Goal: Task Accomplishment & Management: Manage account settings

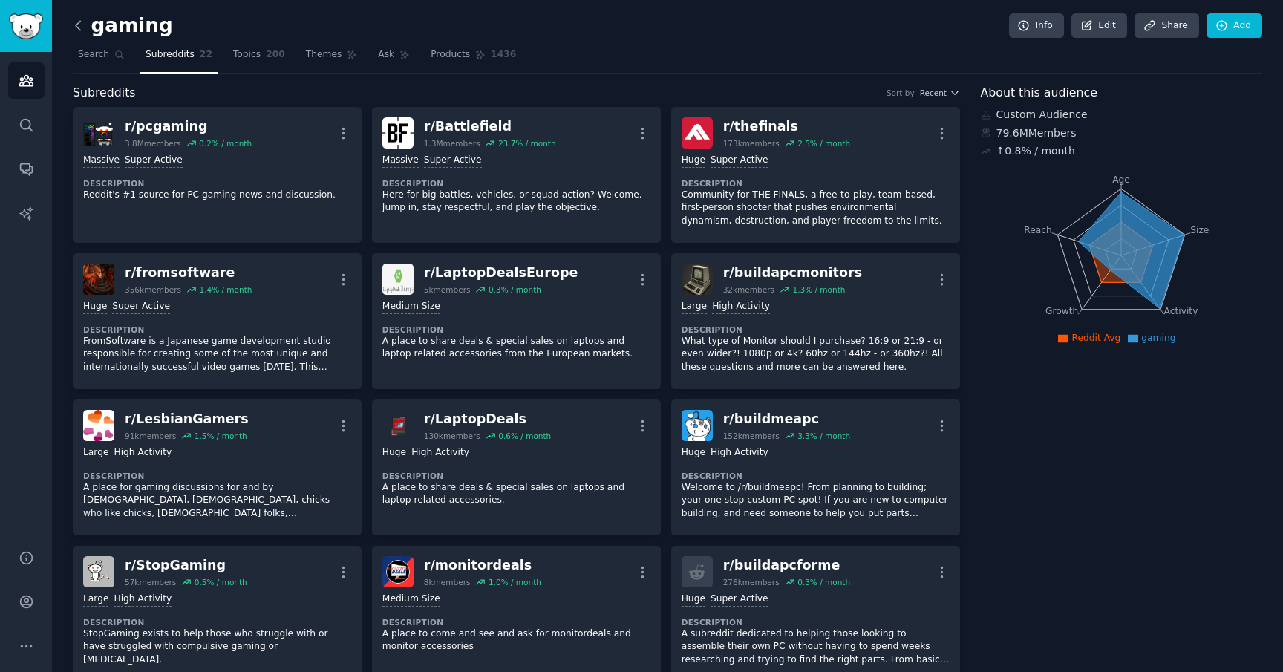
click at [84, 22] on icon at bounding box center [79, 26] width 16 height 16
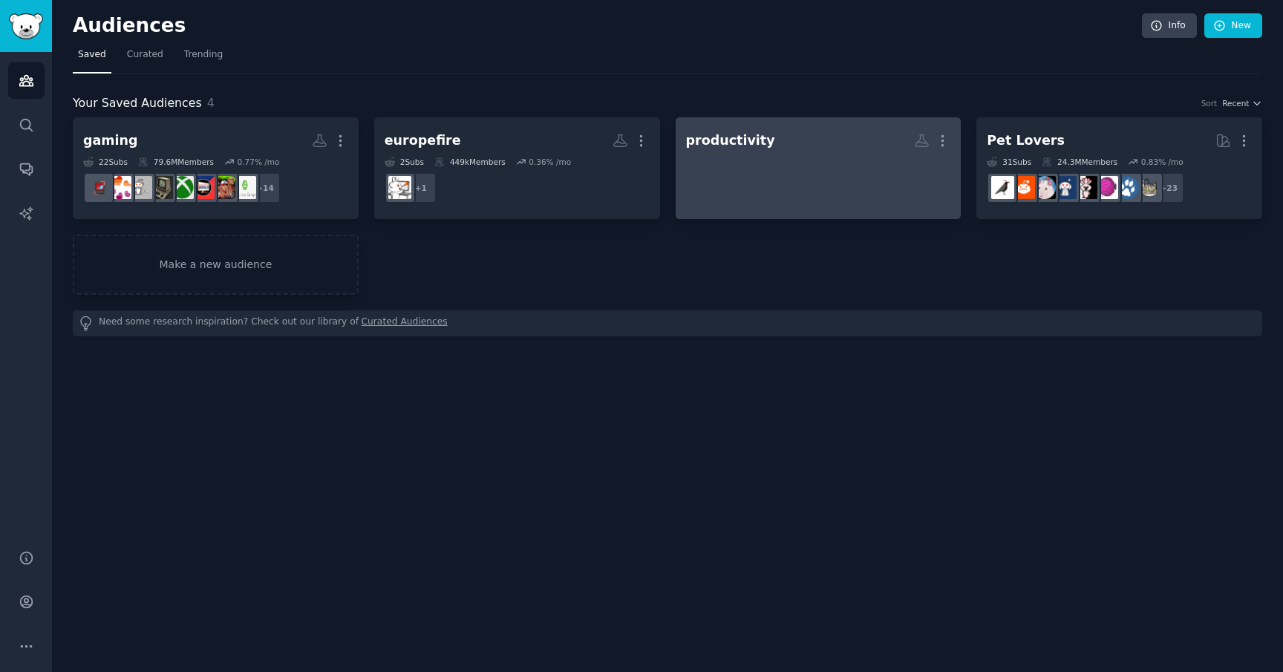
click at [880, 174] on div at bounding box center [818, 180] width 265 height 52
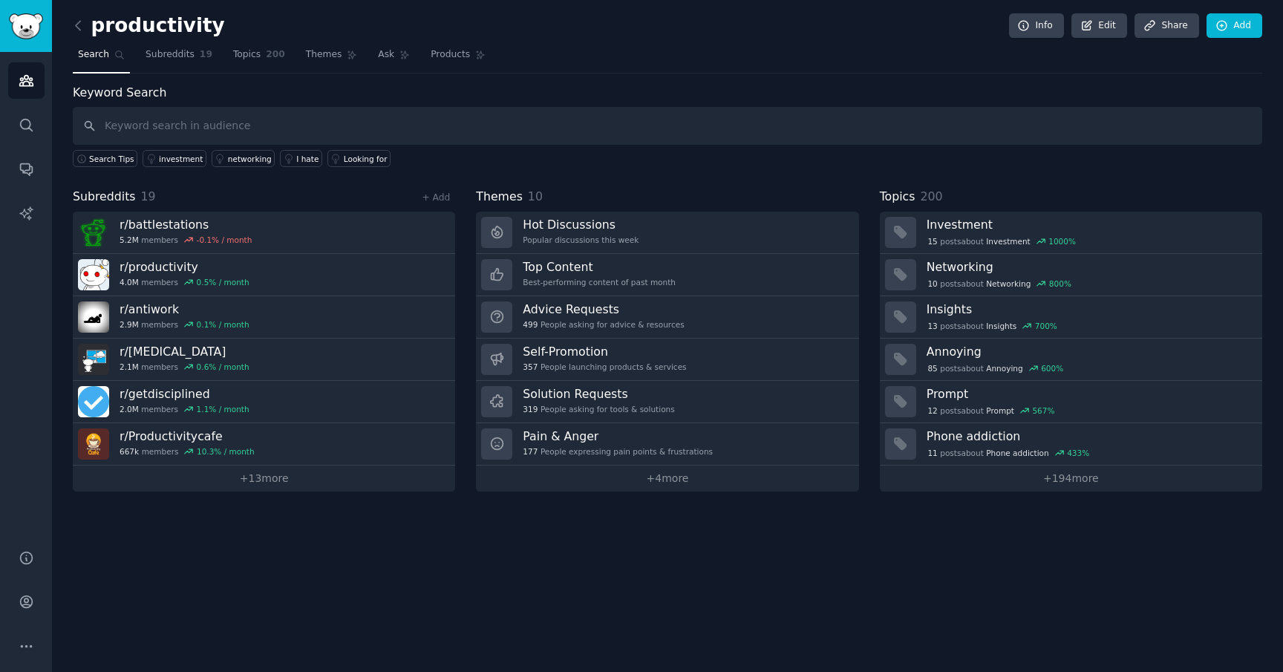
click at [72, 20] on div "productivity Info Edit Share Add Search Subreddits 19 Topics 200 Themes Ask Pro…" at bounding box center [667, 336] width 1231 height 672
click at [76, 24] on icon at bounding box center [78, 25] width 4 height 9
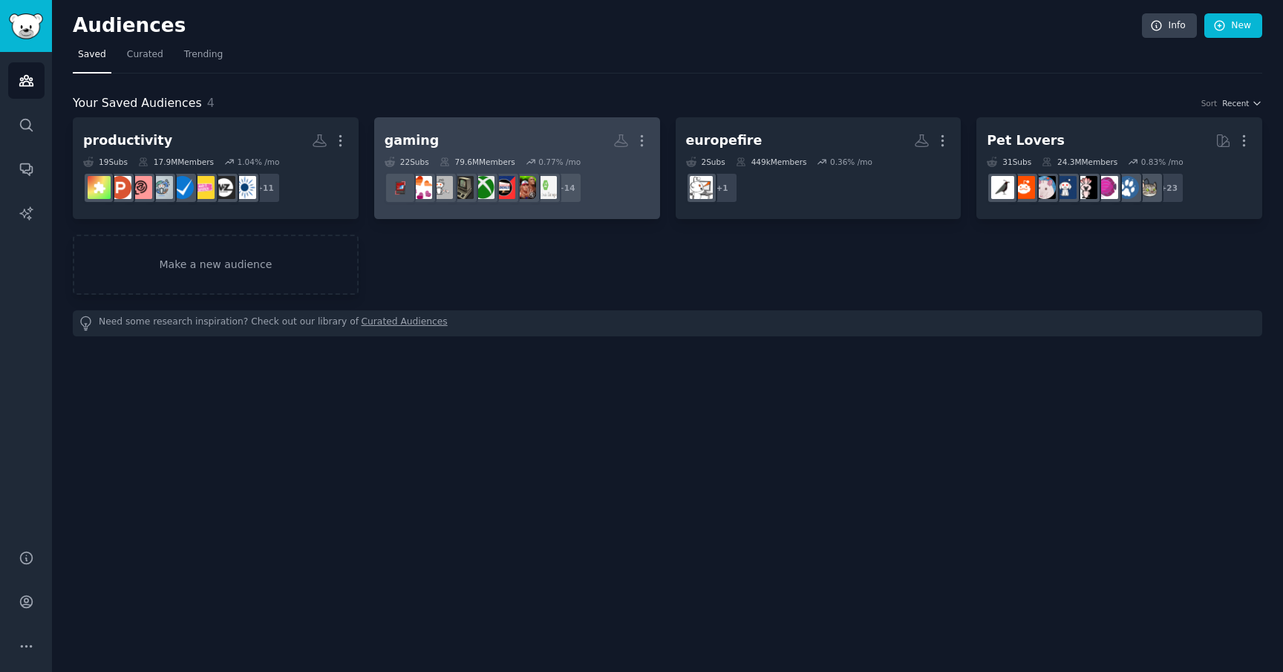
click at [454, 148] on h2 "gaming More" at bounding box center [517, 141] width 265 height 26
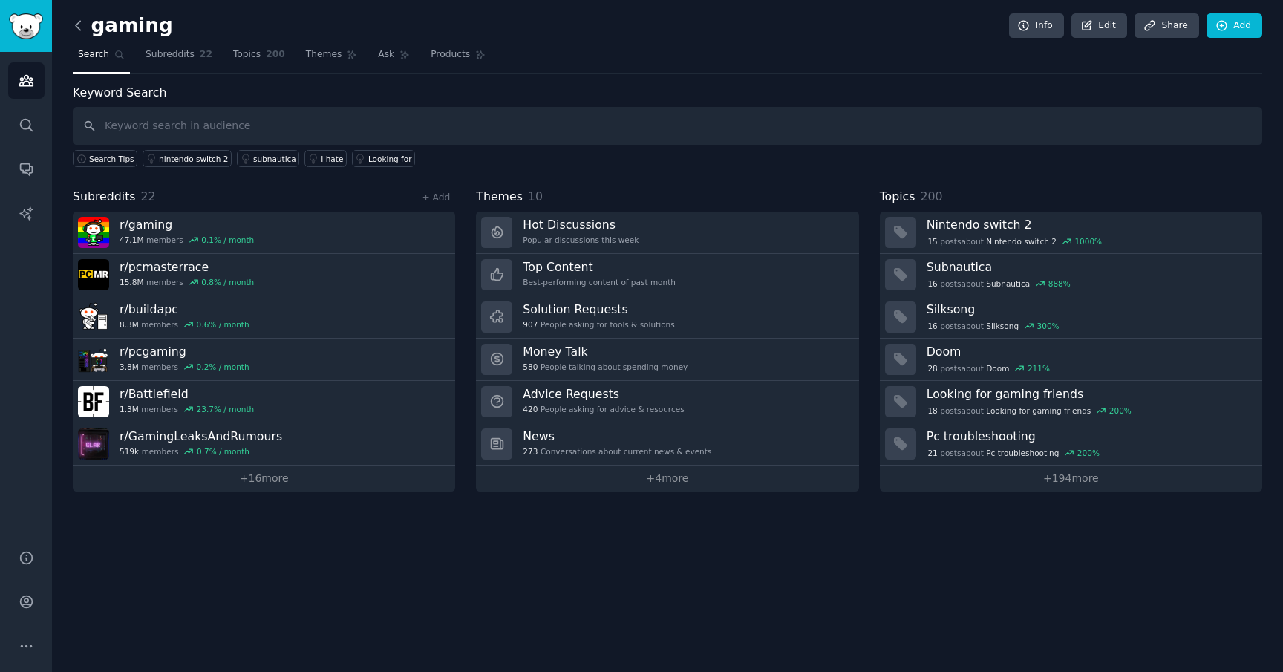
click at [77, 26] on icon at bounding box center [79, 26] width 16 height 16
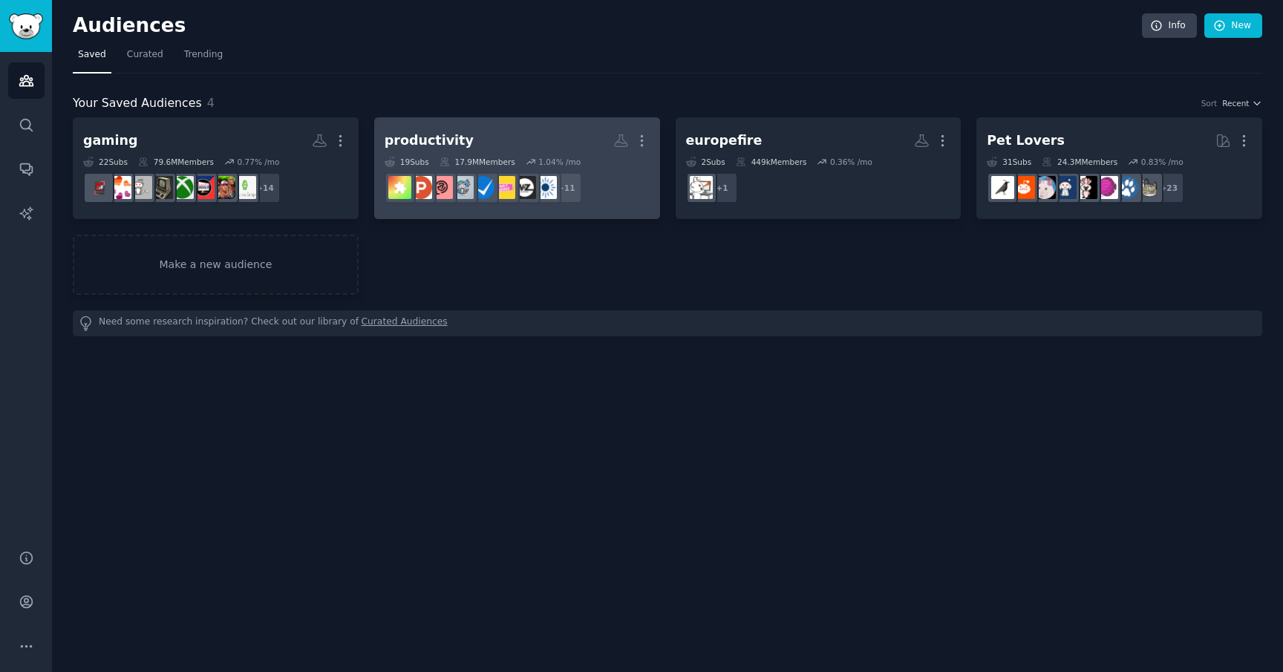
click at [431, 148] on div "productivity" at bounding box center [429, 140] width 89 height 19
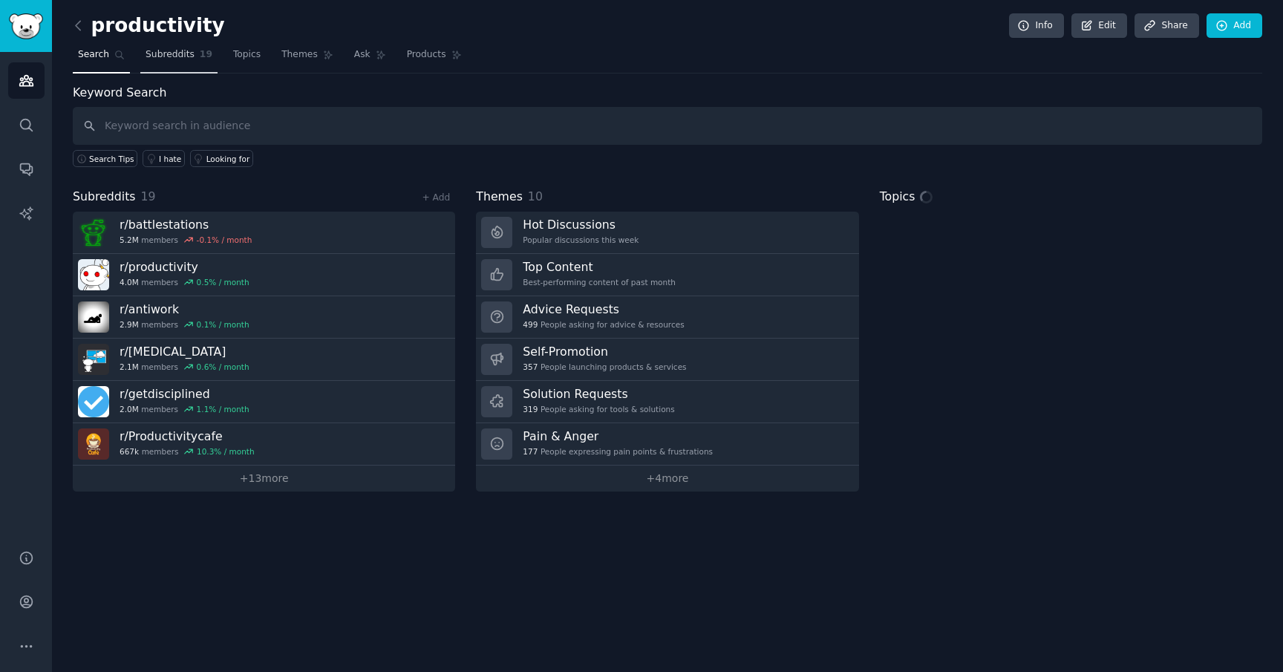
click at [188, 45] on link "Subreddits 19" at bounding box center [178, 58] width 77 height 30
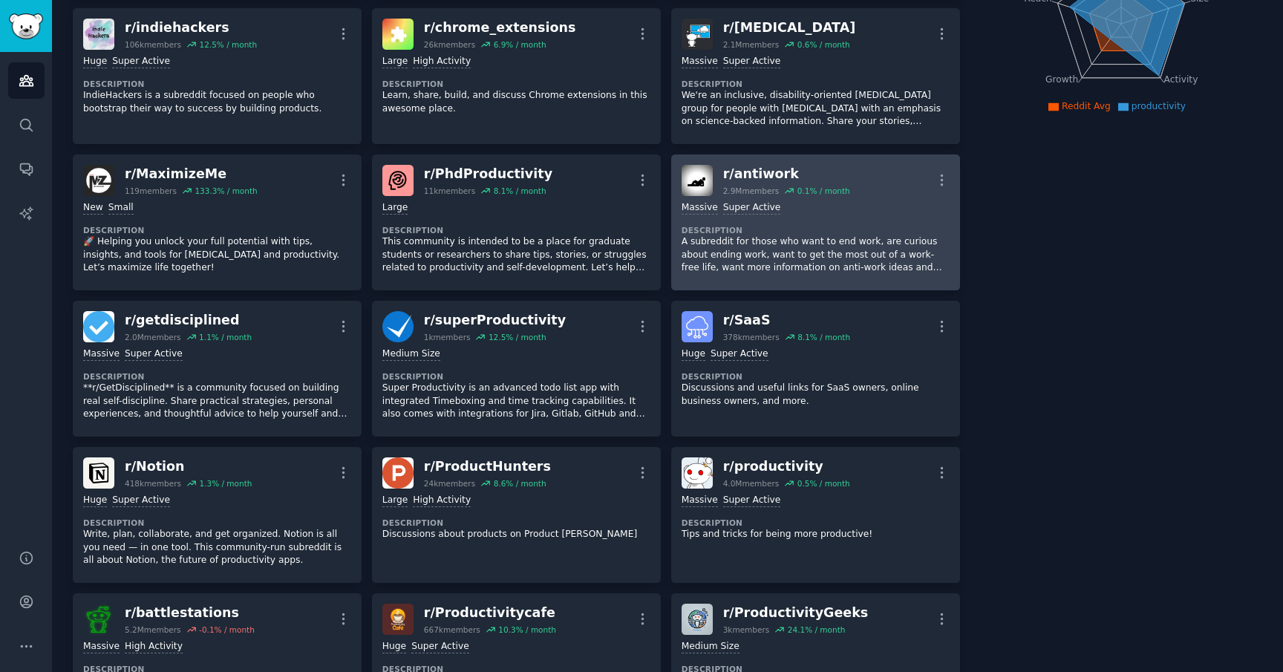
scroll to position [259, 0]
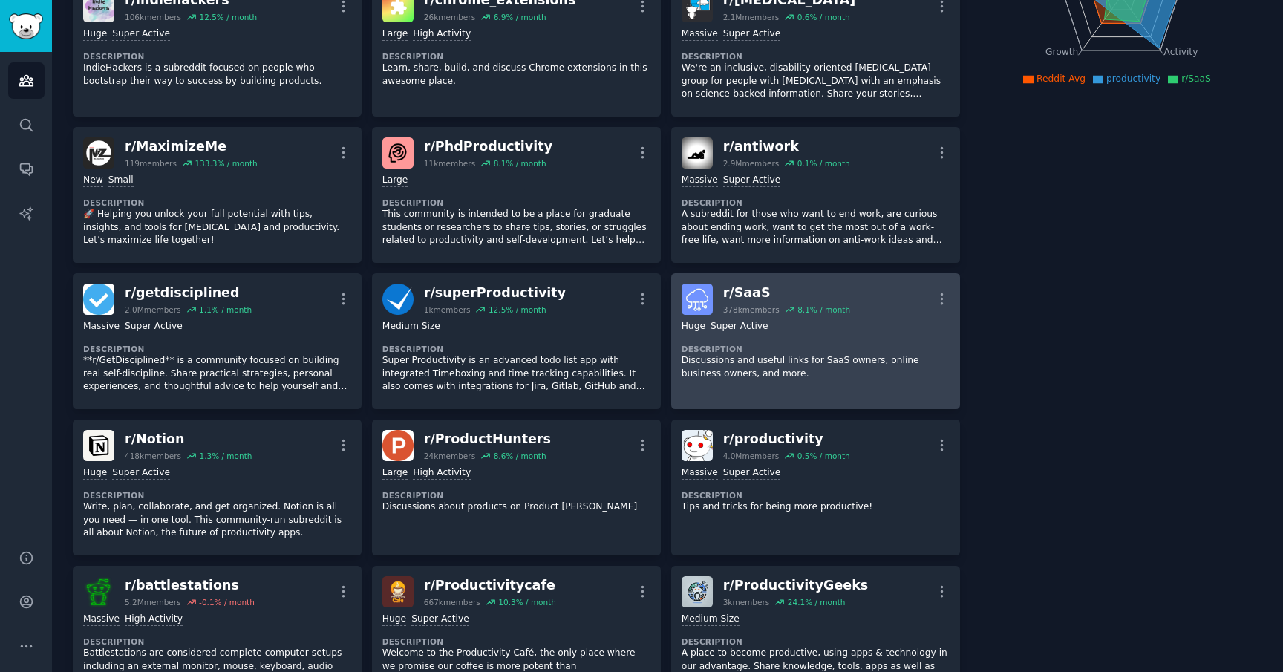
click at [788, 345] on dt "Description" at bounding box center [815, 349] width 268 height 10
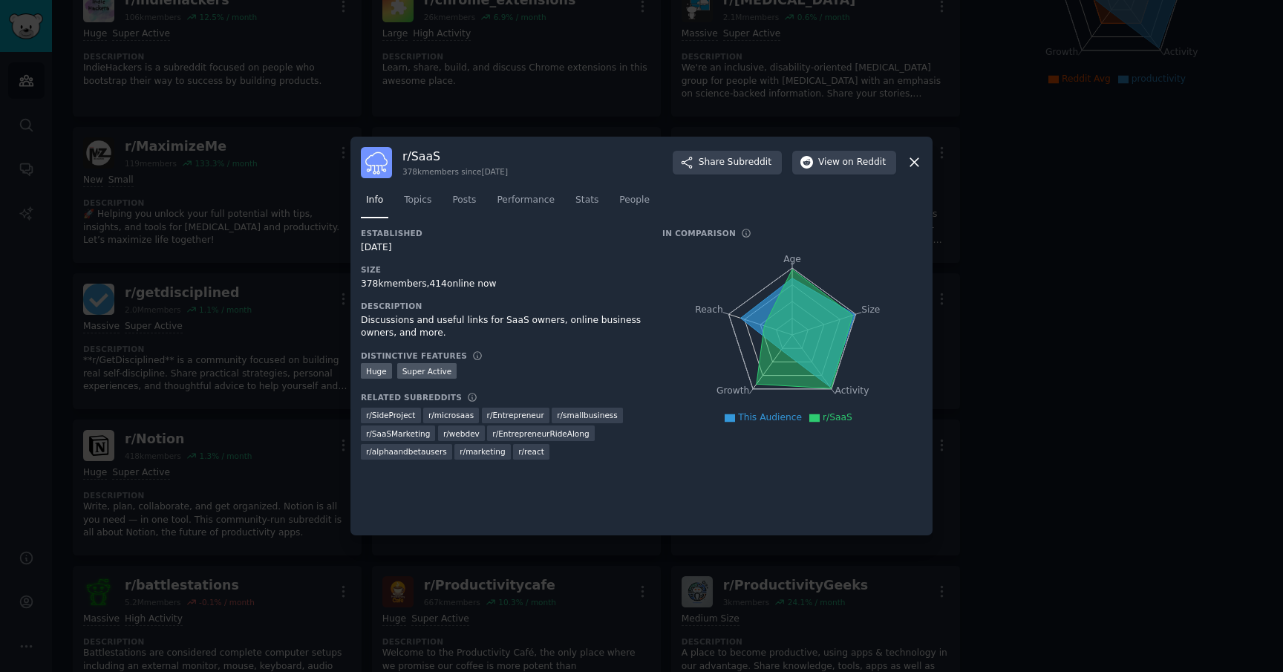
click at [420, 329] on div "Discussions and useful links for SaaS owners, online business owners, and more." at bounding box center [501, 327] width 281 height 26
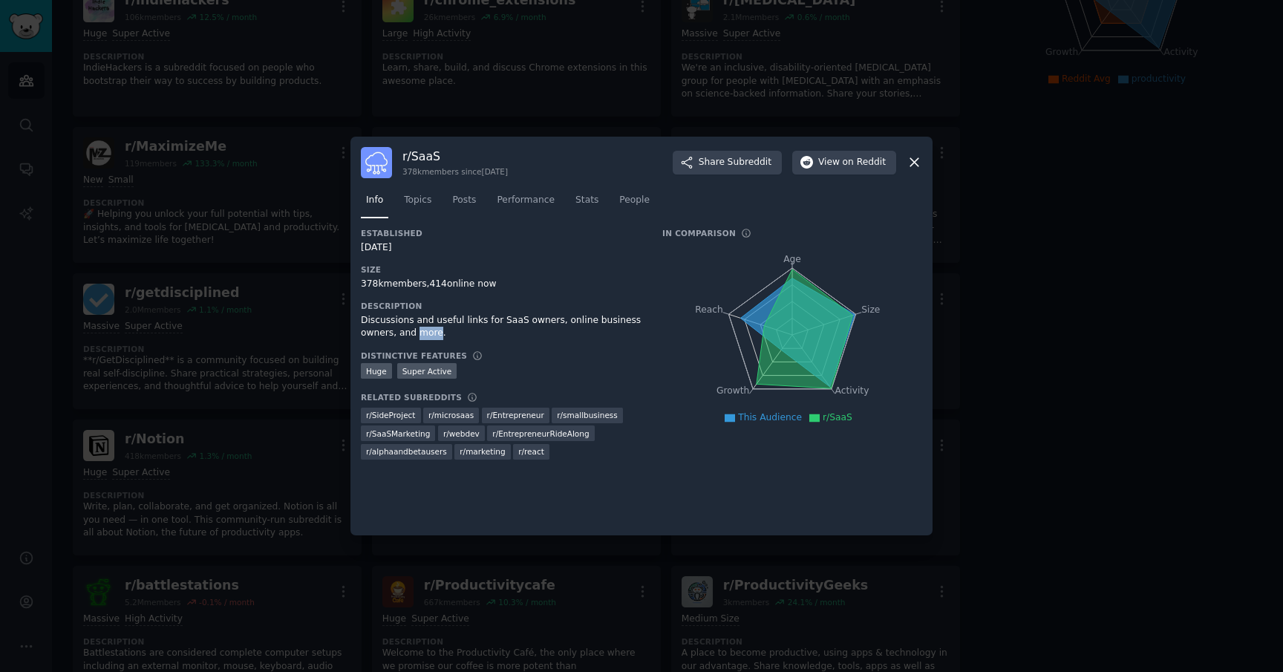
click at [420, 329] on div "Discussions and useful links for SaaS owners, online business owners, and more." at bounding box center [501, 327] width 281 height 26
click at [542, 318] on div "Discussions and useful links for SaaS owners, online business owners, and more." at bounding box center [501, 327] width 281 height 26
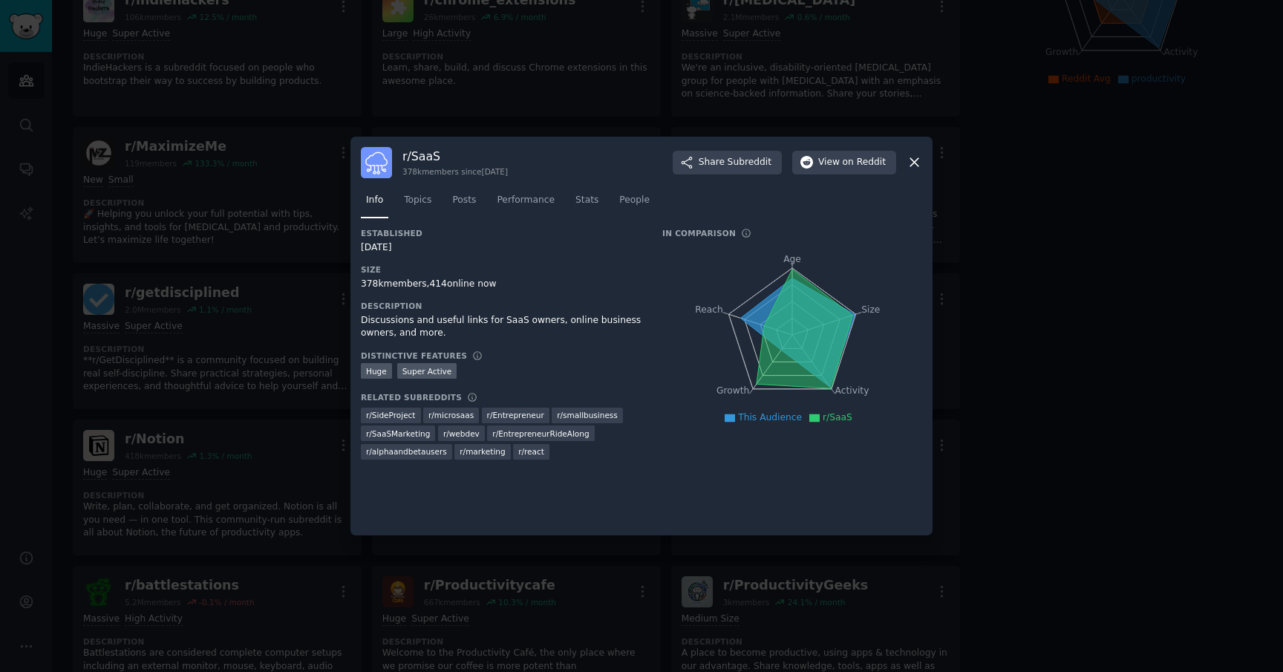
click at [963, 438] on div at bounding box center [641, 336] width 1283 height 672
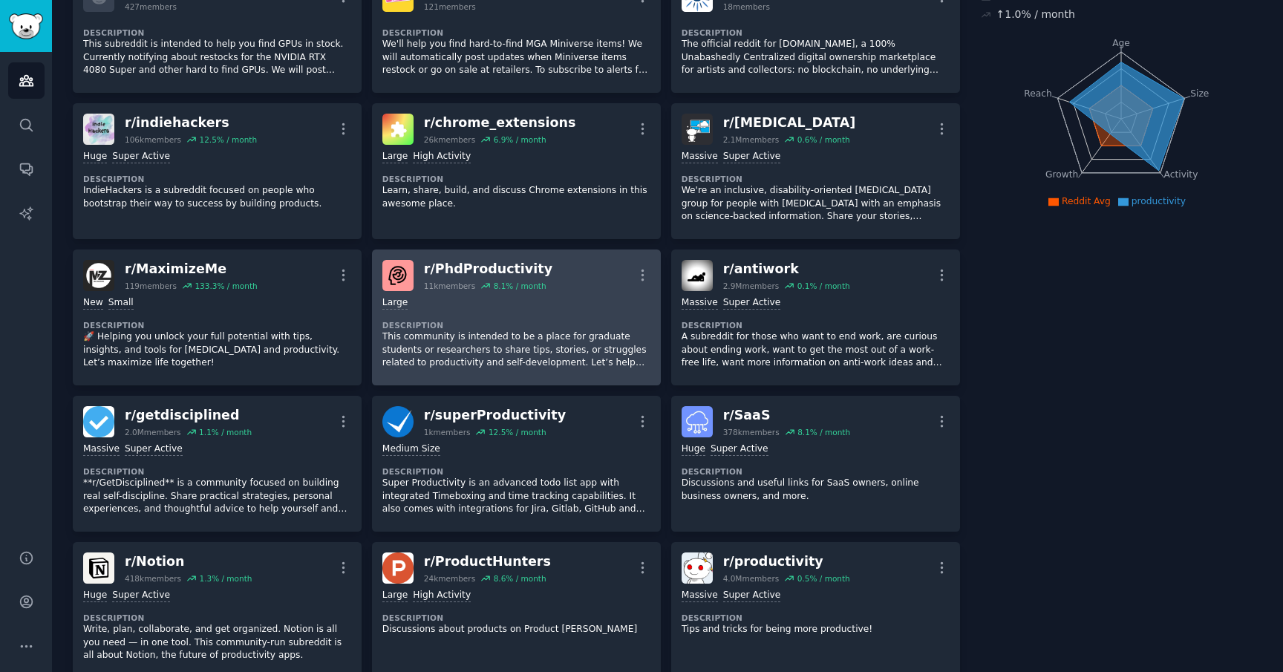
scroll to position [127, 0]
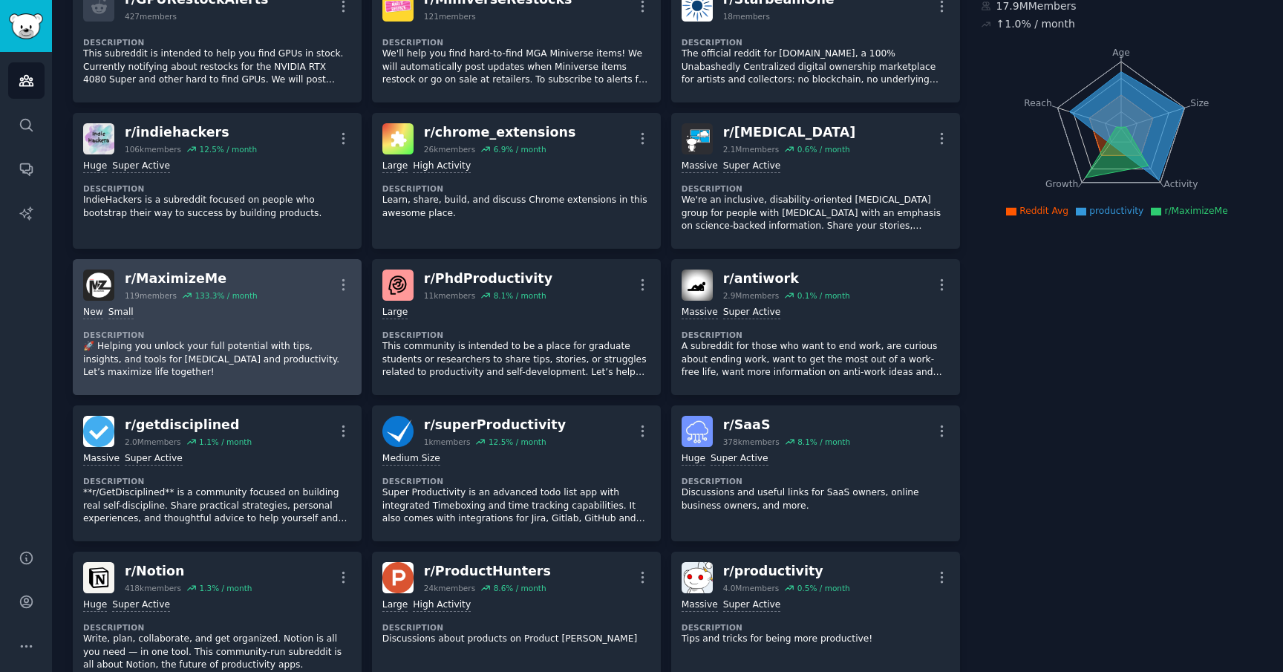
click at [212, 337] on dt "Description" at bounding box center [217, 335] width 268 height 10
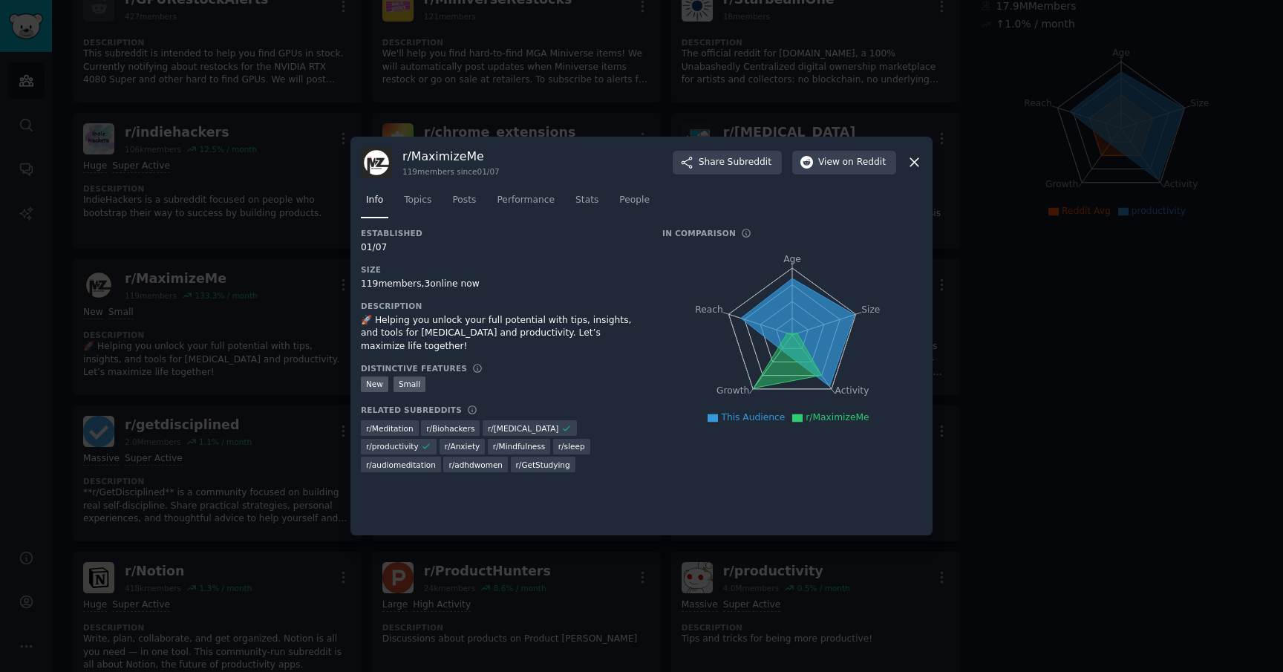
click at [223, 329] on div at bounding box center [641, 336] width 1283 height 672
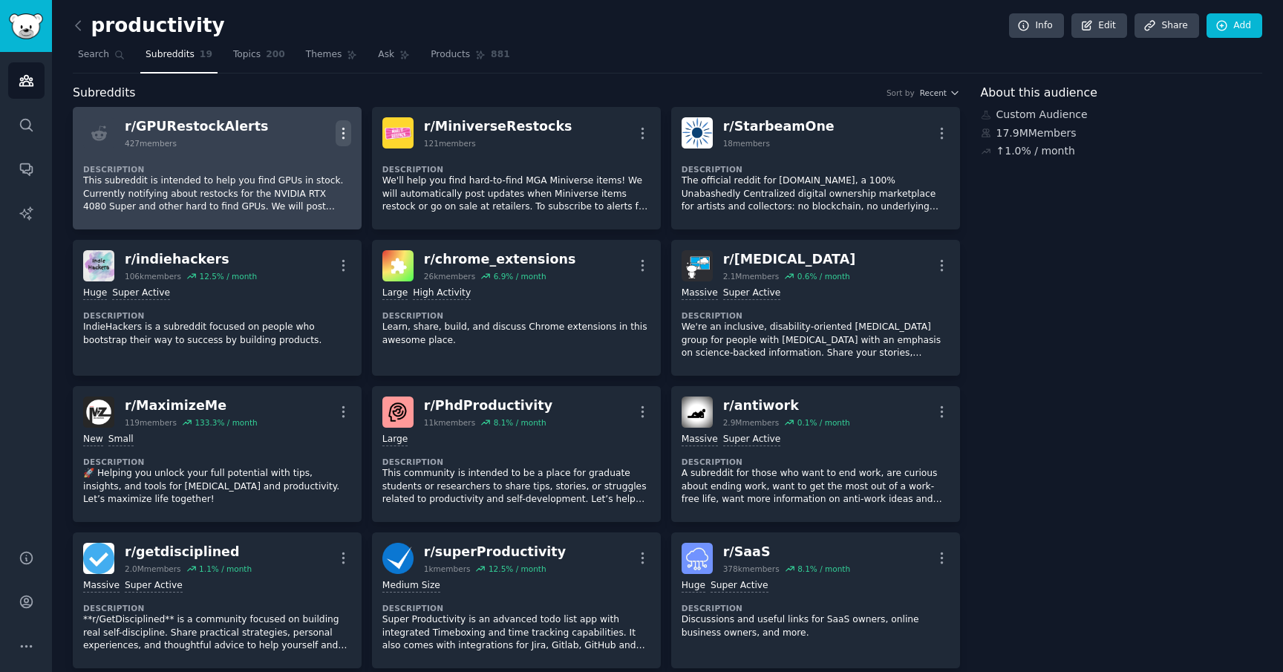
click at [344, 131] on icon "button" at bounding box center [344, 133] width 16 height 16
click at [312, 163] on div "Delete" at bounding box center [283, 163] width 88 height 31
click at [275, 166] on p "Delete" at bounding box center [285, 165] width 34 height 16
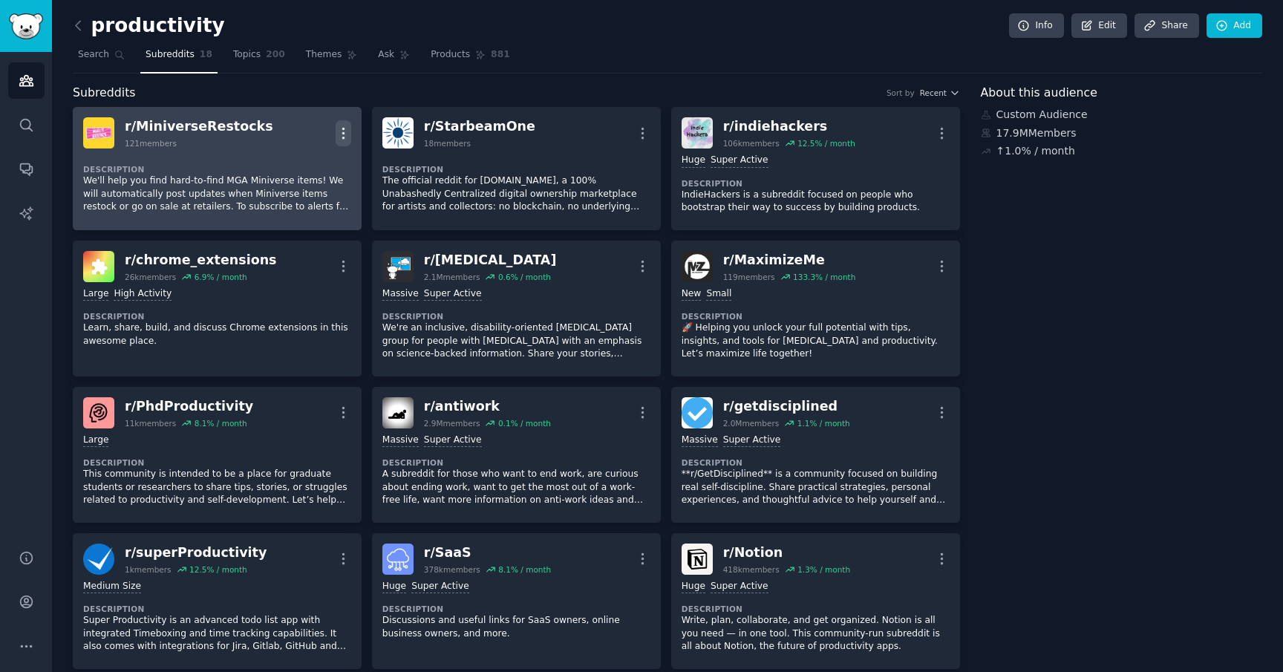
click at [339, 133] on icon "button" at bounding box center [344, 133] width 16 height 16
click at [297, 166] on p "Delete" at bounding box center [285, 165] width 34 height 16
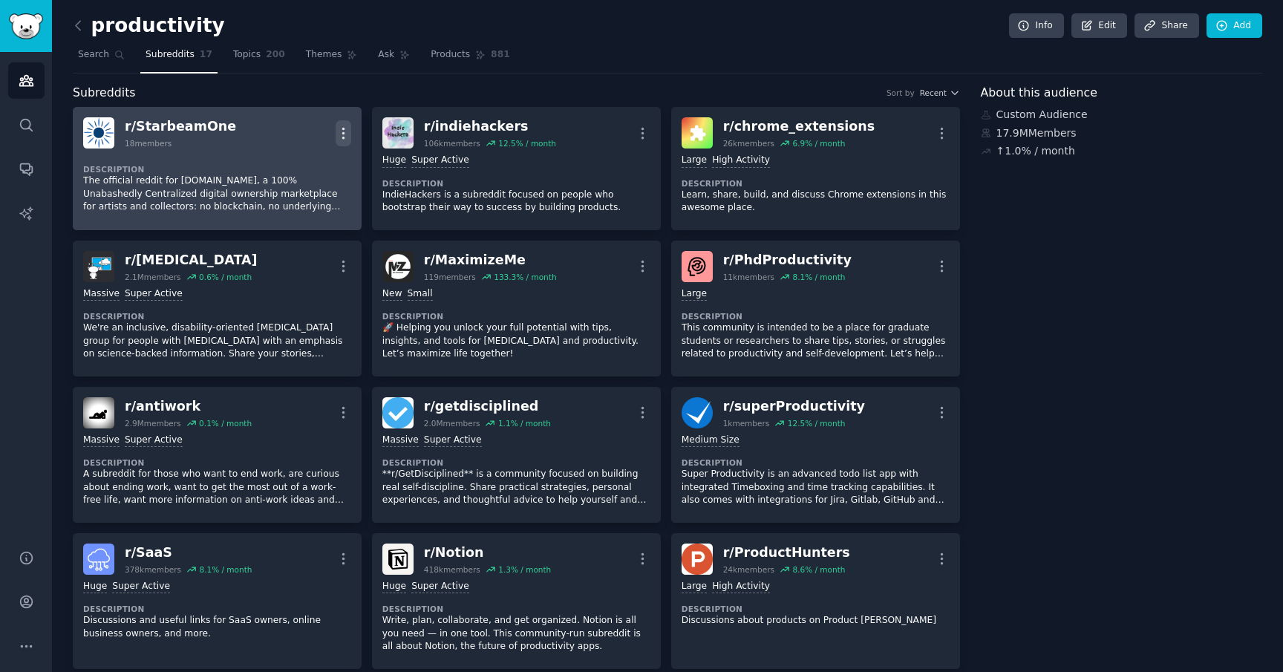
click at [344, 127] on icon "button" at bounding box center [344, 133] width 16 height 16
click at [313, 177] on div "Delete" at bounding box center [283, 163] width 88 height 31
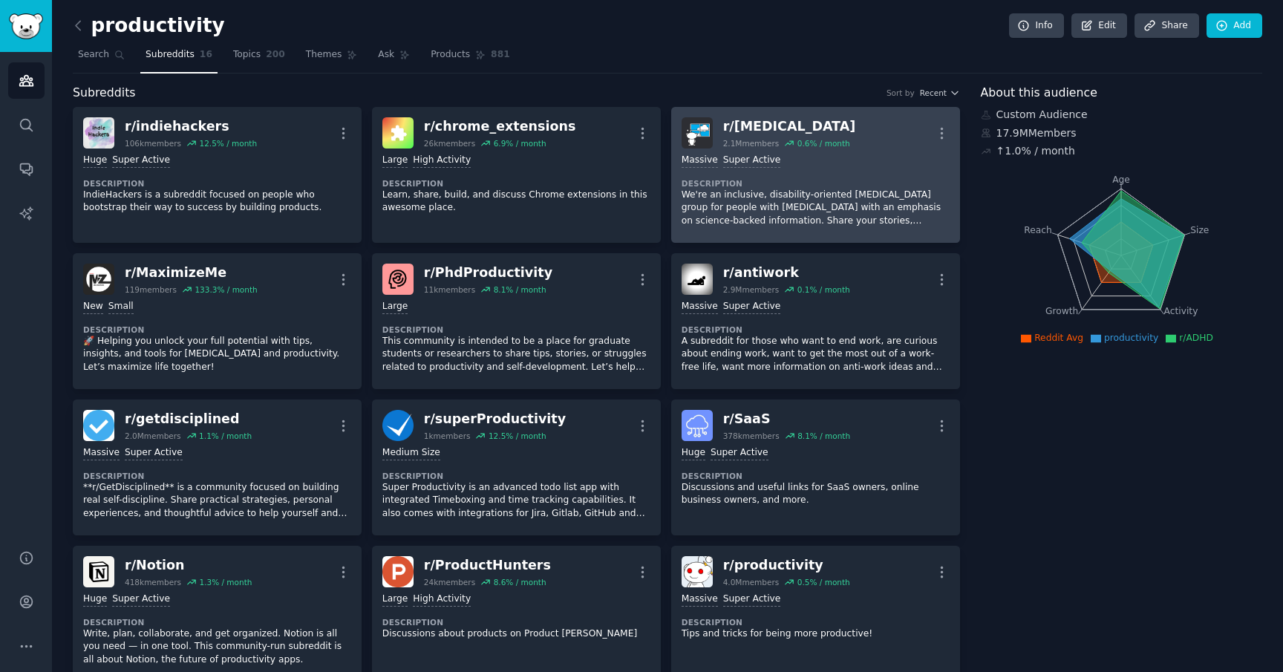
click at [804, 212] on p "We're an inclusive, disability-oriented [MEDICAL_DATA] group for people with [M…" at bounding box center [815, 208] width 268 height 39
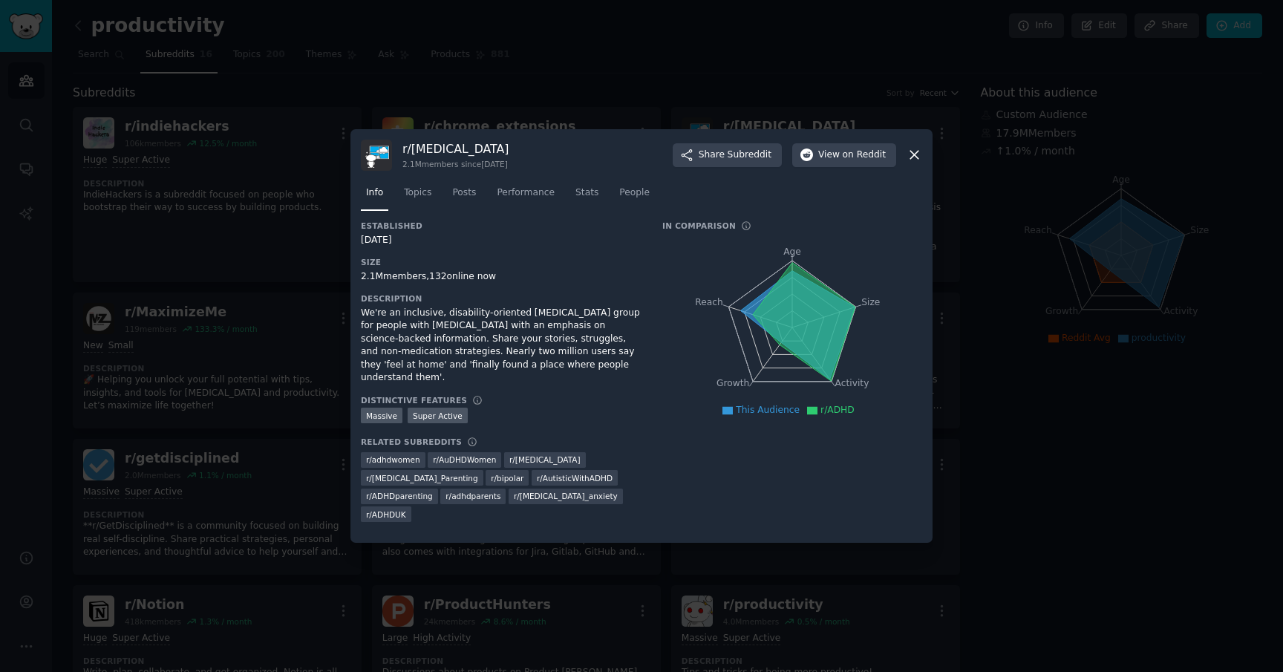
click at [295, 490] on div at bounding box center [641, 336] width 1283 height 672
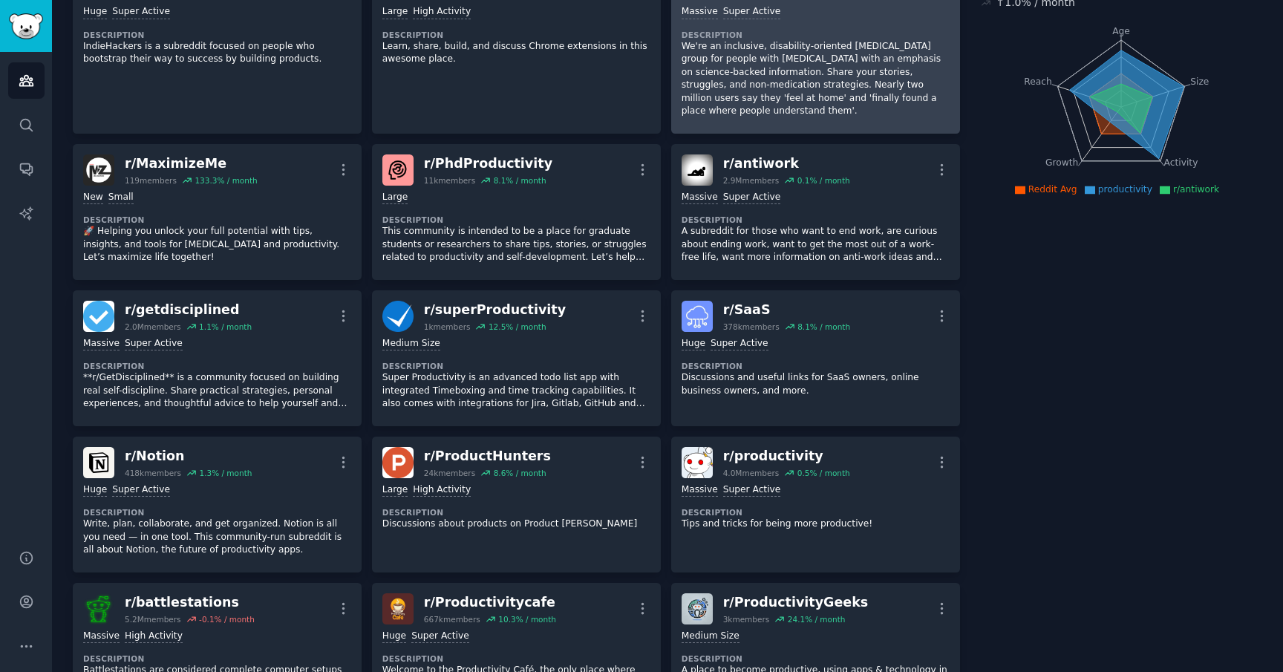
scroll to position [145, 0]
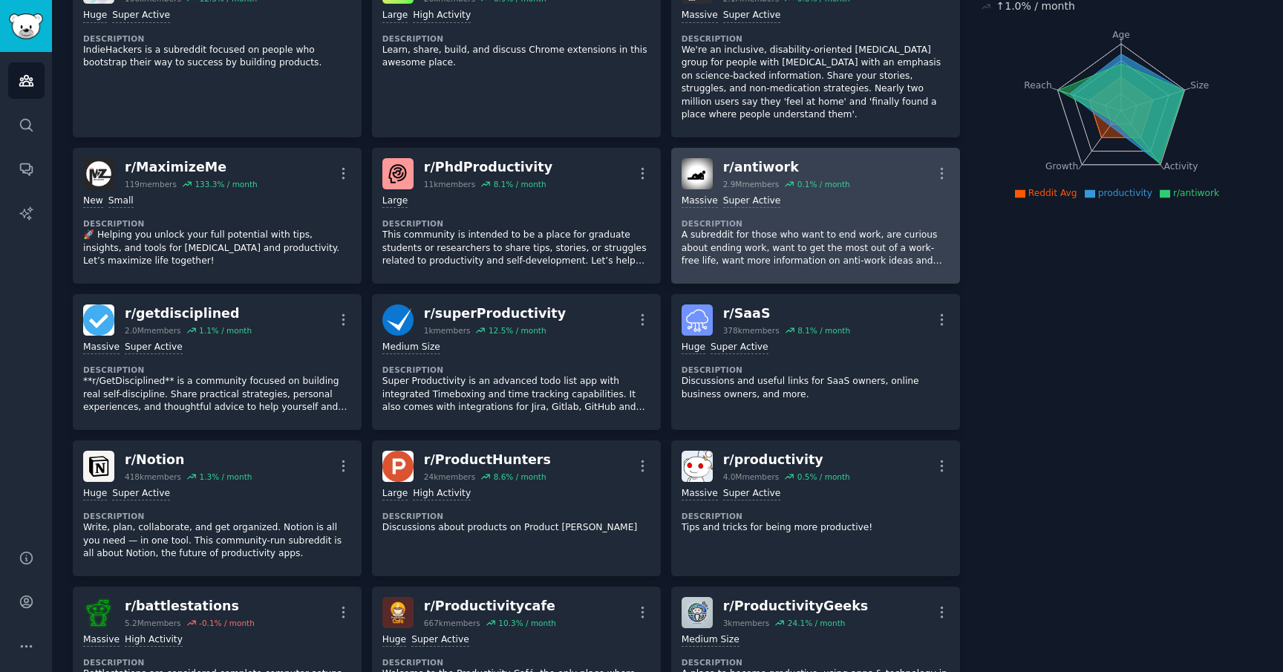
click at [894, 261] on p "A subreddit for those who want to end work, are curious about ending work, want…" at bounding box center [815, 248] width 268 height 39
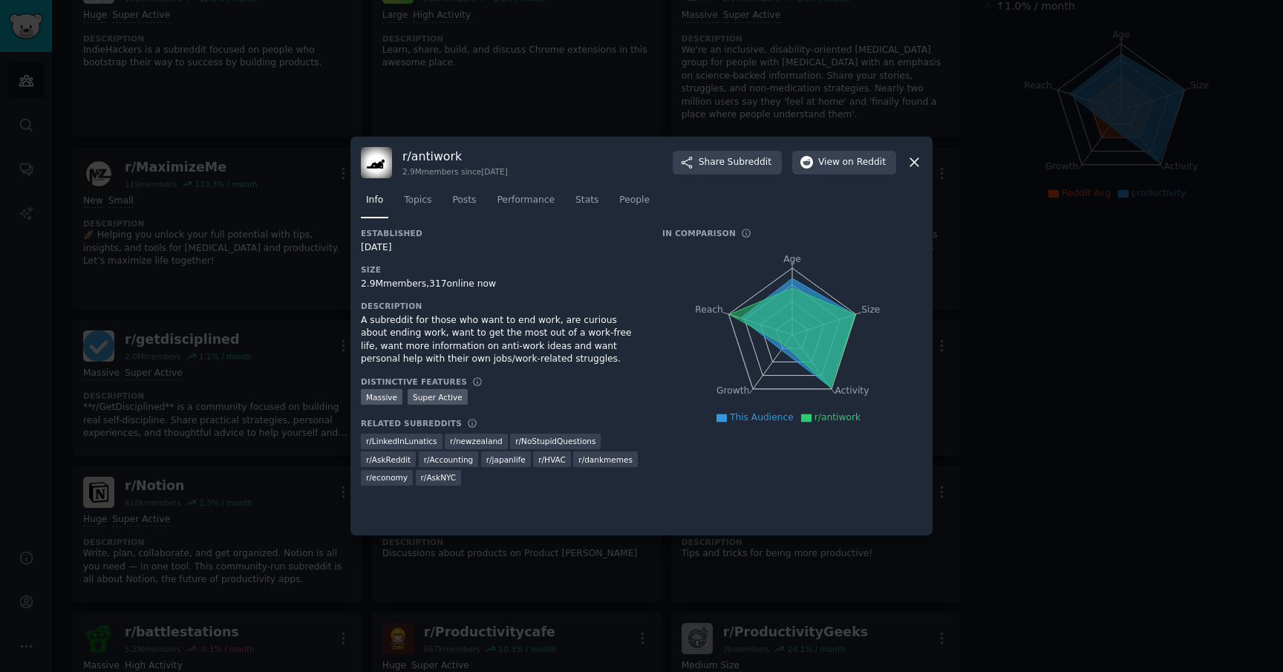
click at [416, 325] on div "A subreddit for those who want to end work, are curious about ending work, want…" at bounding box center [501, 340] width 281 height 52
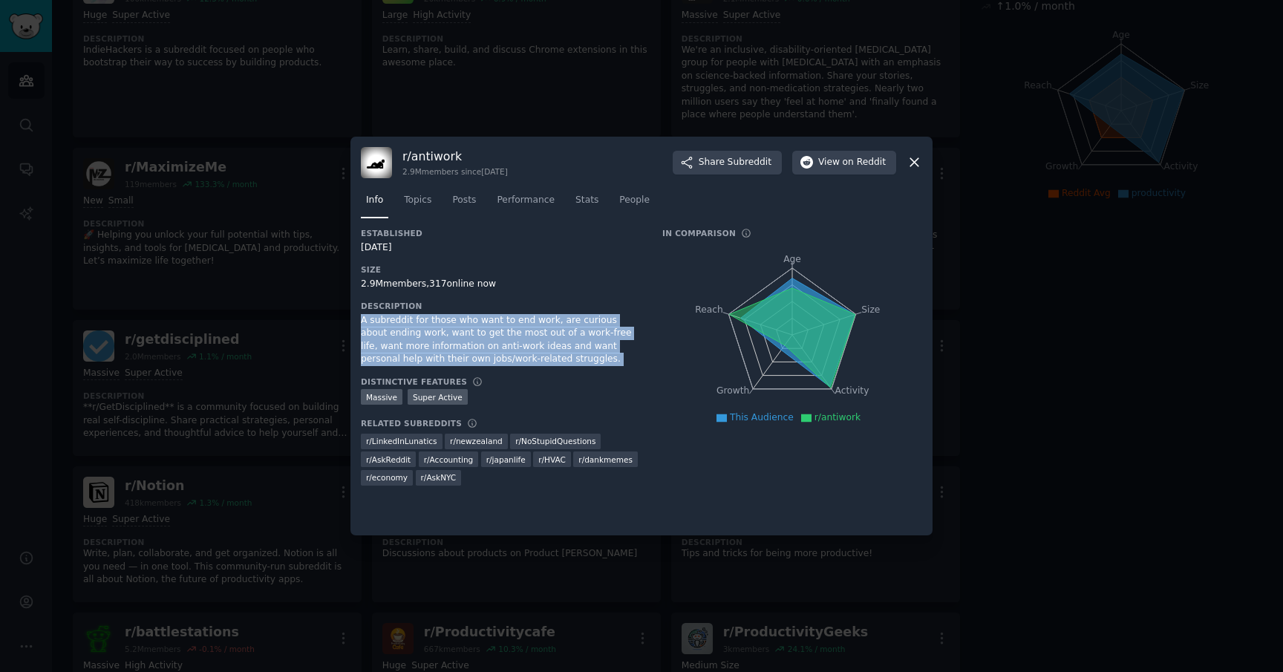
click at [416, 325] on div "A subreddit for those who want to end work, are curious about ending work, want…" at bounding box center [501, 340] width 281 height 52
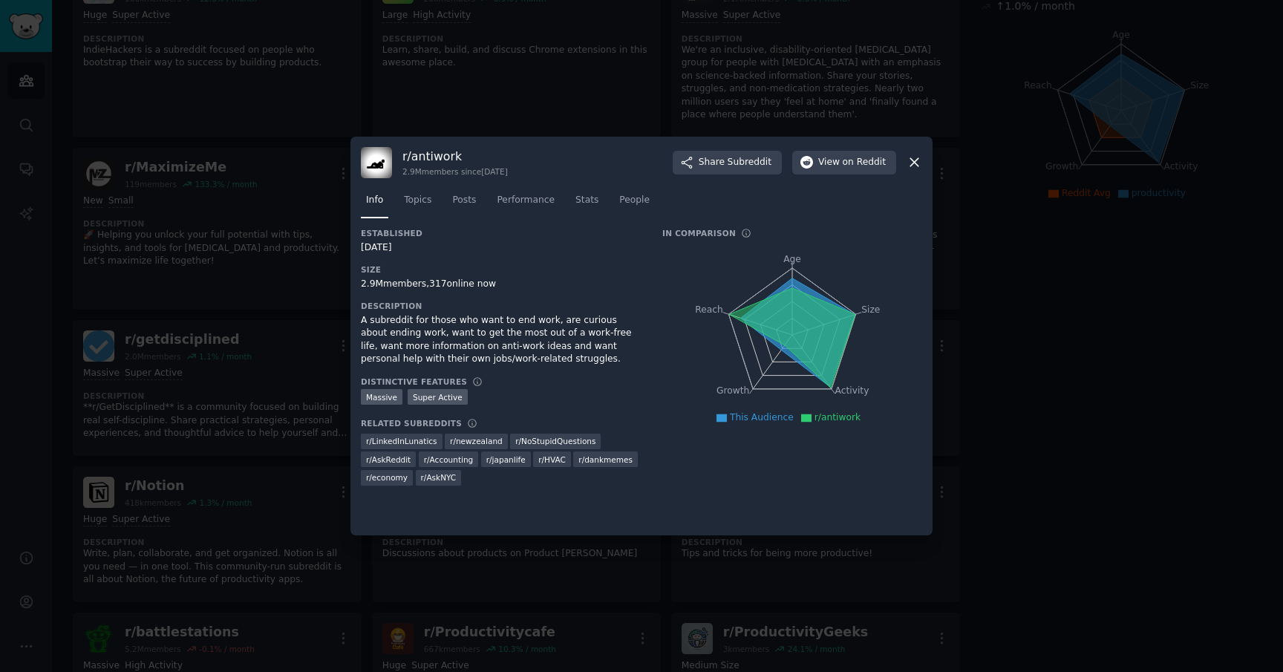
click at [541, 327] on div "A subreddit for those who want to end work, are curious about ending work, want…" at bounding box center [501, 340] width 281 height 52
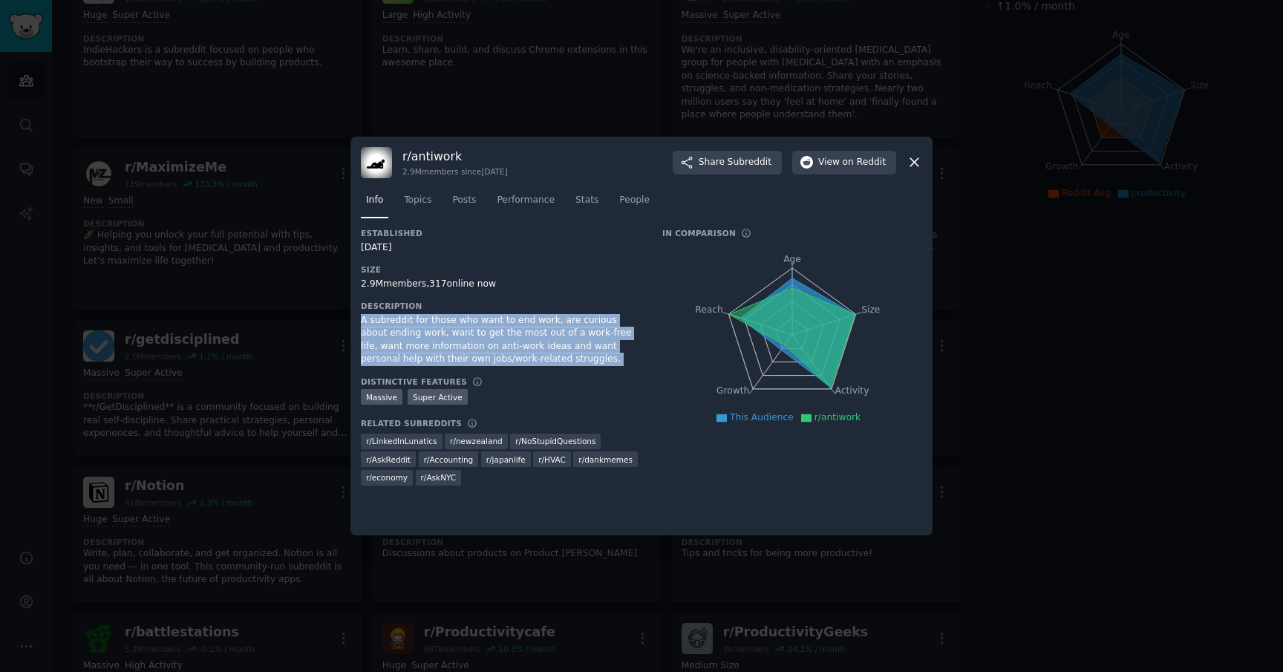
click at [541, 327] on div "A subreddit for those who want to end work, are curious about ending work, want…" at bounding box center [501, 340] width 281 height 52
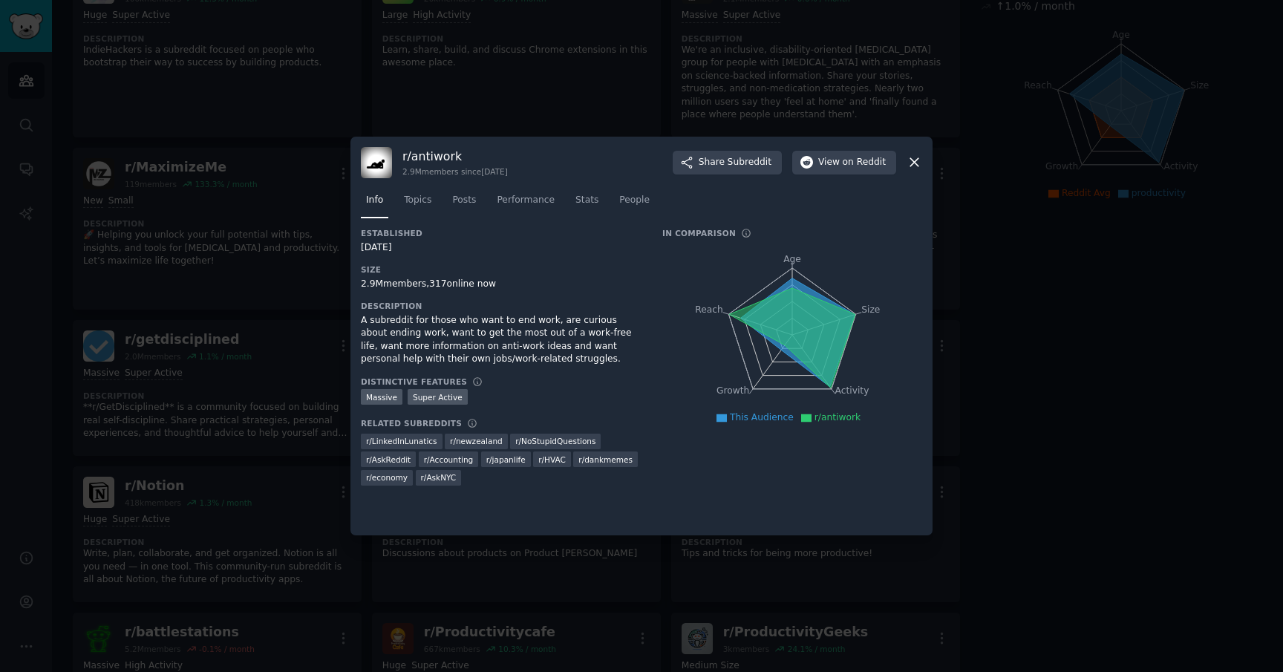
click at [541, 327] on div "A subreddit for those who want to end work, are curious about ending work, want…" at bounding box center [501, 340] width 281 height 52
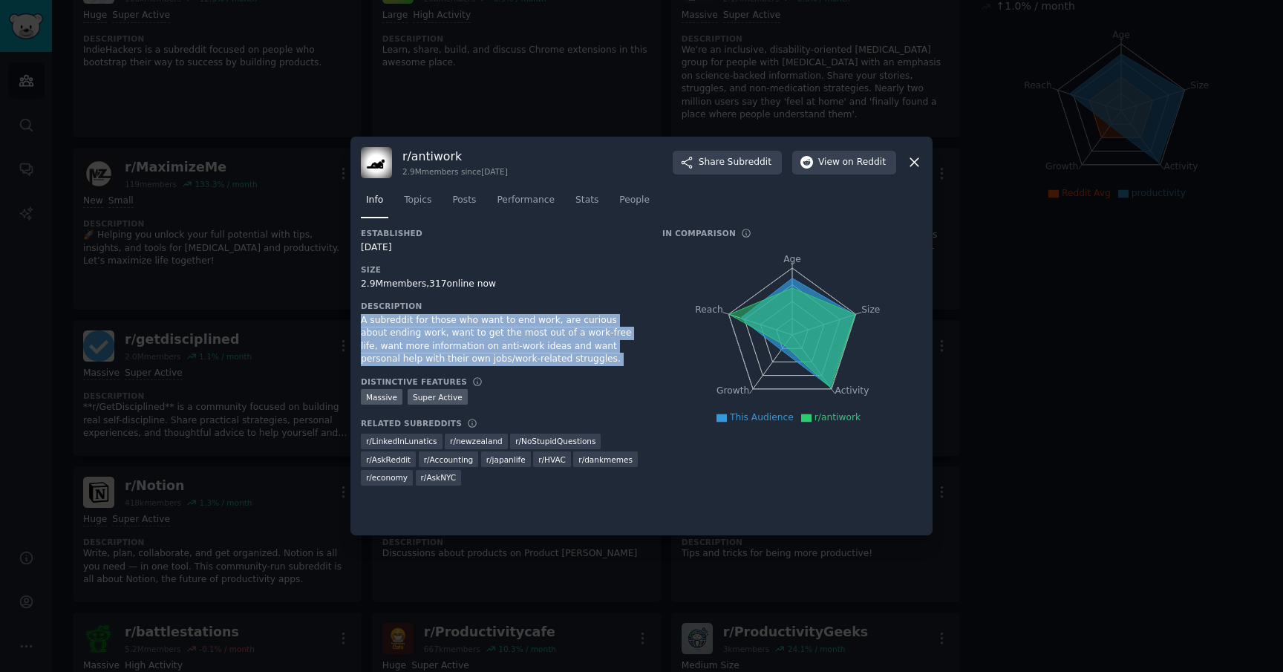
click at [541, 327] on div "A subreddit for those who want to end work, are curious about ending work, want…" at bounding box center [501, 340] width 281 height 52
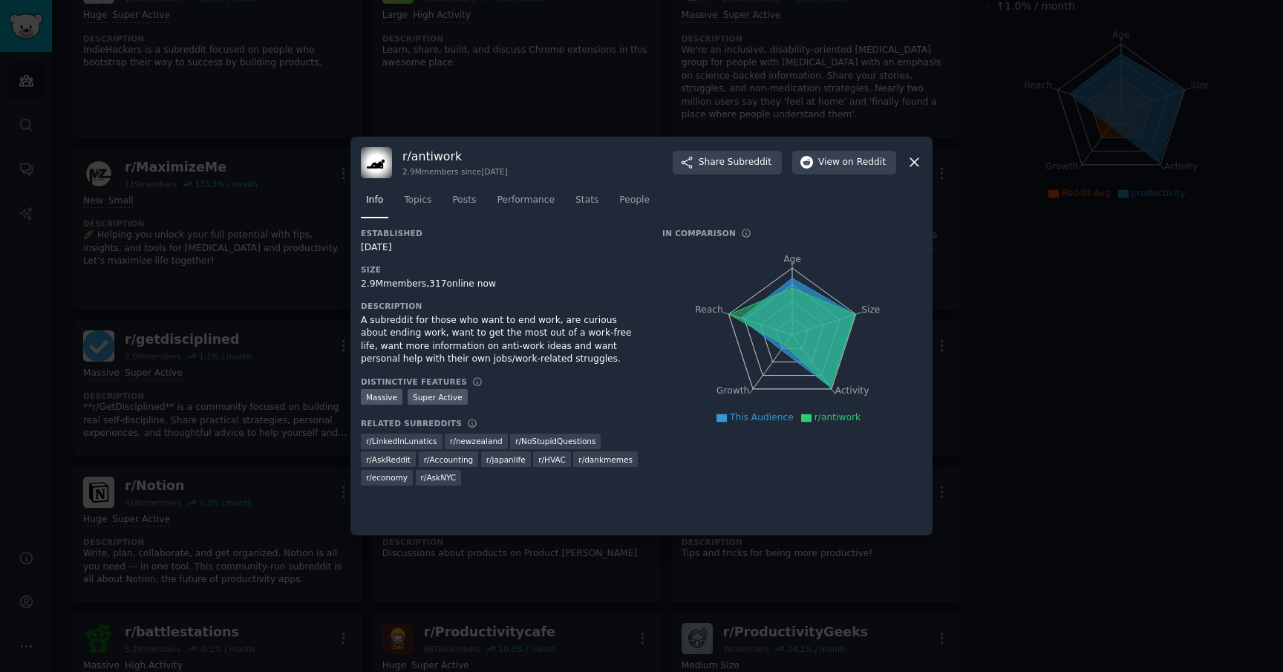
click at [403, 337] on div "A subreddit for those who want to end work, are curious about ending work, want…" at bounding box center [501, 340] width 281 height 52
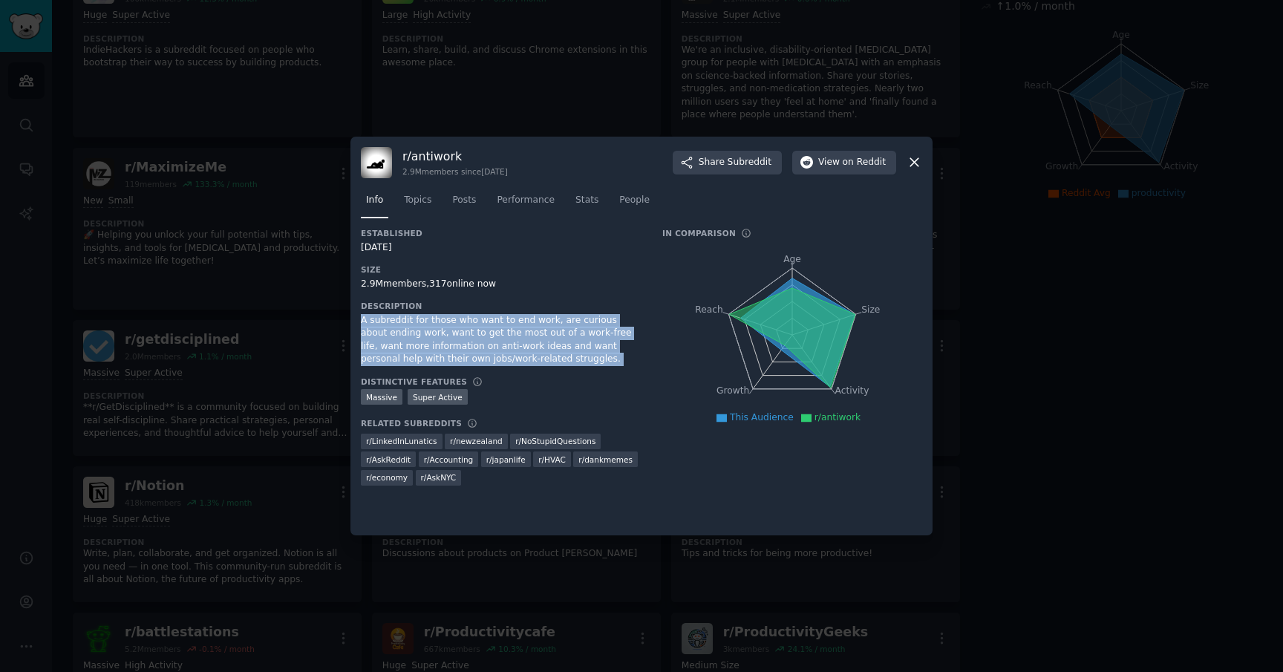
click at [403, 337] on div "A subreddit for those who want to end work, are curious about ending work, want…" at bounding box center [501, 340] width 281 height 52
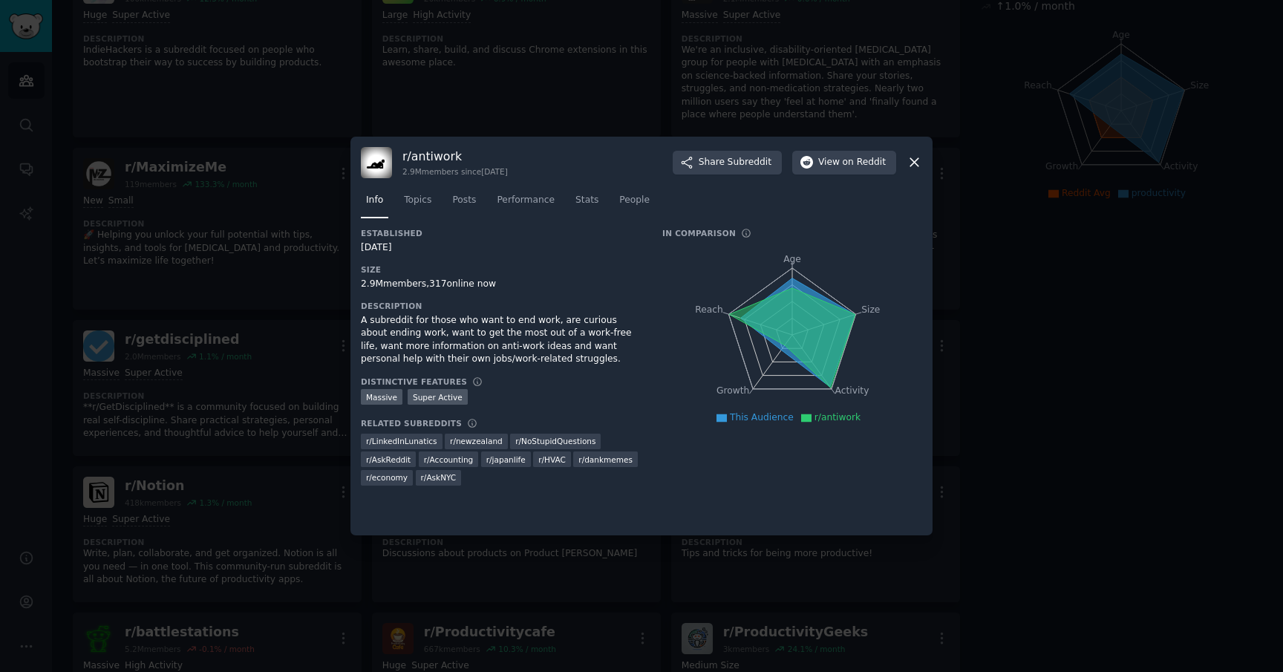
click at [270, 364] on div at bounding box center [641, 336] width 1283 height 672
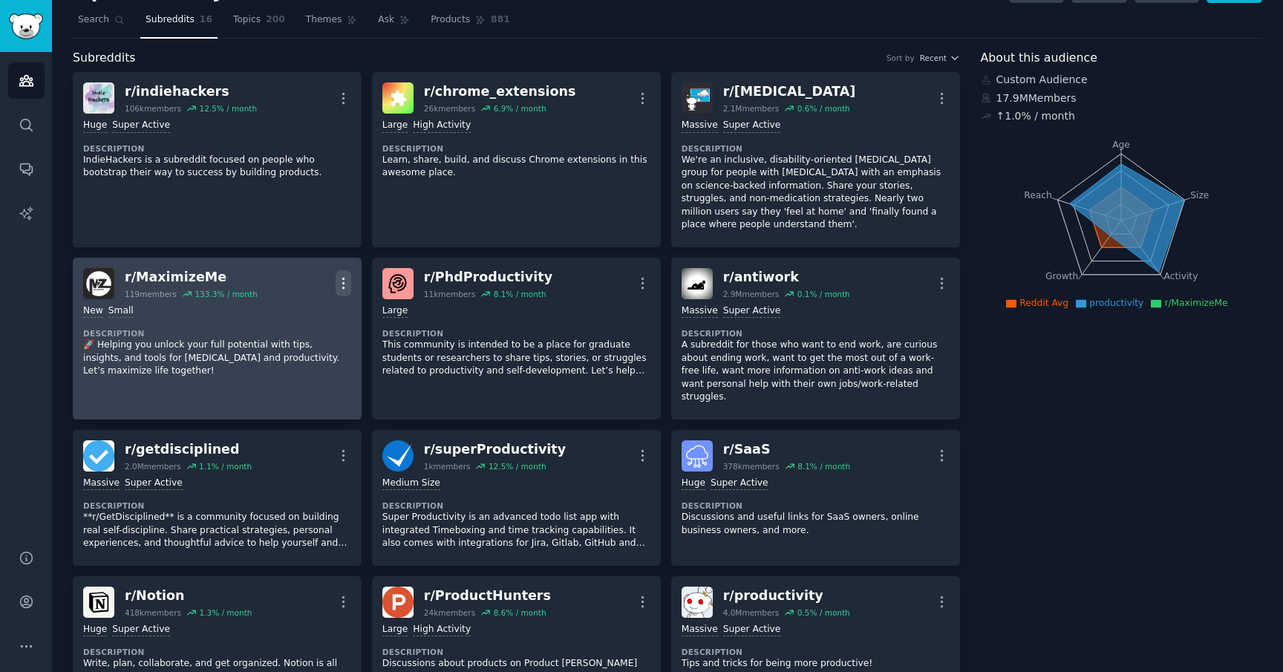
scroll to position [26, 0]
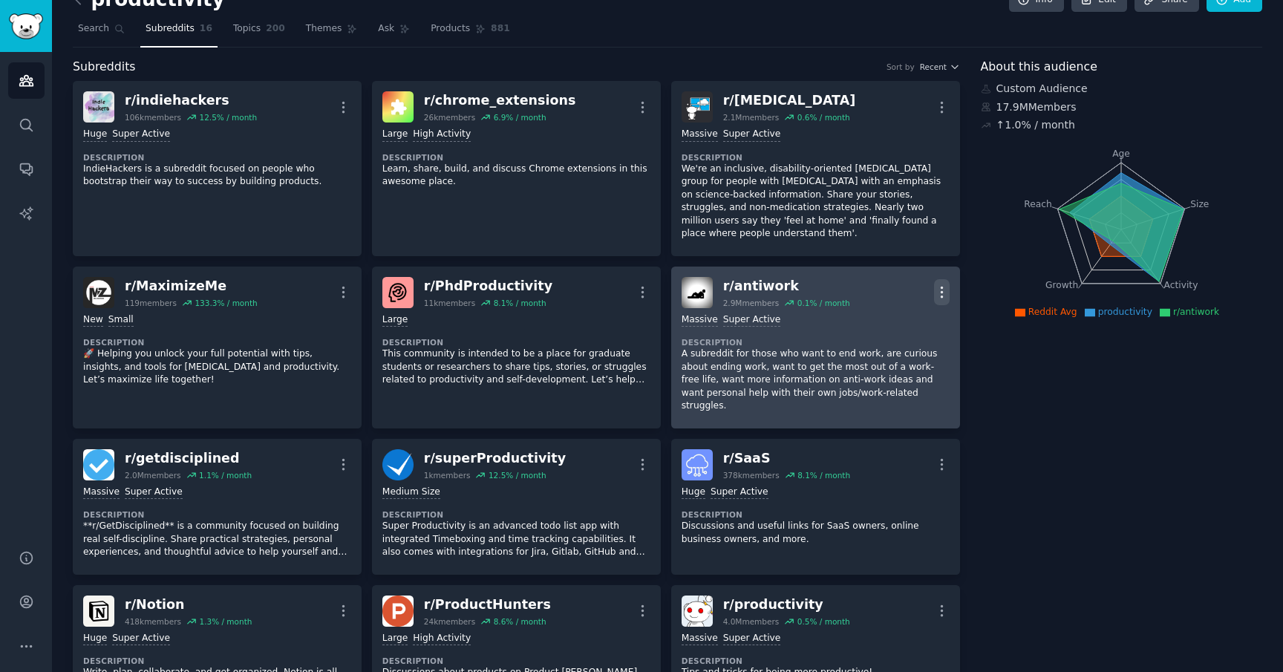
click at [934, 285] on icon "button" at bounding box center [942, 292] width 16 height 16
click at [882, 359] on div "Delete" at bounding box center [881, 349] width 88 height 31
click at [351, 509] on dt "Description" at bounding box center [217, 514] width 268 height 10
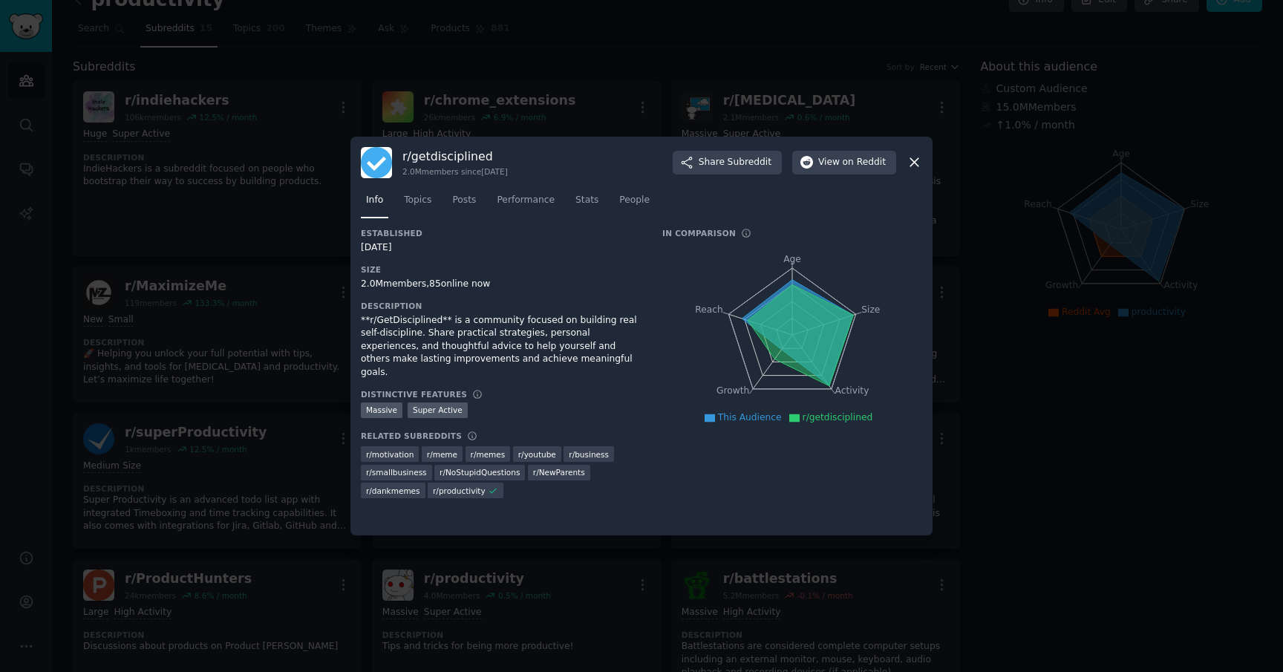
click at [997, 420] on div at bounding box center [641, 336] width 1283 height 672
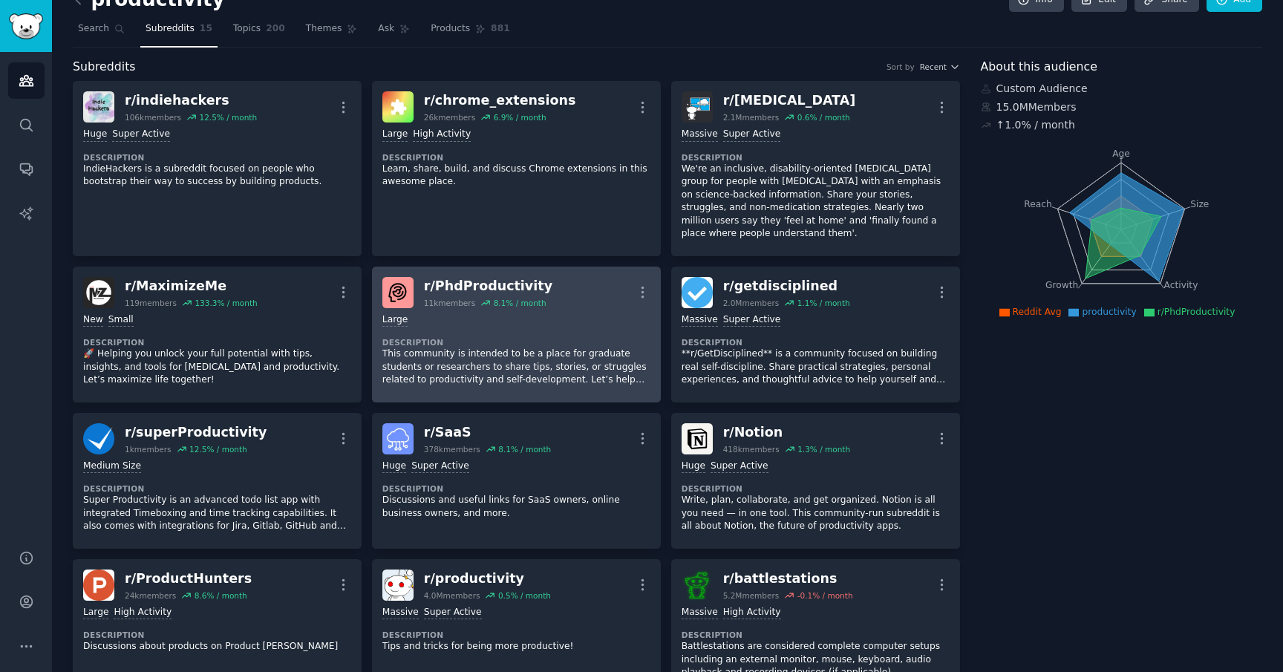
click at [452, 362] on p "This community is intended to be a place for graduate students or researchers t…" at bounding box center [516, 366] width 268 height 39
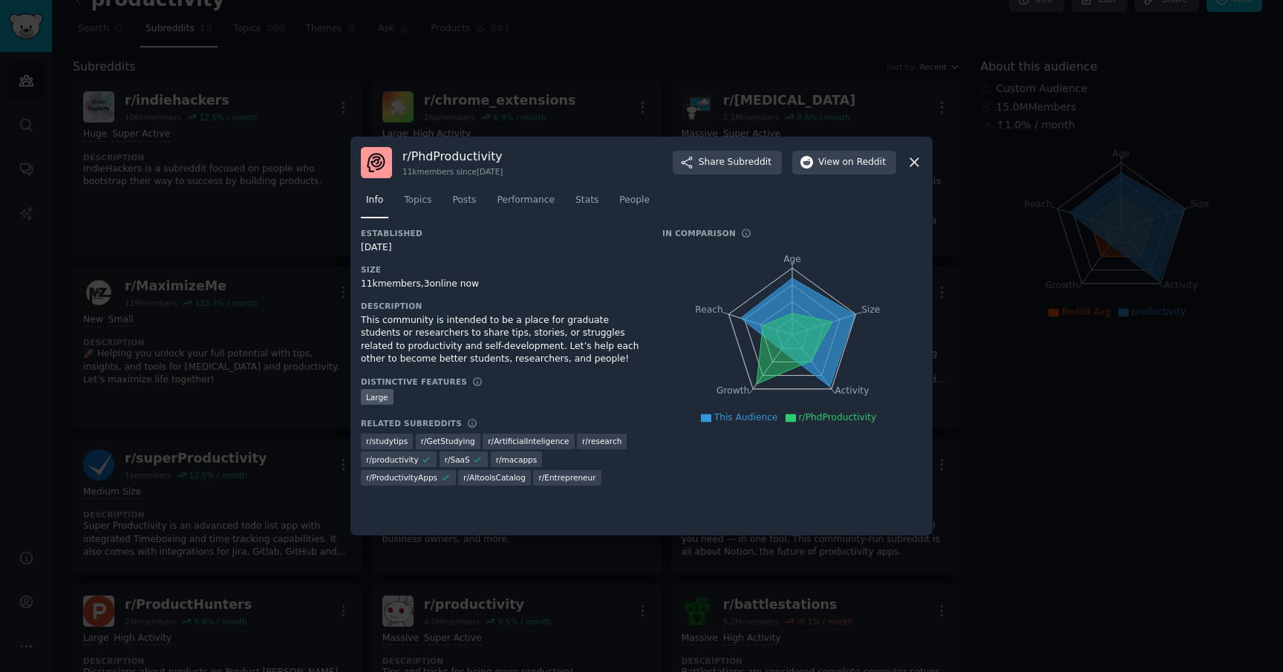
click at [413, 344] on div "This community is intended to be a place for graduate students or researchers t…" at bounding box center [501, 340] width 281 height 52
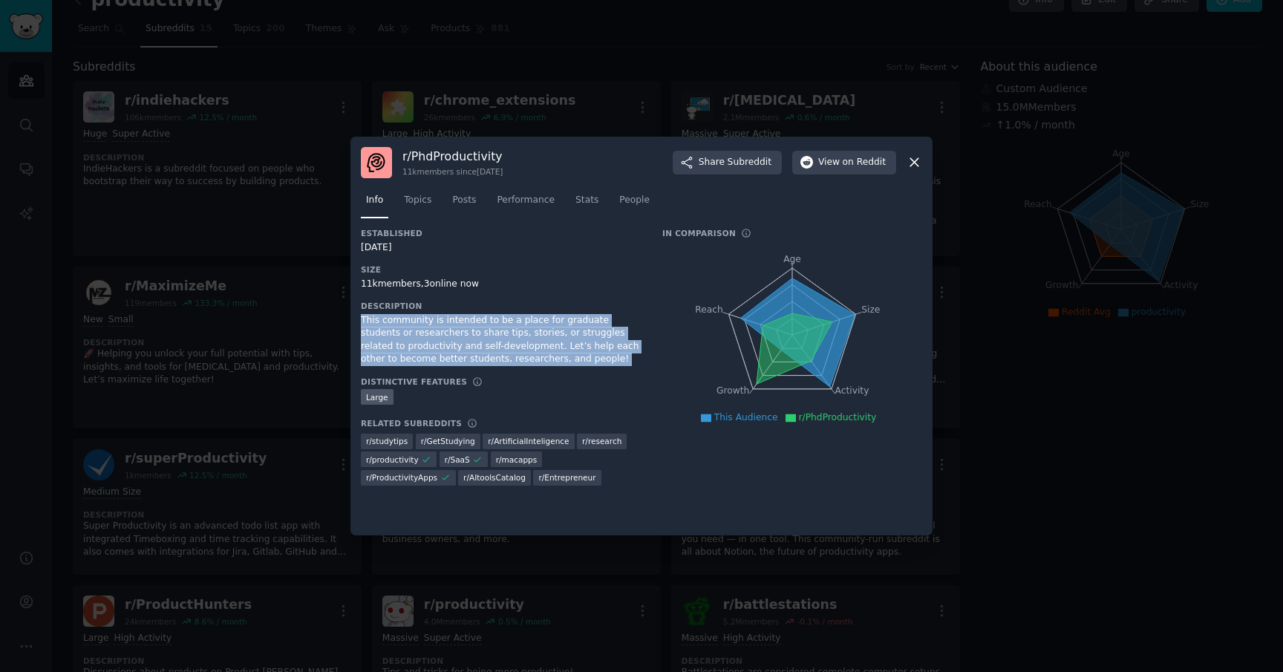
click at [413, 344] on div "This community is intended to be a place for graduate students or researchers t…" at bounding box center [501, 340] width 281 height 52
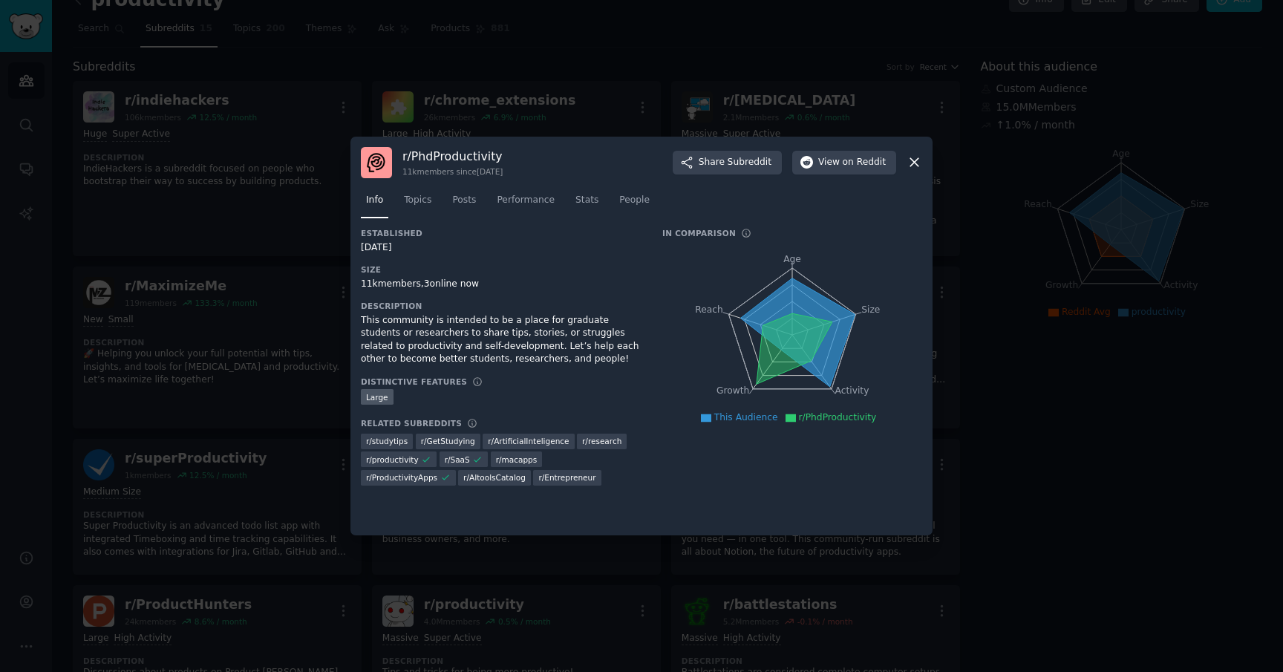
click at [276, 347] on div at bounding box center [641, 336] width 1283 height 672
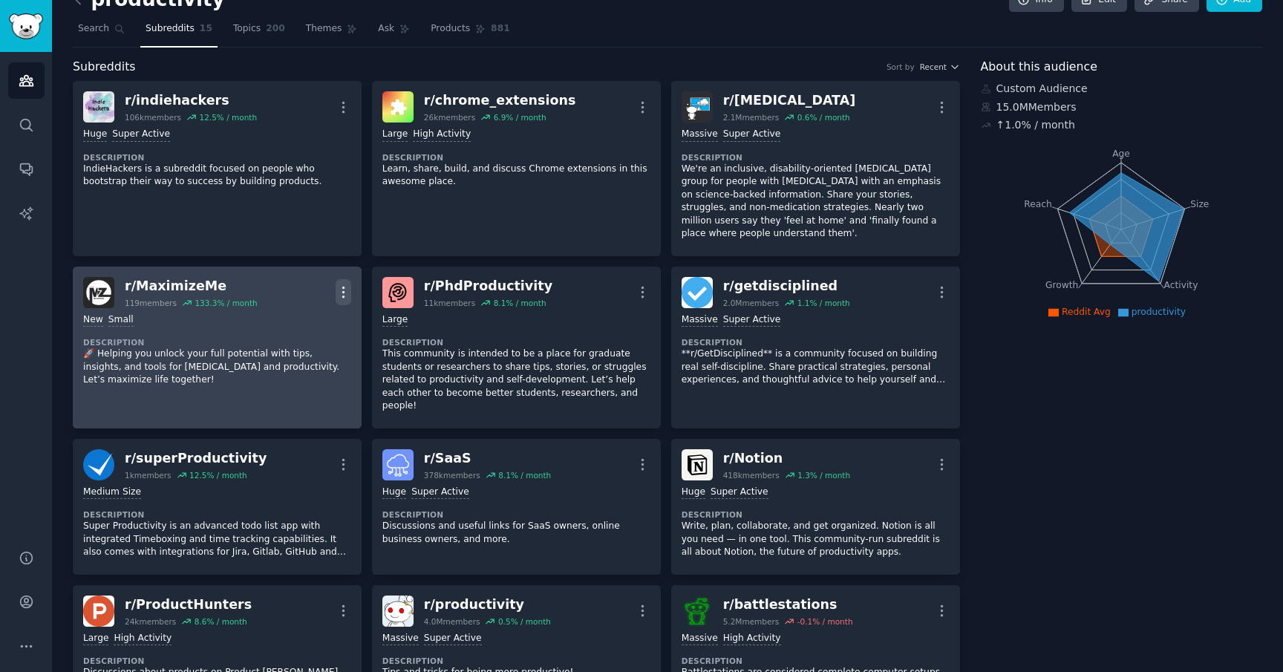
click at [343, 290] on icon "button" at bounding box center [344, 292] width 16 height 16
click at [243, 373] on p "🚀 Helping you unlock your full potential with tips, insights, and tools for [ME…" at bounding box center [217, 366] width 268 height 39
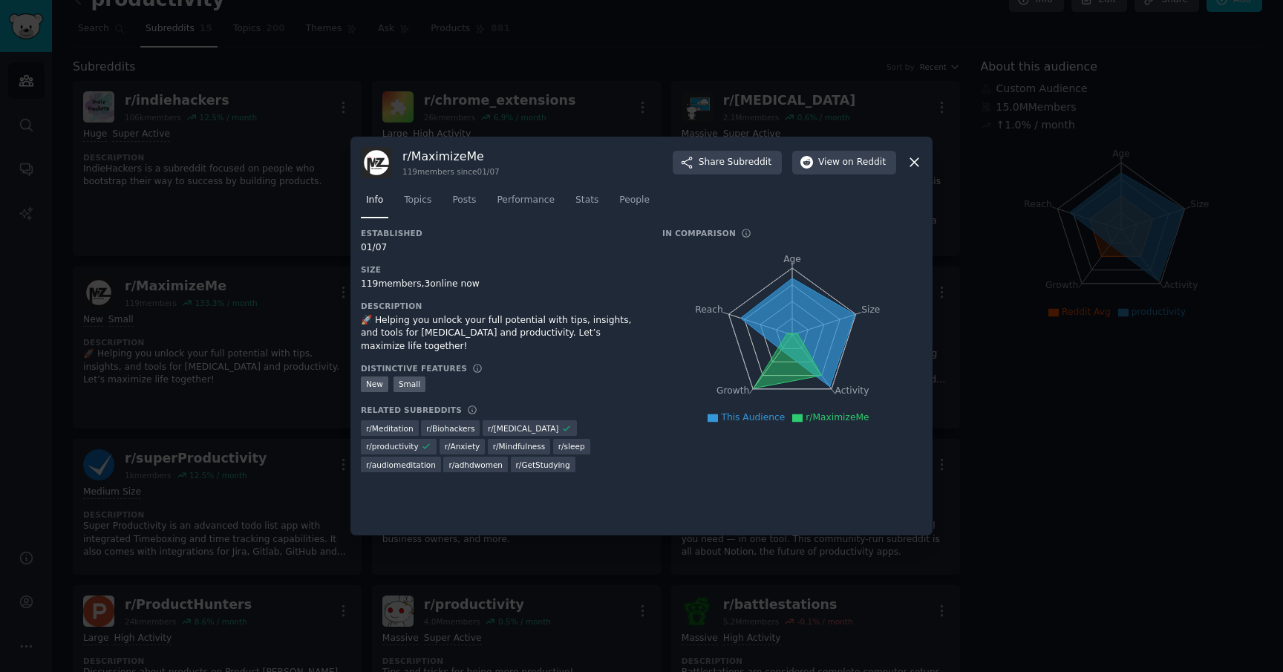
click at [206, 349] on div at bounding box center [641, 336] width 1283 height 672
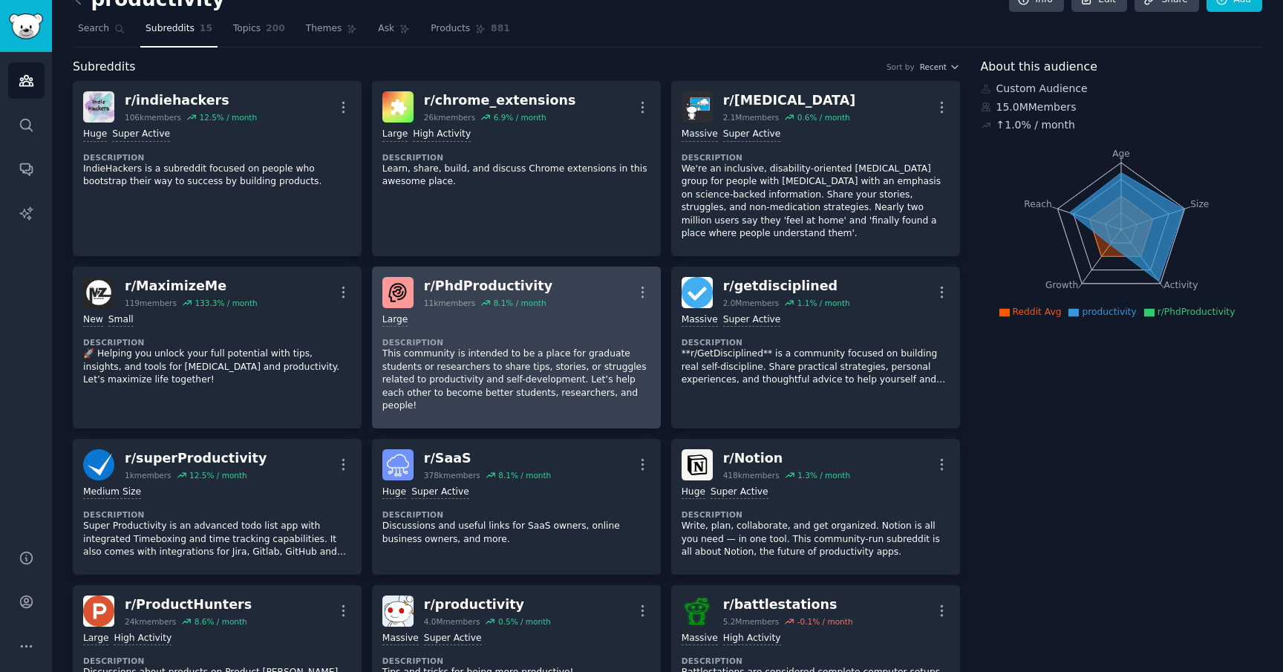
click at [509, 333] on div "10,000 - 100,000 members Large Description This community is intended to be a p…" at bounding box center [516, 363] width 268 height 110
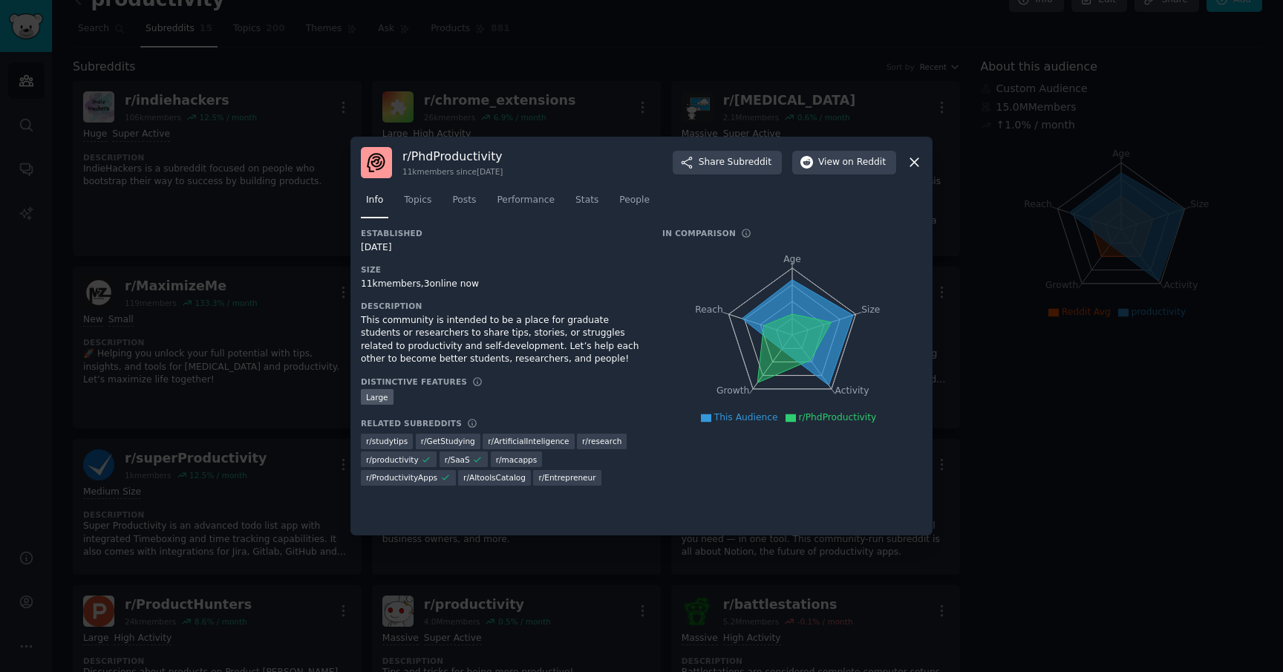
click at [285, 370] on div at bounding box center [641, 336] width 1283 height 672
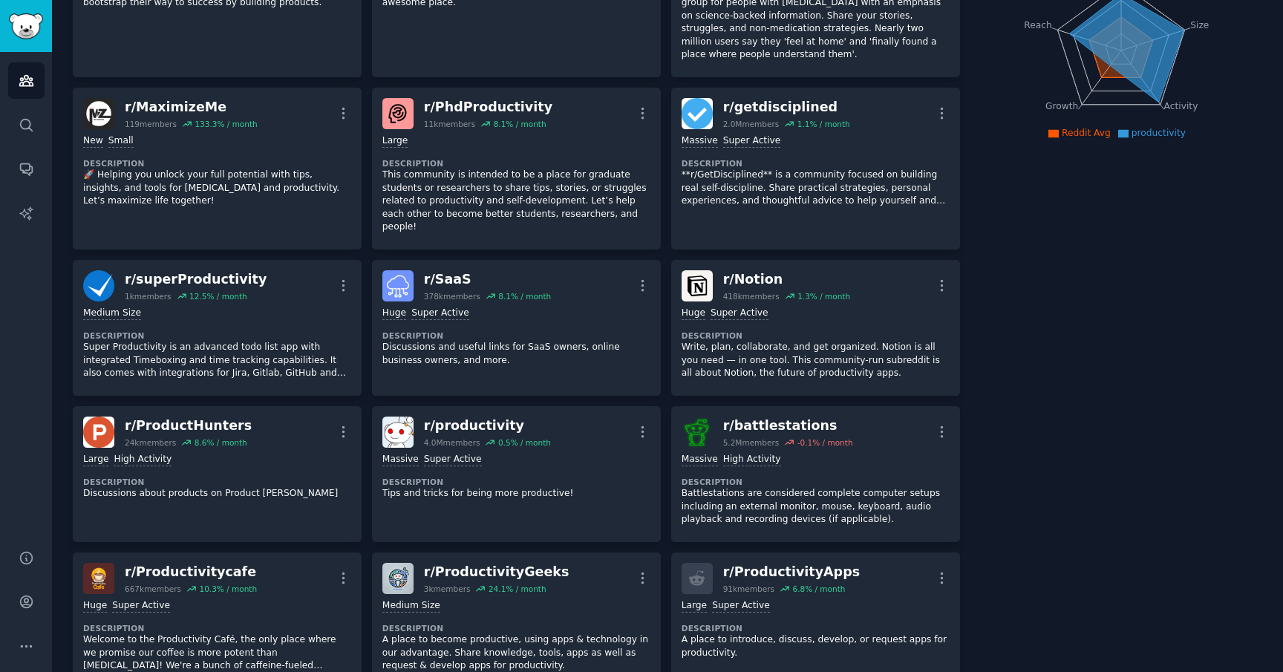
scroll to position [206, 0]
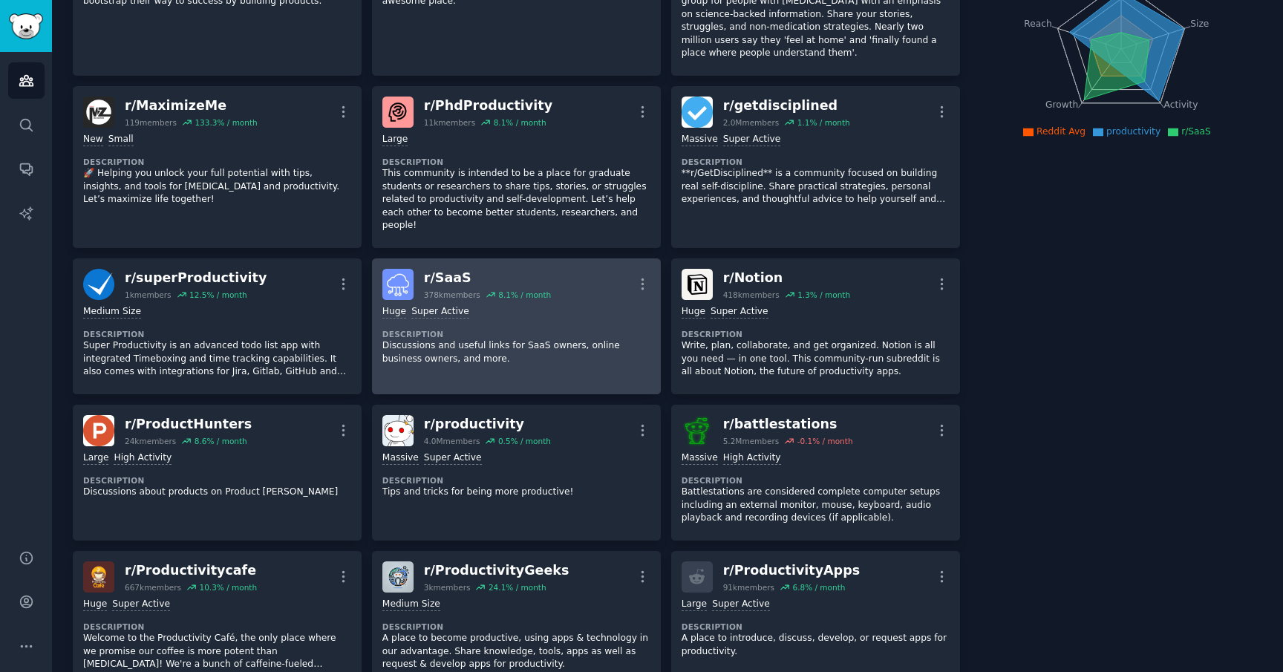
click at [500, 349] on p "Discussions and useful links for SaaS owners, online business owners, and more." at bounding box center [516, 352] width 268 height 26
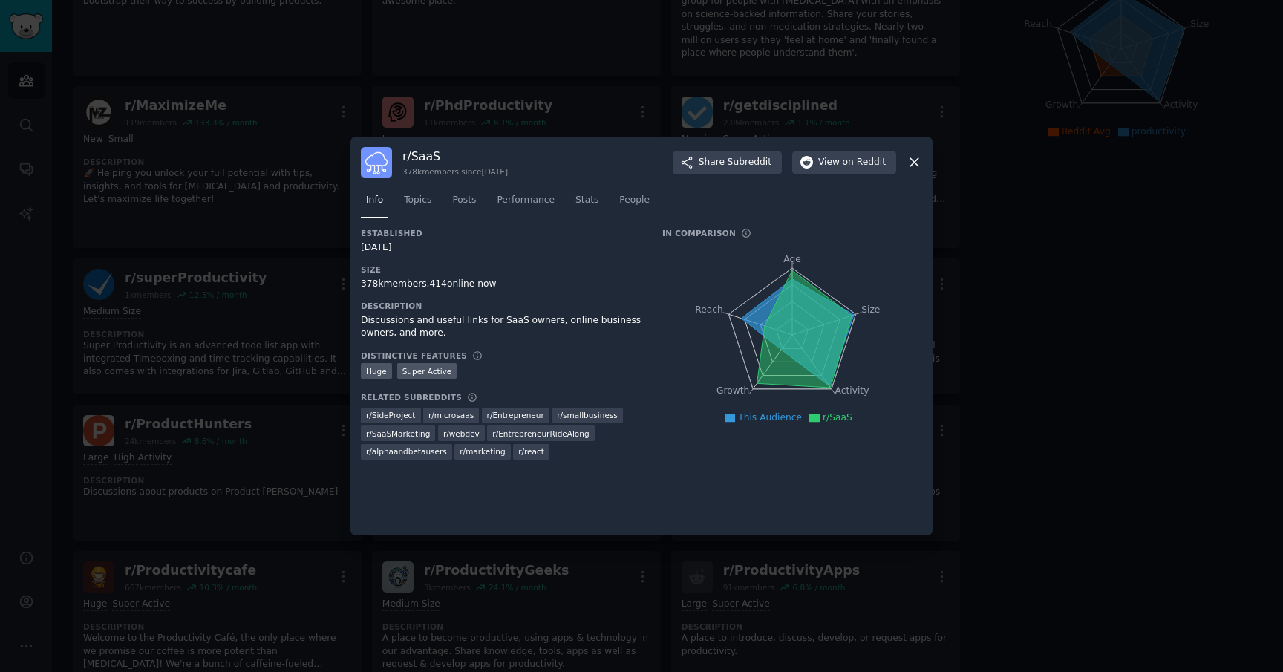
click at [387, 325] on div "Discussions and useful links for SaaS owners, online business owners, and more." at bounding box center [501, 327] width 281 height 26
click at [262, 324] on div at bounding box center [641, 336] width 1283 height 672
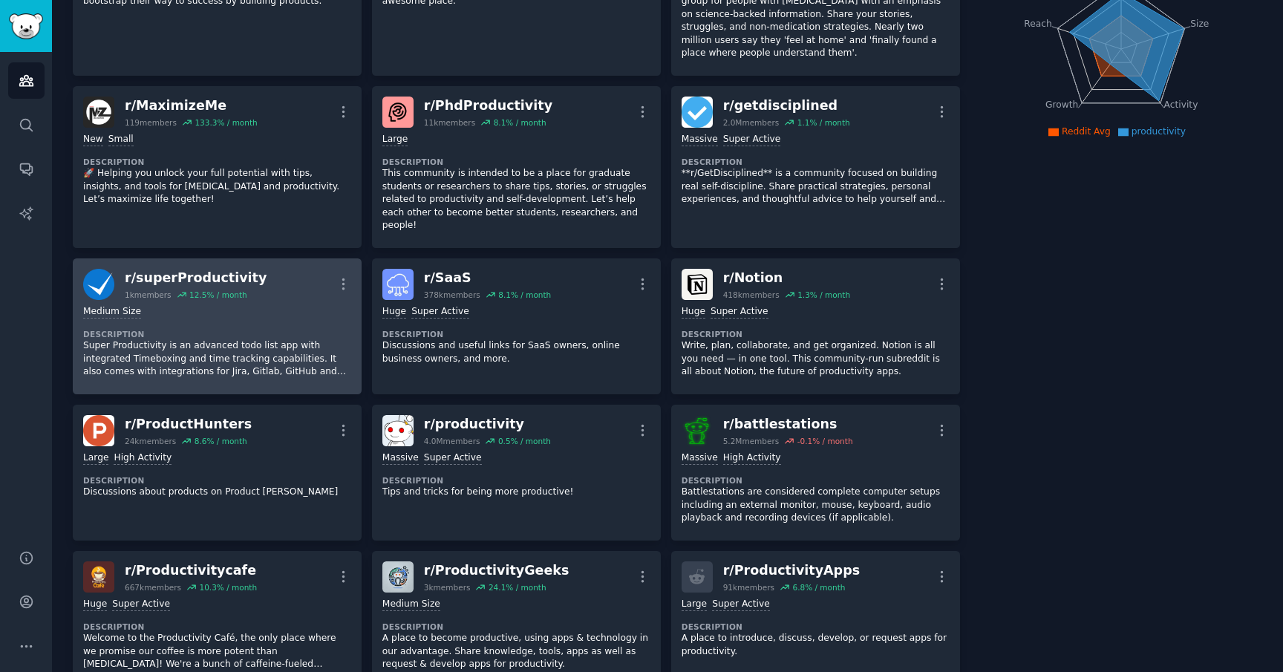
click at [321, 351] on p "Super Productivity is an advanced todo list app with integrated Timeboxing and …" at bounding box center [217, 358] width 268 height 39
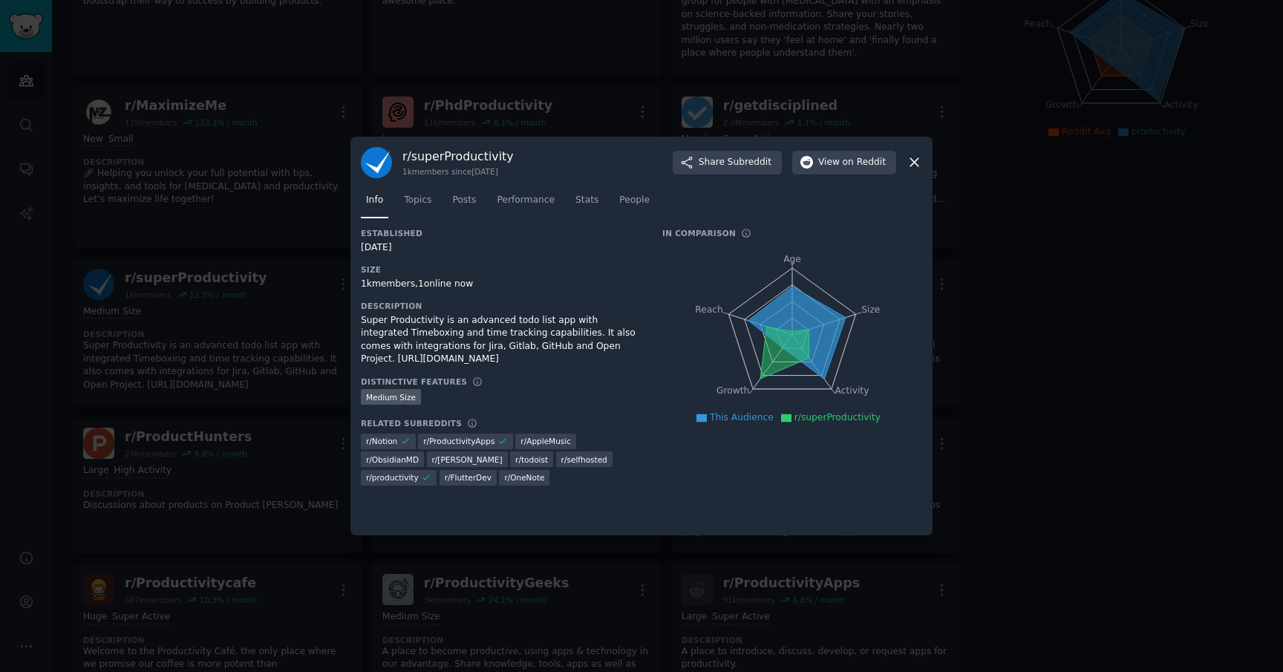
click at [474, 347] on div "Super Productivity is an advanced todo list app with integrated Timeboxing and …" at bounding box center [501, 340] width 281 height 52
click at [266, 313] on div at bounding box center [641, 336] width 1283 height 672
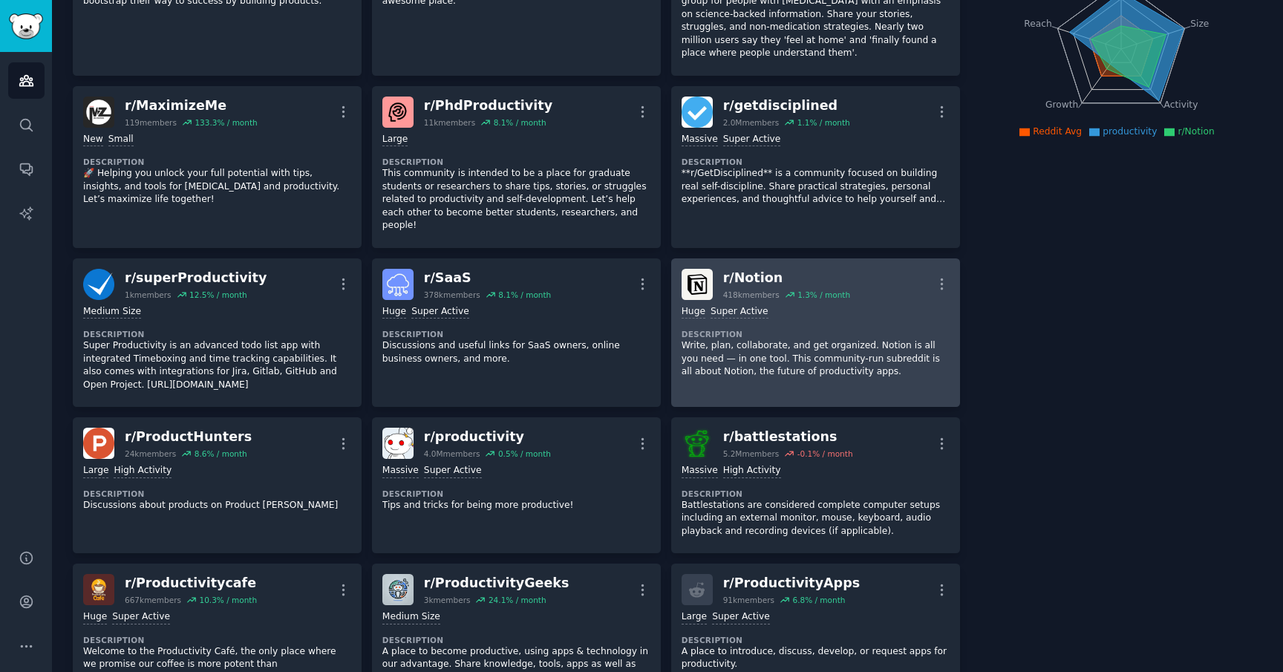
click at [831, 348] on p "Write, plan, collaborate, and get organized. Notion is all you need — in one to…" at bounding box center [815, 358] width 268 height 39
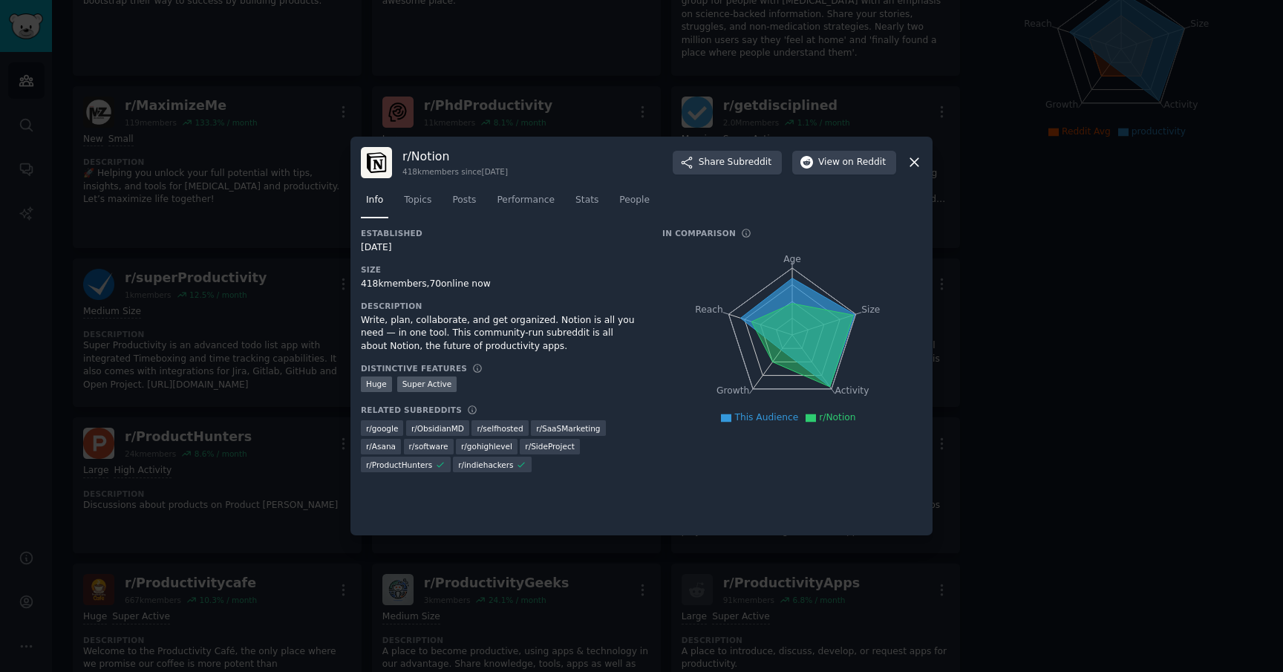
click at [249, 539] on div at bounding box center [641, 336] width 1283 height 672
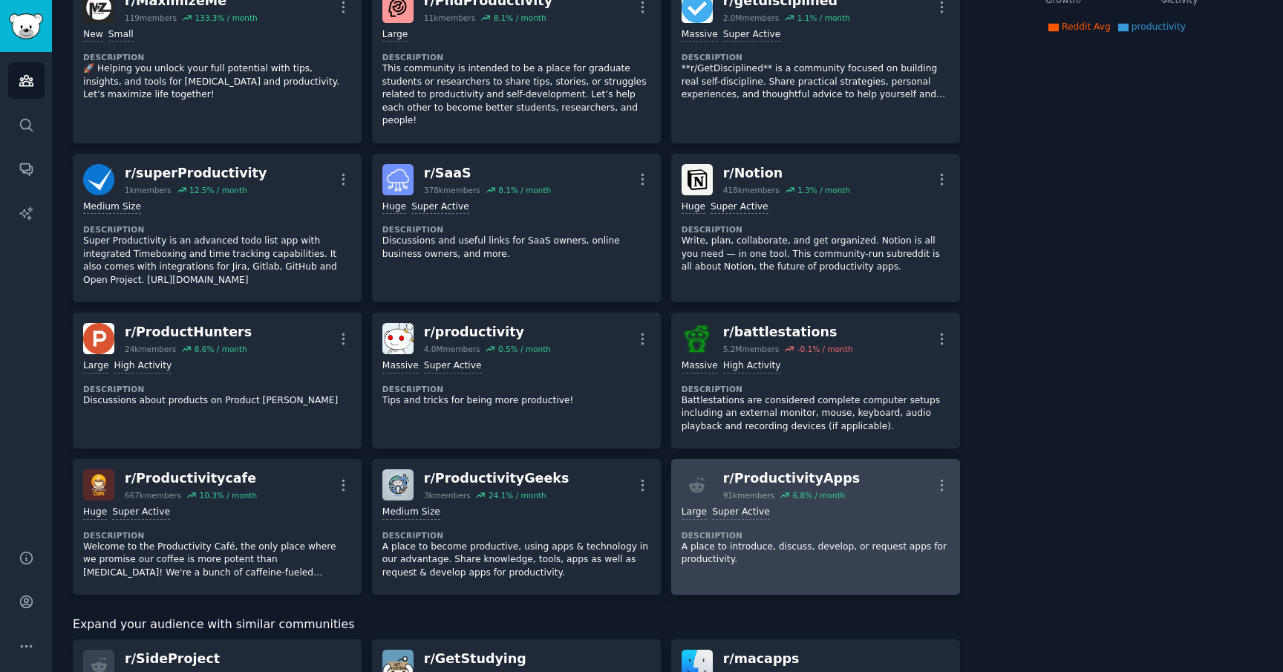
scroll to position [304, 0]
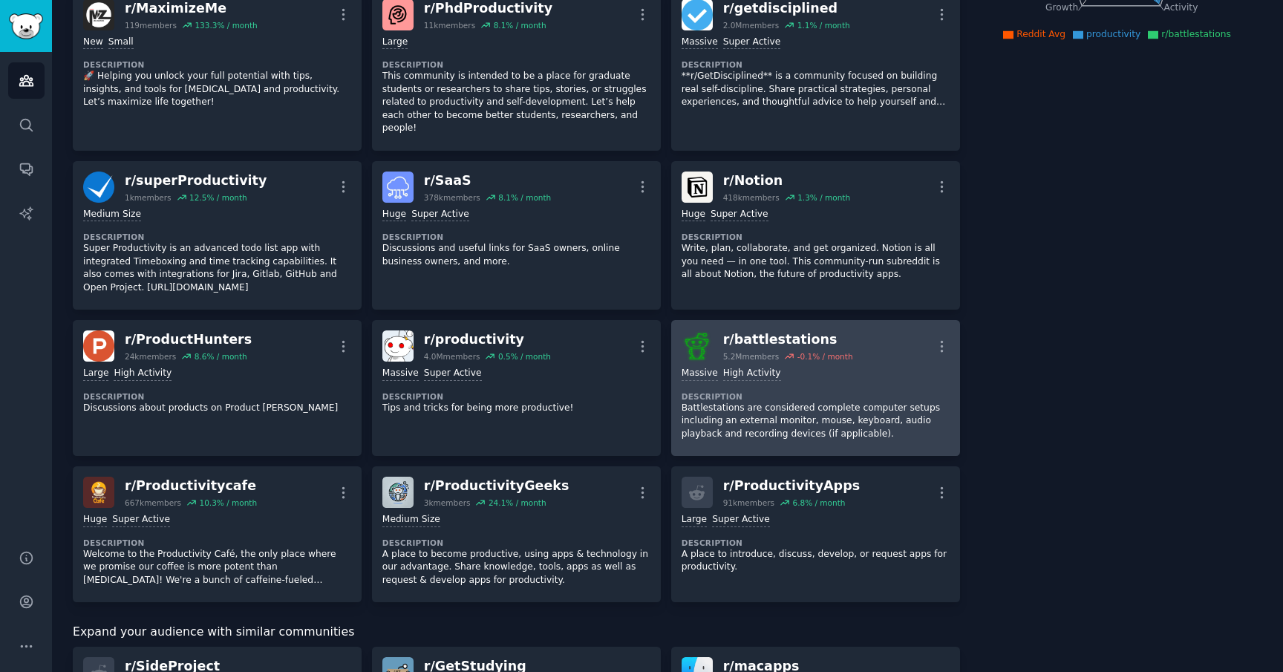
click at [751, 410] on p "Battlestations are considered complete computer setups including an external mo…" at bounding box center [815, 421] width 268 height 39
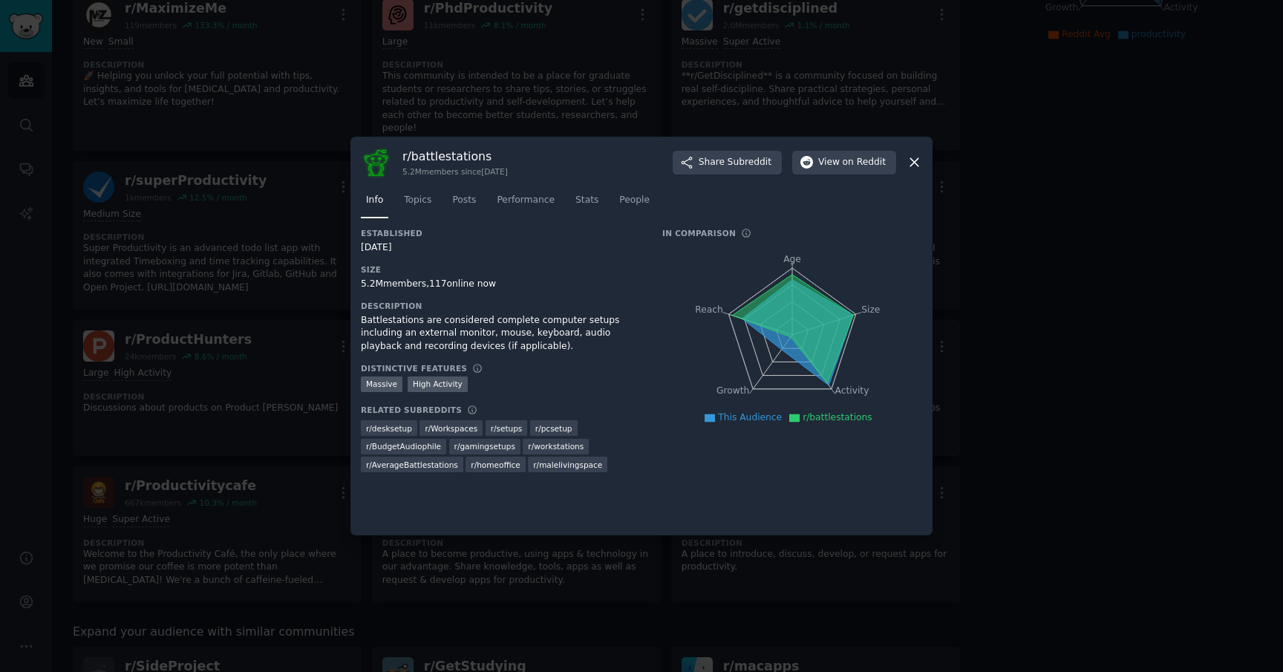
click at [480, 333] on div "Battlestations are considered complete computer setups including an external mo…" at bounding box center [501, 333] width 281 height 39
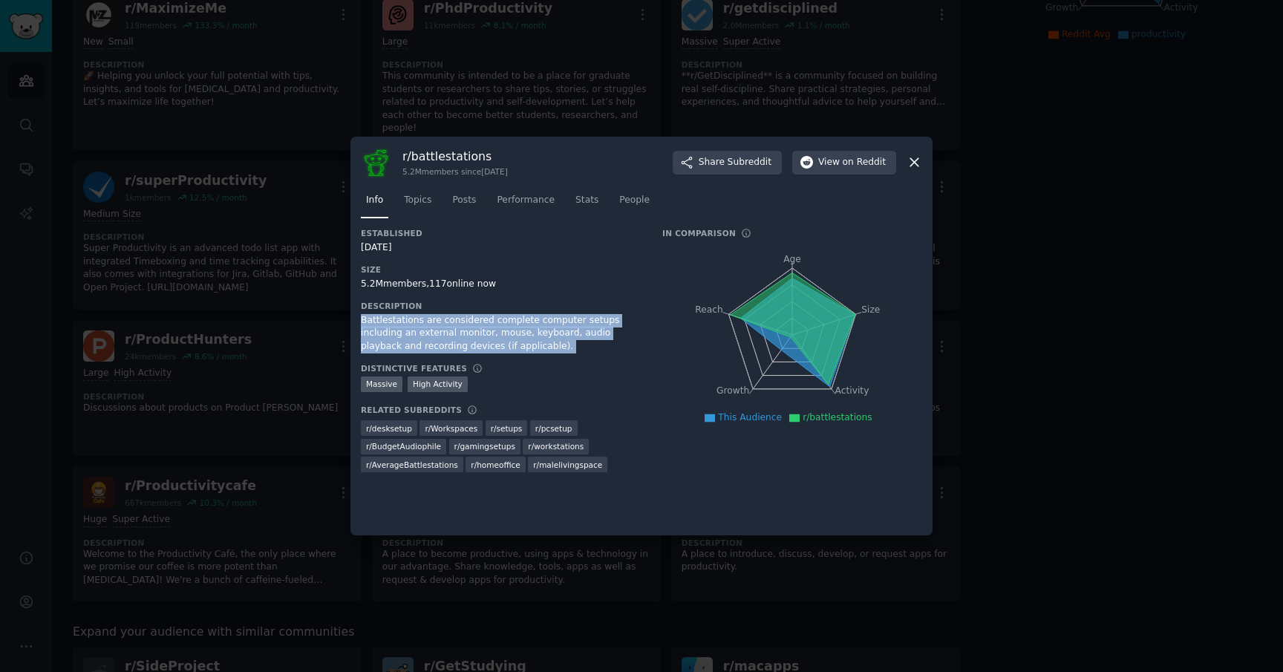
click at [315, 352] on div at bounding box center [641, 336] width 1283 height 672
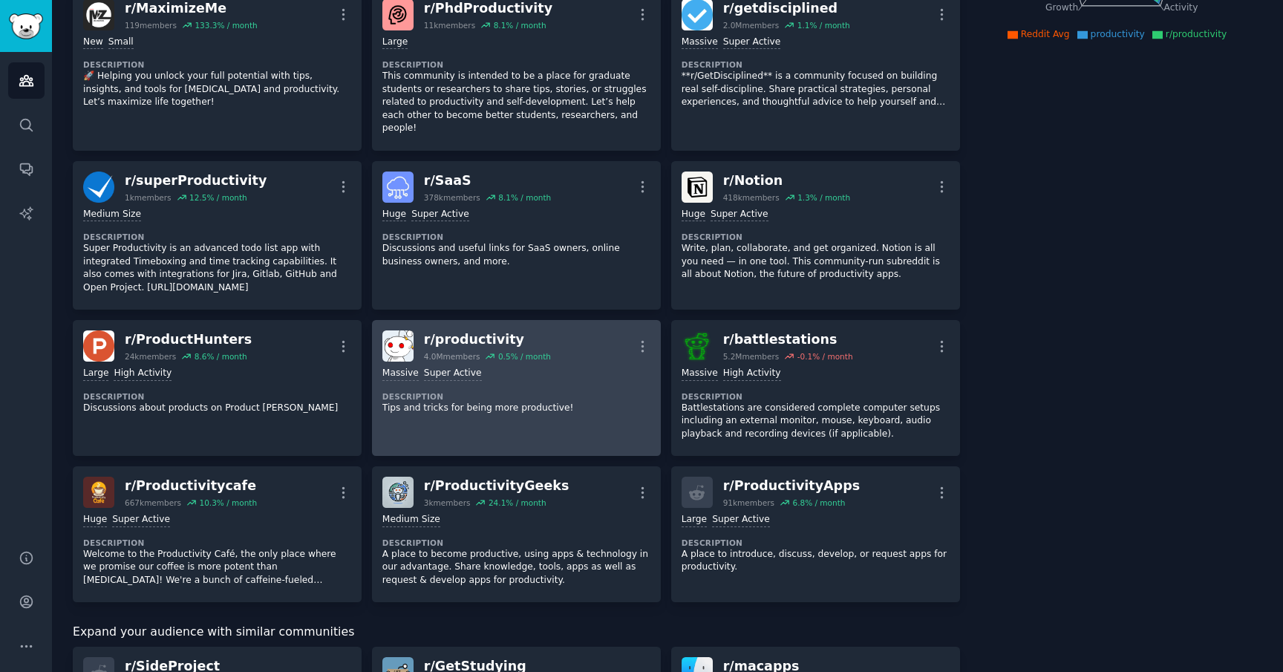
click at [500, 403] on div ">= 95th percentile for submissions / day Massive Super Active Description Tips …" at bounding box center [516, 391] width 268 height 58
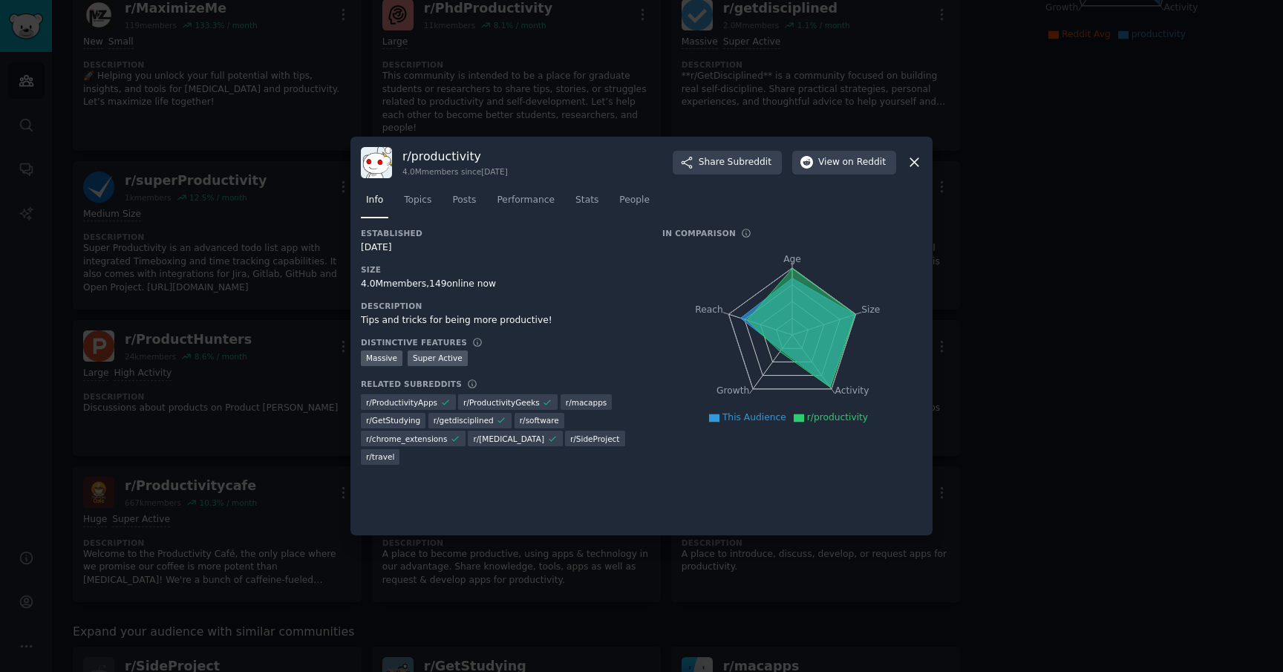
click at [247, 379] on div at bounding box center [641, 336] width 1283 height 672
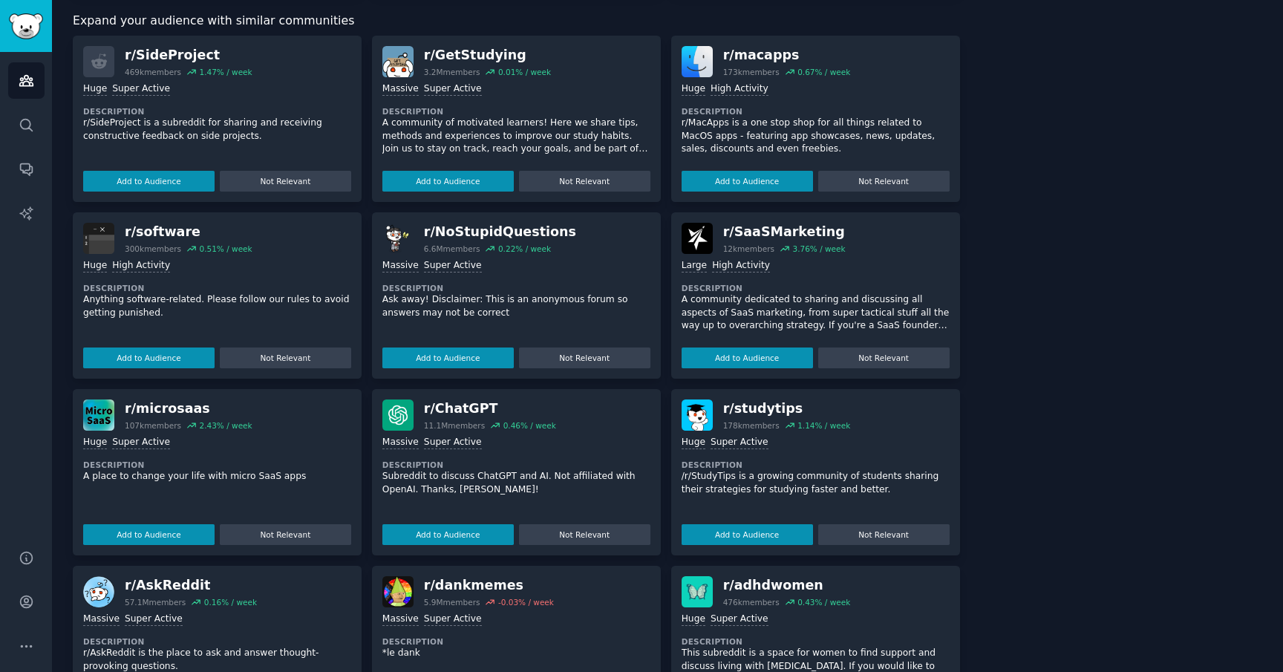
scroll to position [918, 0]
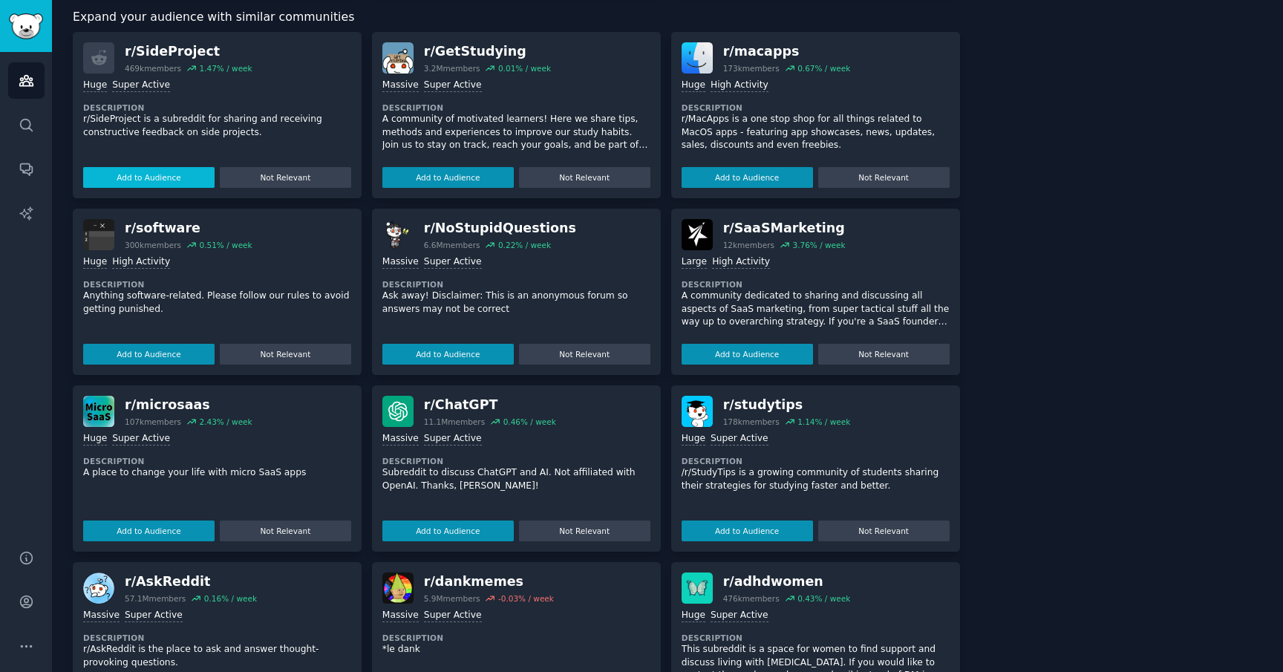
click at [174, 170] on button "Add to Audience" at bounding box center [148, 177] width 131 height 21
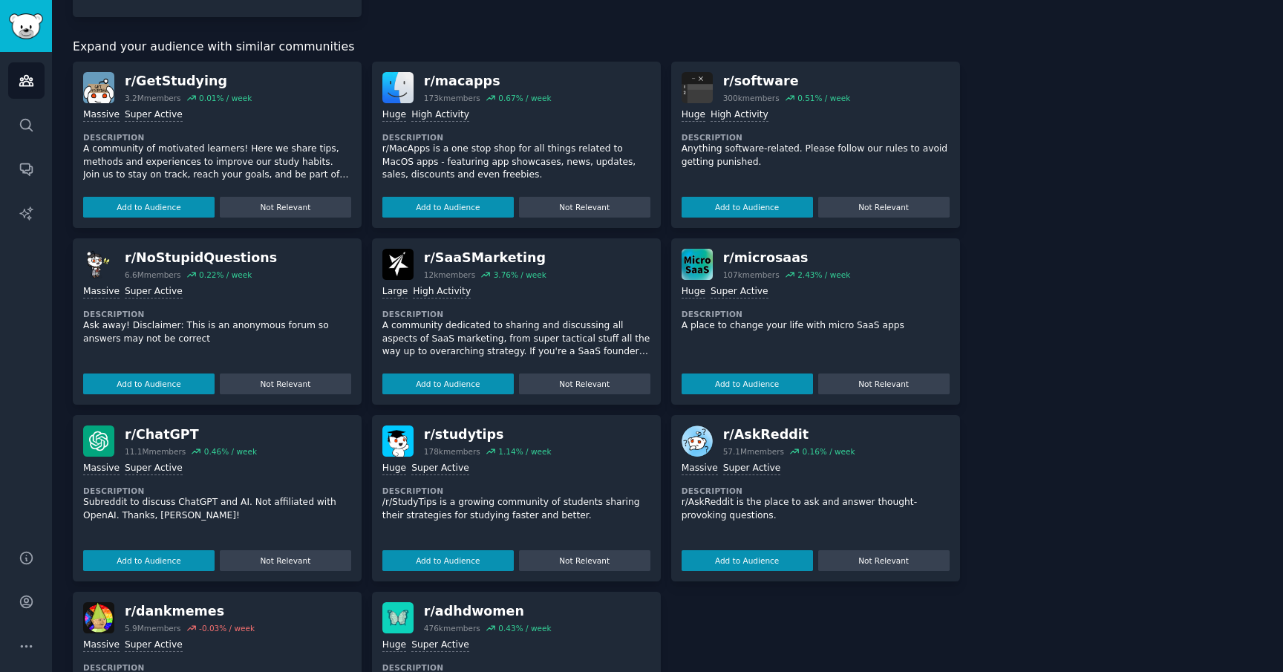
scroll to position [984, 0]
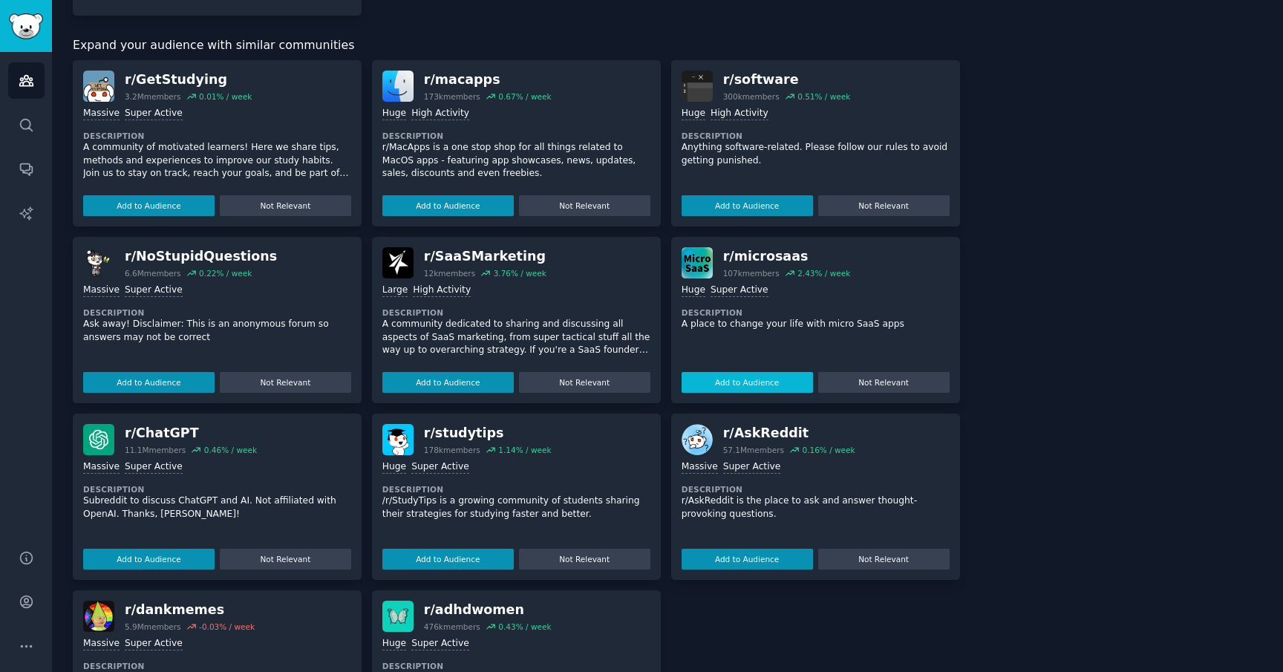
click at [761, 380] on button "Add to Audience" at bounding box center [746, 382] width 131 height 21
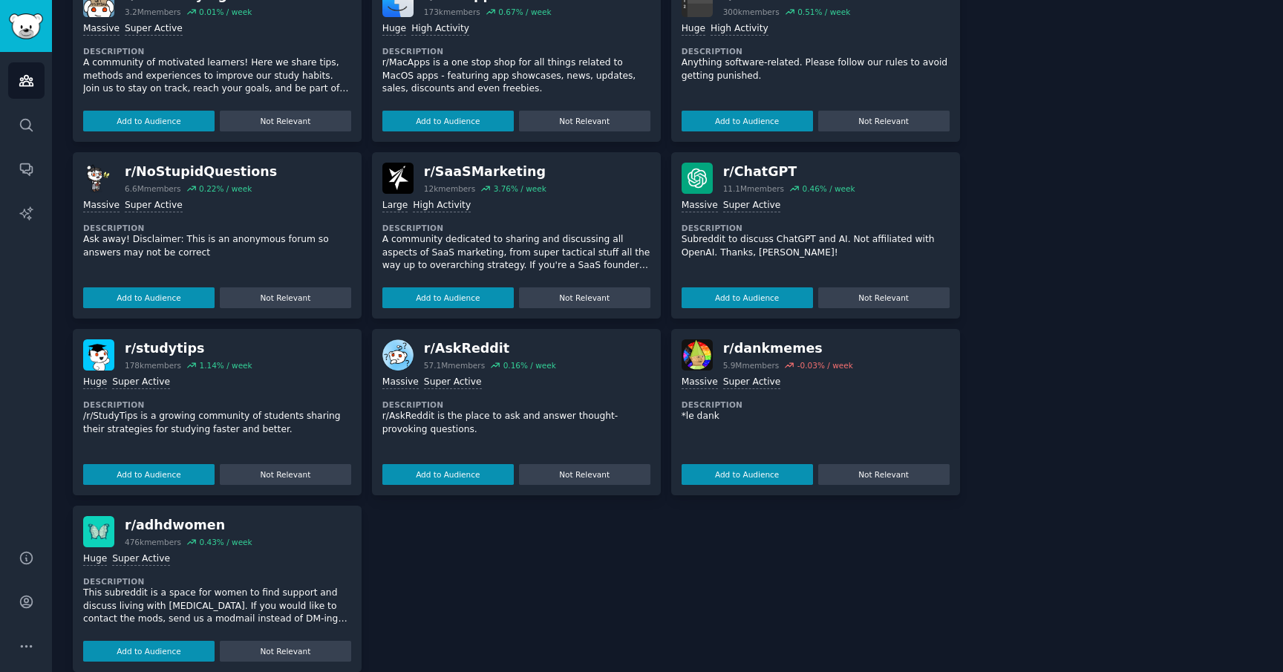
scroll to position [1102, 0]
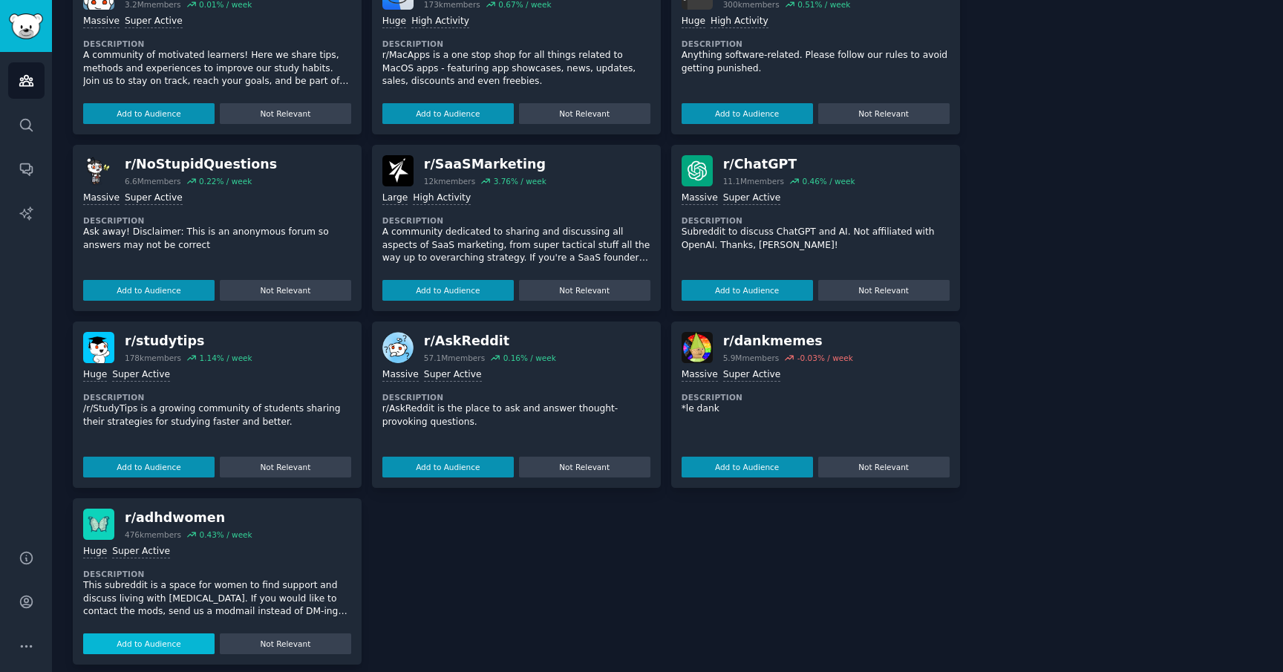
click at [170, 633] on button "Add to Audience" at bounding box center [148, 643] width 131 height 21
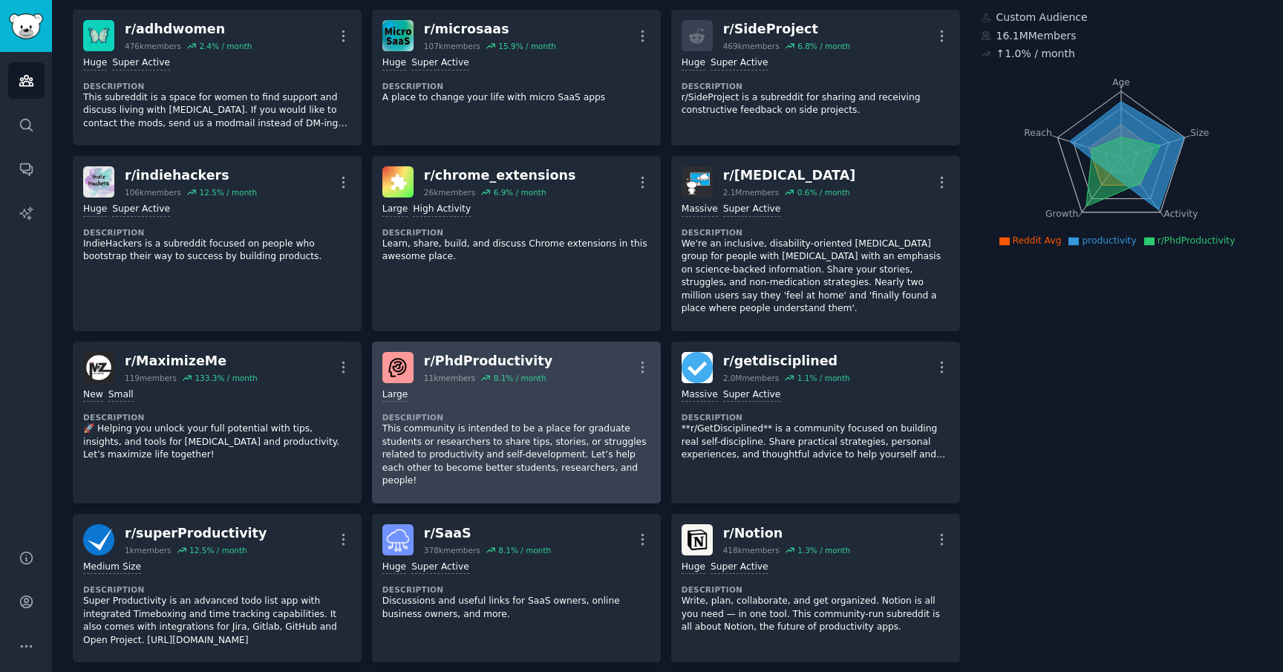
scroll to position [71, 0]
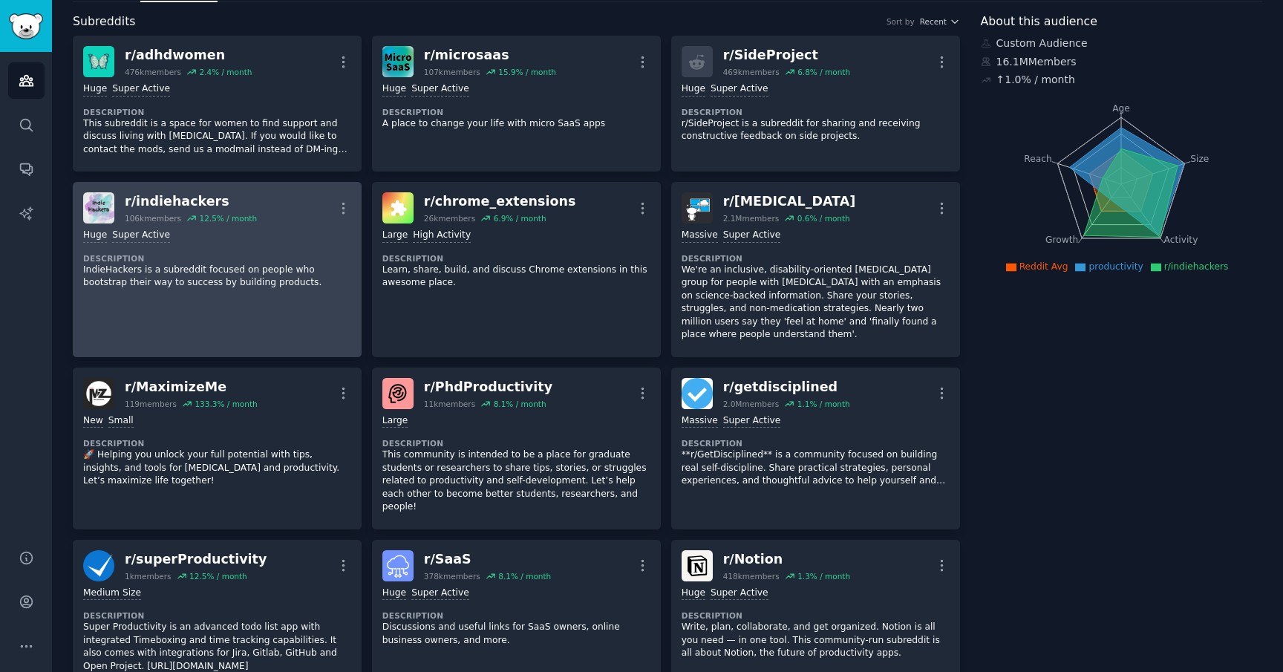
click at [226, 281] on p "IndieHackers is a subreddit focused on people who bootstrap their way to succes…" at bounding box center [217, 277] width 268 height 26
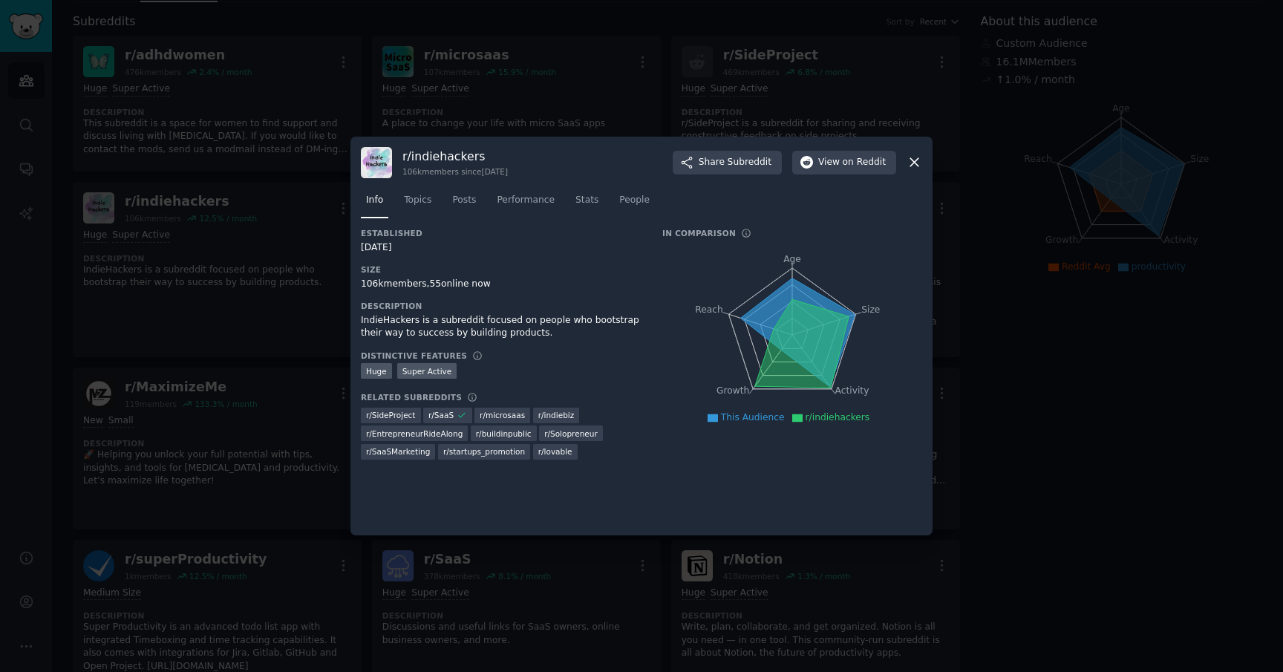
click at [408, 333] on div "IndieHackers is a subreddit focused on people who bootstrap their way to succes…" at bounding box center [501, 327] width 281 height 26
click at [252, 301] on div at bounding box center [641, 336] width 1283 height 672
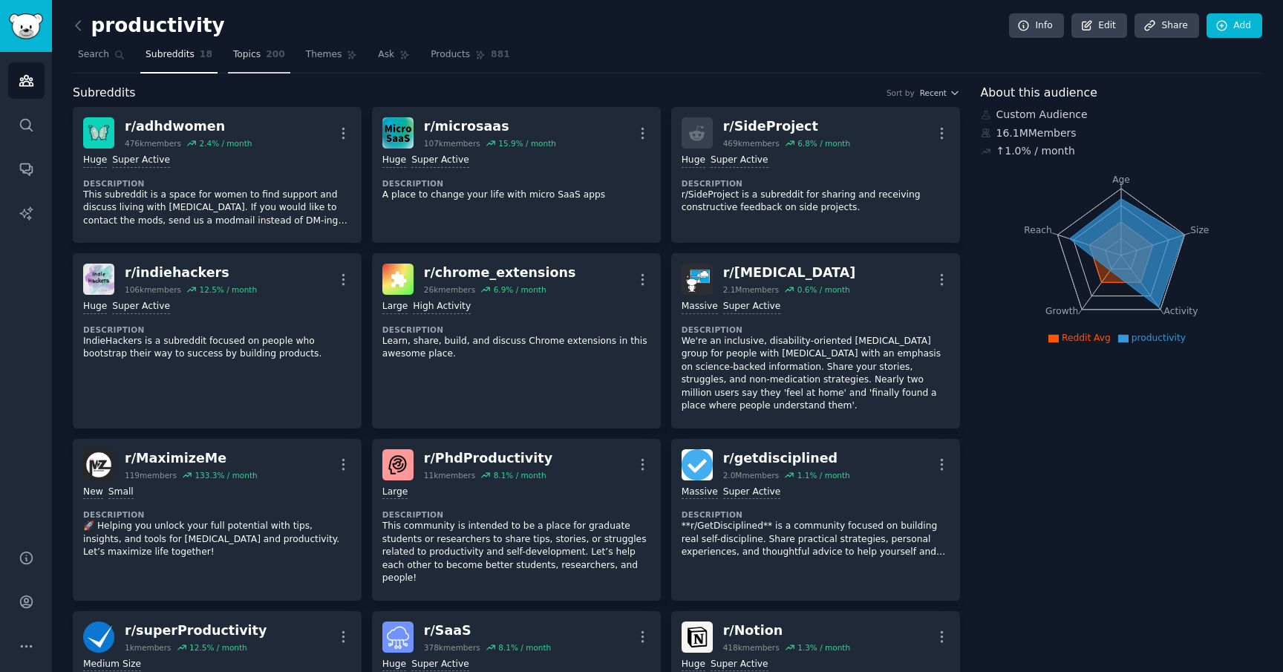
click at [266, 56] on span "200" at bounding box center [275, 54] width 19 height 13
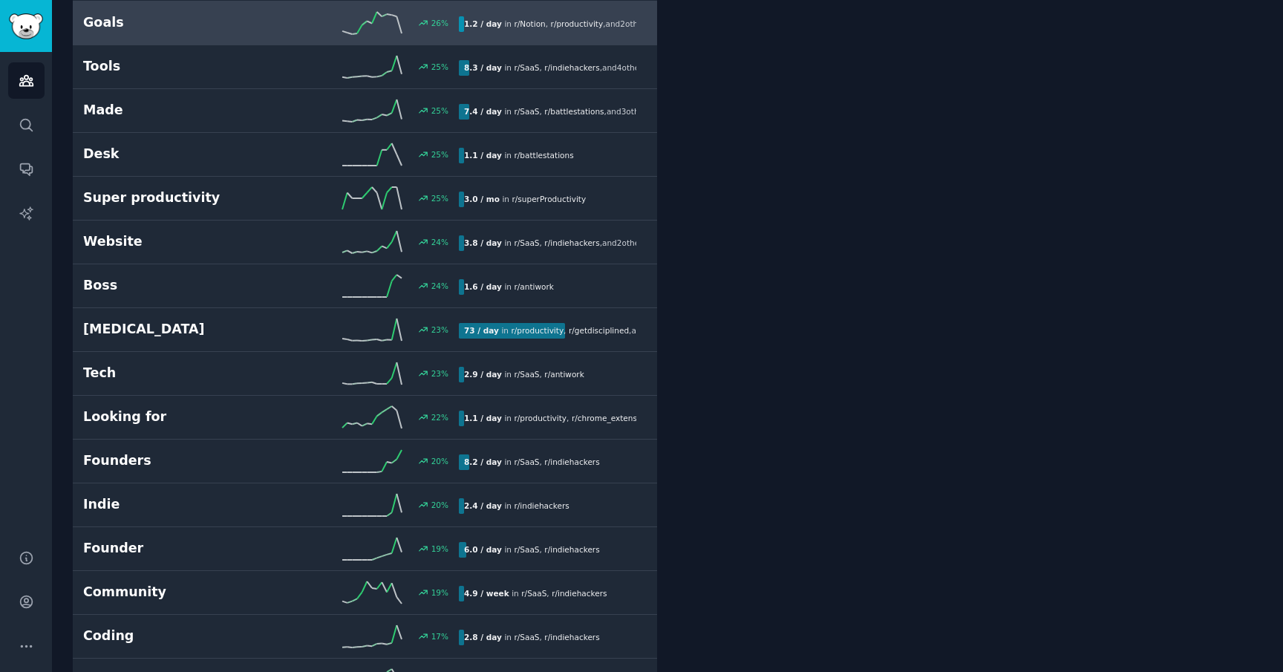
scroll to position [3358, 0]
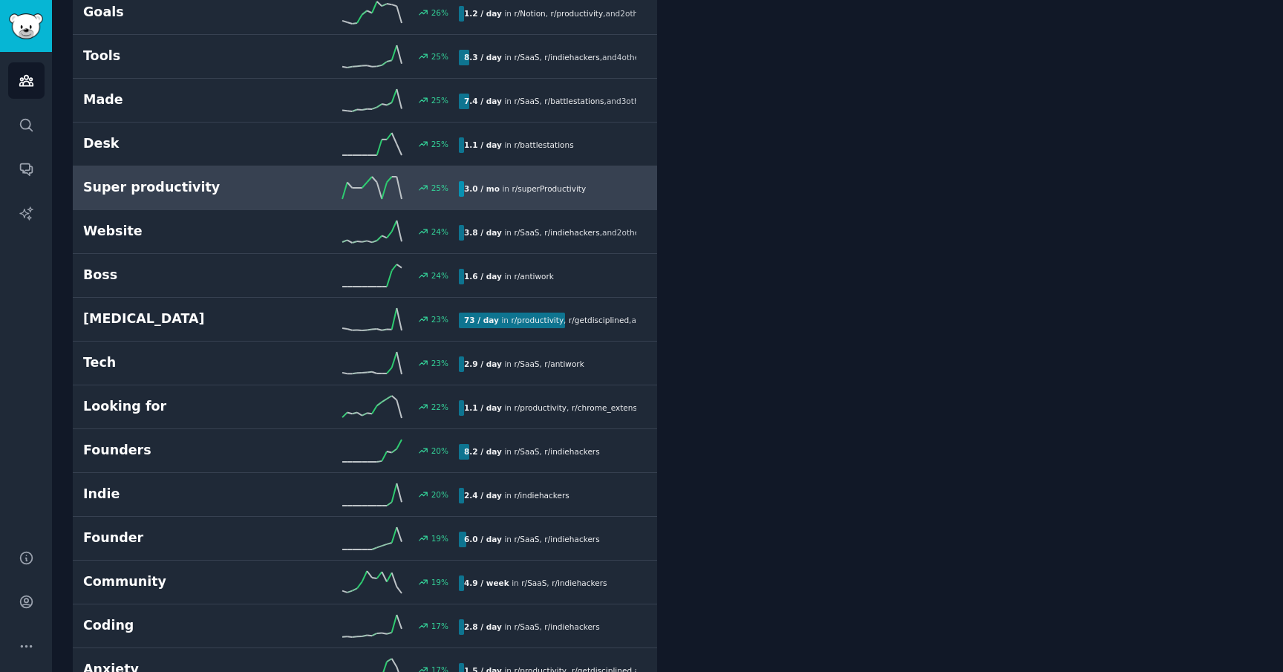
click at [280, 186] on div "25 %" at bounding box center [365, 188] width 188 height 22
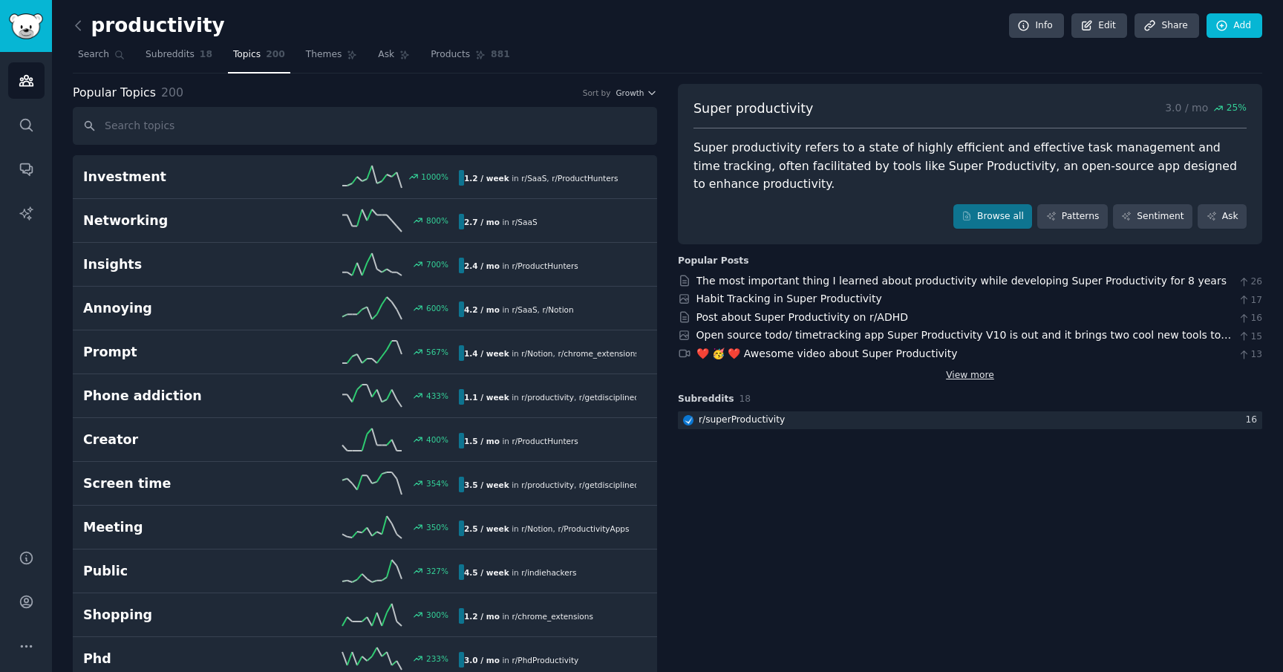
click at [964, 369] on link "View more" at bounding box center [970, 375] width 48 height 13
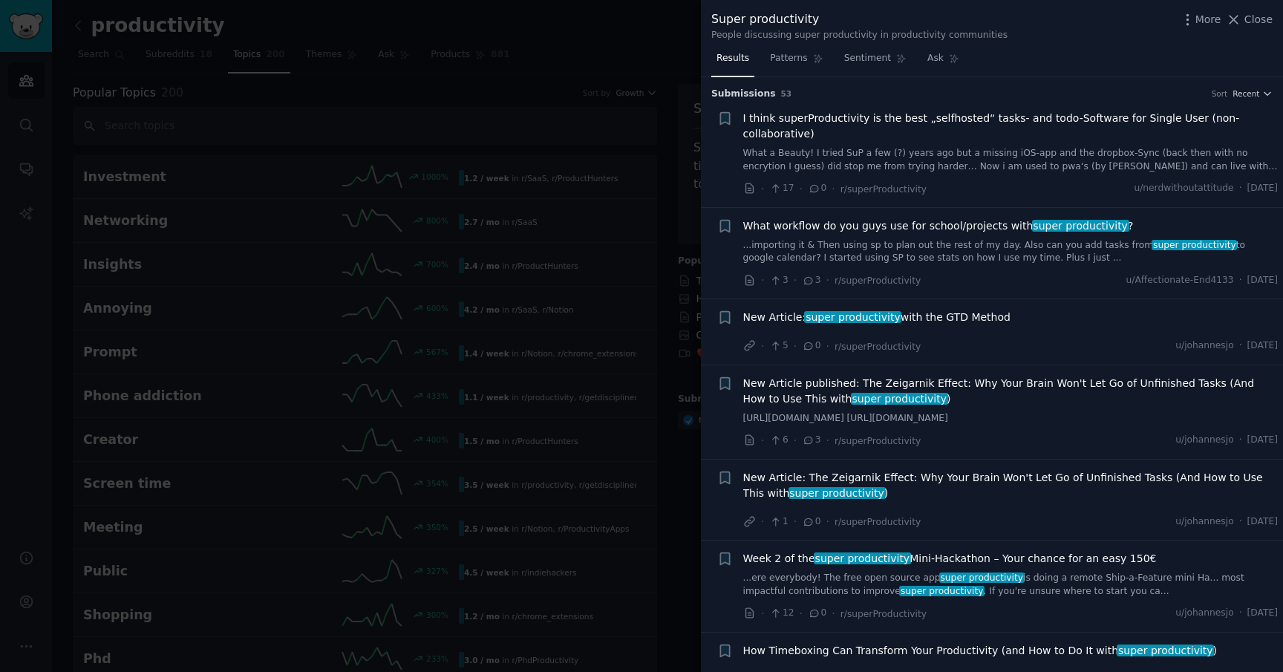
click at [595, 281] on div at bounding box center [641, 336] width 1283 height 672
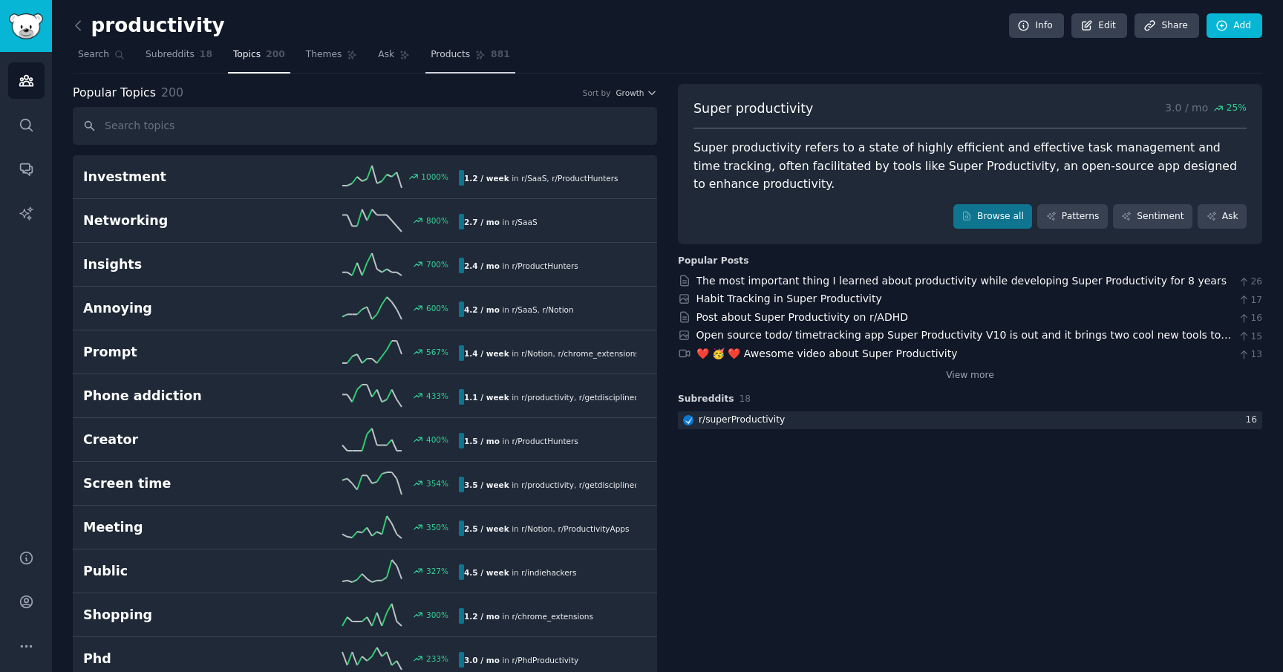
click at [491, 61] on link "Products 881" at bounding box center [469, 58] width 89 height 30
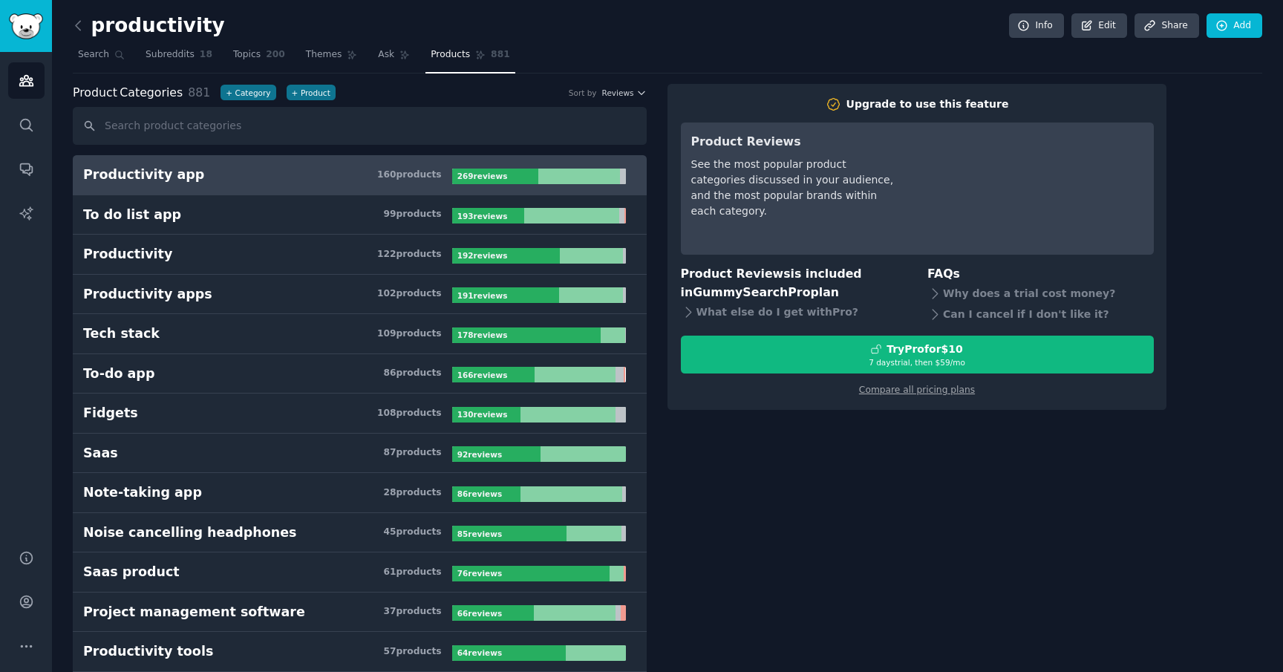
click at [300, 180] on h3 "Productivity app 160 product s" at bounding box center [267, 175] width 369 height 19
click at [250, 56] on span "Topics" at bounding box center [246, 54] width 27 height 13
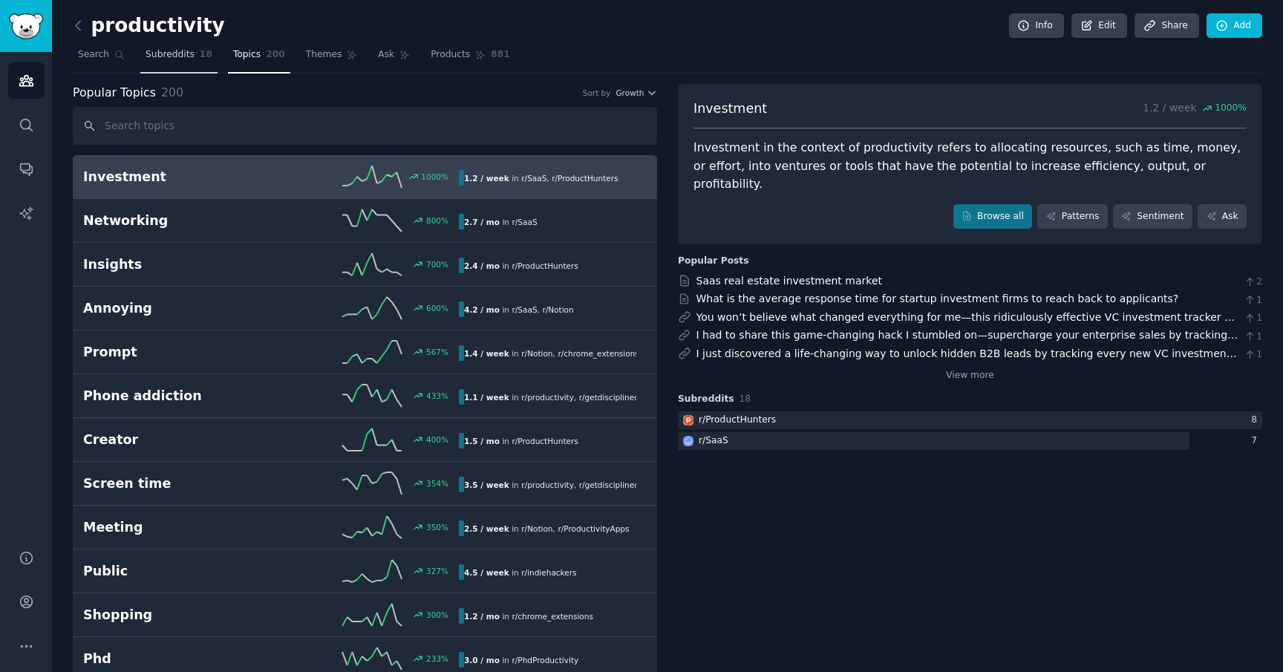
click at [163, 48] on span "Subreddits" at bounding box center [169, 54] width 49 height 13
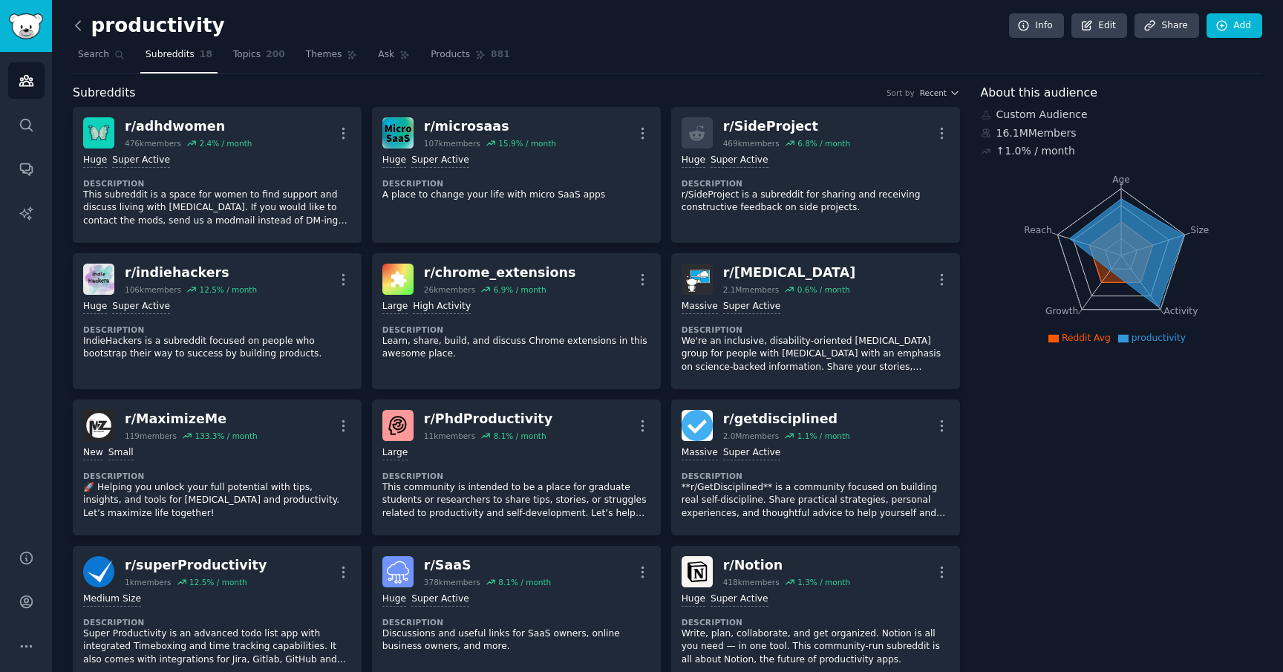
click at [76, 23] on icon at bounding box center [78, 25] width 4 height 9
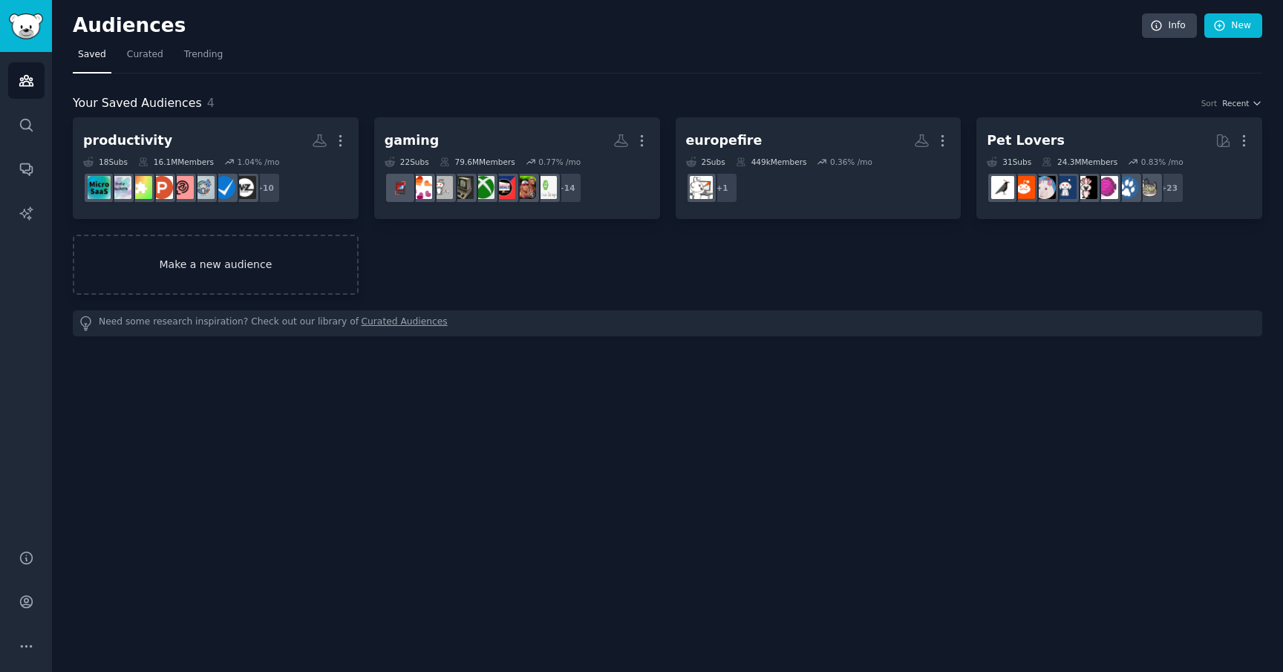
click at [270, 269] on link "Make a new audience" at bounding box center [216, 265] width 286 height 60
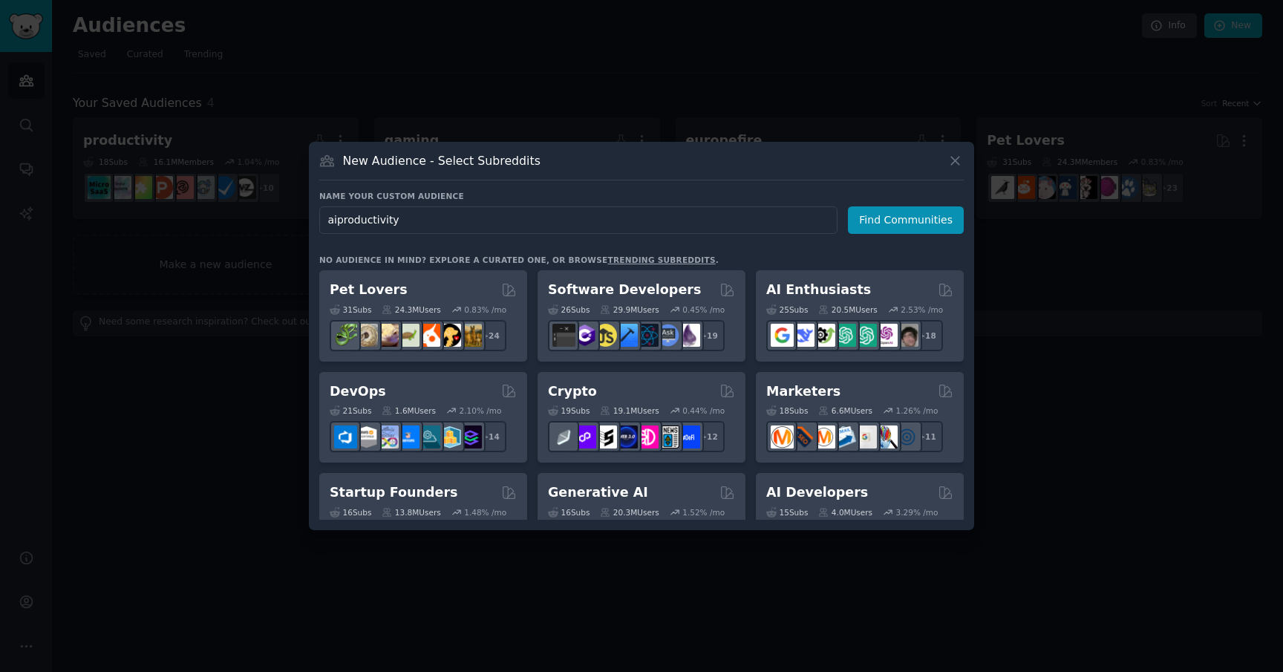
click at [339, 220] on input "aiproductivity" at bounding box center [578, 219] width 518 height 27
type input "ai productivity"
click at [433, 213] on input "ai productivity" at bounding box center [578, 219] width 518 height 27
click at [899, 220] on button "Find Communities" at bounding box center [906, 219] width 116 height 27
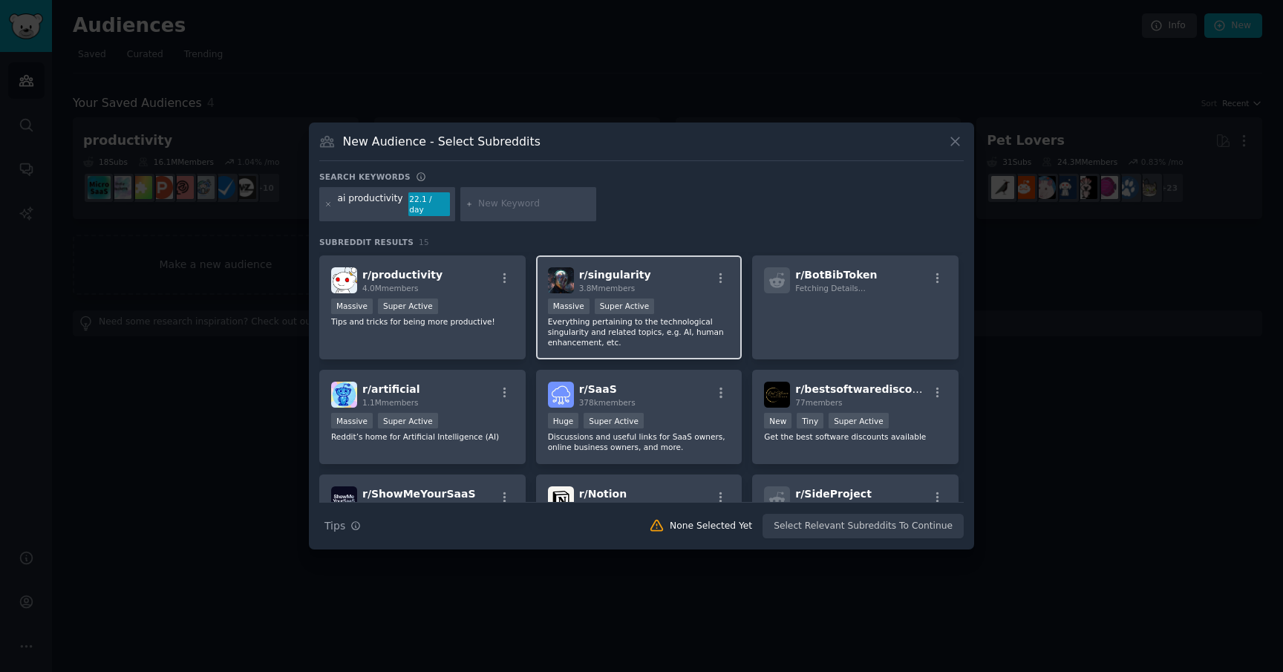
scroll to position [234, 0]
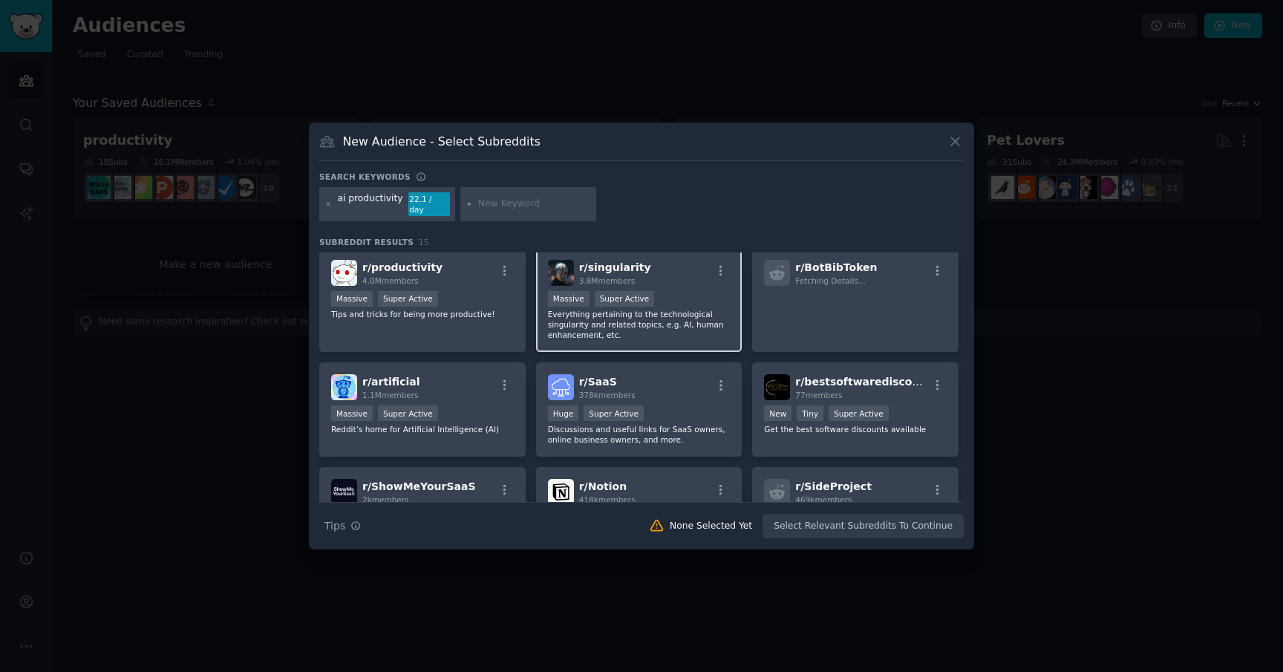
click at [667, 331] on p "Everything pertaining to the technological singularity and related topics, e.g.…" at bounding box center [639, 324] width 183 height 31
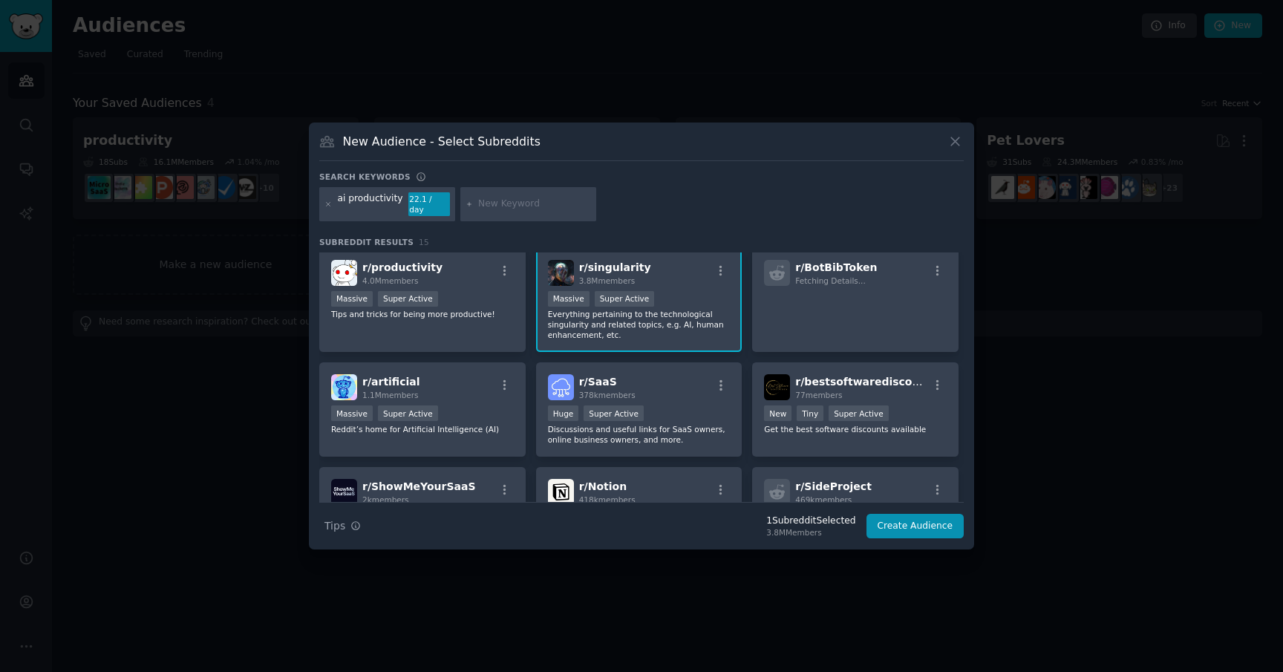
click at [391, 206] on div "ai productivity" at bounding box center [370, 204] width 65 height 24
copy div "ai productivity"
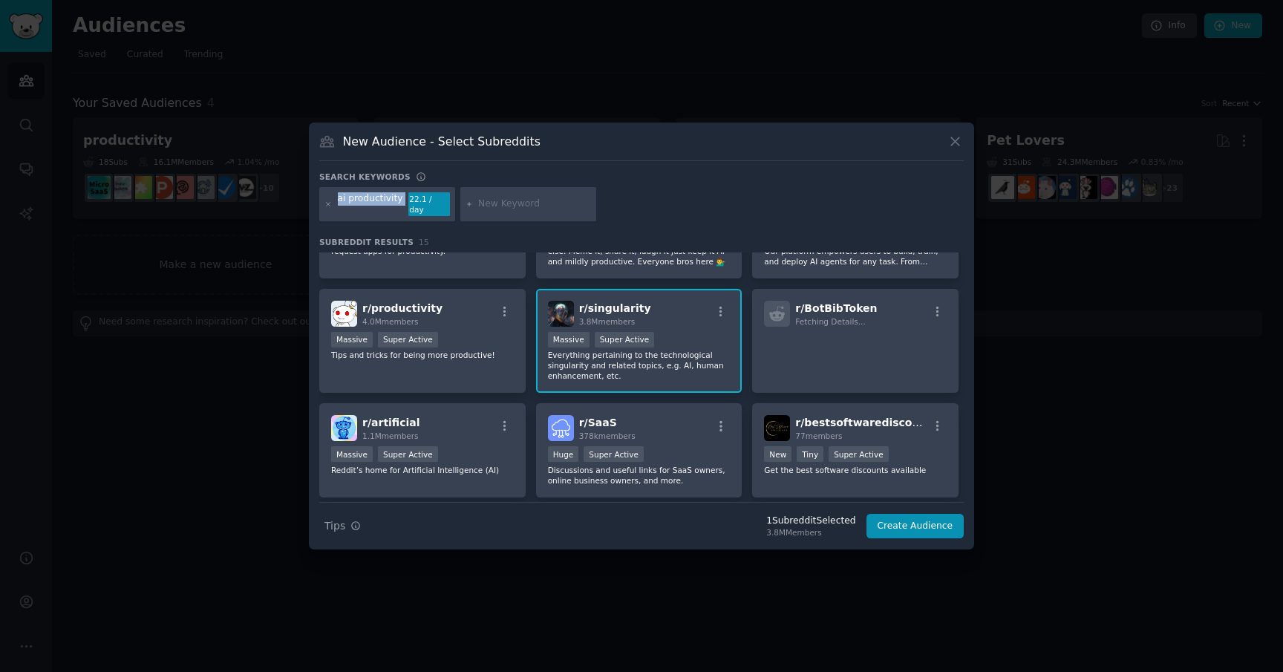
scroll to position [232, 0]
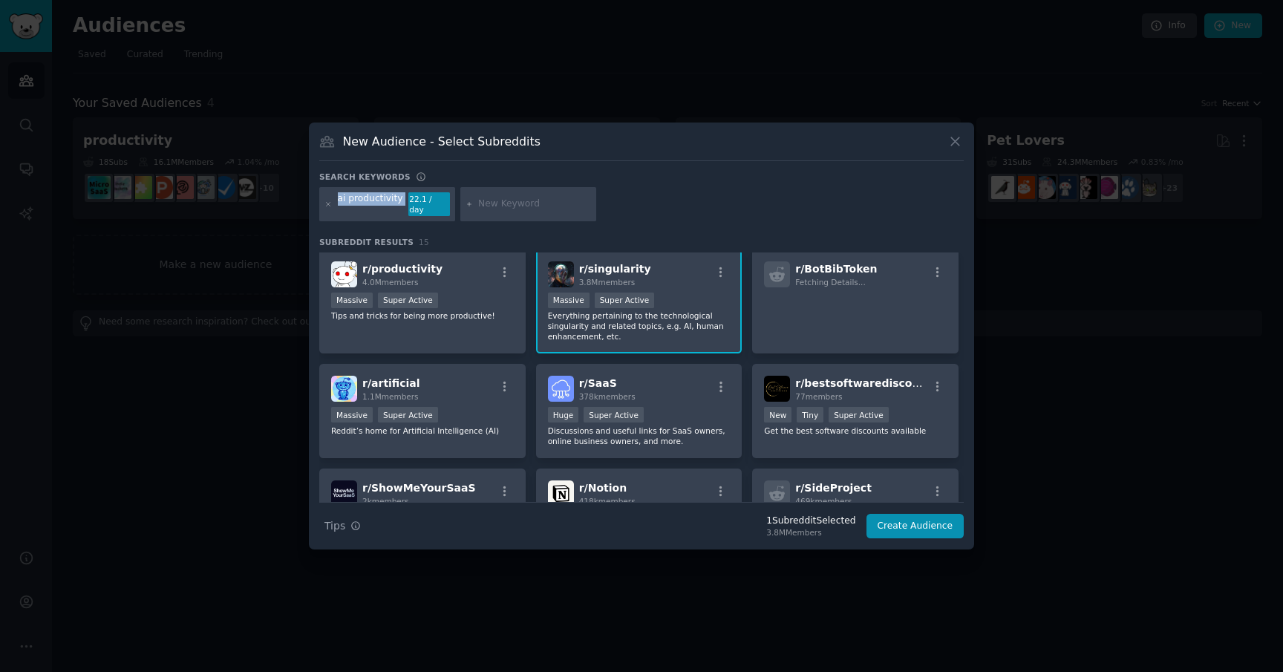
click at [473, 203] on div at bounding box center [528, 204] width 137 height 34
click at [500, 207] on input "text" at bounding box center [534, 203] width 113 height 13
type input "ai"
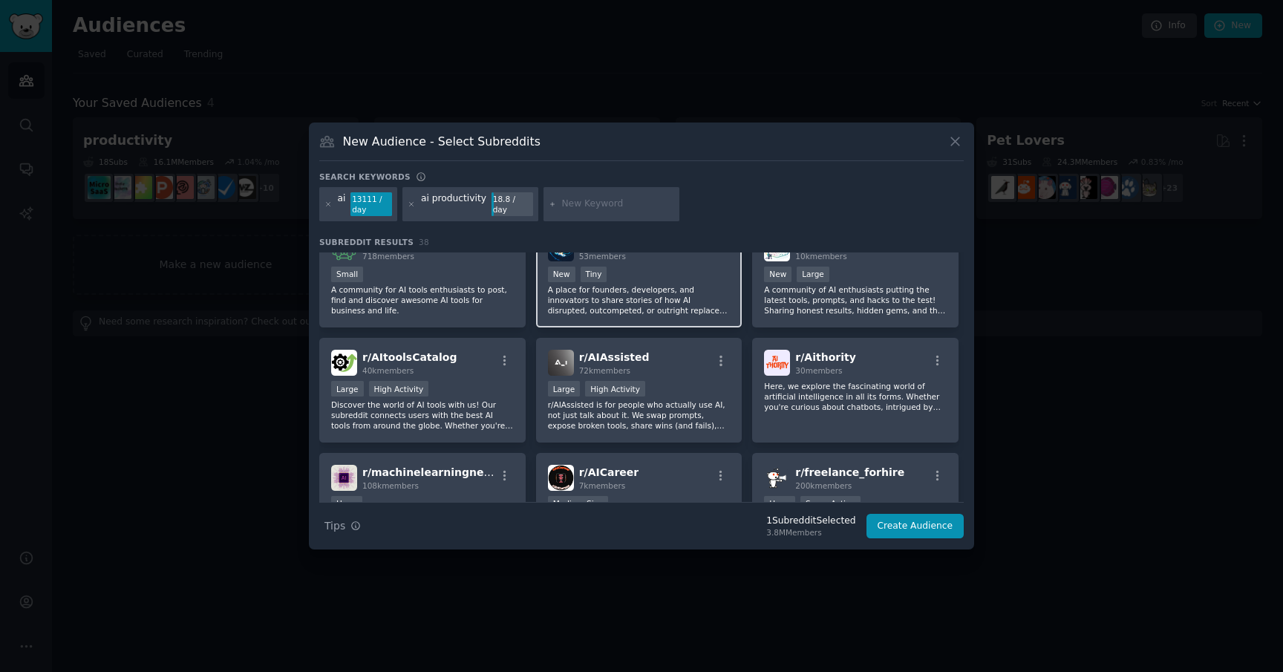
scroll to position [951, 0]
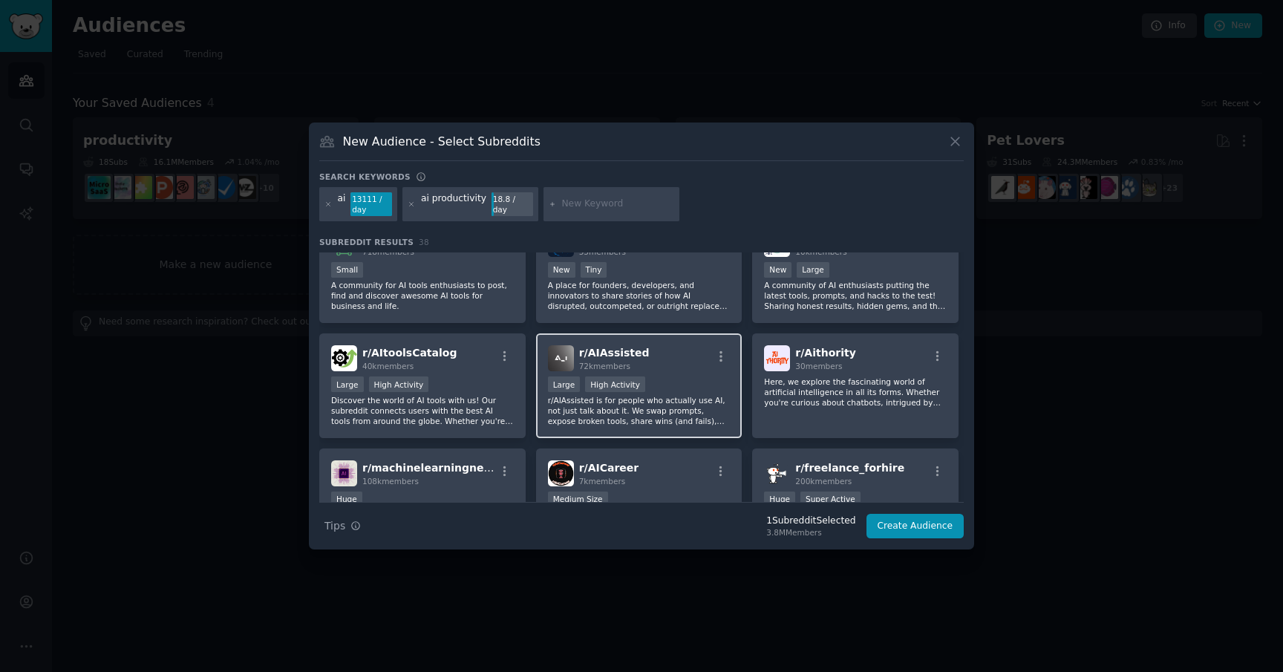
click at [624, 411] on p "r/AIAssisted is for people who actually use AI, not just talk about it. We swap…" at bounding box center [639, 410] width 183 height 31
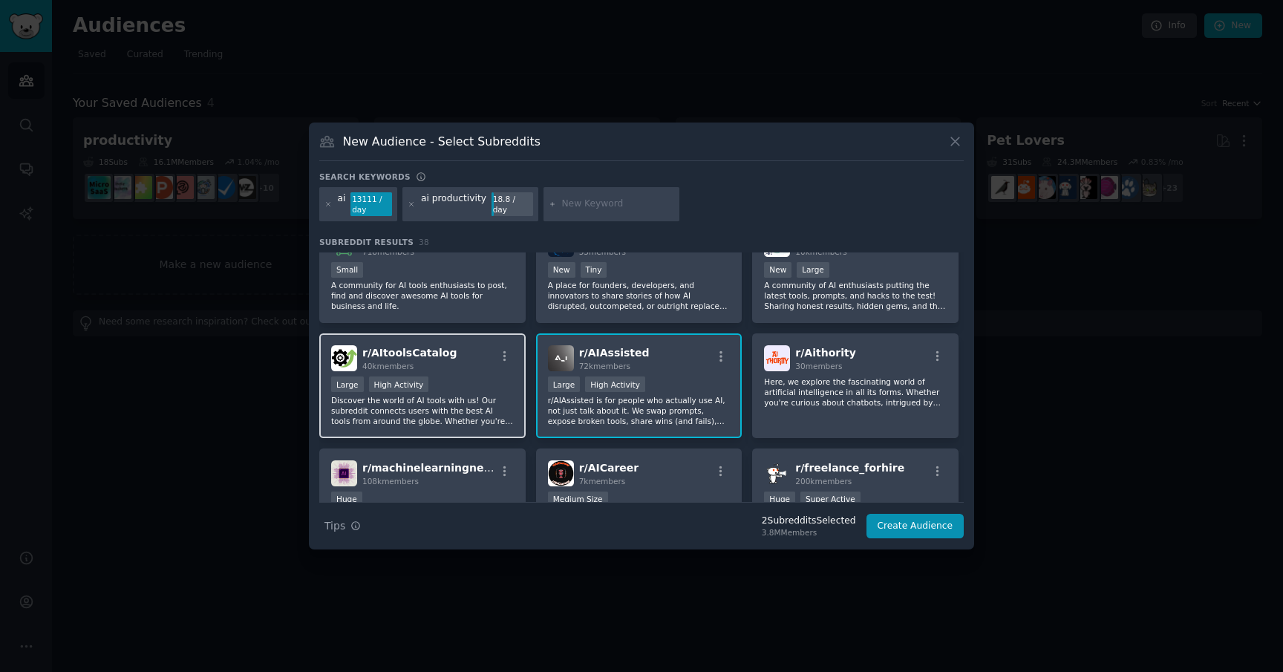
click at [425, 419] on p "Discover the world of AI tools with us! Our subreddit connects users with the b…" at bounding box center [422, 410] width 183 height 31
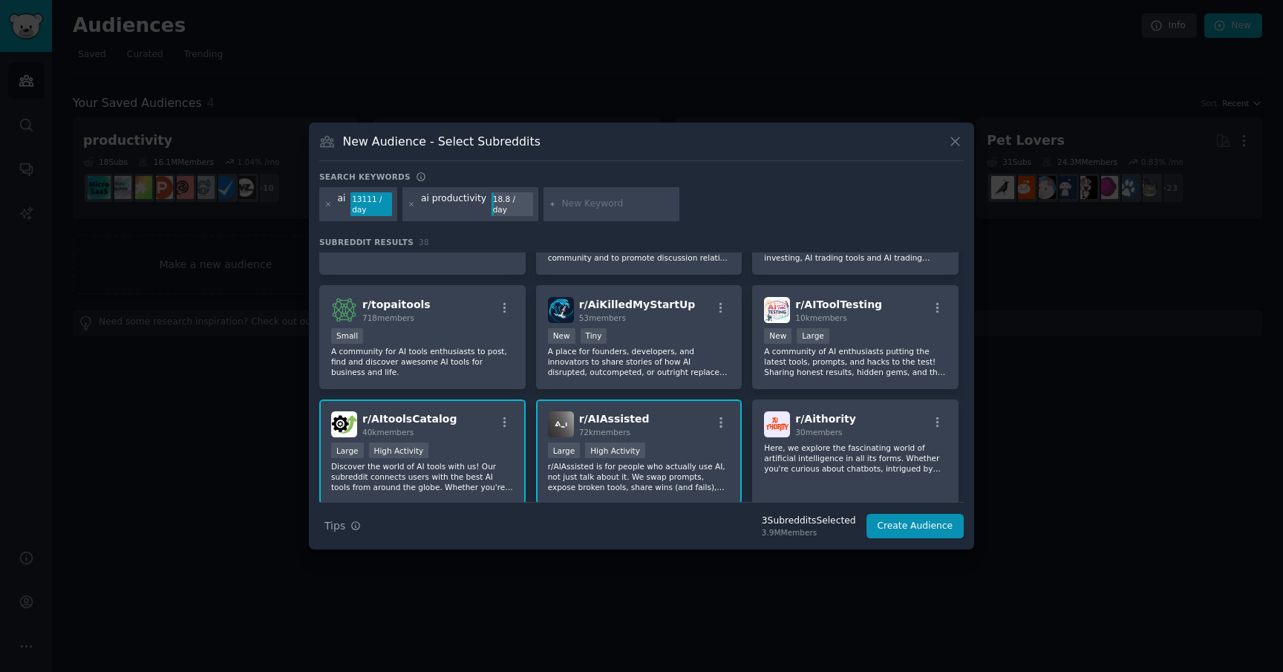
scroll to position [878, 0]
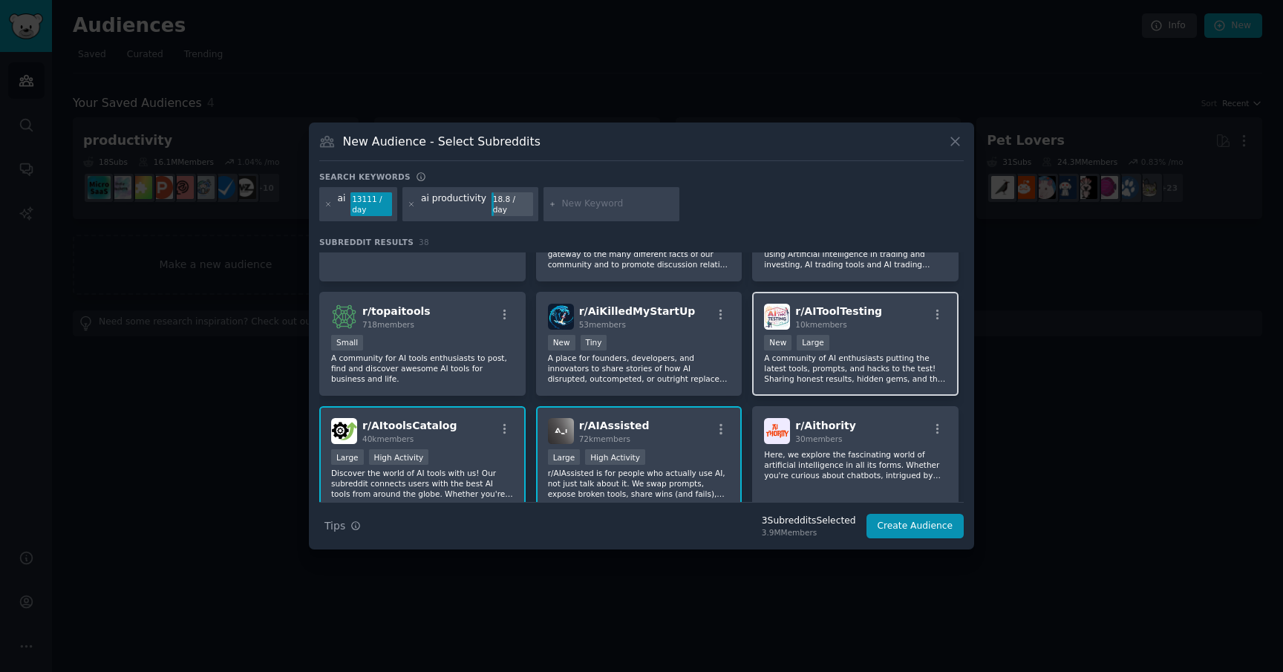
click at [876, 340] on div "10,000 - 100,000 members New Large" at bounding box center [855, 344] width 183 height 19
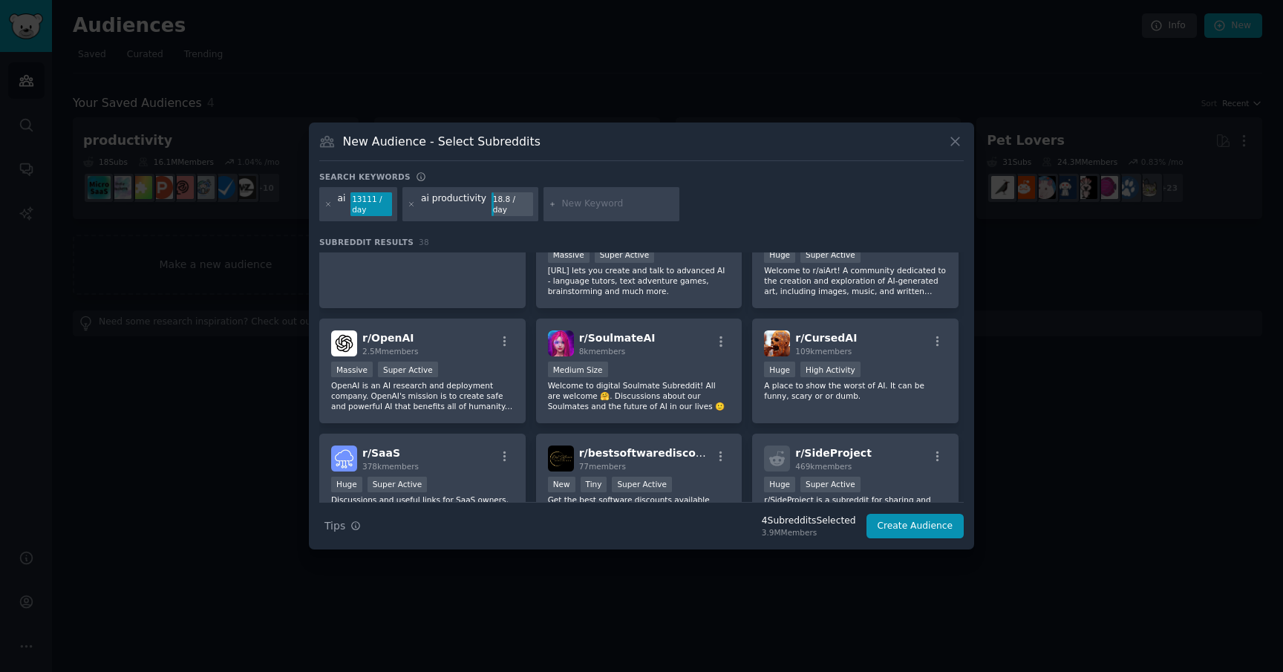
scroll to position [0, 0]
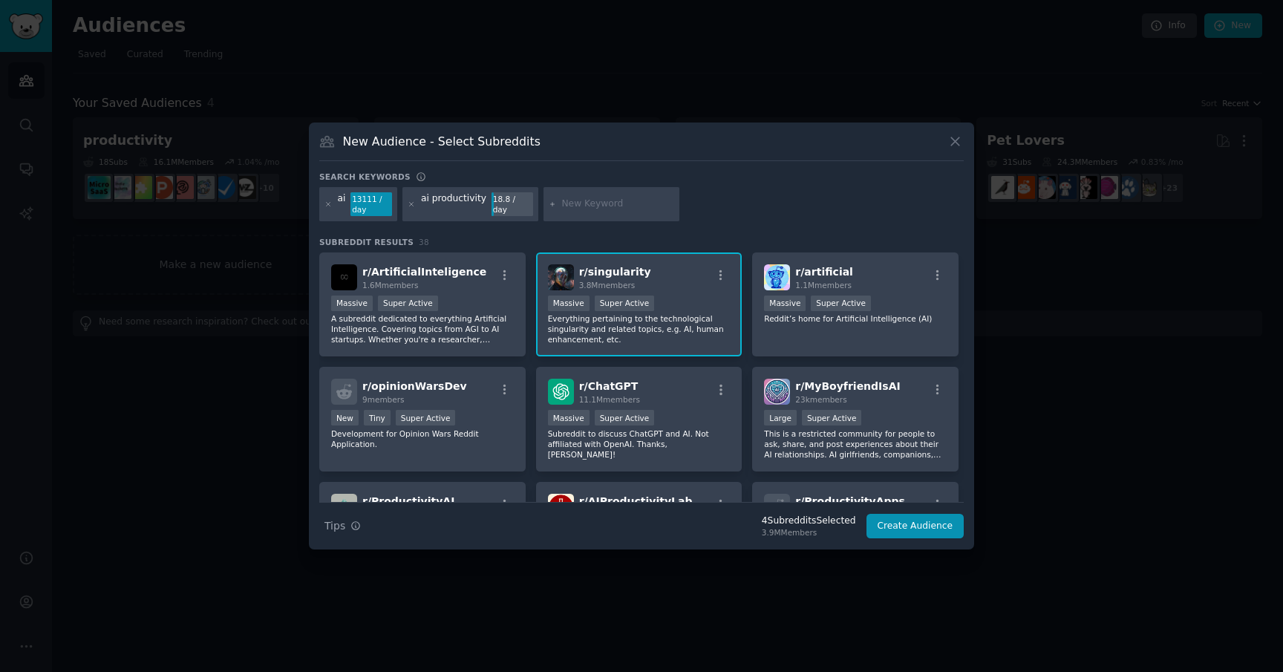
click at [565, 207] on input "text" at bounding box center [617, 203] width 113 height 13
type input "ai crafters"
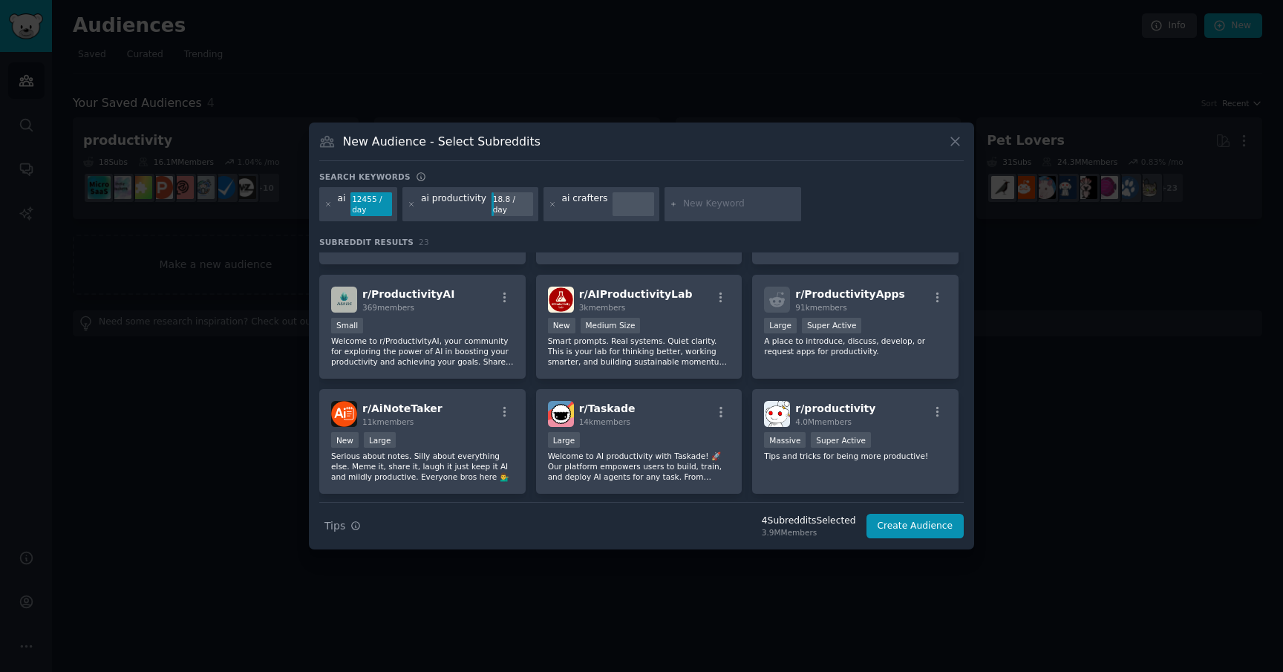
scroll to position [229, 0]
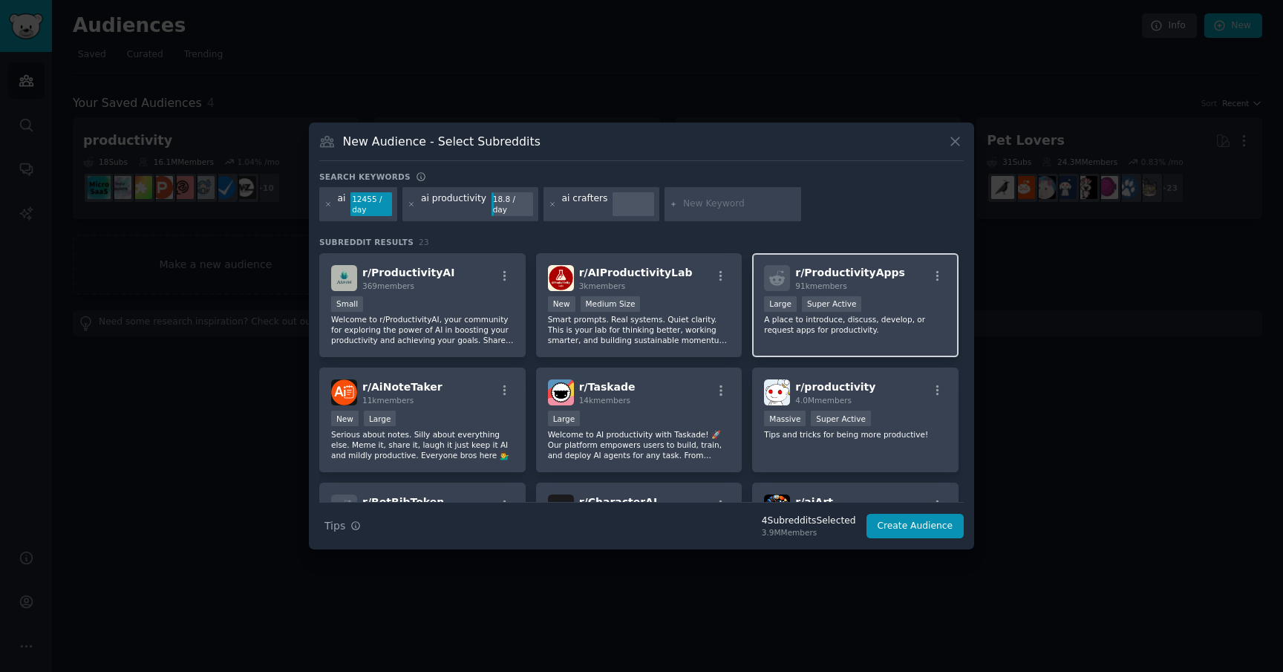
click at [899, 337] on div "r/ ProductivityApps 91k members >= 95th percentile for submissions / day Large …" at bounding box center [855, 305] width 206 height 105
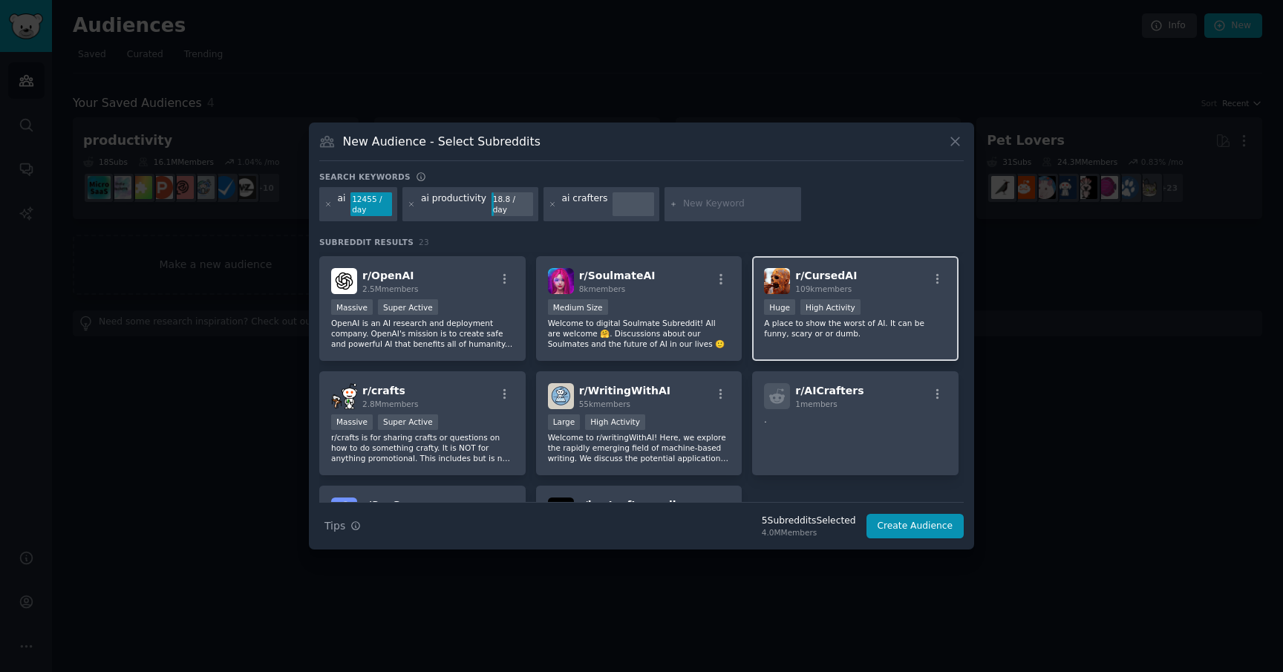
scroll to position [581, 0]
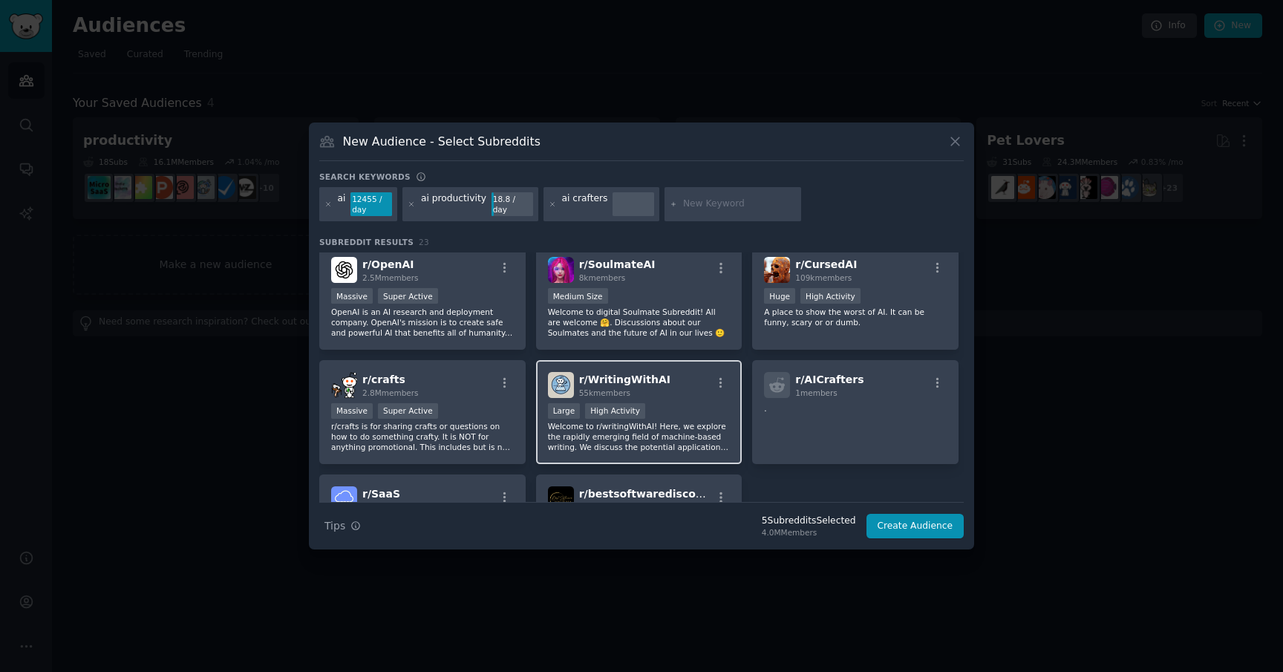
click at [693, 435] on p "Welcome to r/writingWithAI! Here, we explore the rapidly emerging field of mach…" at bounding box center [639, 436] width 183 height 31
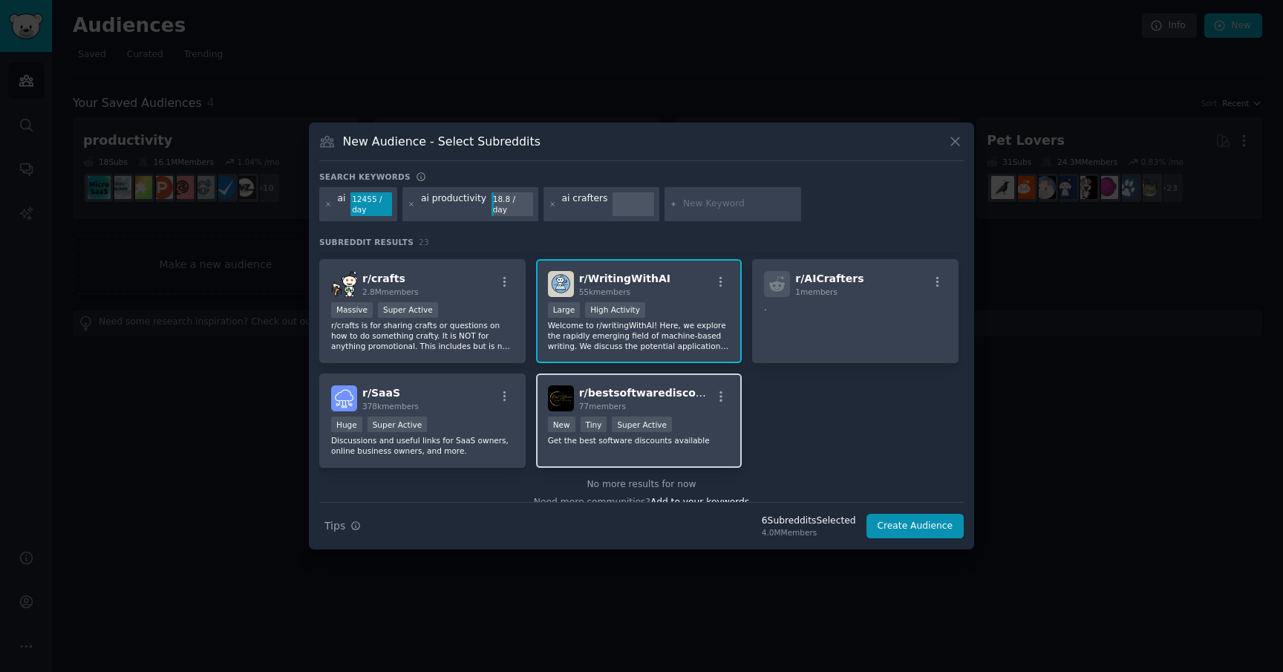
scroll to position [699, 0]
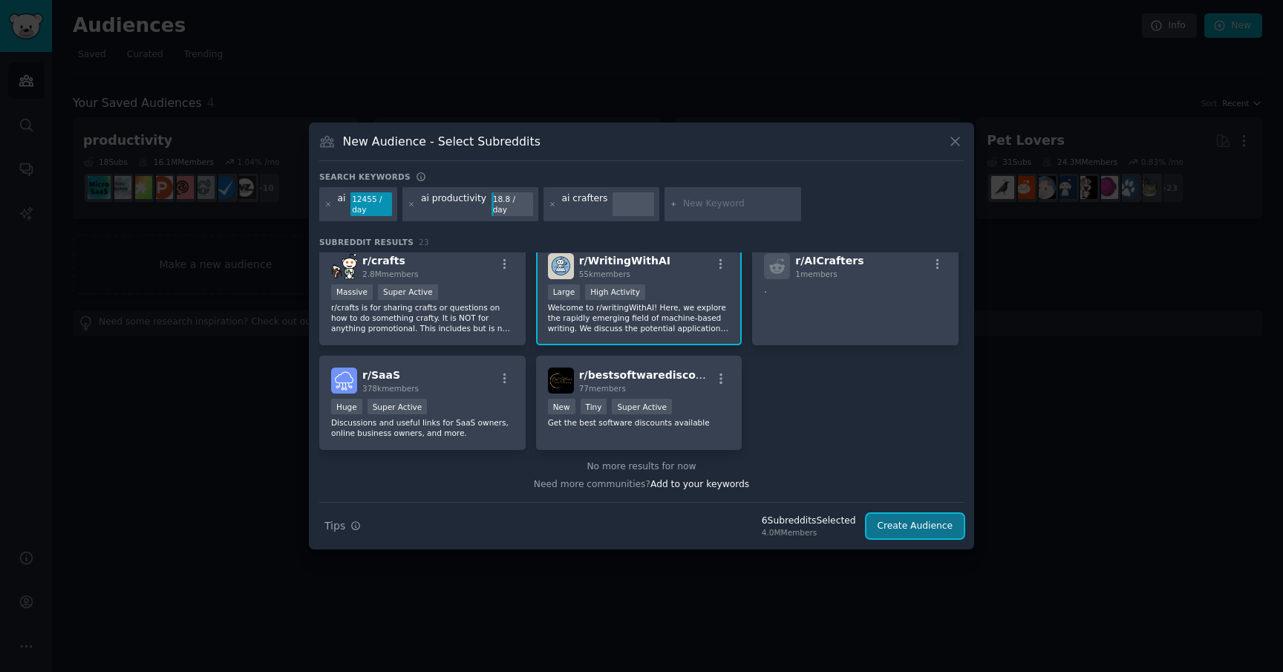
click at [900, 529] on button "Create Audience" at bounding box center [915, 526] width 98 height 25
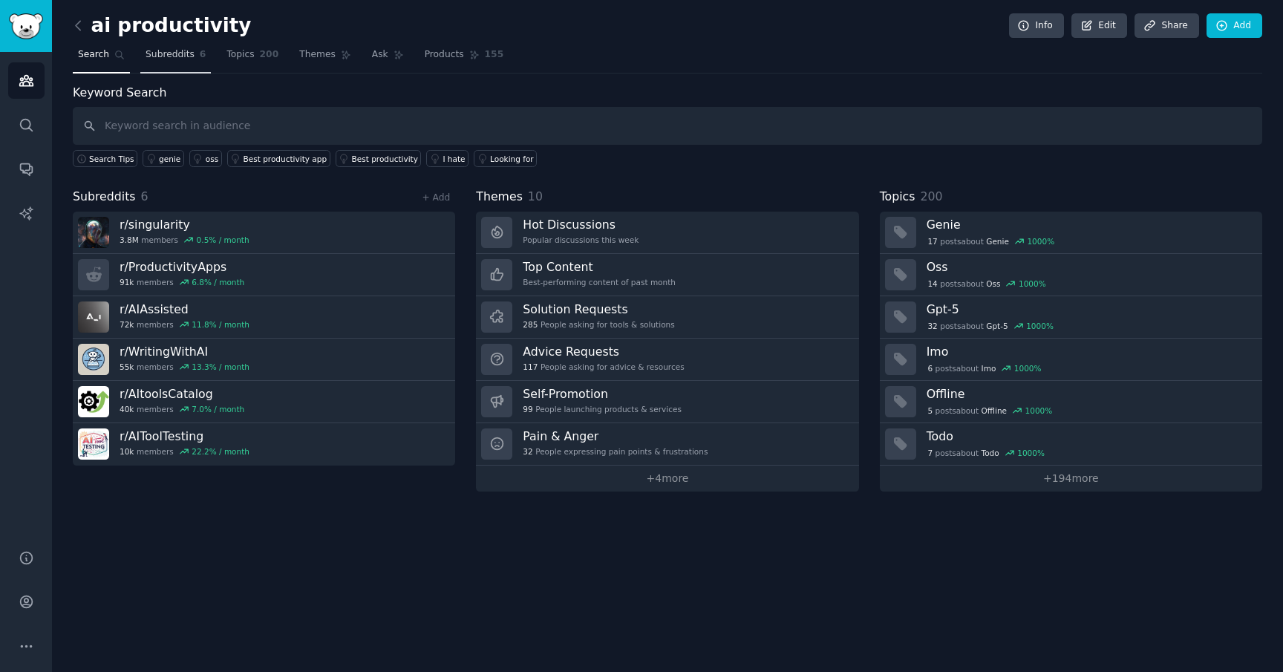
click at [174, 55] on span "Subreddits" at bounding box center [169, 54] width 49 height 13
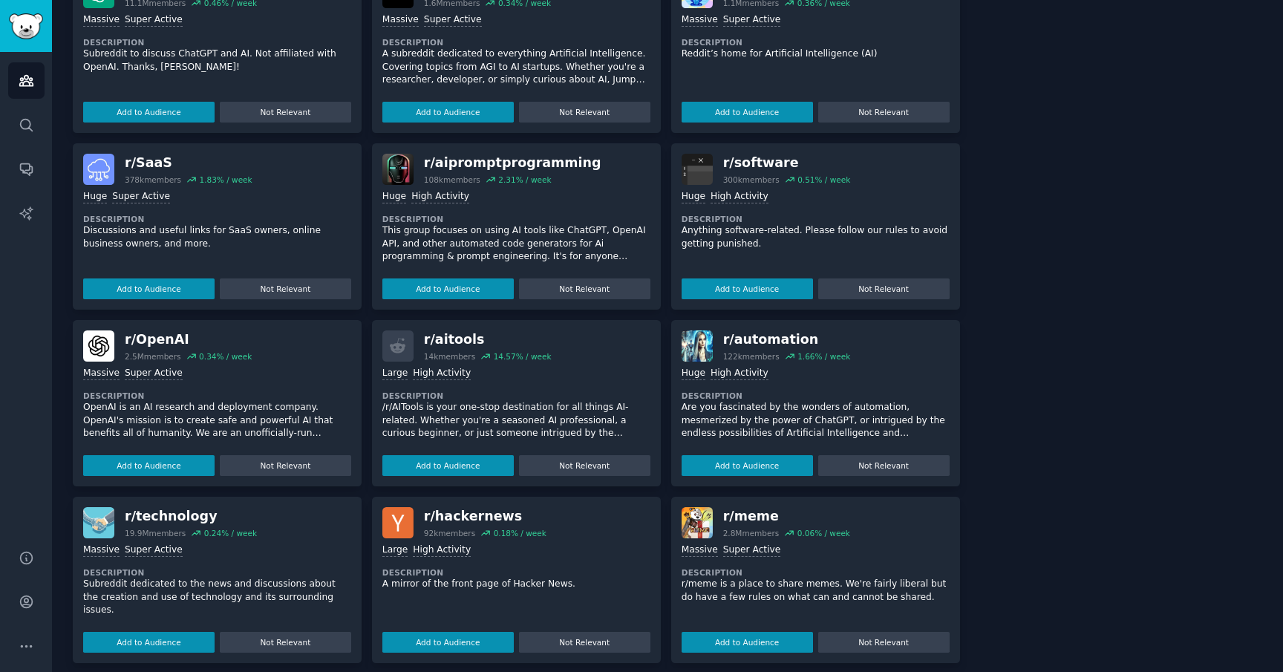
scroll to position [478, 0]
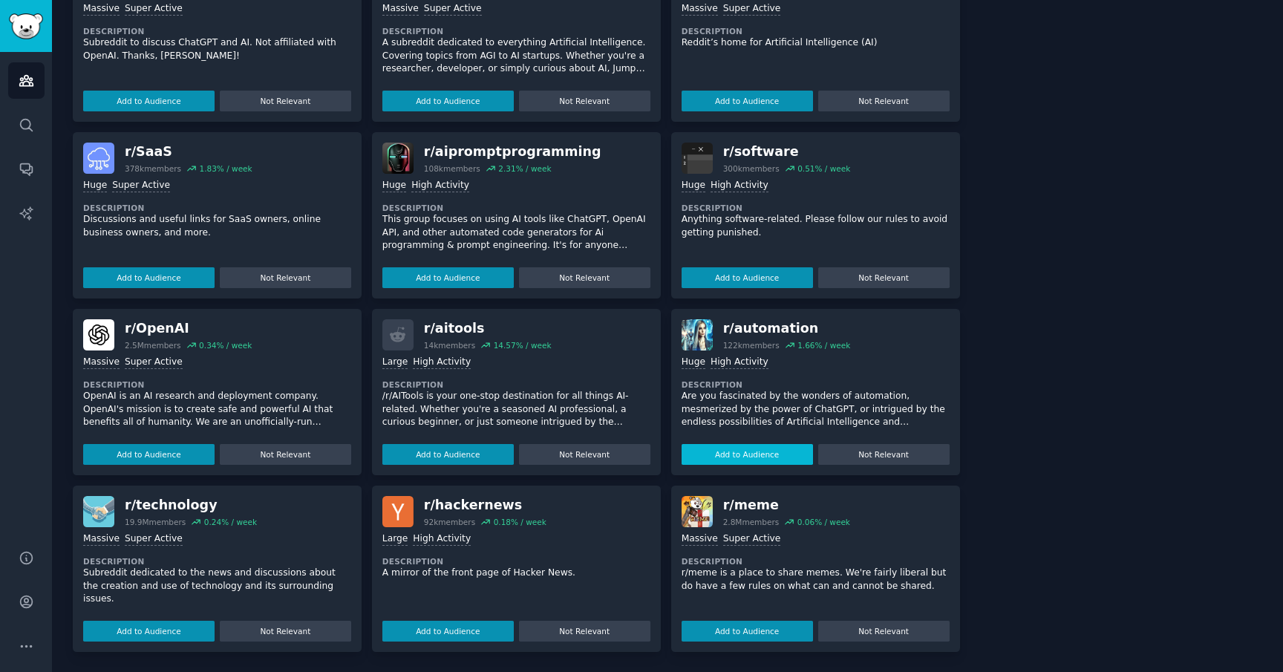
click at [770, 454] on button "Add to Audience" at bounding box center [746, 454] width 131 height 21
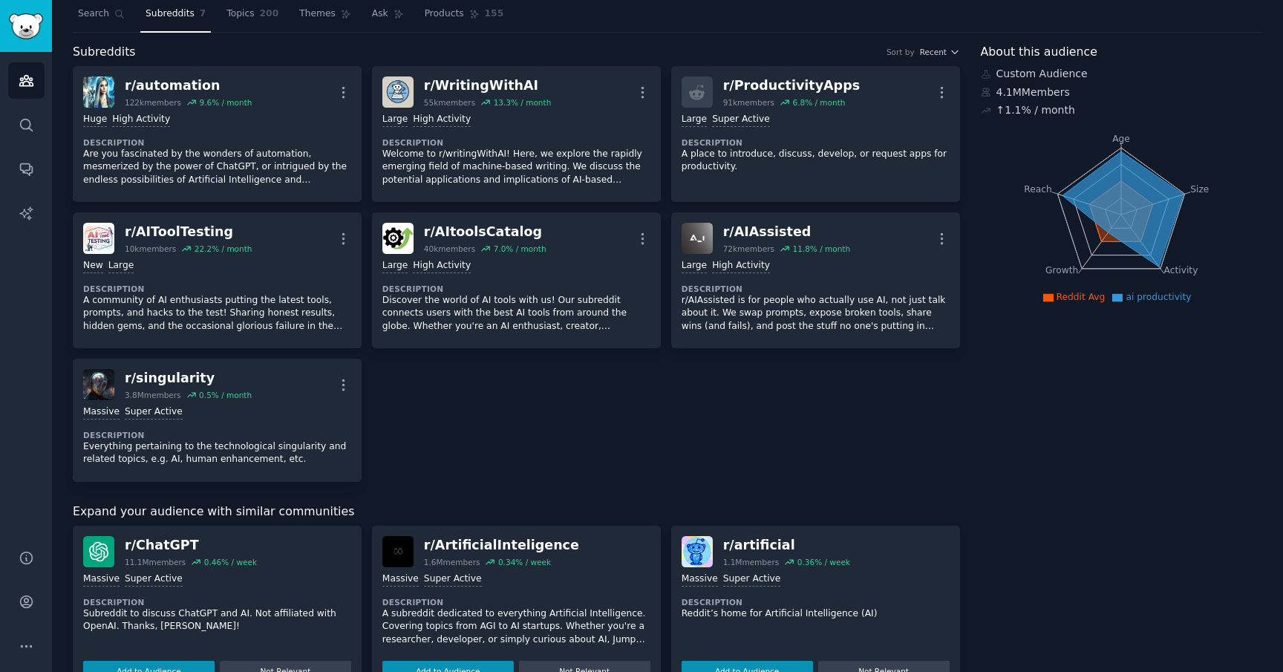
scroll to position [0, 0]
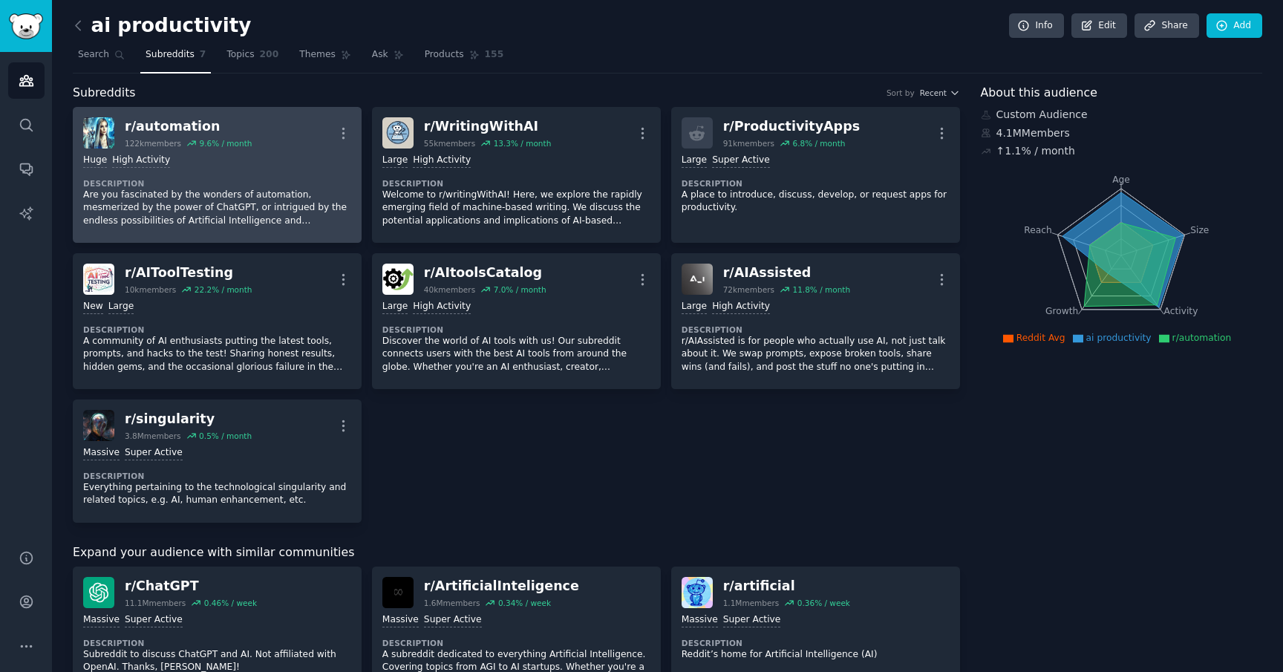
click at [260, 192] on p "Are you fascinated by the wonders of automation, mesmerized by the power of Cha…" at bounding box center [217, 208] width 268 height 39
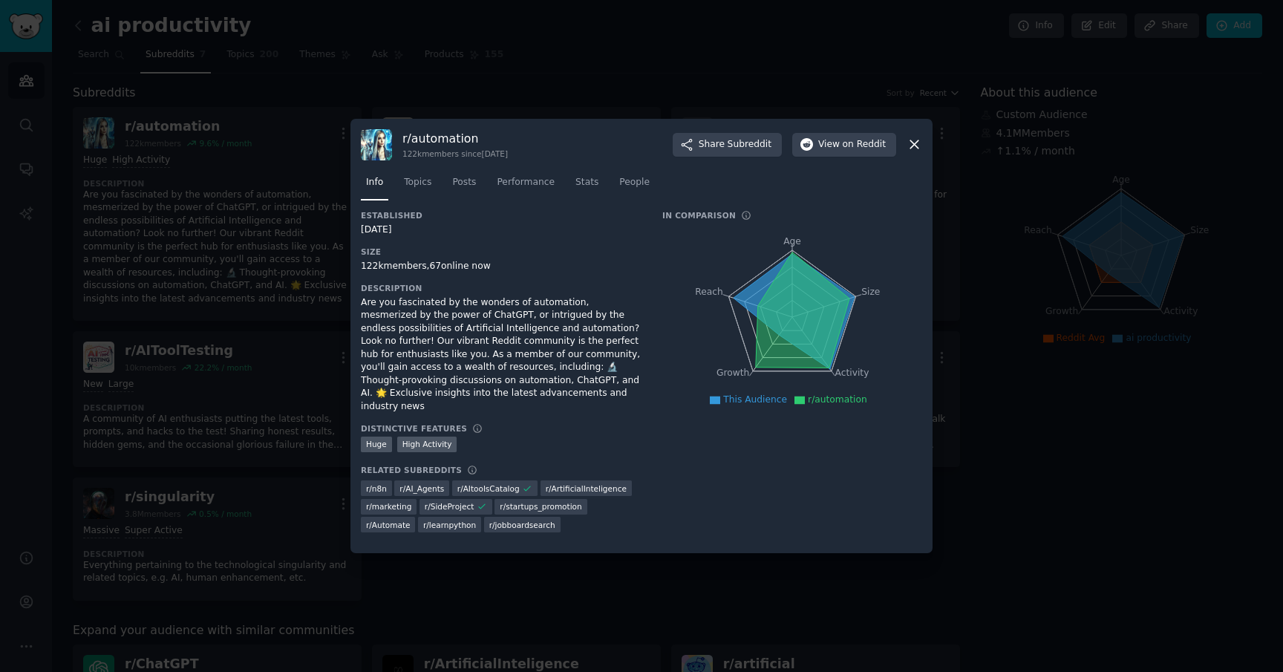
click at [1007, 480] on div at bounding box center [641, 336] width 1283 height 672
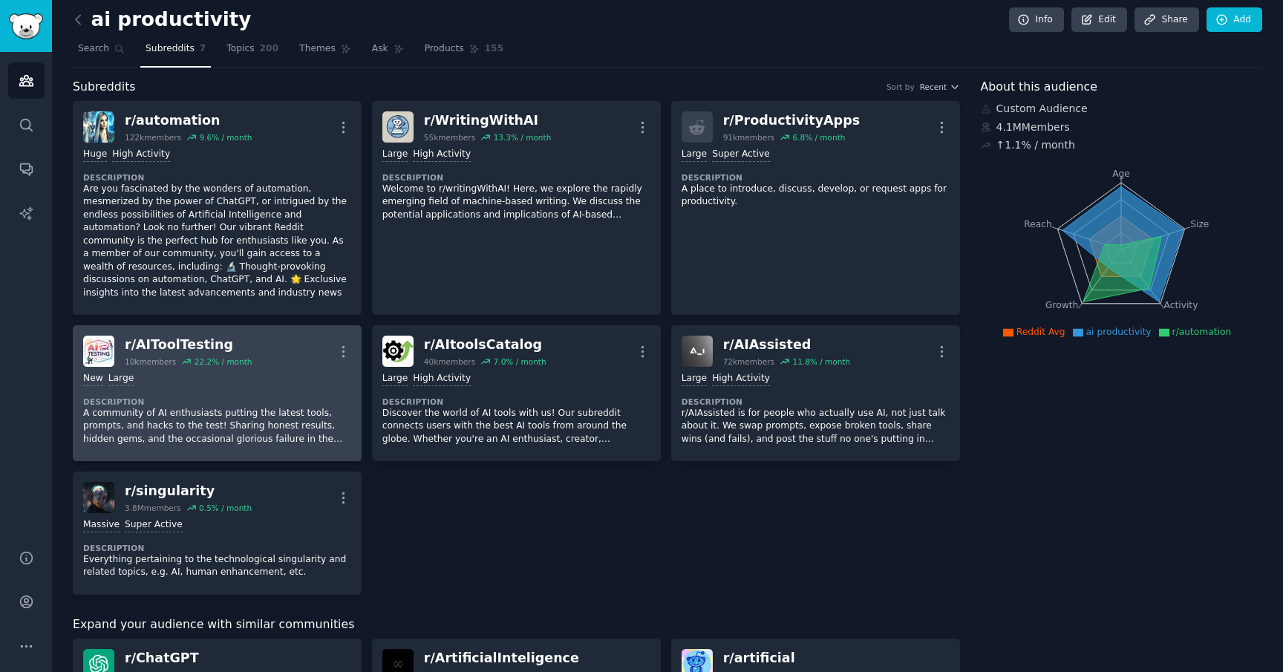
scroll to position [4, 0]
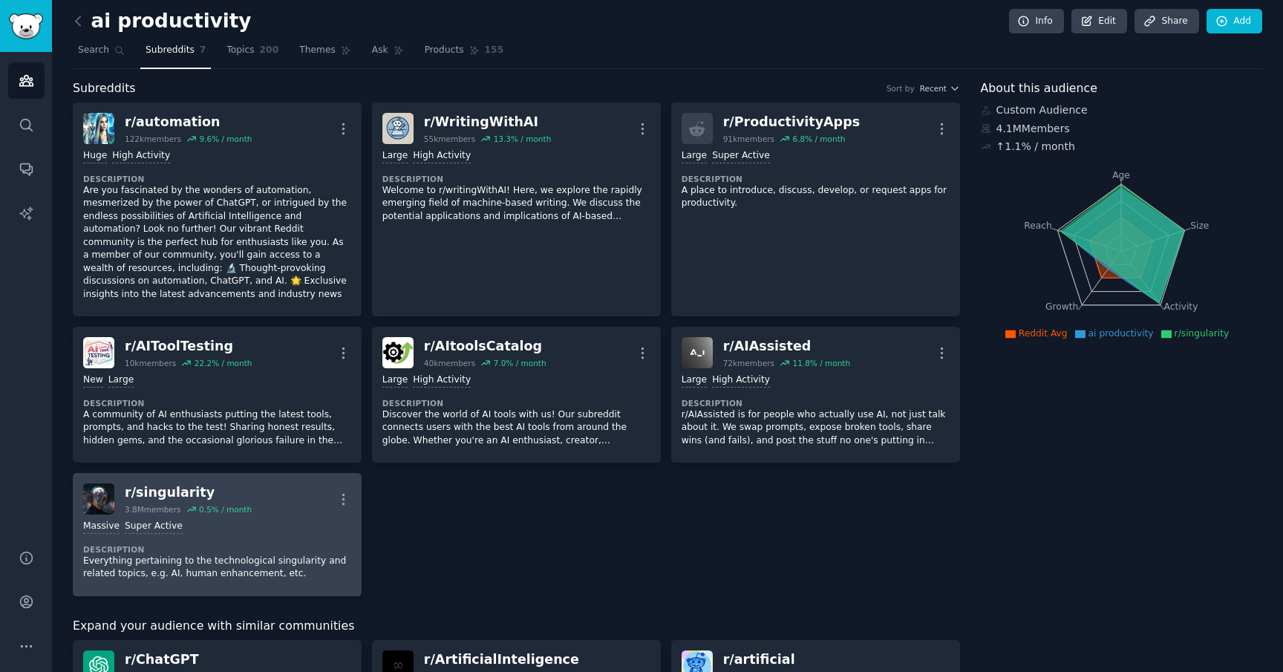
click at [272, 555] on p "Everything pertaining to the technological singularity and related topics, e.g.…" at bounding box center [217, 568] width 268 height 26
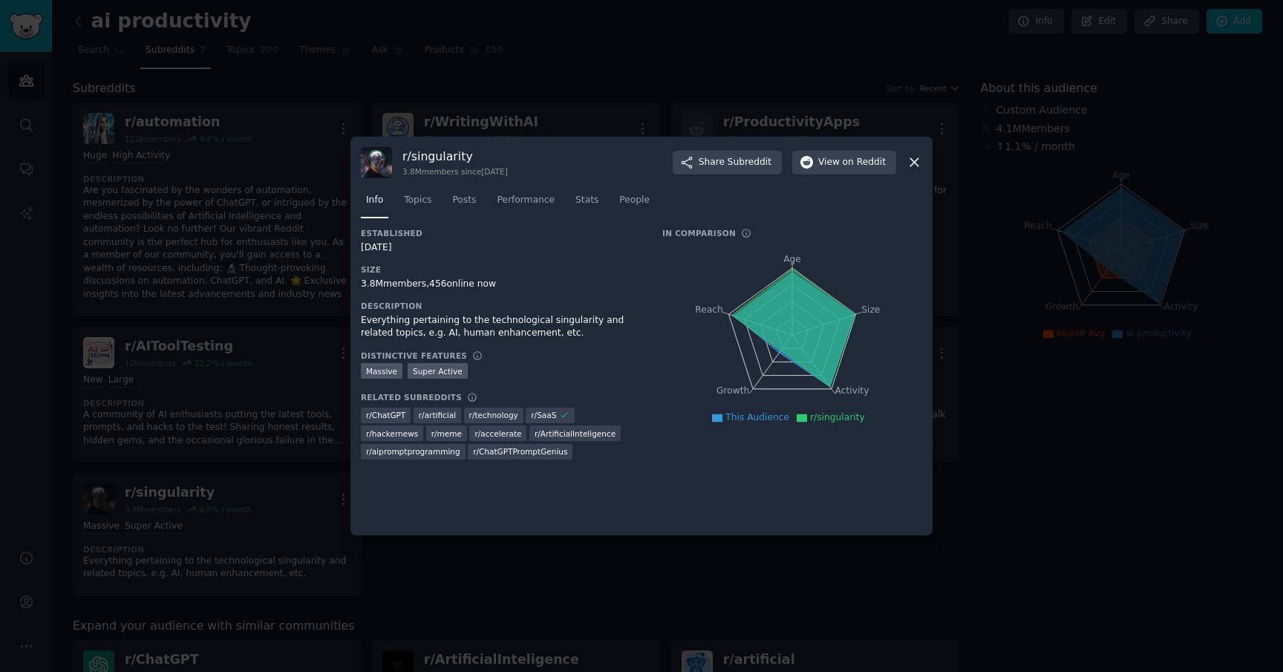
click at [441, 325] on div "Everything pertaining to the technological singularity and related topics, e.g.…" at bounding box center [501, 327] width 281 height 26
click at [533, 328] on div "Everything pertaining to the technological singularity and related topics, e.g.…" at bounding box center [501, 327] width 281 height 26
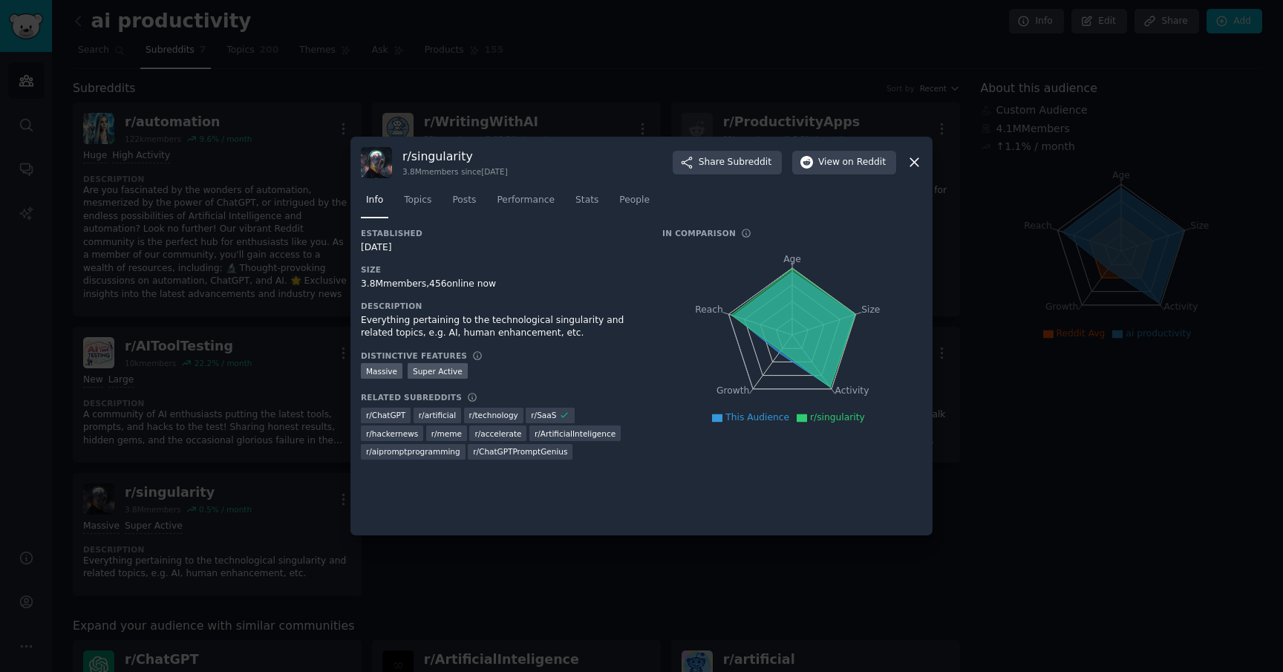
click at [533, 328] on div "Everything pertaining to the technological singularity and related topics, e.g.…" at bounding box center [501, 327] width 281 height 26
click at [618, 549] on div at bounding box center [641, 336] width 1283 height 672
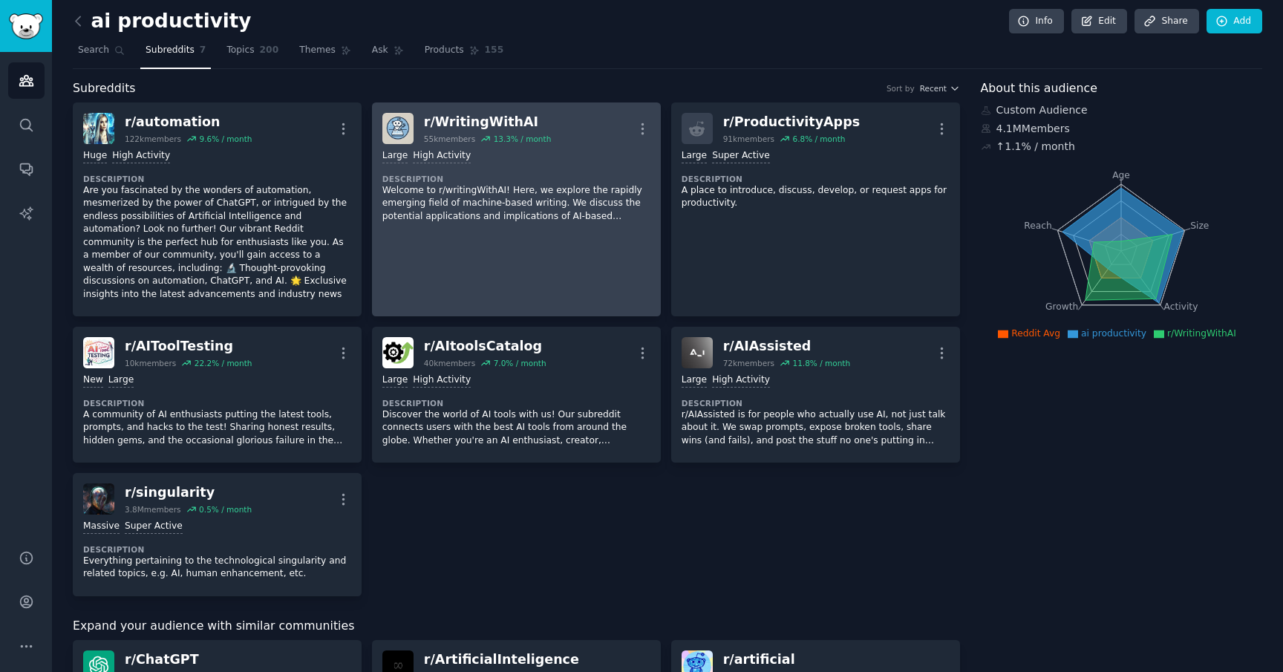
click at [527, 242] on link "r/ WritingWithAI 55k members 13.3 % / month More >= 80th percentile for submiss…" at bounding box center [516, 209] width 289 height 214
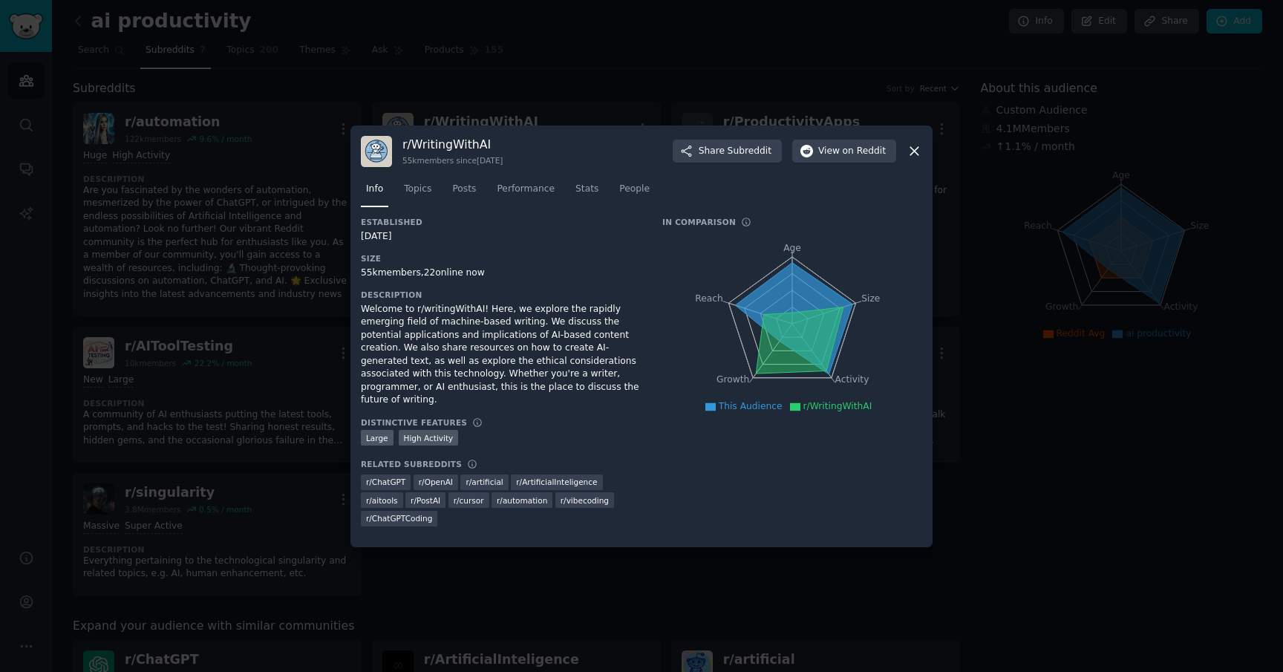
click at [263, 222] on div at bounding box center [641, 336] width 1283 height 672
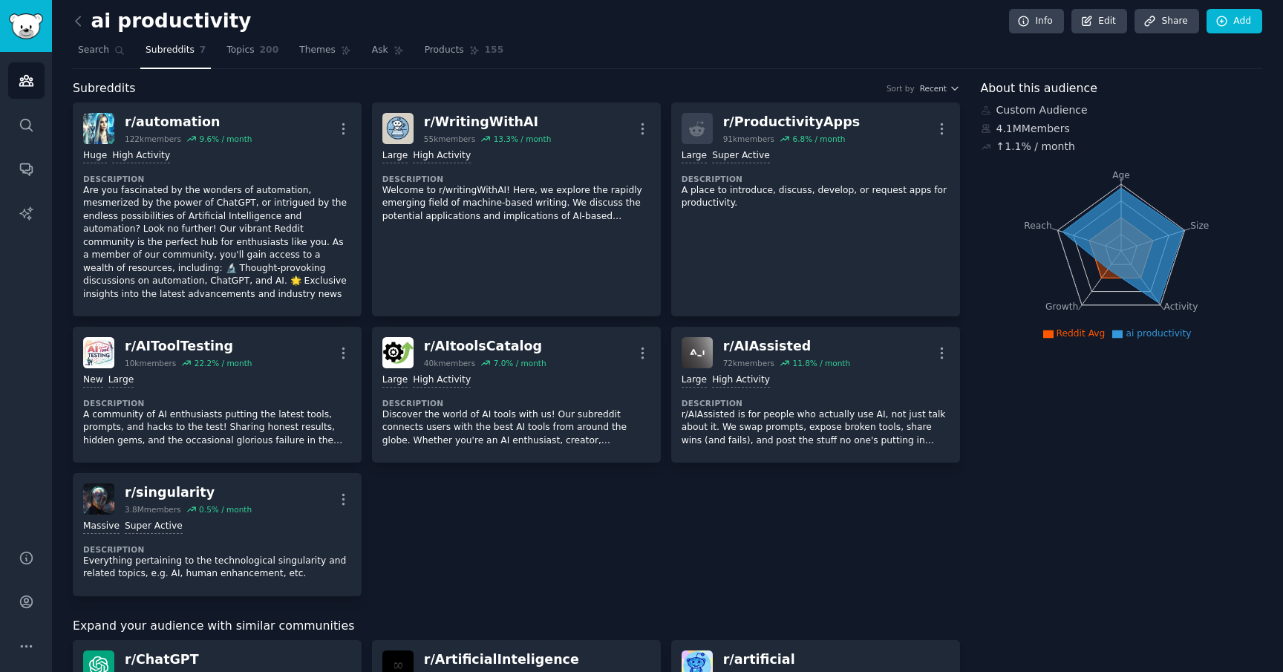
click at [263, 222] on p "Are you fascinated by the wonders of automation, mesmerized by the power of Cha…" at bounding box center [217, 242] width 268 height 117
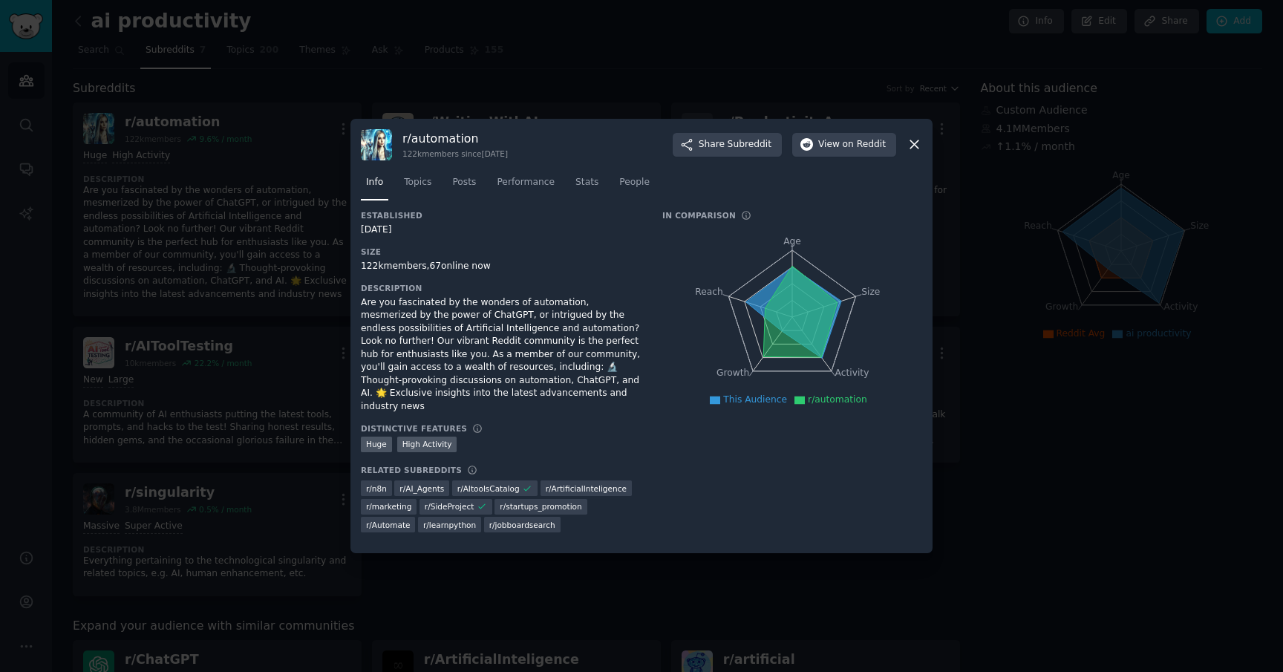
click at [276, 227] on div at bounding box center [641, 336] width 1283 height 672
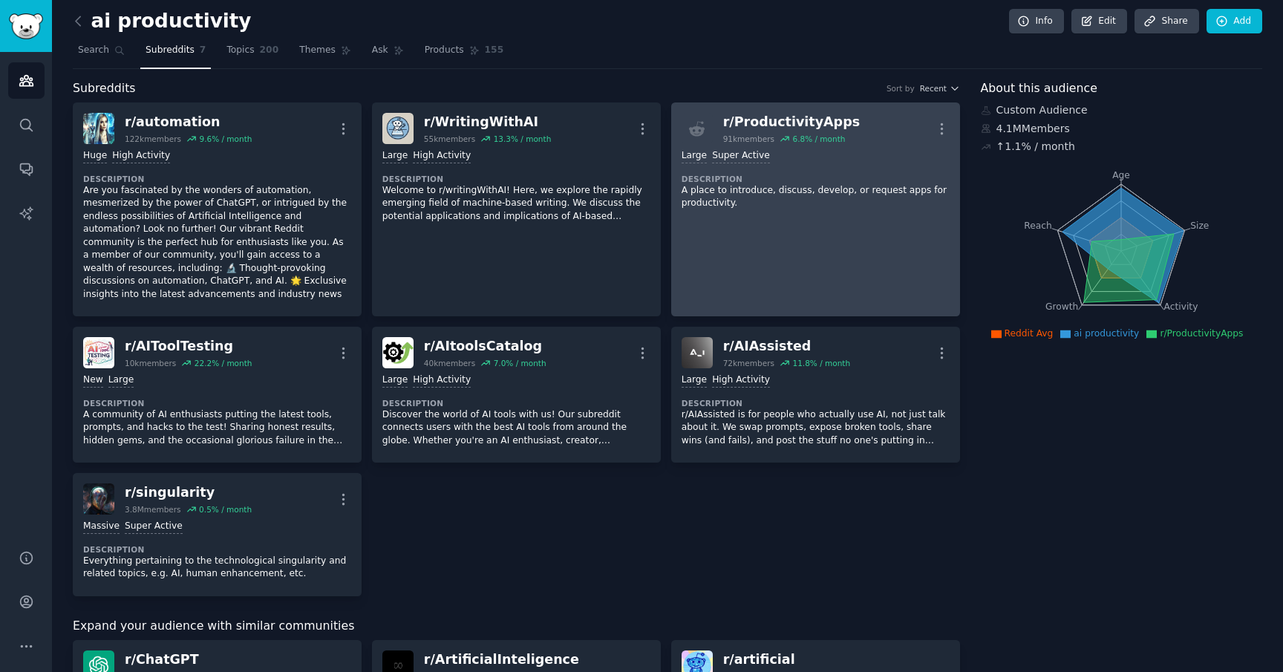
click at [764, 252] on link "r/ ProductivityApps 91k members 6.8 % / month More >= 95th percentile for submi…" at bounding box center [815, 209] width 289 height 214
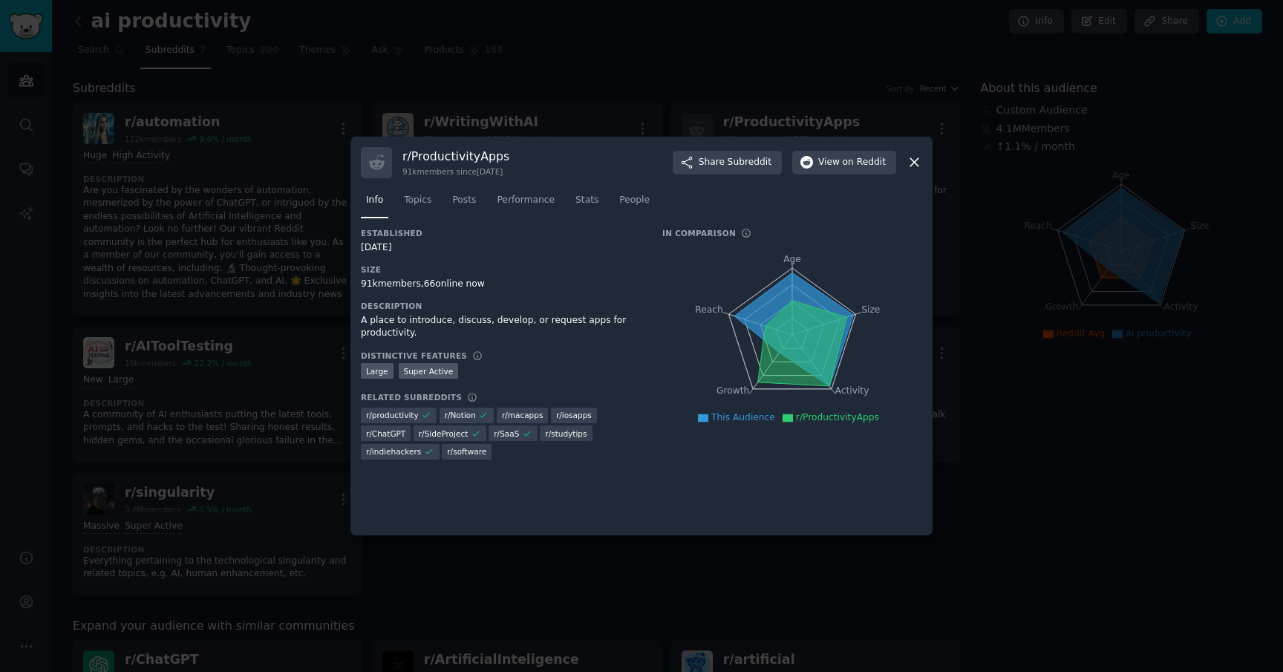
click at [241, 222] on div at bounding box center [641, 336] width 1283 height 672
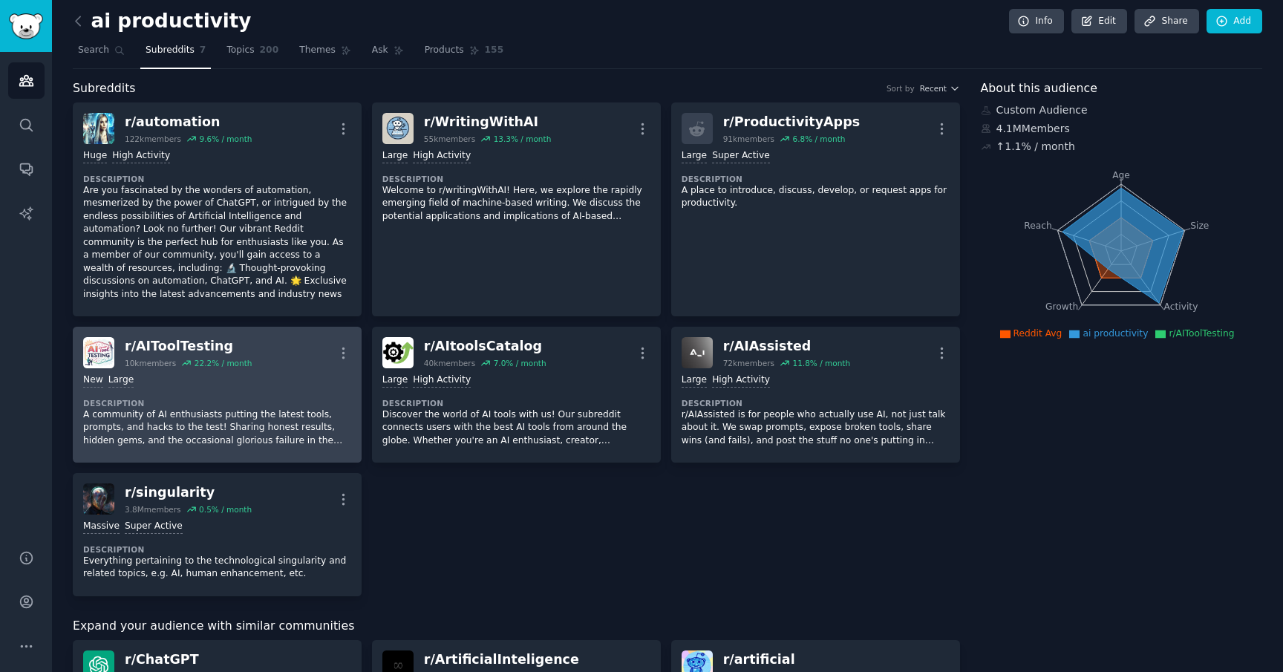
click at [287, 390] on div "New Large Description A community of AI enthusiasts putting the latest tools, p…" at bounding box center [217, 410] width 268 height 84
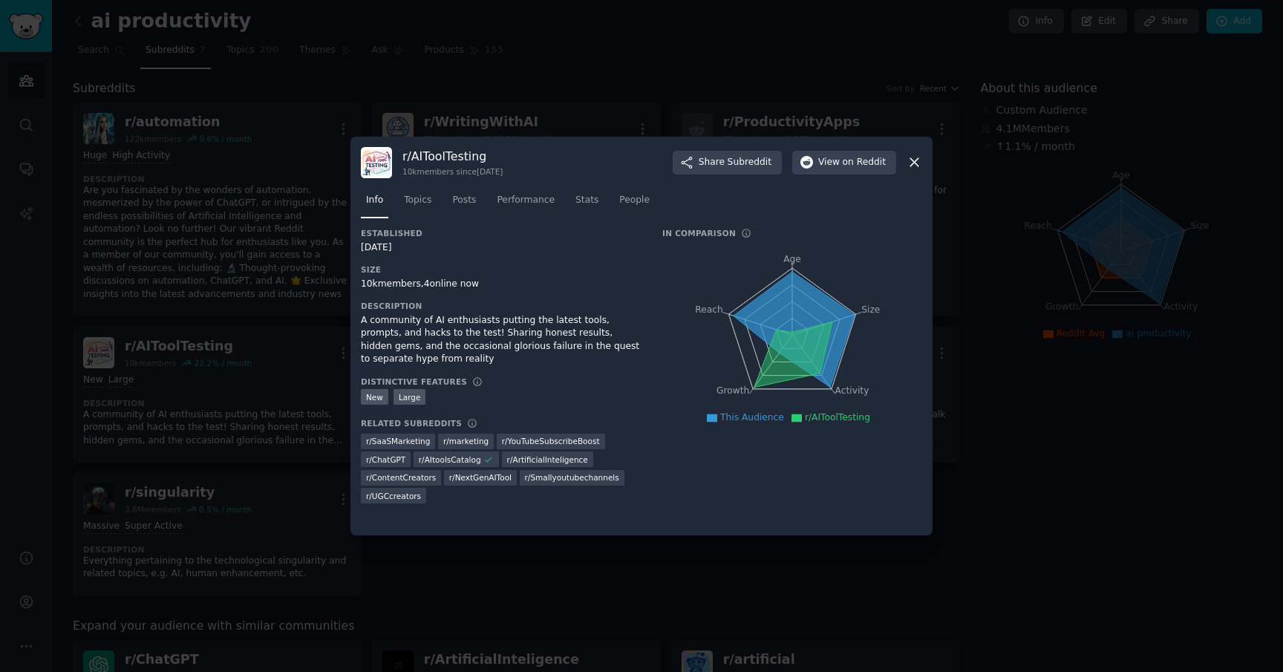
click at [262, 308] on div at bounding box center [641, 336] width 1283 height 672
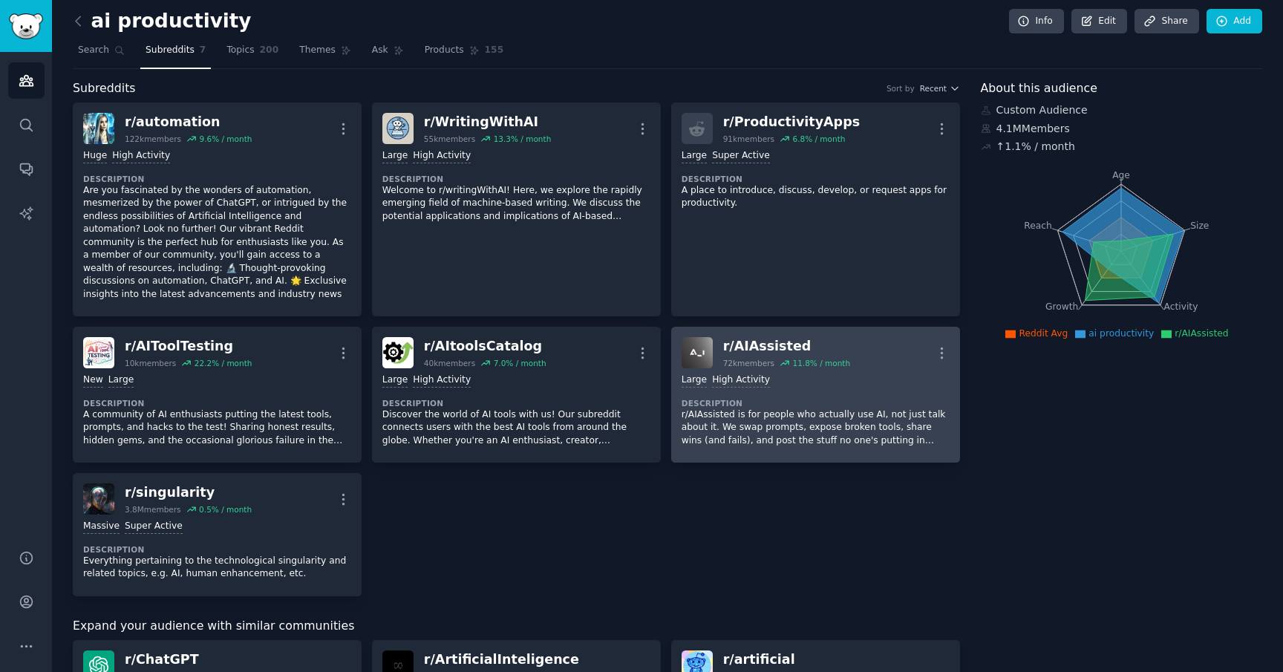
click at [746, 419] on p "r/AIAssisted is for people who actually use AI, not just talk about it. We swap…" at bounding box center [815, 427] width 268 height 39
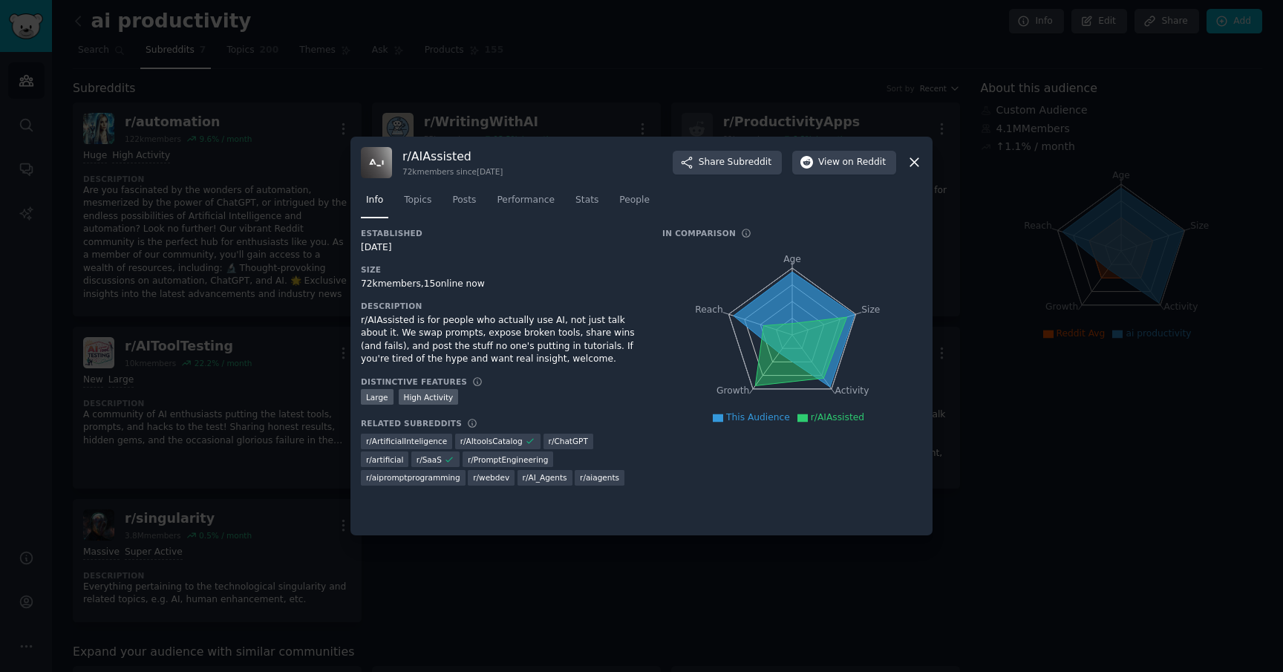
click at [243, 300] on div at bounding box center [641, 336] width 1283 height 672
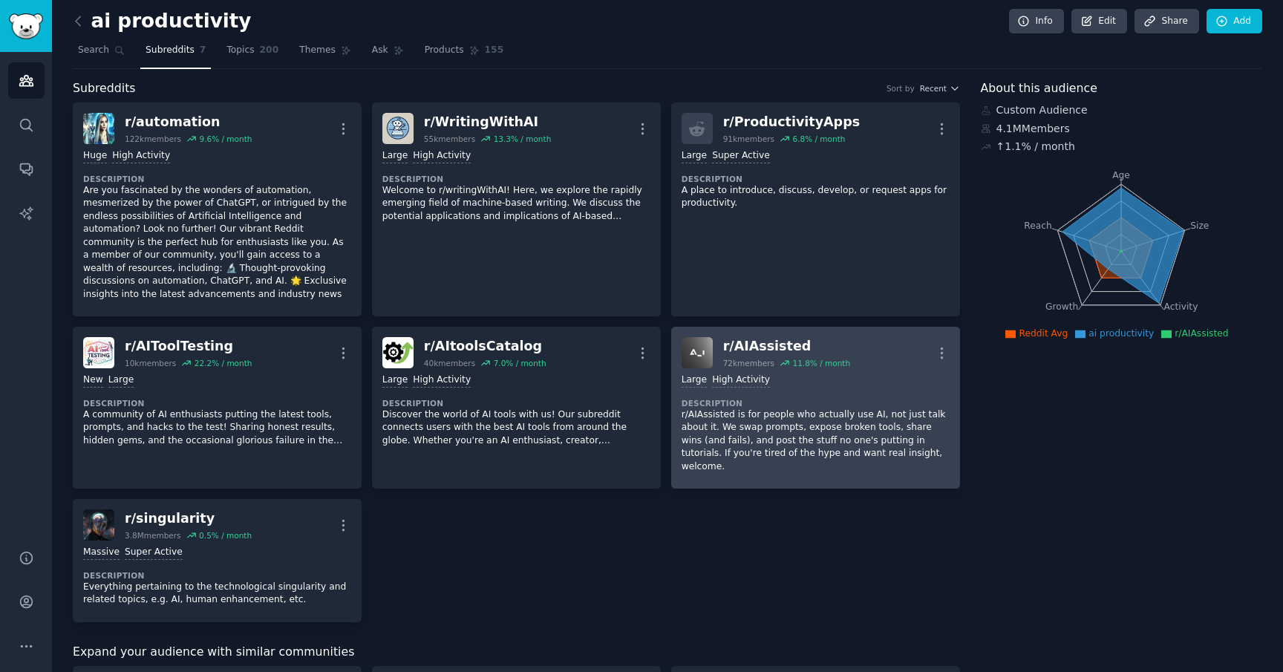
click at [815, 431] on p "r/AIAssisted is for people who actually use AI, not just talk about it. We swap…" at bounding box center [815, 440] width 268 height 65
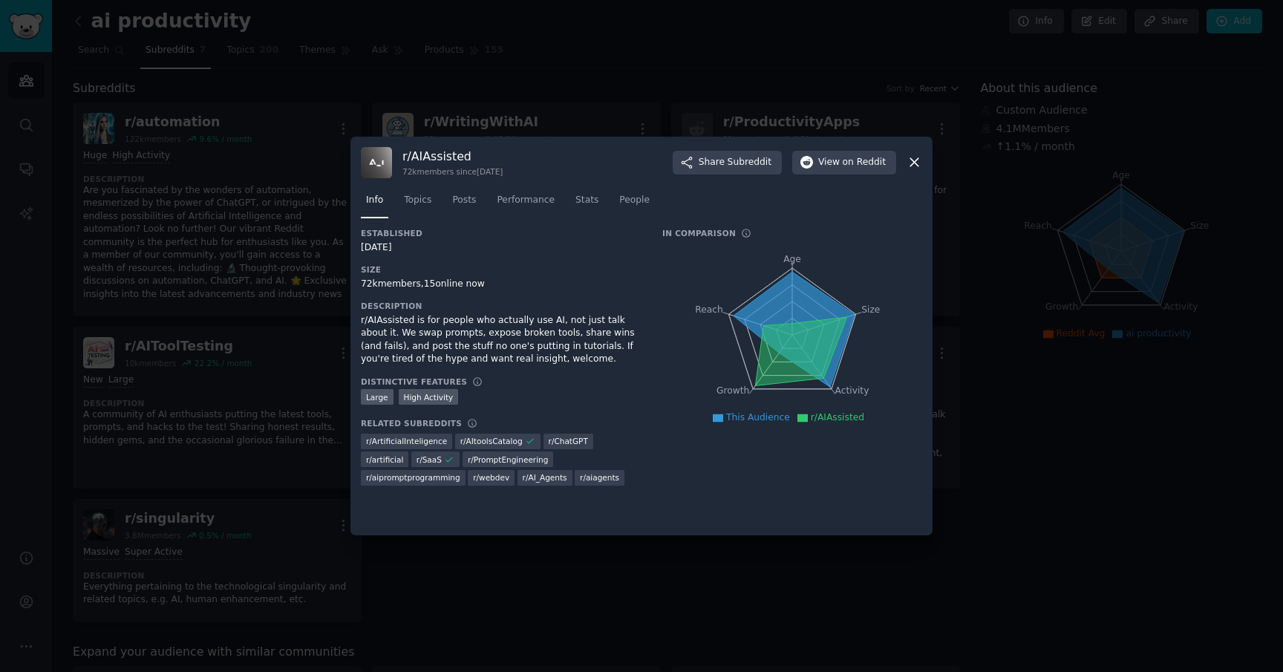
click at [555, 551] on div at bounding box center [641, 336] width 1283 height 672
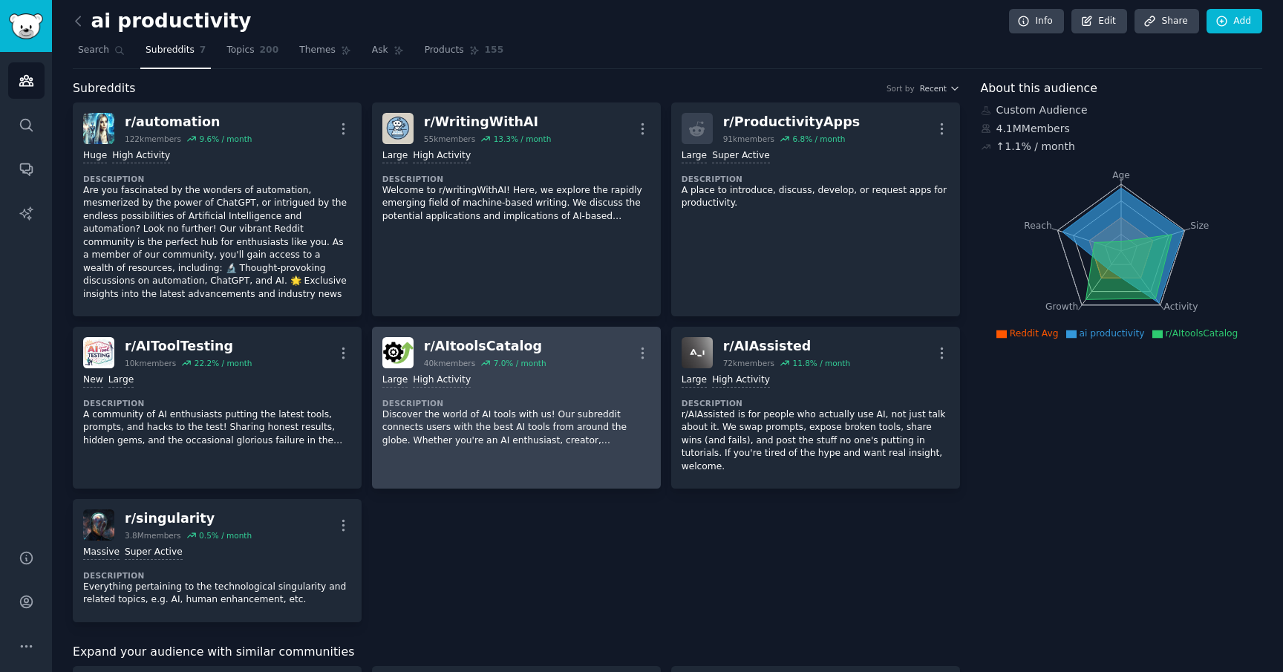
click at [594, 409] on p "Discover the world of AI tools with us! Our subreddit connects users with the b…" at bounding box center [516, 427] width 268 height 39
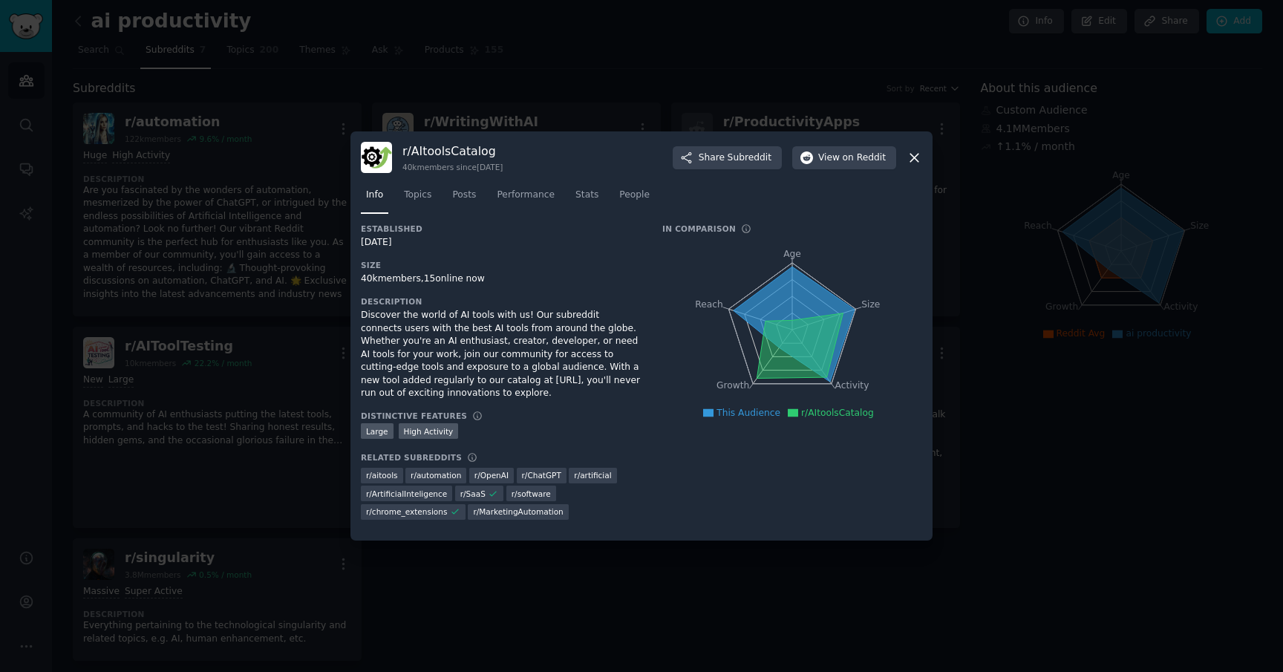
click at [1039, 520] on div at bounding box center [641, 336] width 1283 height 672
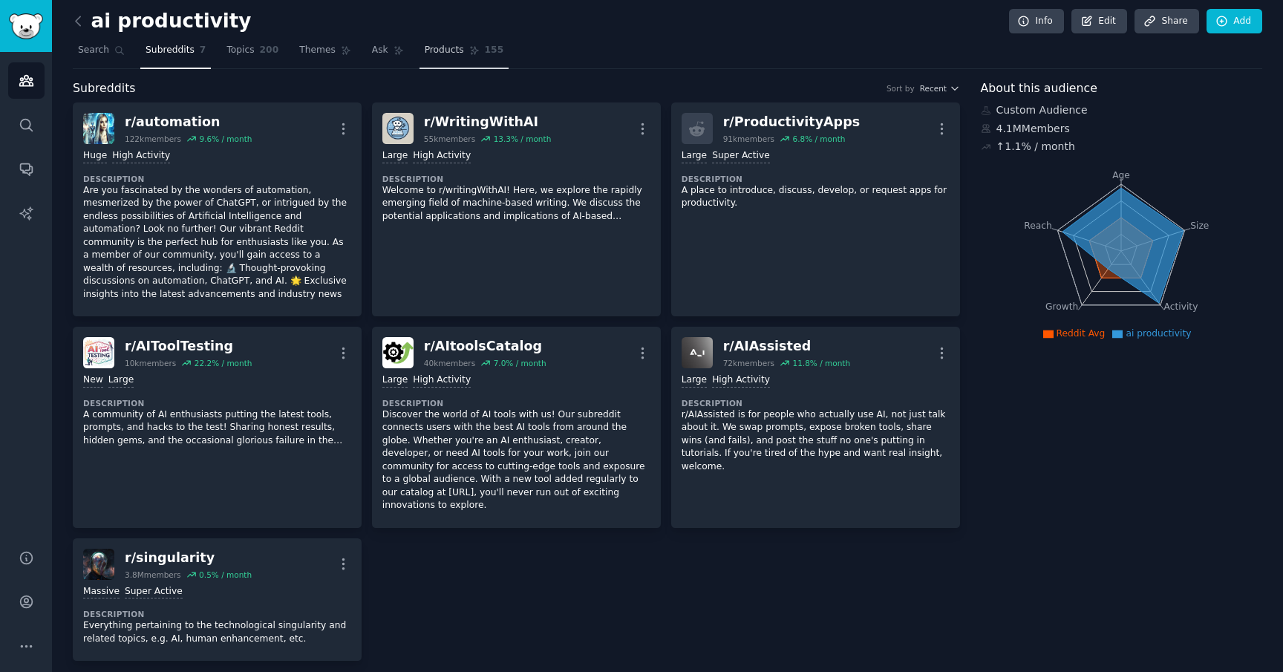
click at [444, 50] on span "Products" at bounding box center [444, 50] width 39 height 13
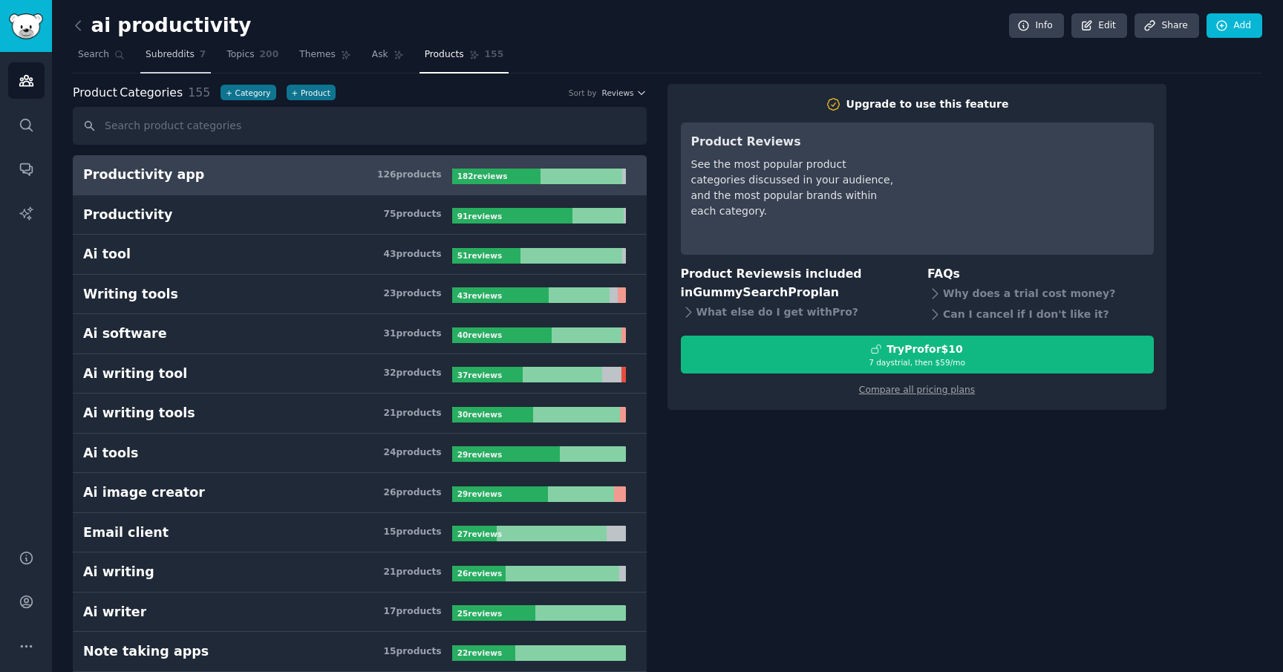
click at [189, 62] on link "Subreddits 7" at bounding box center [175, 58] width 71 height 30
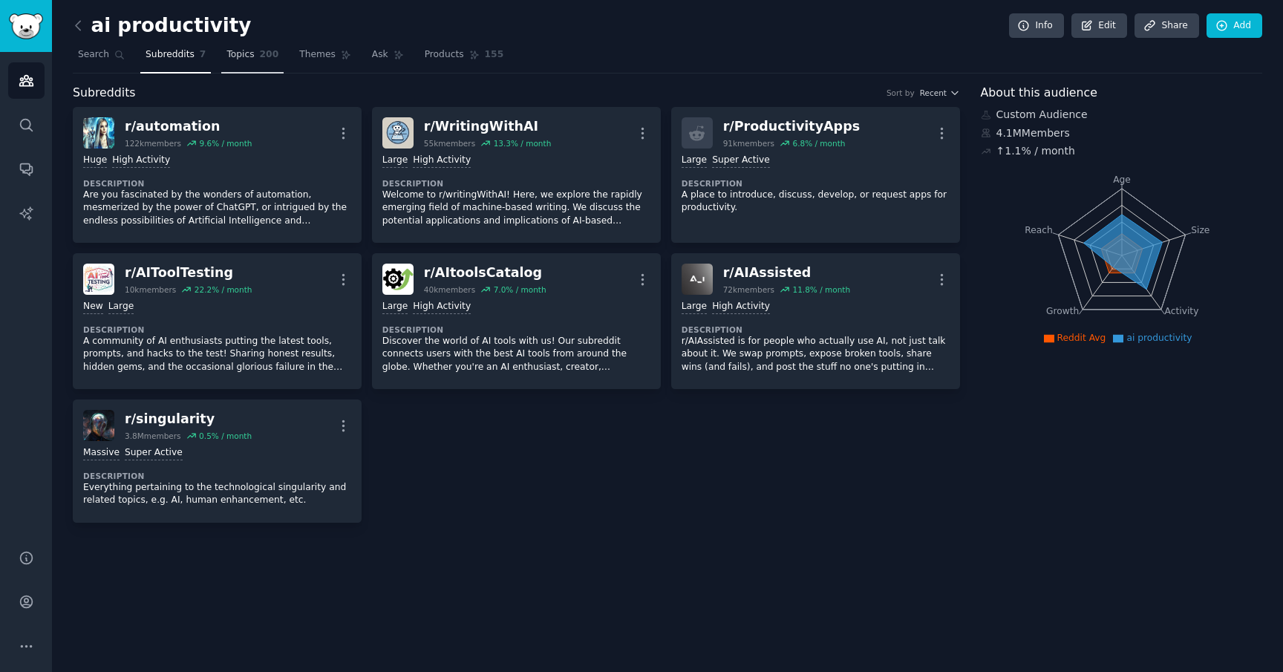
click at [269, 61] on span "200" at bounding box center [269, 54] width 19 height 13
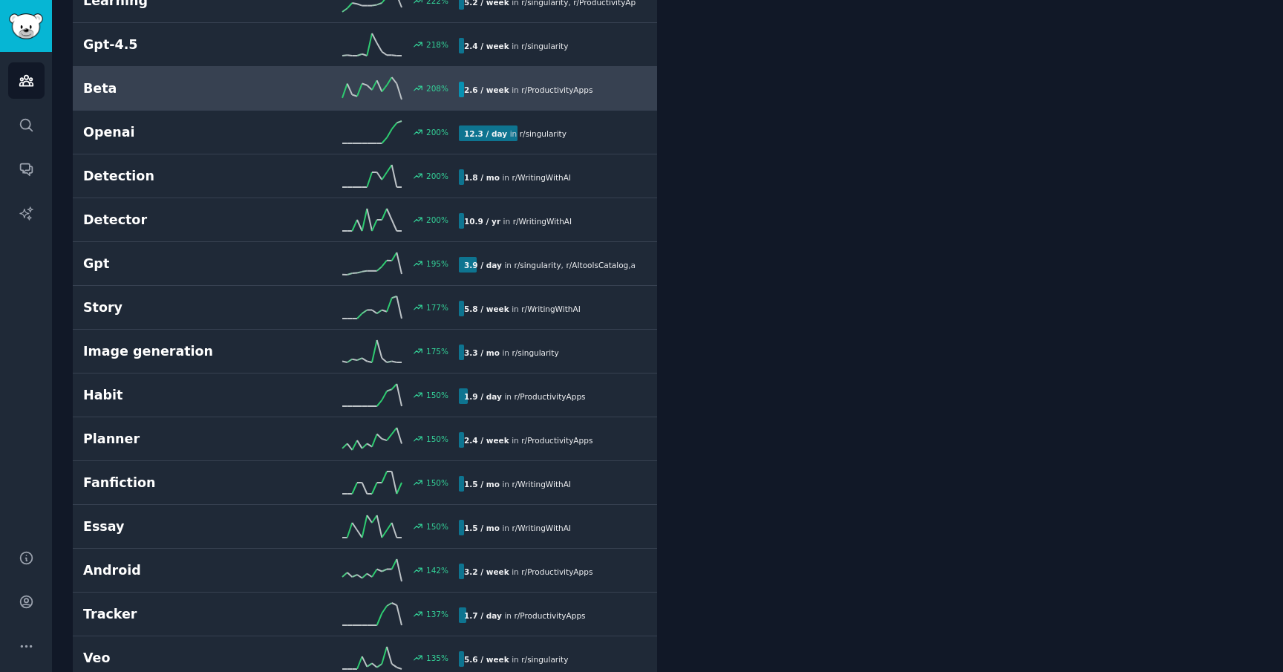
scroll to position [2148, 0]
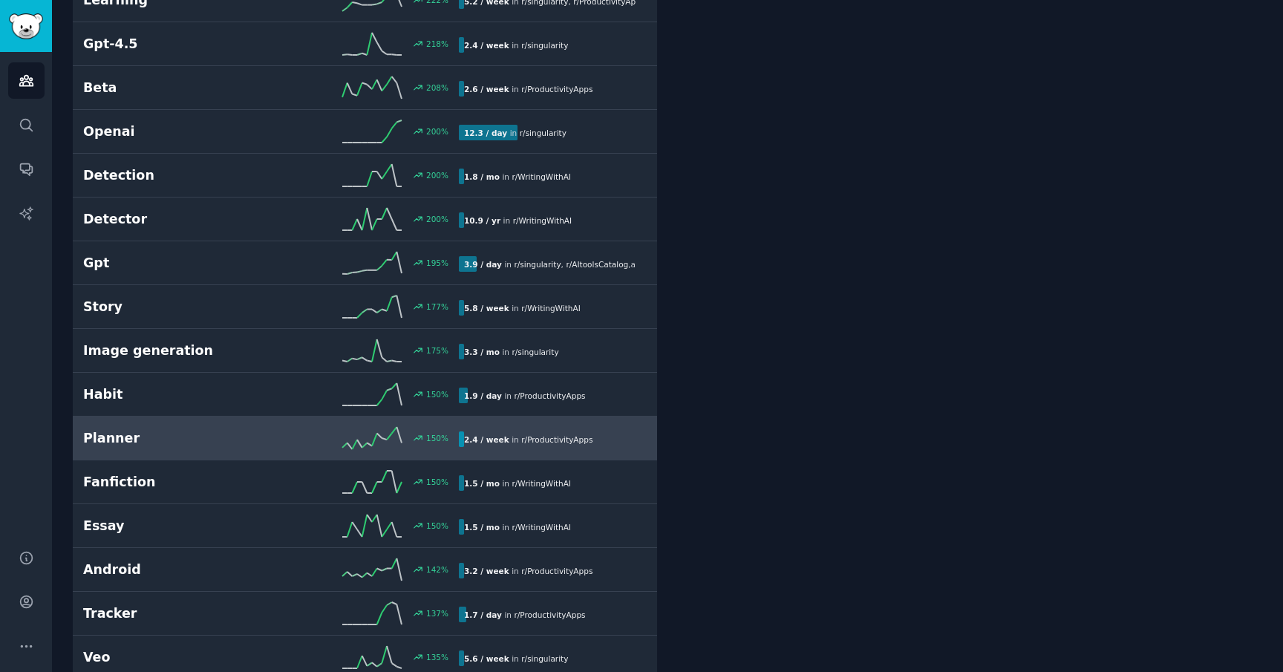
click at [315, 441] on div "150 %" at bounding box center [365, 438] width 188 height 22
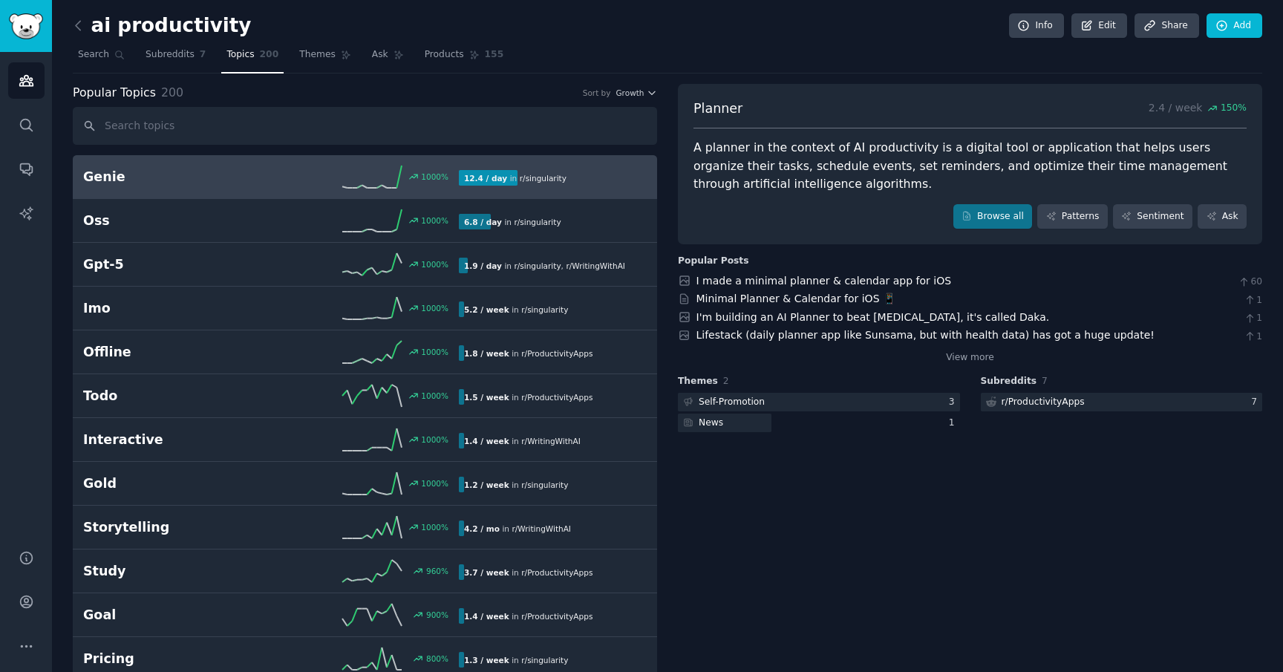
click at [268, 189] on link "Genie 1000 % 12.4 / day in r/ singularity 1000% increase in mentions recently" at bounding box center [365, 177] width 584 height 44
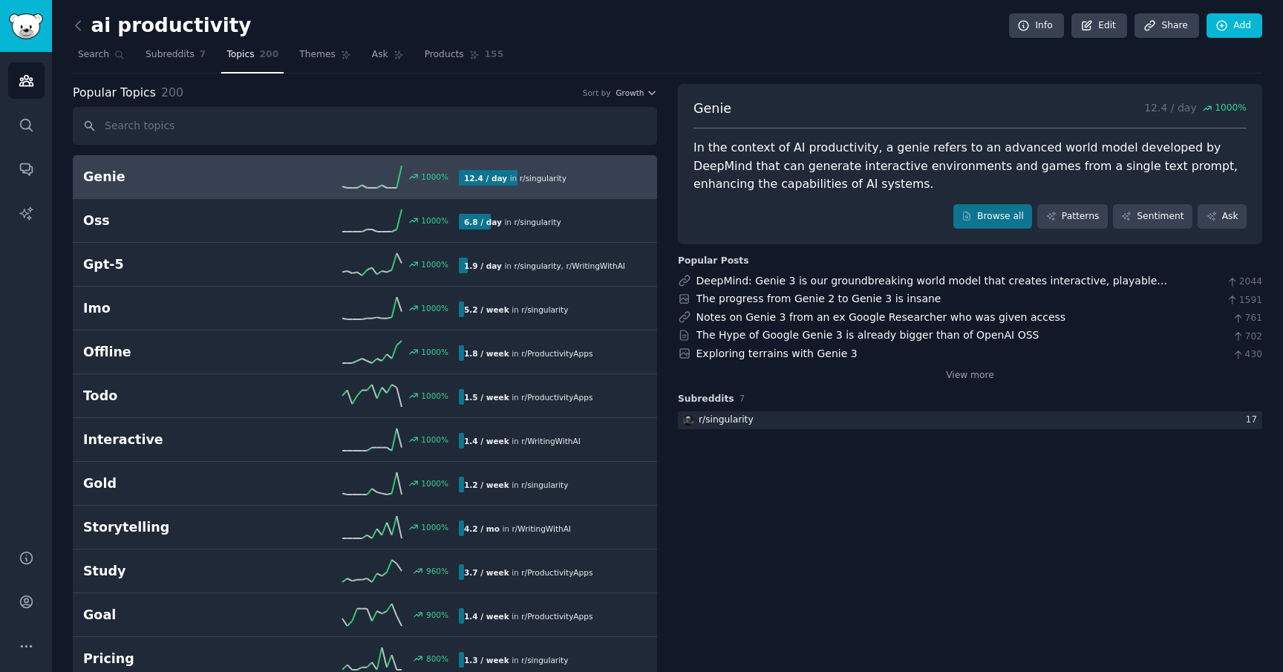
click at [776, 165] on div "In the context of AI productivity, a genie refers to an advanced world model de…" at bounding box center [969, 166] width 553 height 55
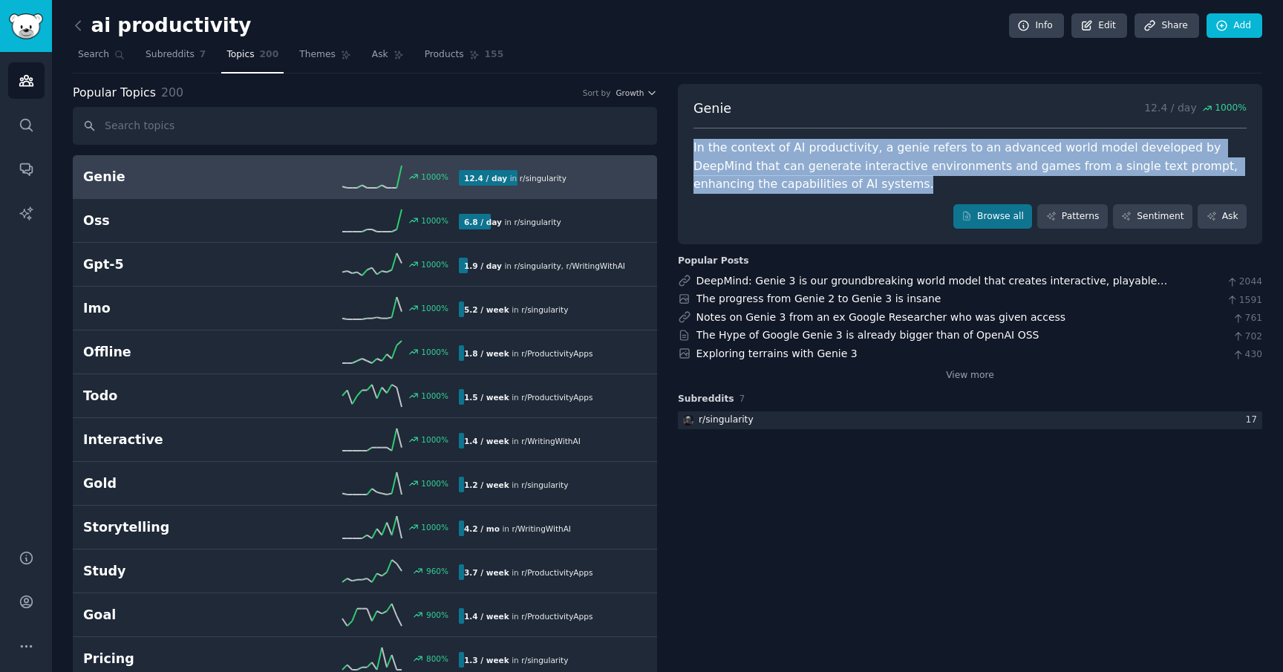
click at [776, 165] on div "In the context of AI productivity, a genie refers to an advanced world model de…" at bounding box center [969, 166] width 553 height 55
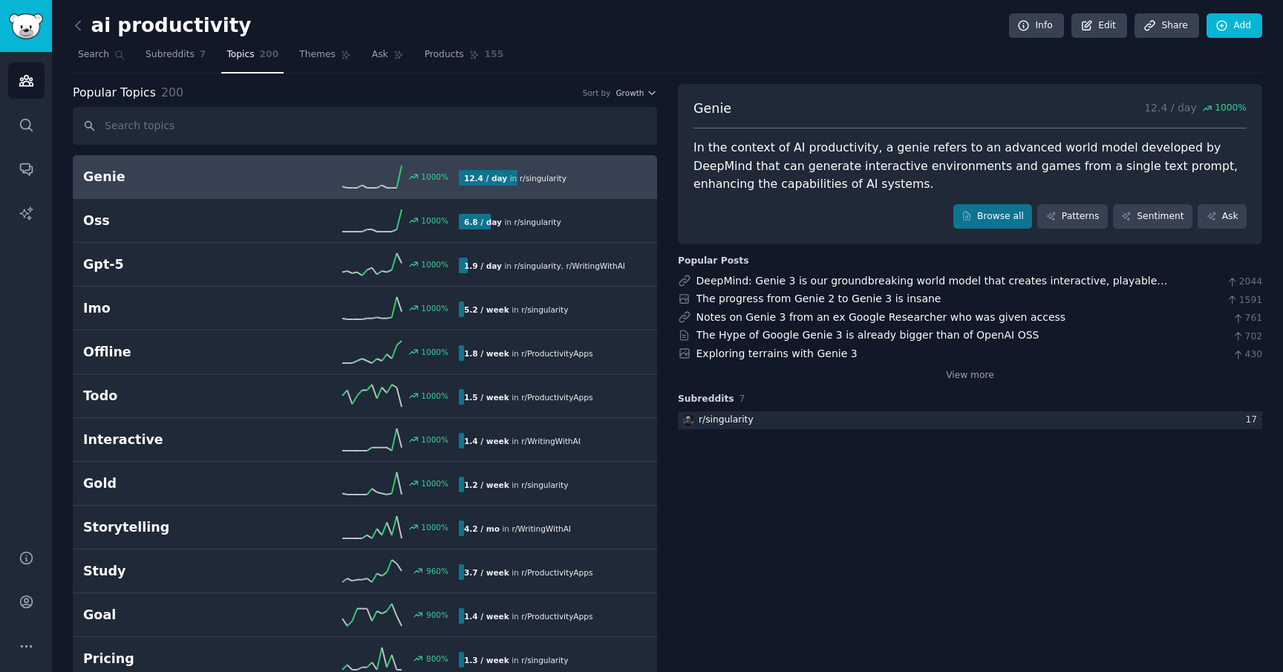
click at [776, 165] on div "In the context of AI productivity, a genie refers to an advanced world model de…" at bounding box center [969, 166] width 553 height 55
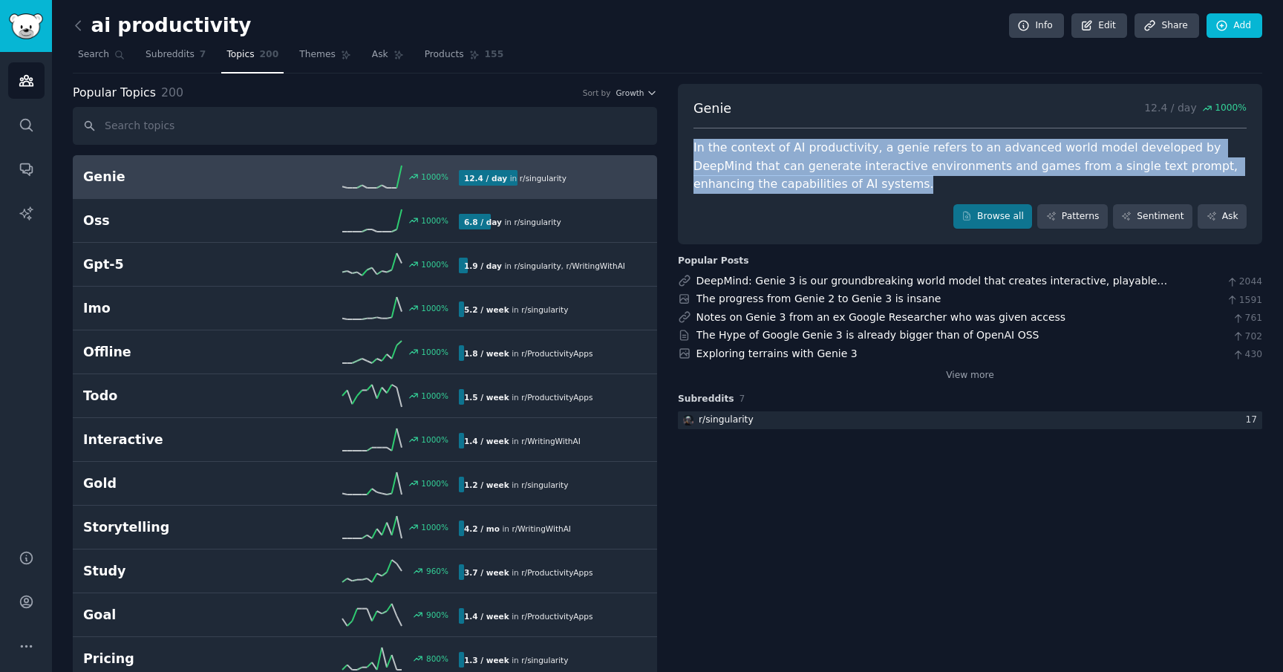
click at [776, 165] on div "In the context of AI productivity, a genie refers to an advanced world model de…" at bounding box center [969, 166] width 553 height 55
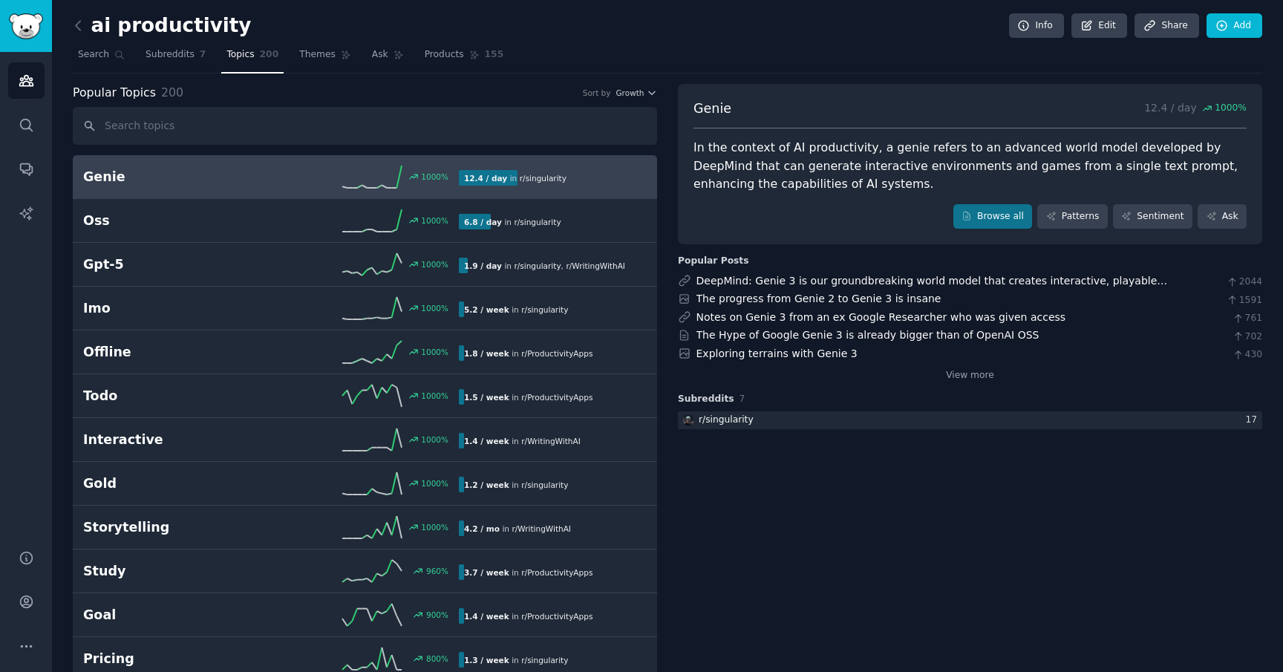
click at [776, 165] on div "In the context of AI productivity, a genie refers to an advanced world model de…" at bounding box center [969, 166] width 553 height 55
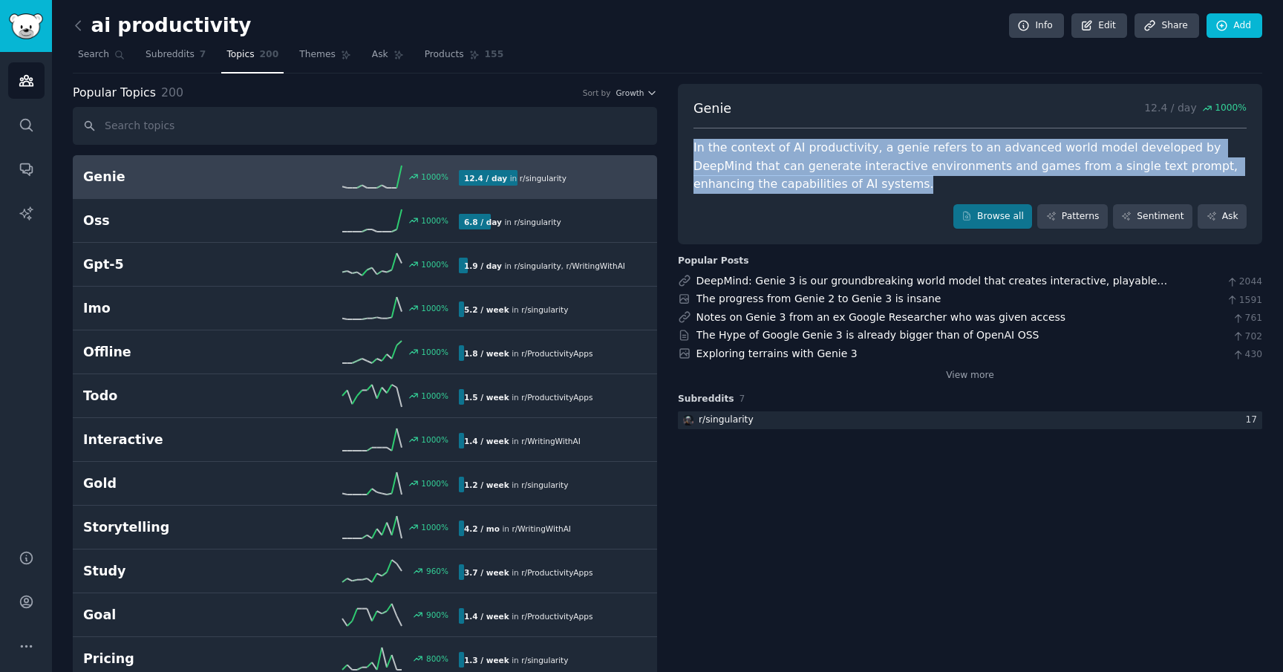
click at [1029, 166] on div "In the context of AI productivity, a genie refers to an advanced world model de…" at bounding box center [969, 166] width 553 height 55
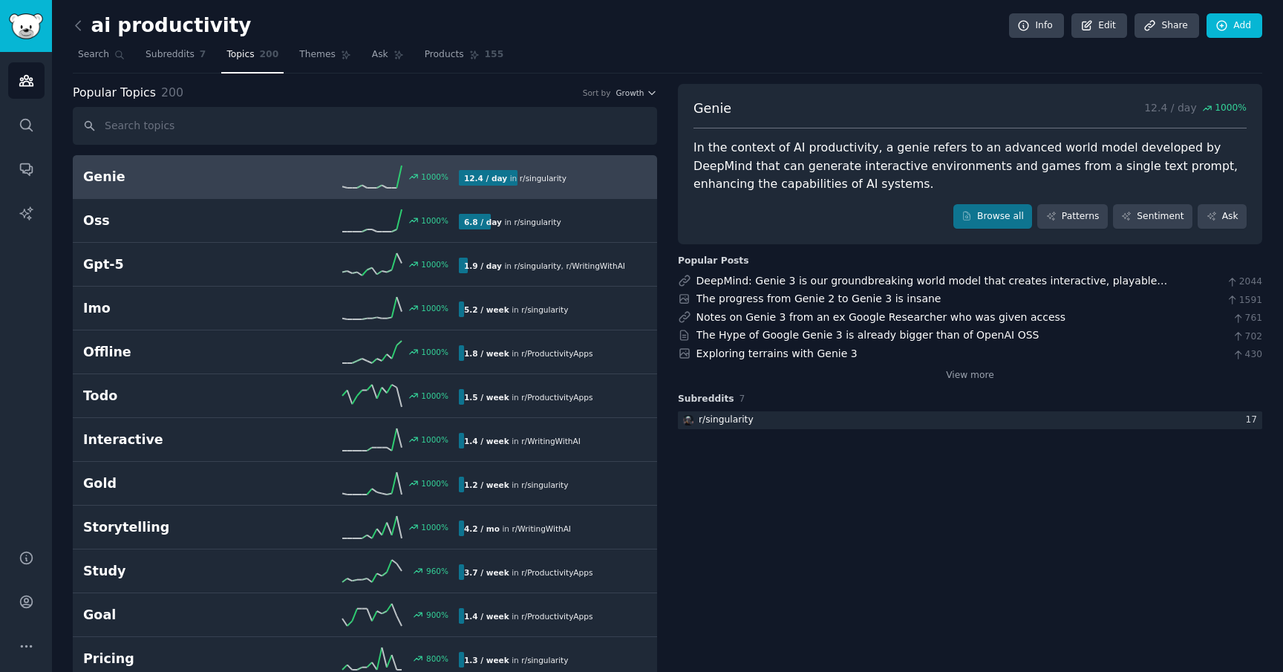
click at [1029, 166] on div "In the context of AI productivity, a genie refers to an advanced world model de…" at bounding box center [969, 166] width 553 height 55
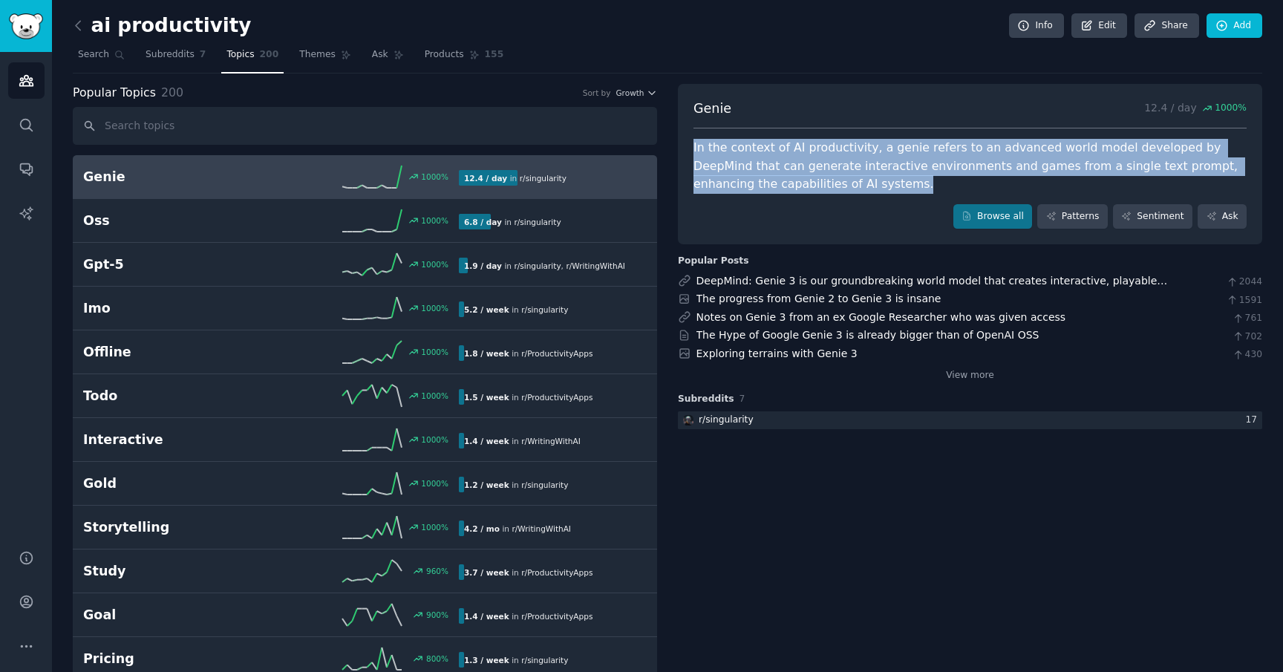
click at [1029, 166] on div "In the context of AI productivity, a genie refers to an advanced world model de…" at bounding box center [969, 166] width 553 height 55
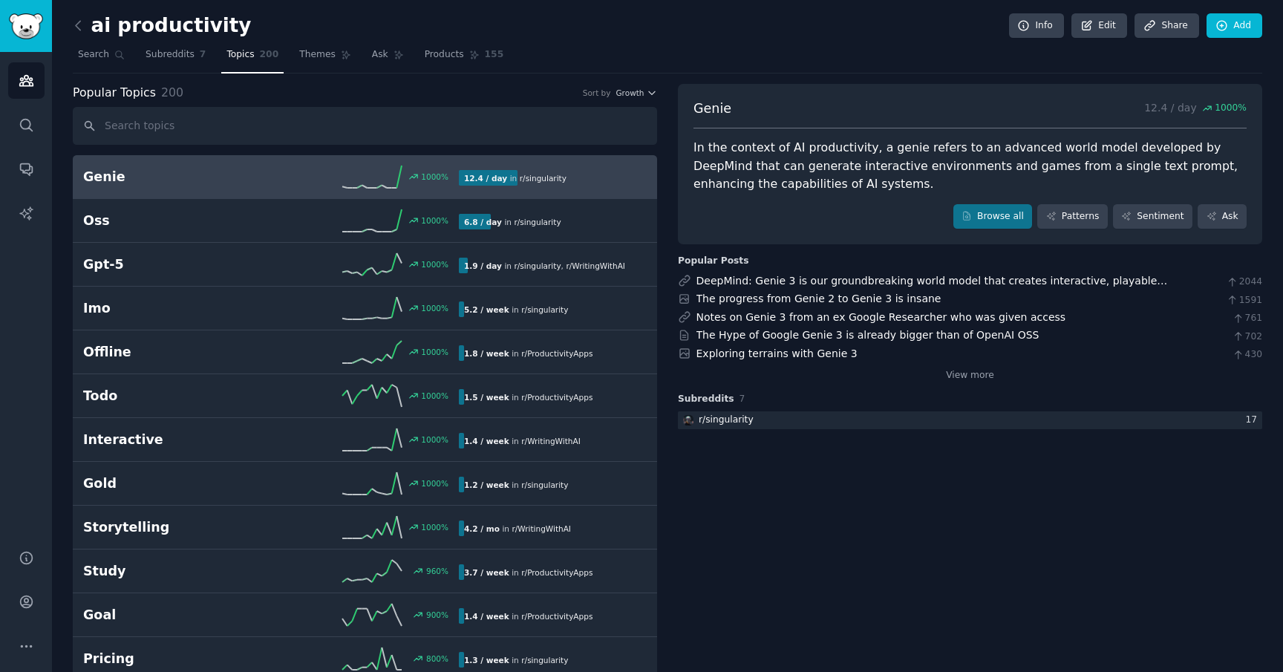
click at [1029, 166] on div "In the context of AI productivity, a genie refers to an advanced world model de…" at bounding box center [969, 166] width 553 height 55
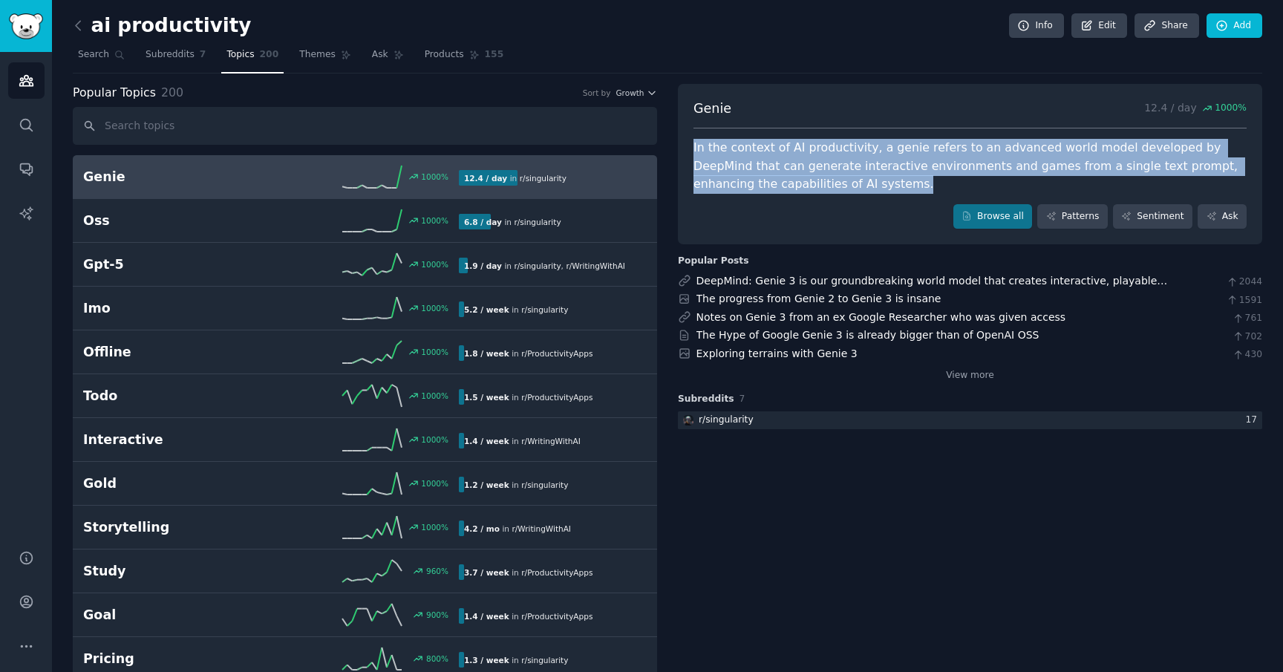
click at [1029, 166] on div "In the context of AI productivity, a genie refers to an advanced world model de…" at bounding box center [969, 166] width 553 height 55
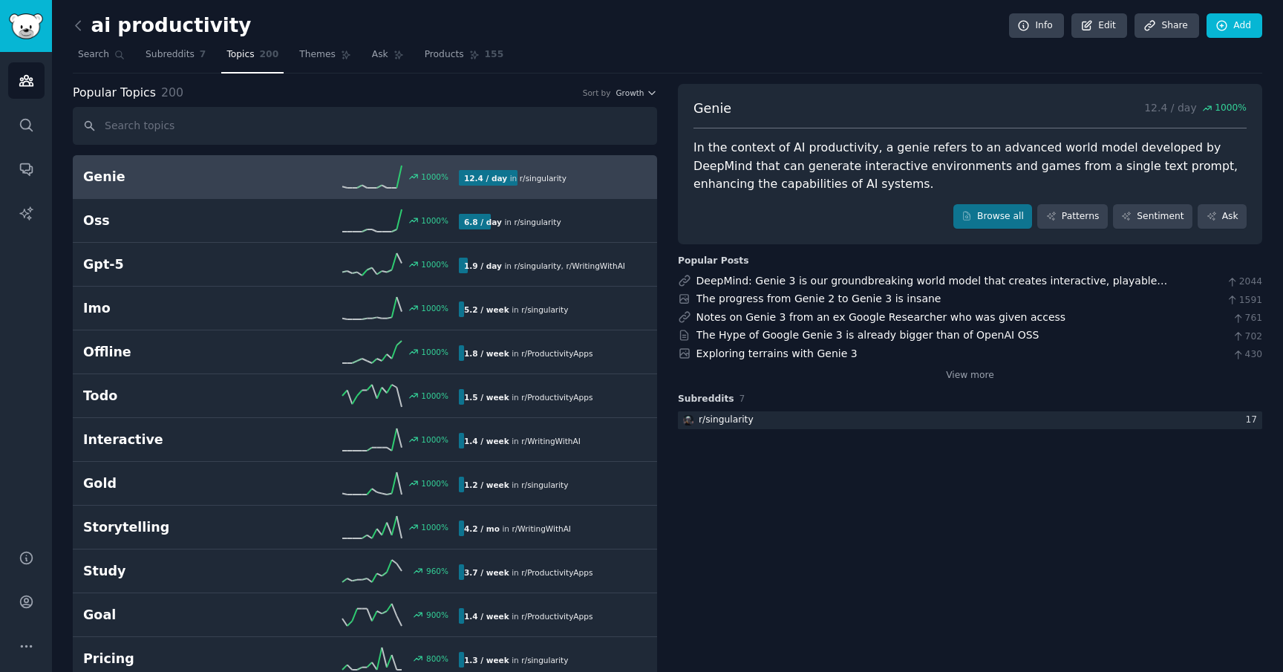
click at [1029, 166] on div "In the context of AI productivity, a genie refers to an advanced world model de…" at bounding box center [969, 166] width 553 height 55
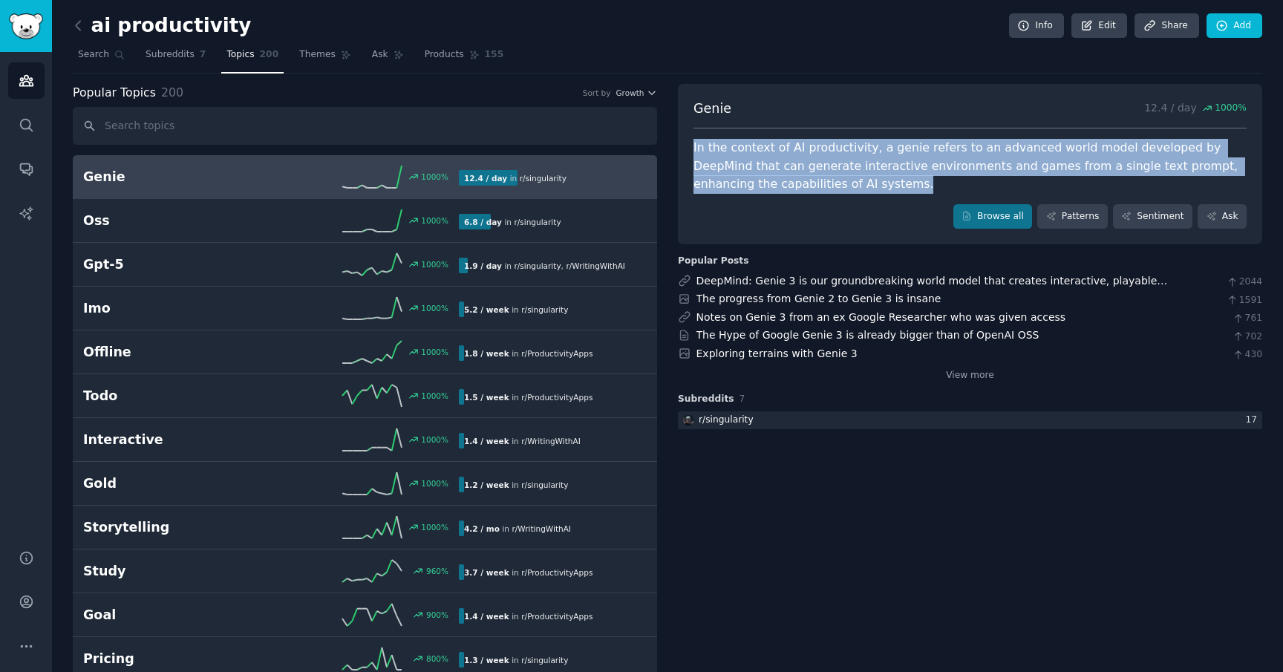
click at [1029, 166] on div "In the context of AI productivity, a genie refers to an advanced world model de…" at bounding box center [969, 166] width 553 height 55
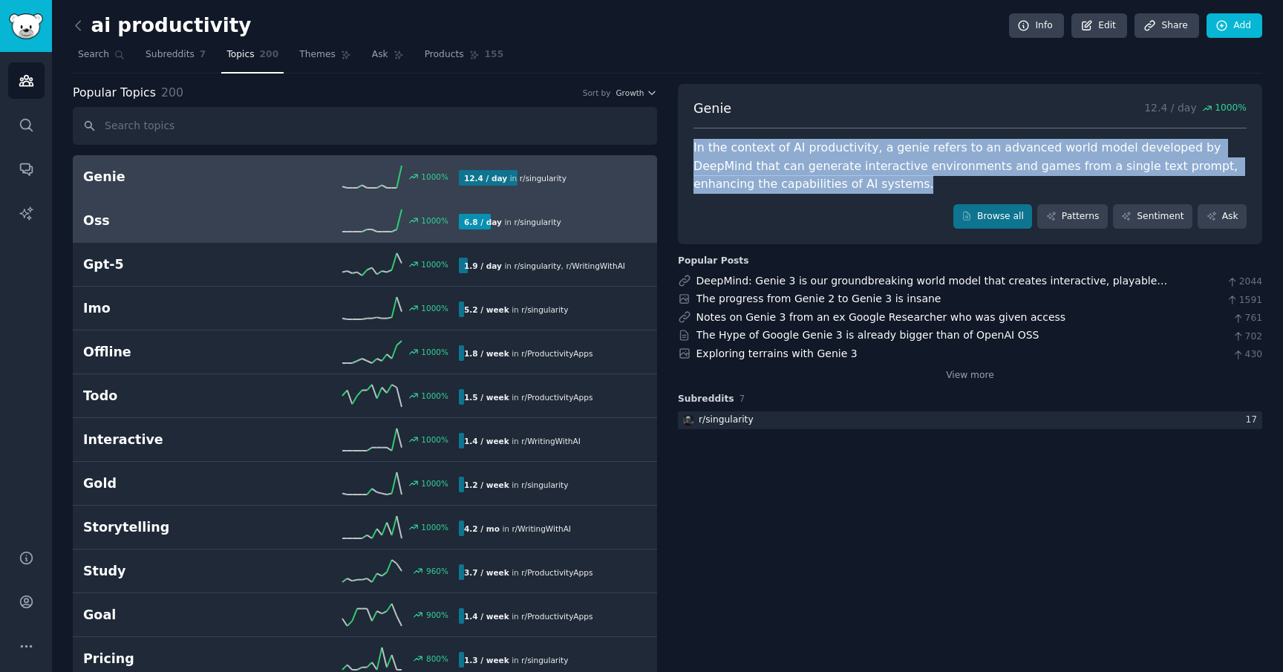
click at [239, 222] on h2 "Oss" at bounding box center [177, 221] width 188 height 19
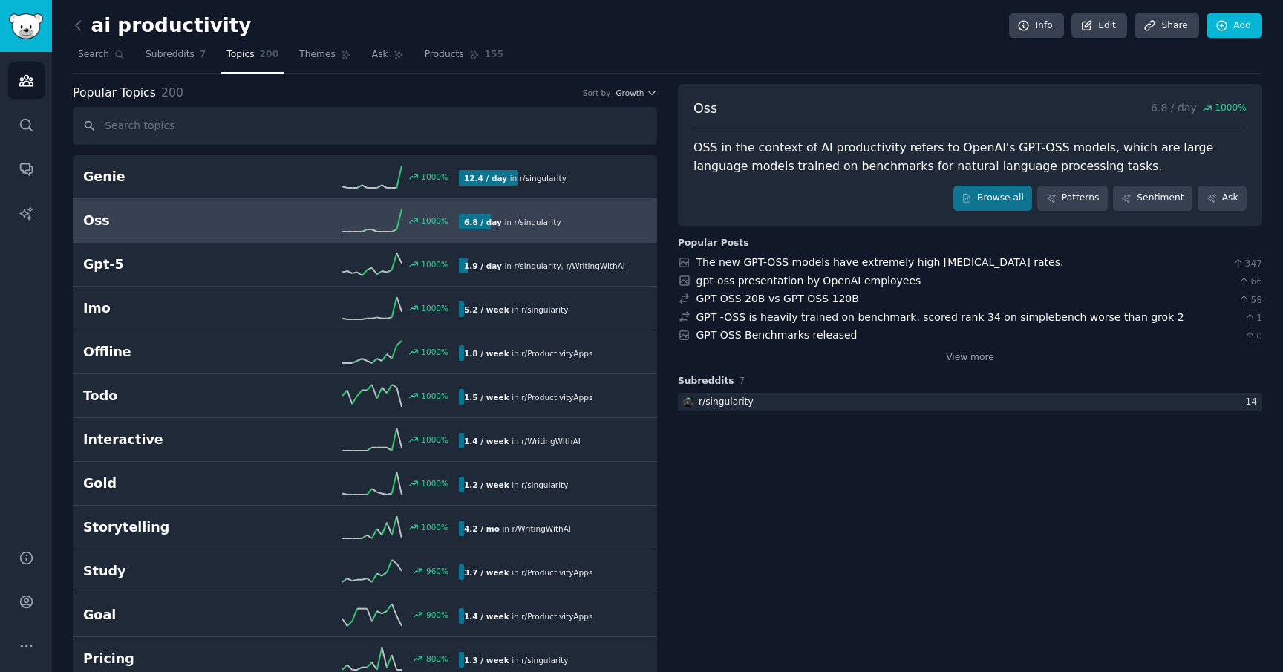
click at [780, 159] on div "OSS in the context of AI productivity refers to OpenAI's GPT-OSS models, which …" at bounding box center [969, 157] width 553 height 36
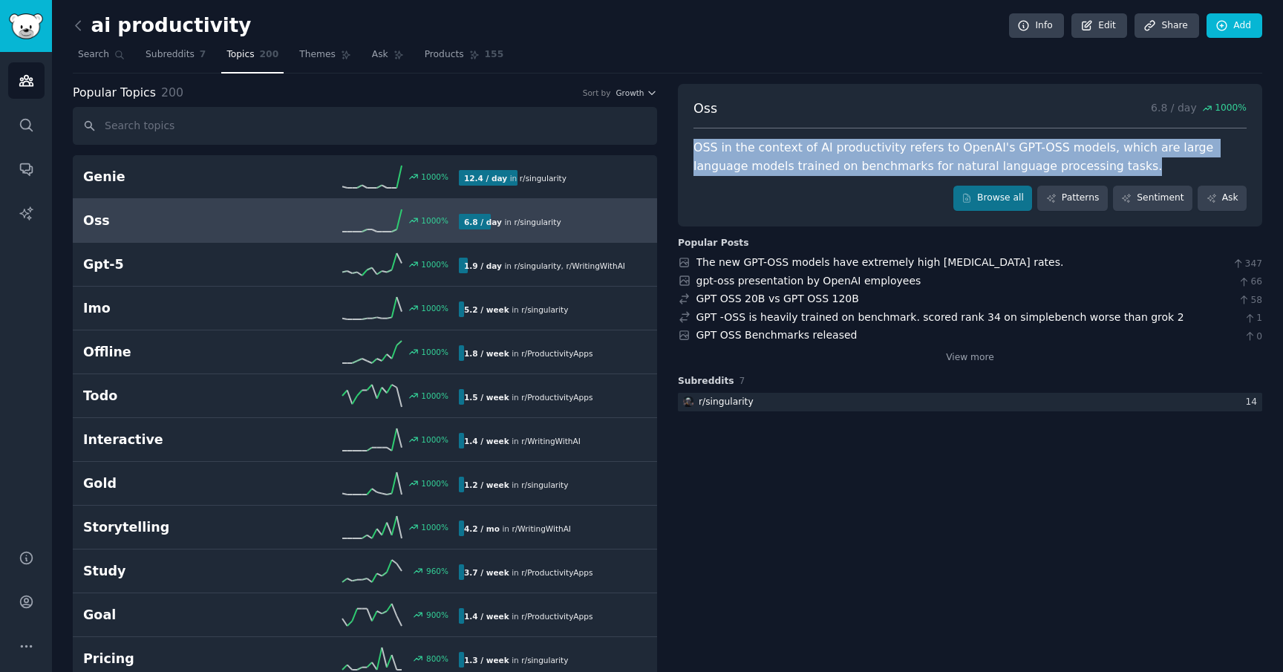
click at [780, 159] on div "OSS in the context of AI productivity refers to OpenAI's GPT-OSS models, which …" at bounding box center [969, 157] width 553 height 36
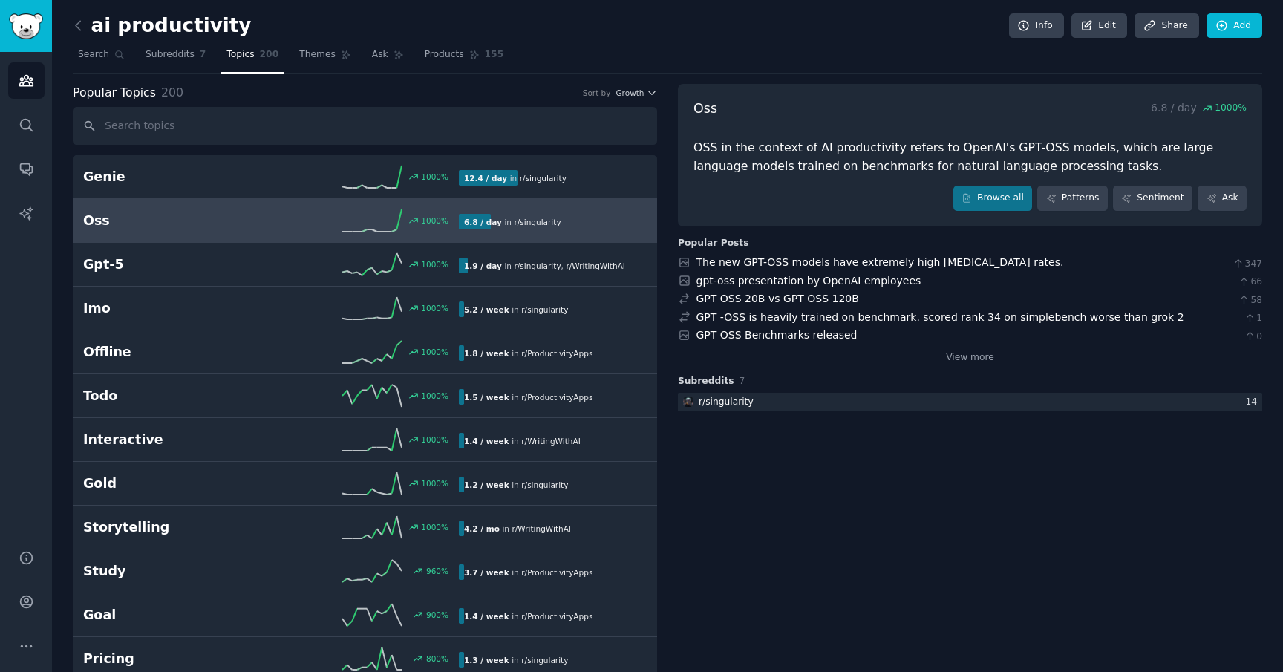
click at [912, 163] on div "OSS in the context of AI productivity refers to OpenAI's GPT-OSS models, which …" at bounding box center [969, 157] width 553 height 36
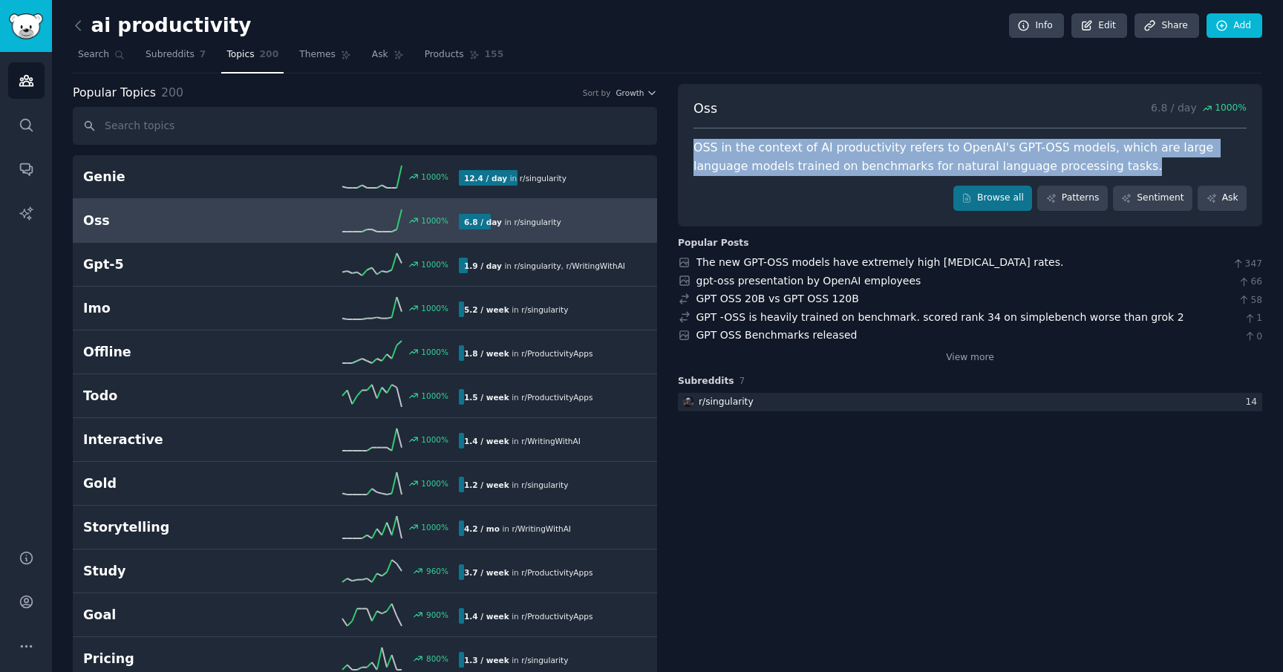
click at [1007, 151] on div "OSS in the context of AI productivity refers to OpenAI's GPT-OSS models, which …" at bounding box center [969, 157] width 553 height 36
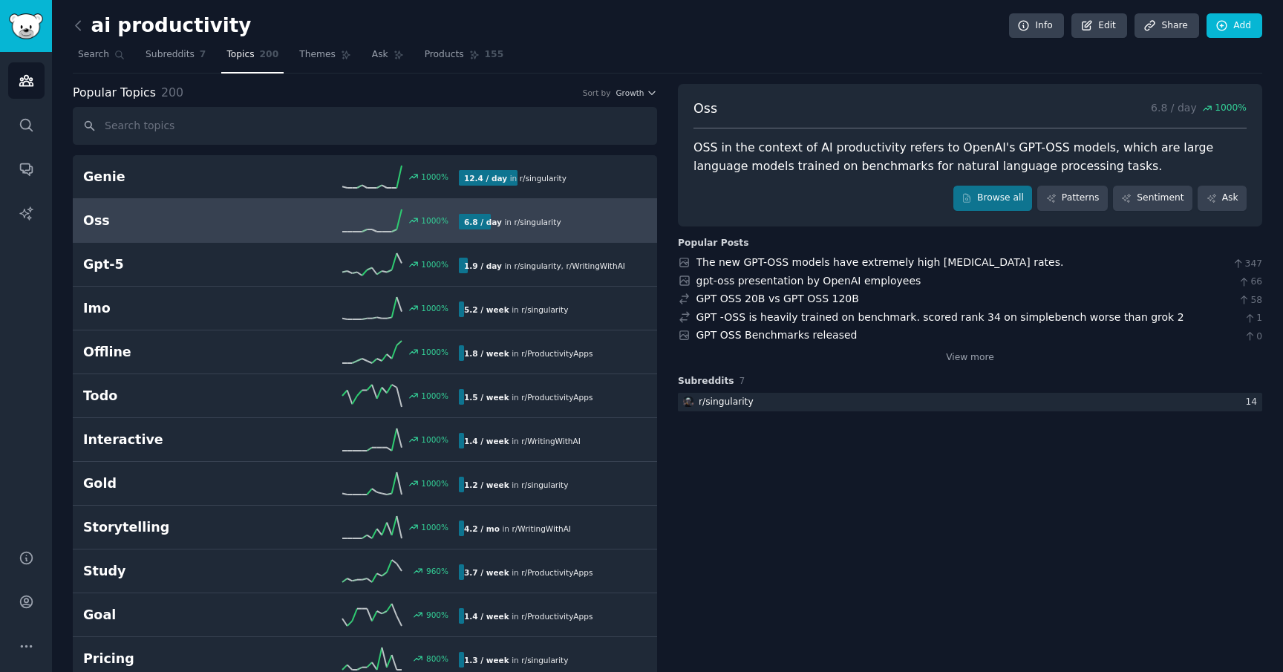
click at [1007, 151] on div "OSS in the context of AI productivity refers to OpenAI's GPT-OSS models, which …" at bounding box center [969, 157] width 553 height 36
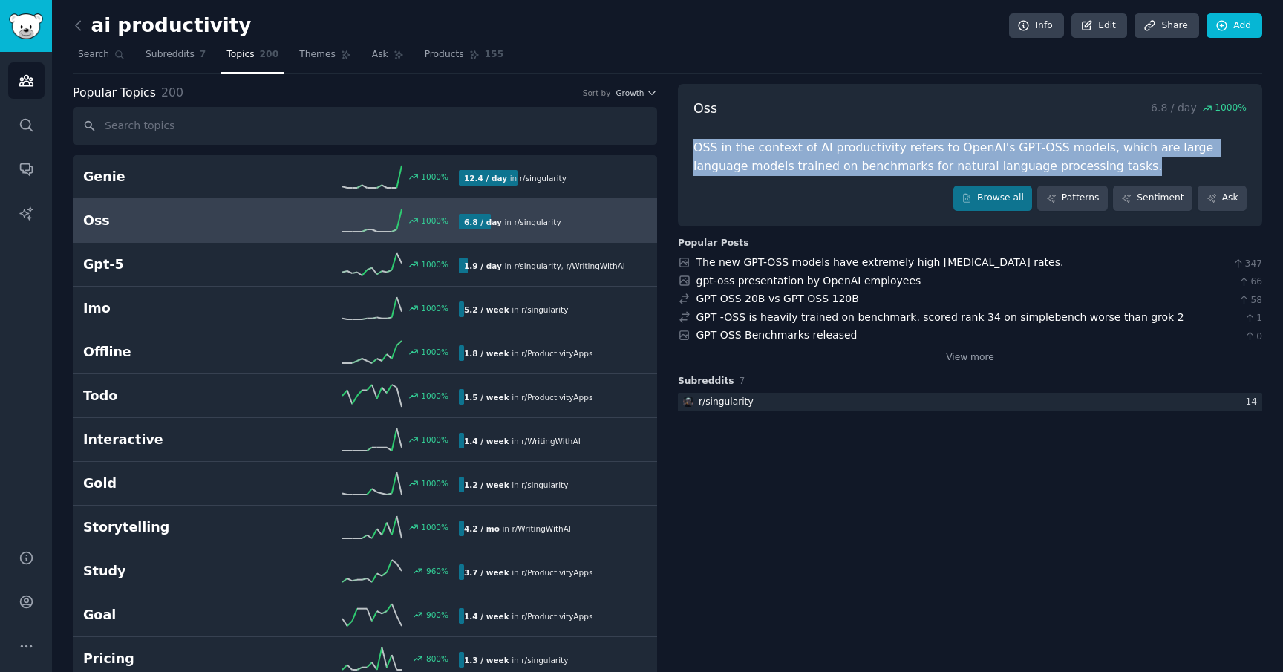
click at [1007, 151] on div "OSS in the context of AI productivity refers to OpenAI's GPT-OSS models, which …" at bounding box center [969, 157] width 553 height 36
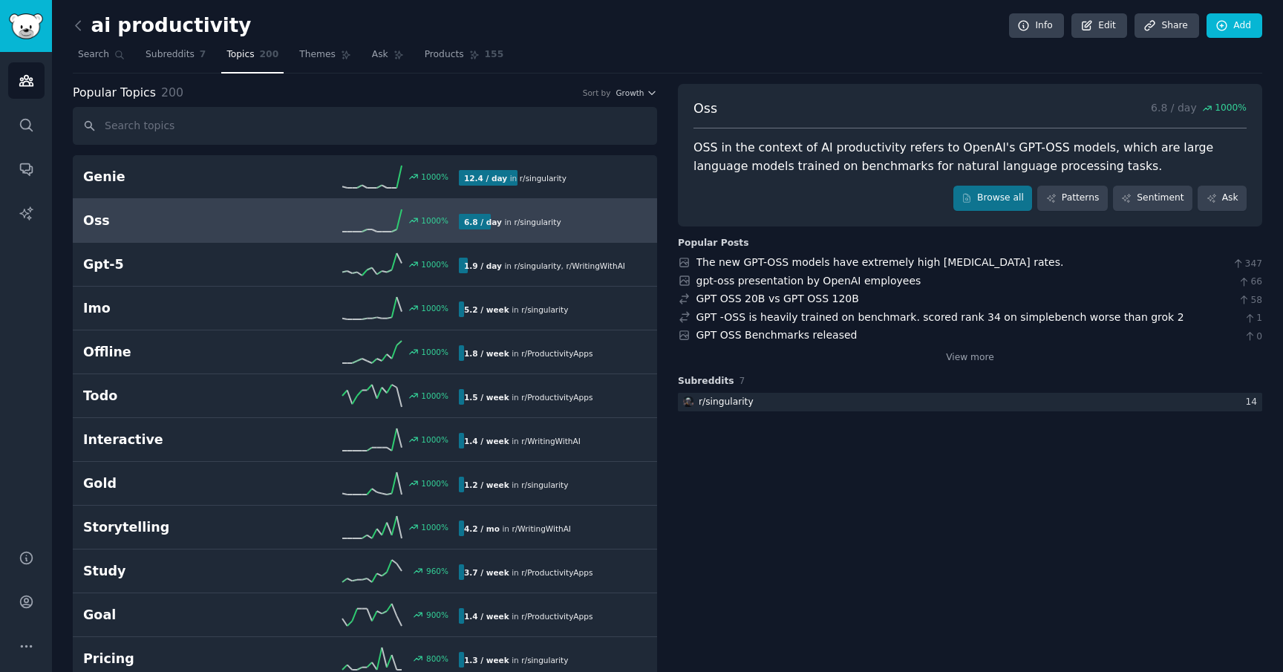
click at [825, 169] on div "OSS in the context of AI productivity refers to OpenAI's GPT-OSS models, which …" at bounding box center [969, 157] width 553 height 36
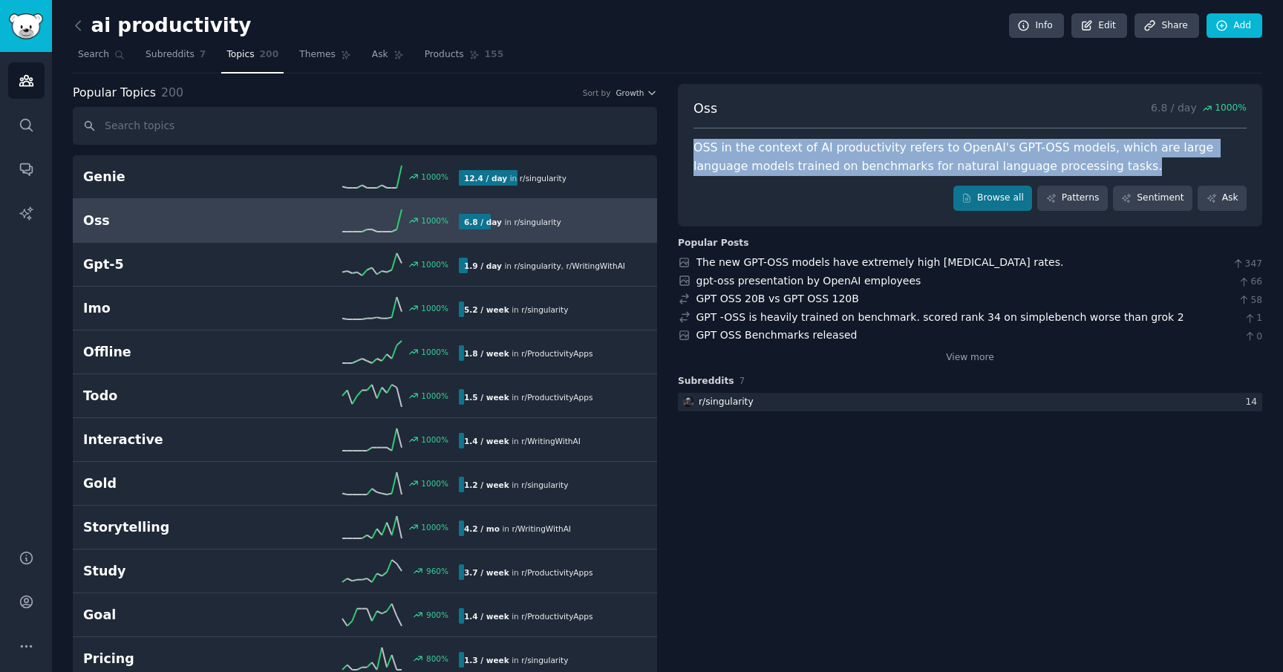
click at [825, 169] on div "OSS in the context of AI productivity refers to OpenAI's GPT-OSS models, which …" at bounding box center [969, 157] width 553 height 36
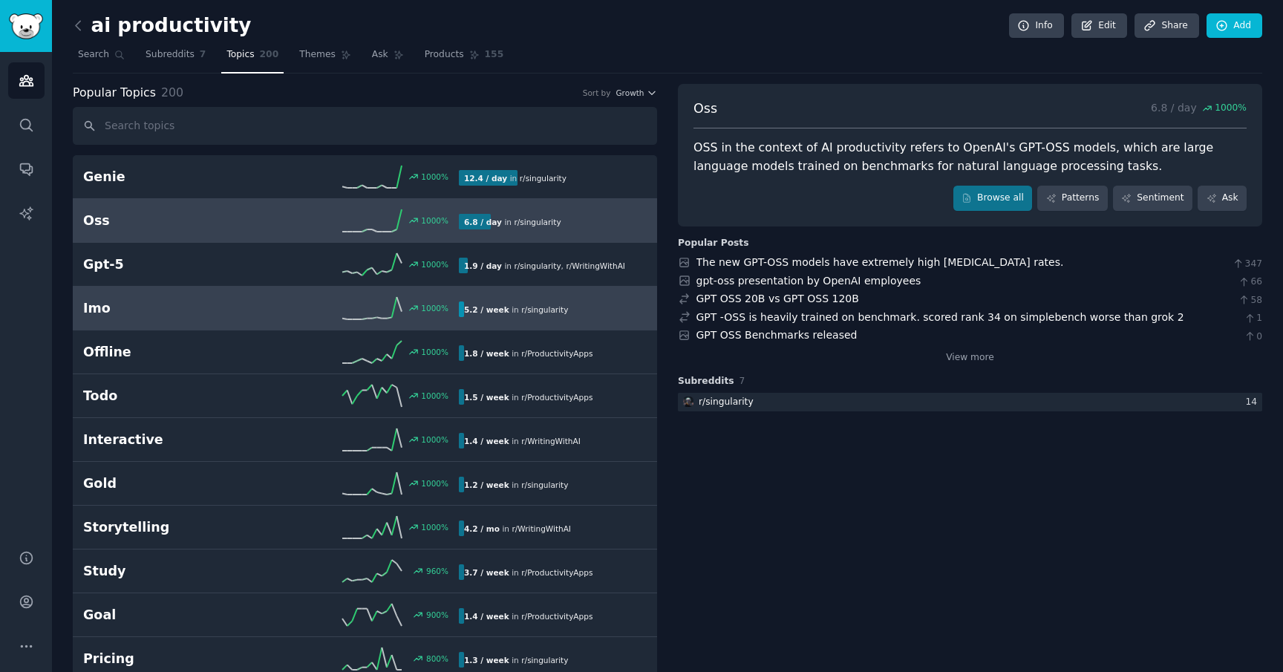
click at [292, 310] on div "1000 %" at bounding box center [365, 308] width 188 height 22
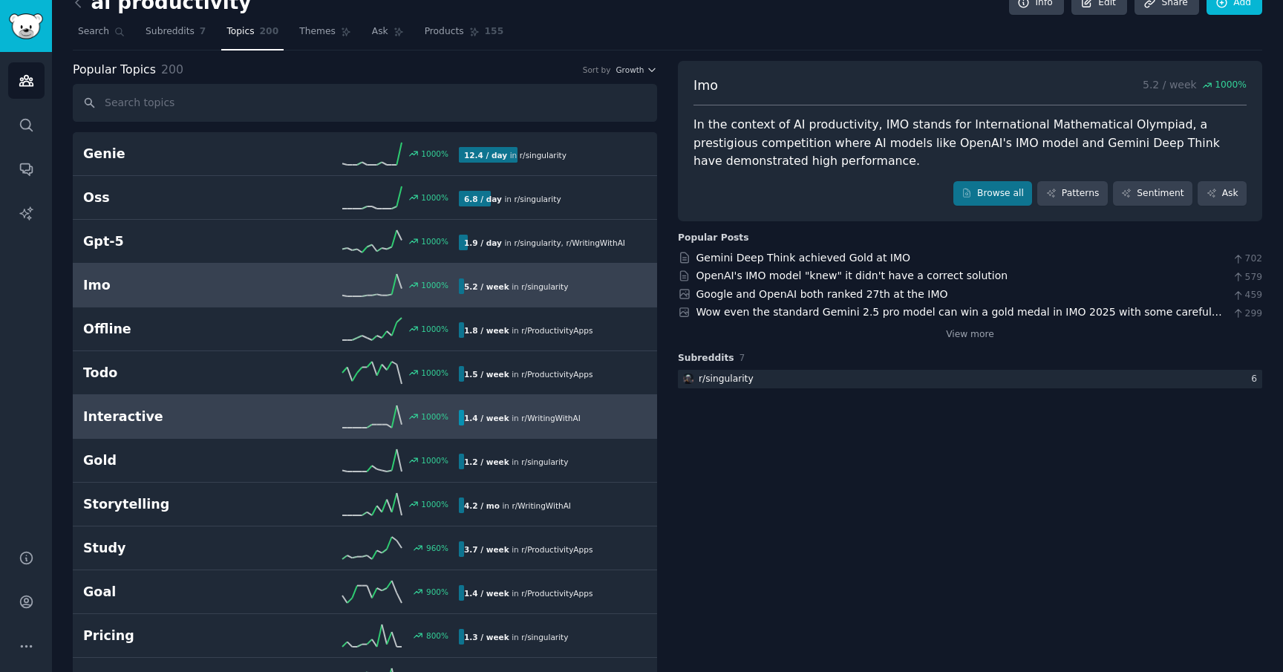
scroll to position [24, 0]
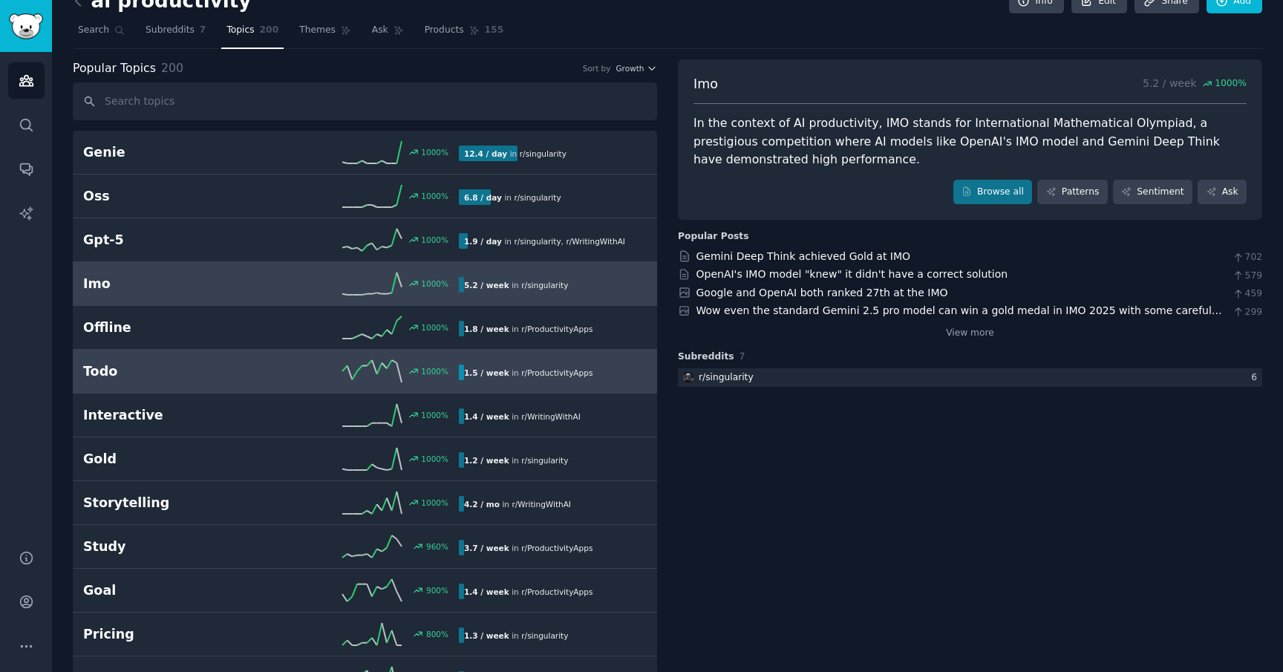
click at [269, 376] on h2 "Todo" at bounding box center [177, 371] width 188 height 19
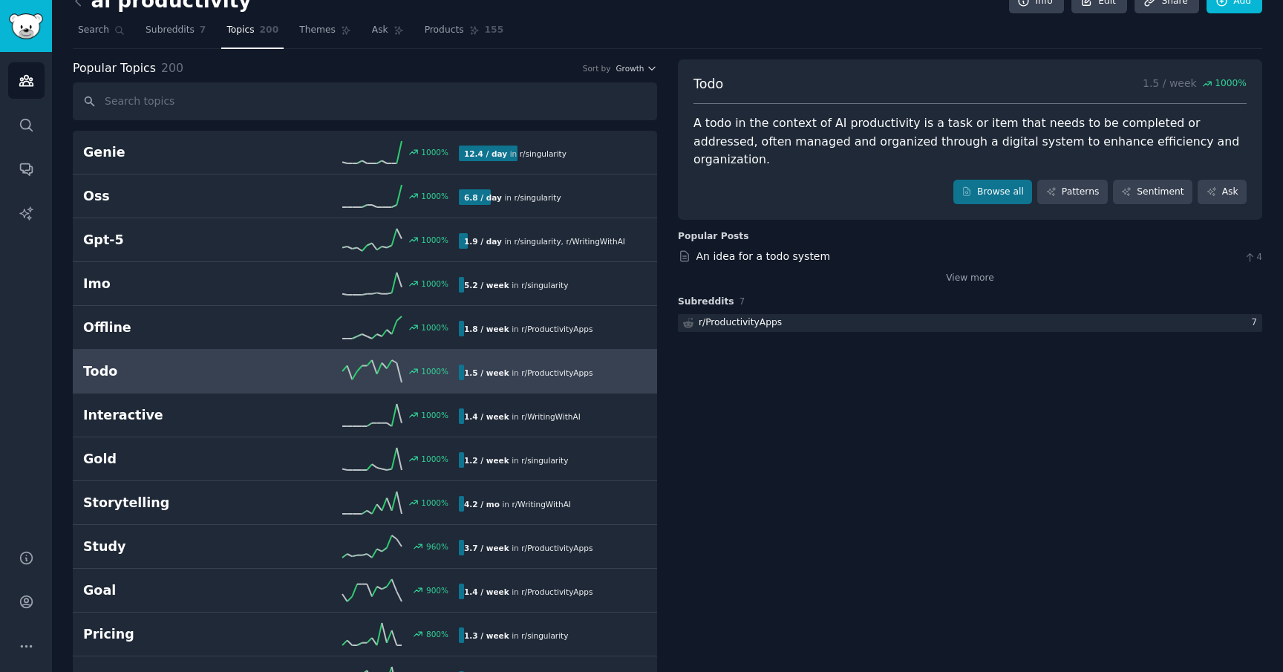
click at [789, 133] on div "A todo in the context of AI productivity is a task or item that needs to be com…" at bounding box center [969, 141] width 553 height 55
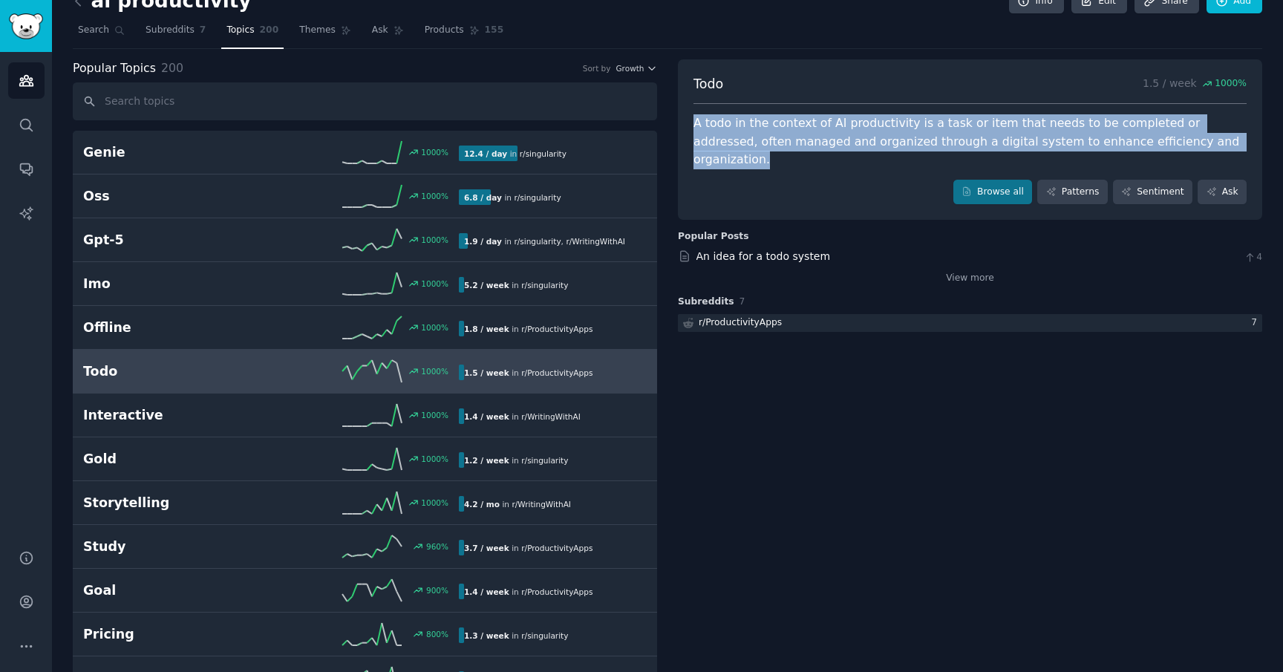
click at [789, 133] on div "A todo in the context of AI productivity is a task or item that needs to be com…" at bounding box center [969, 141] width 553 height 55
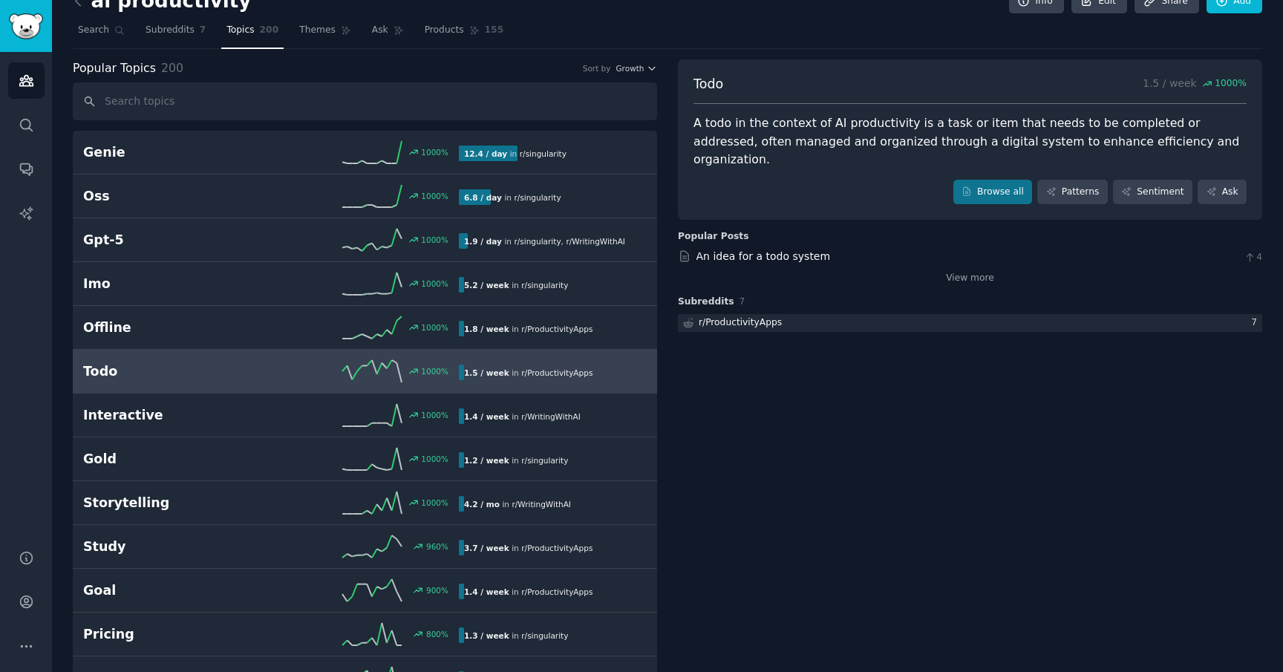
click at [789, 133] on div "A todo in the context of AI productivity is a task or item that needs to be com…" at bounding box center [969, 141] width 553 height 55
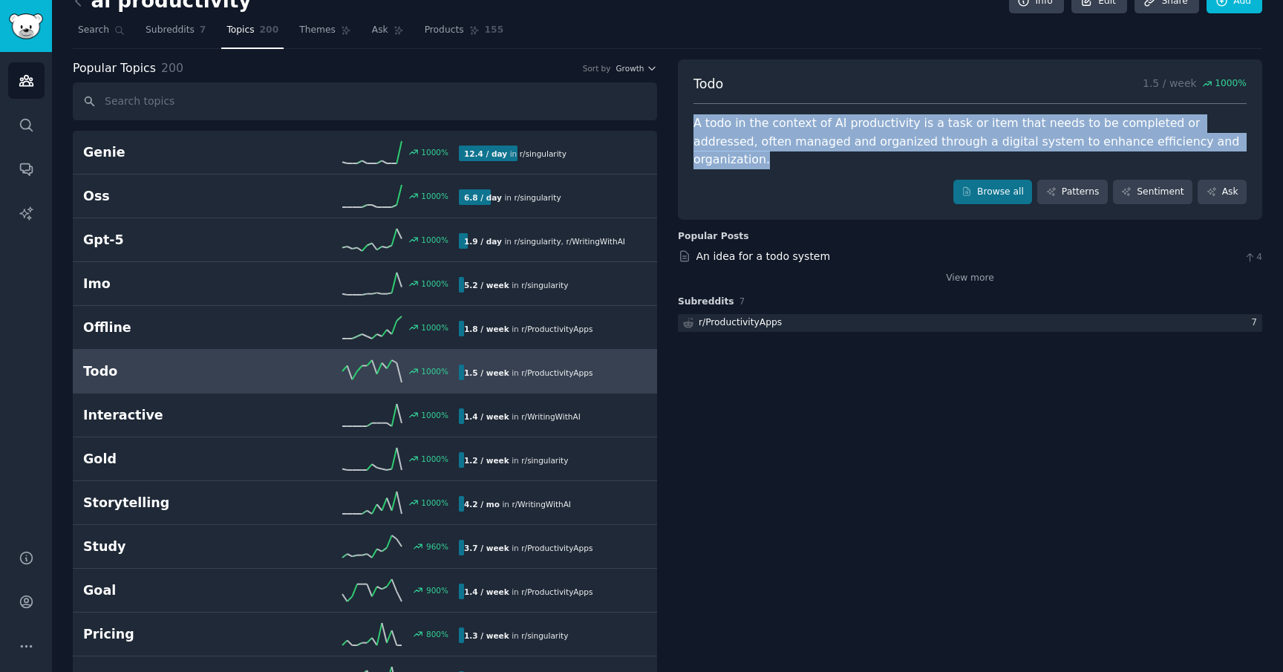
click at [789, 133] on div "A todo in the context of AI productivity is a task or item that needs to be com…" at bounding box center [969, 141] width 553 height 55
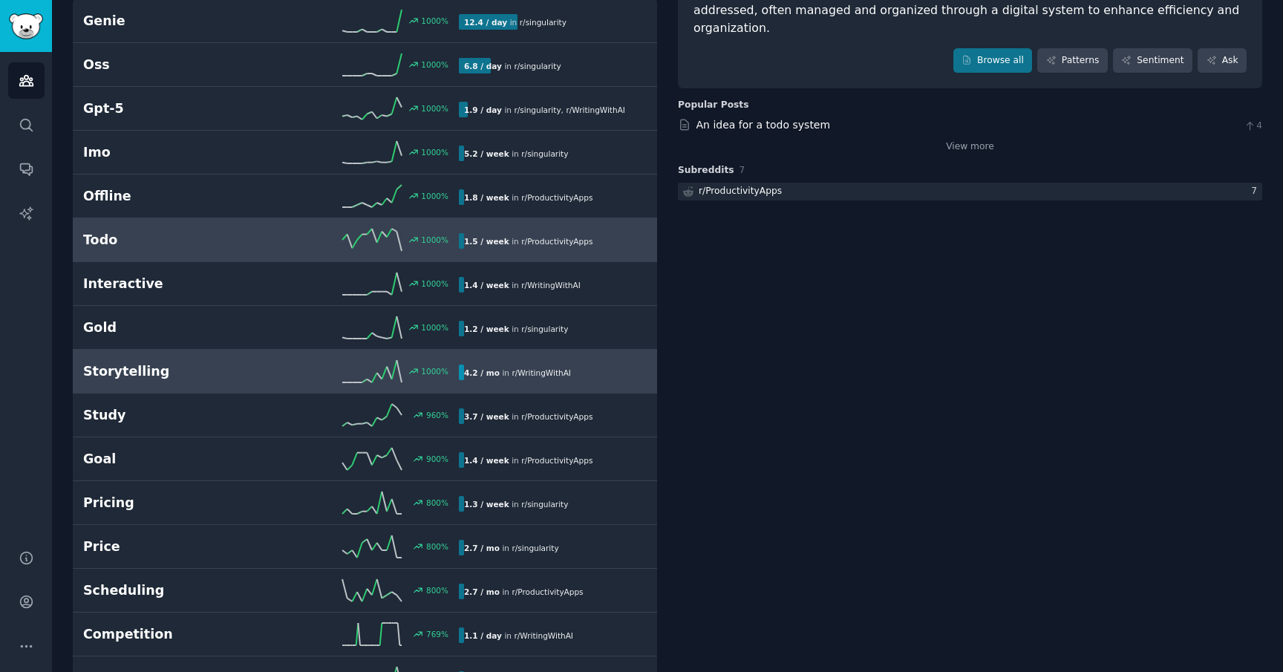
scroll to position [186, 0]
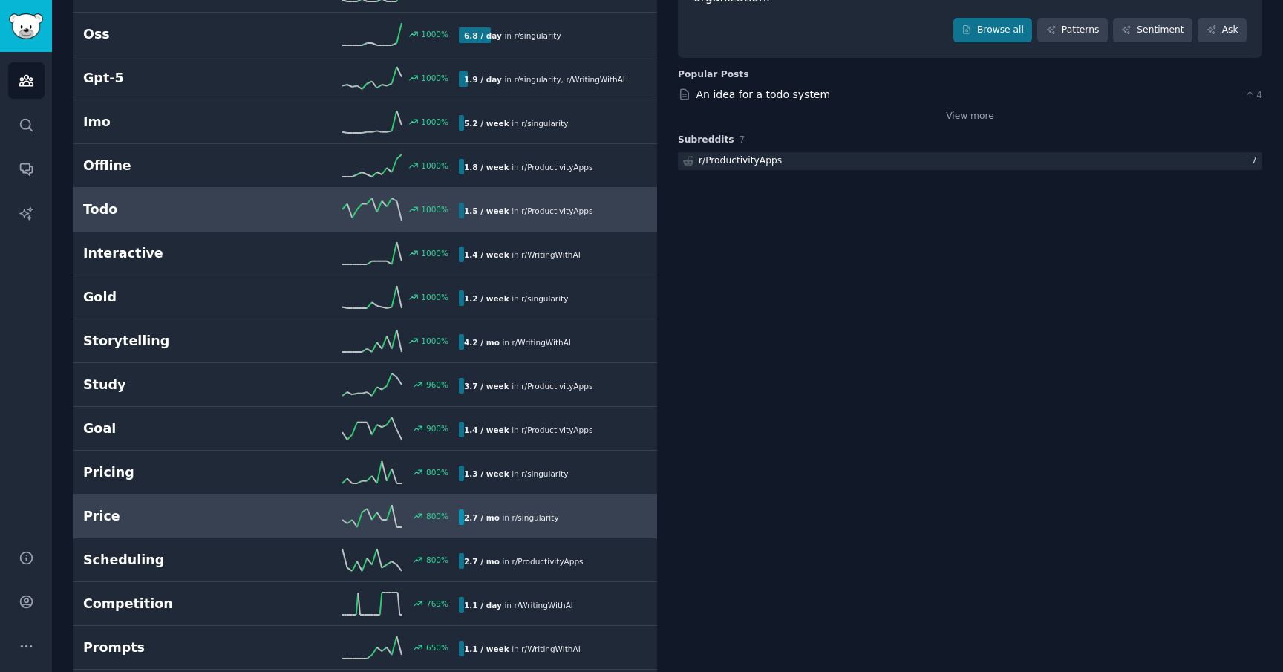
click at [267, 514] on h2 "Price" at bounding box center [177, 516] width 188 height 19
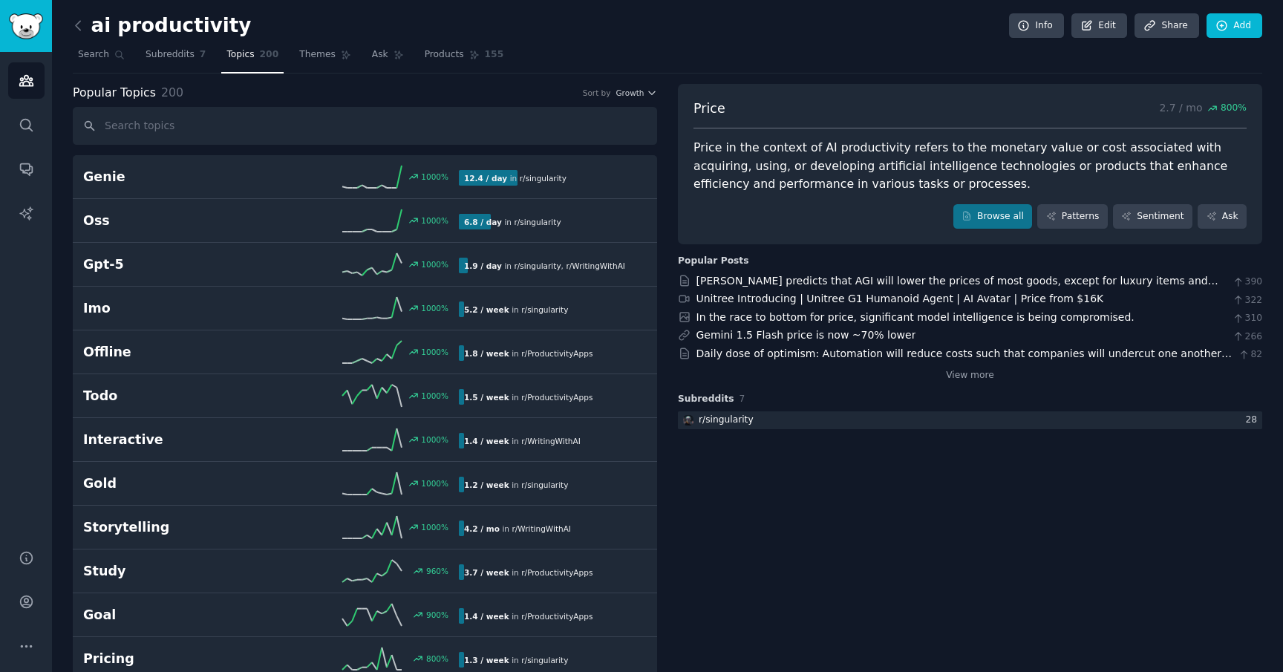
click at [722, 169] on div "Price in the context of AI productivity refers to the monetary value or cost as…" at bounding box center [969, 166] width 553 height 55
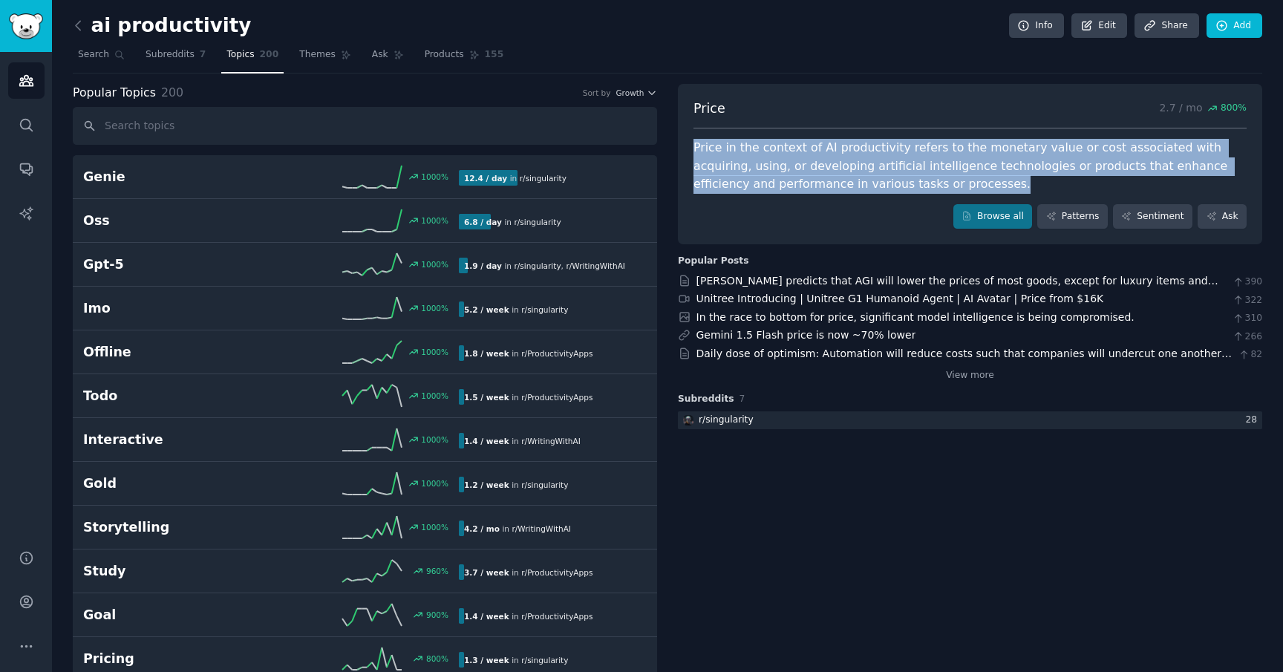
click at [722, 169] on div "Price in the context of AI productivity refers to the monetary value or cost as…" at bounding box center [969, 166] width 553 height 55
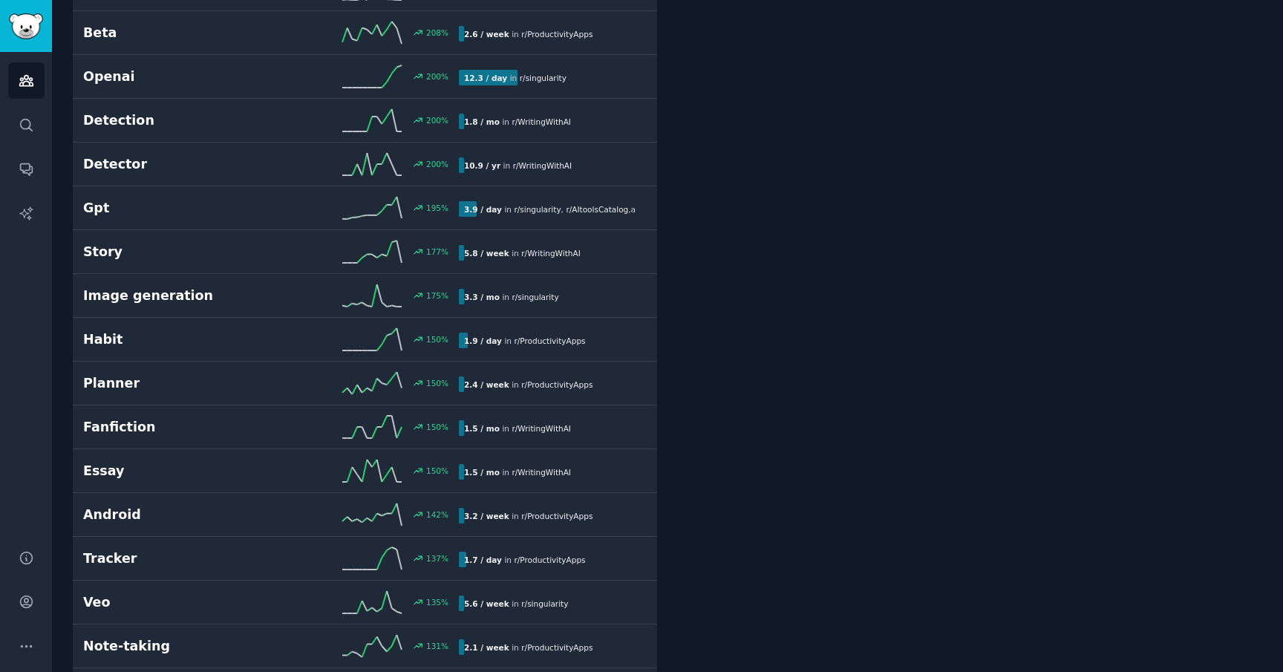
scroll to position [2214, 0]
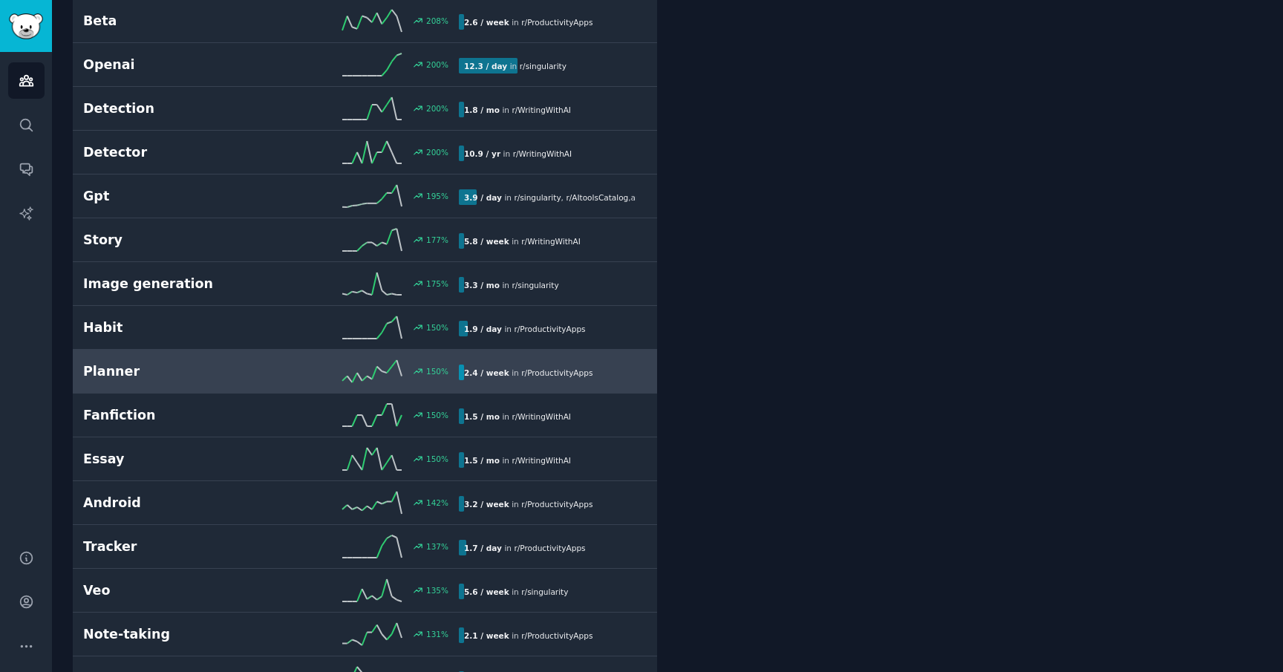
click at [231, 389] on link "Planner 150 % 2.4 / week in r/ ProductivityApps" at bounding box center [365, 372] width 584 height 44
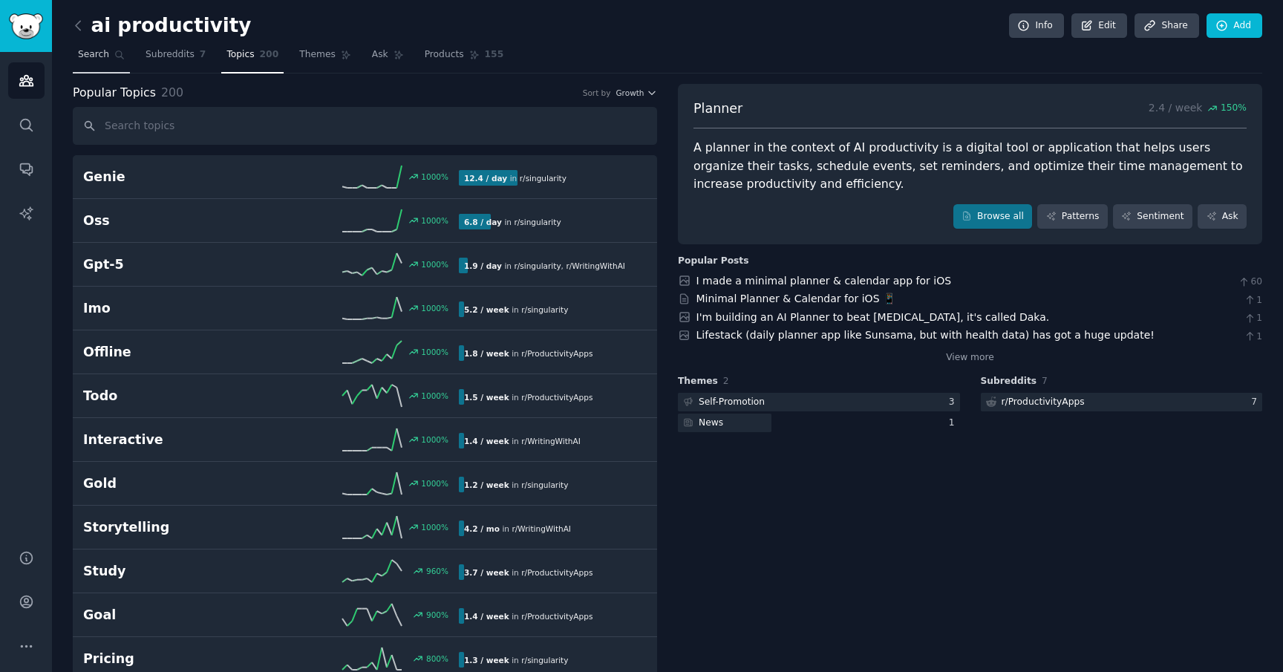
click at [87, 59] on span "Search" at bounding box center [93, 54] width 31 height 13
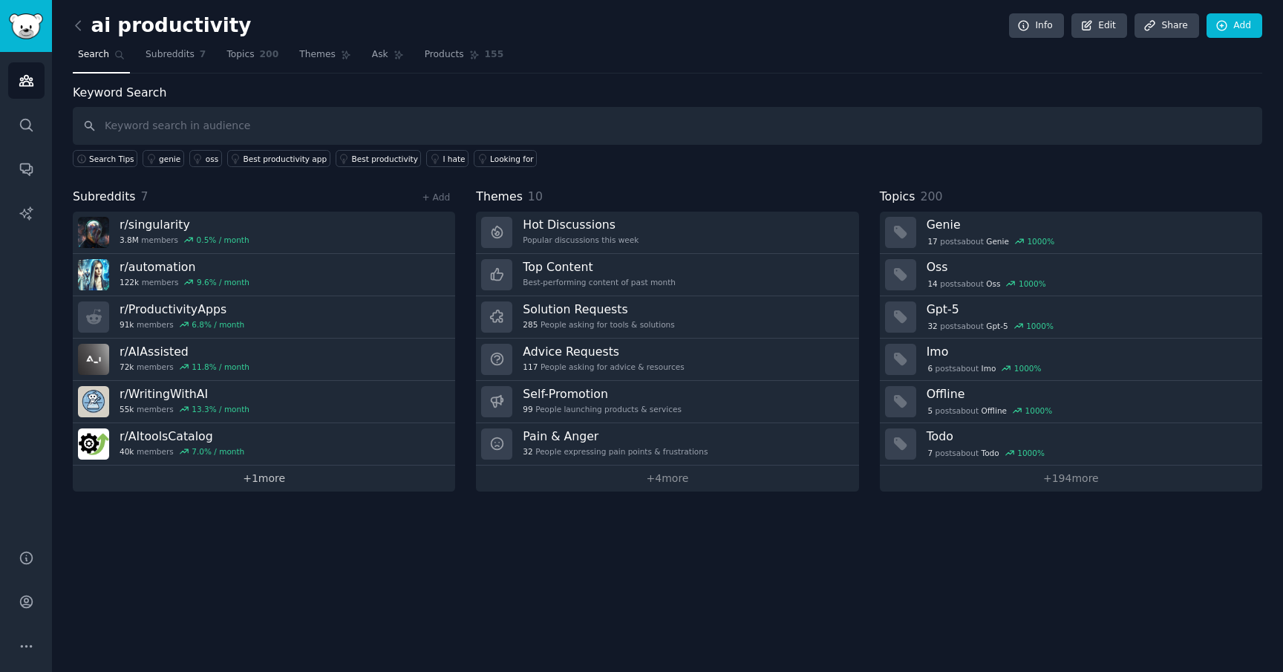
click at [261, 485] on link "+ 1 more" at bounding box center [264, 478] width 382 height 26
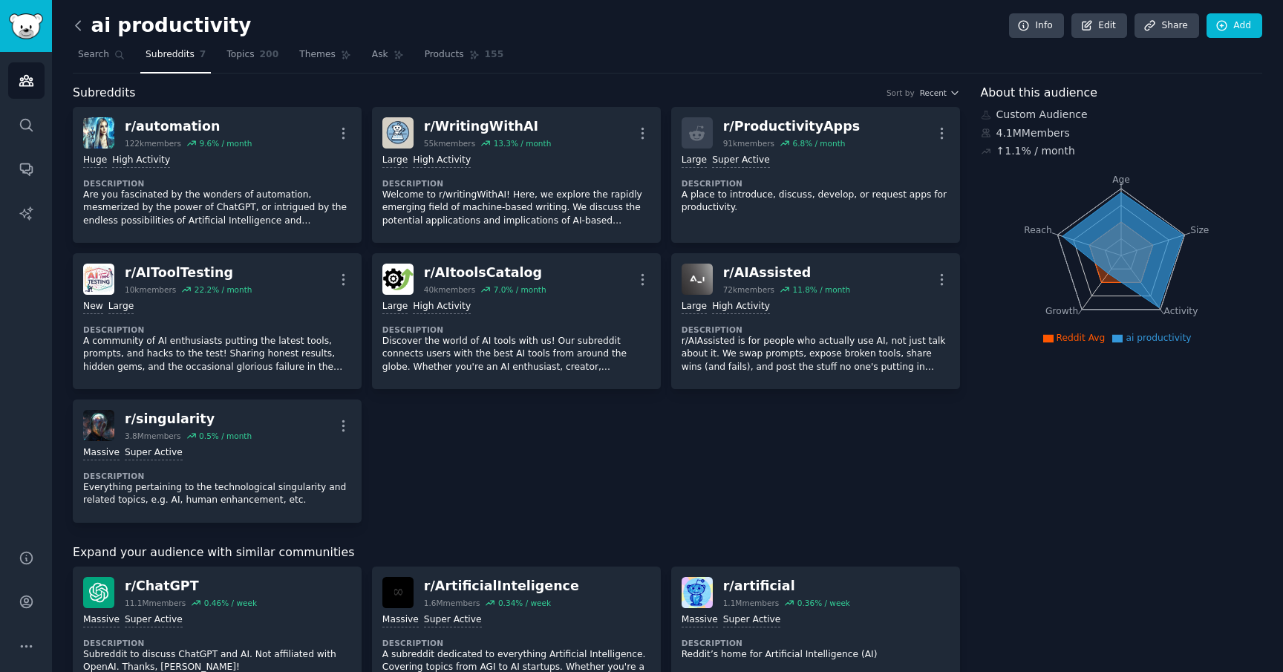
click at [79, 31] on icon at bounding box center [79, 26] width 16 height 16
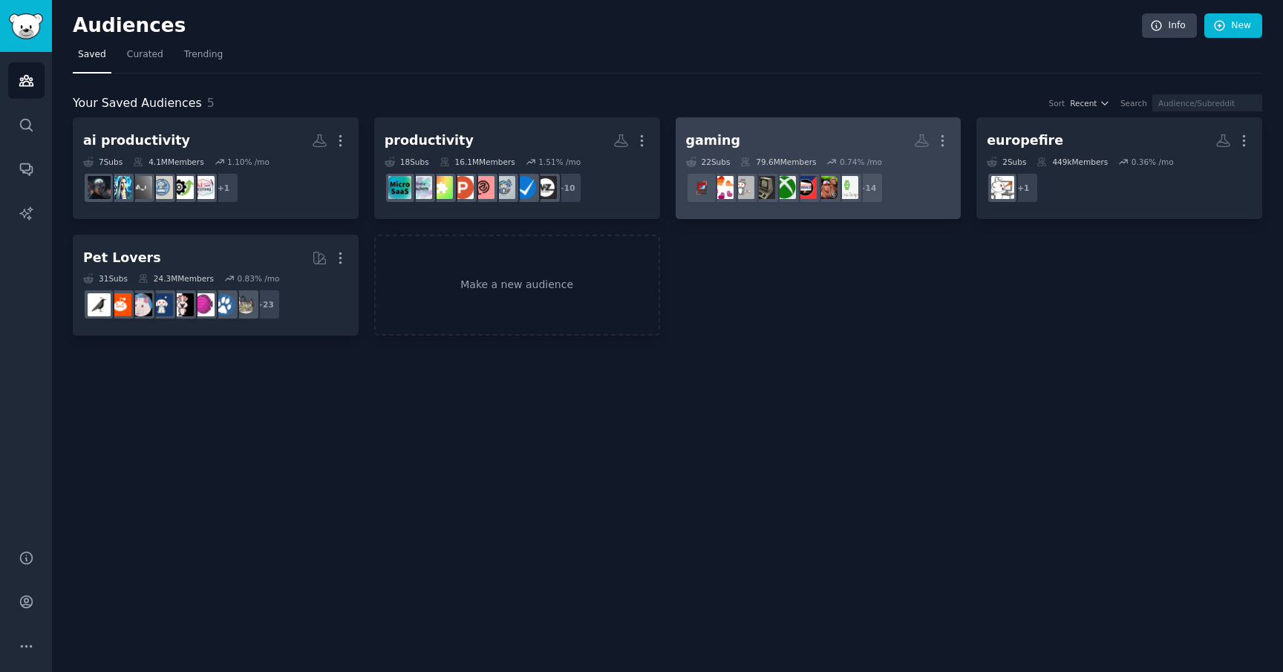
click at [823, 150] on h2 "gaming More" at bounding box center [818, 141] width 265 height 26
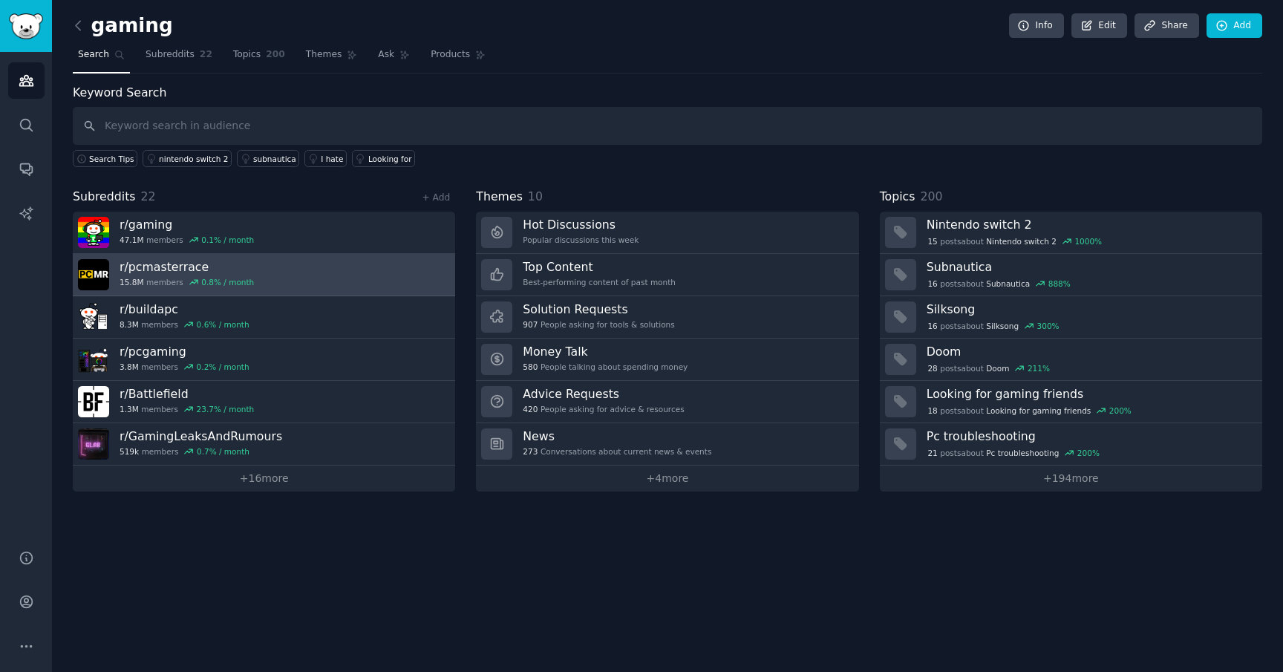
click at [209, 271] on h3 "r/ pcmasterrace" at bounding box center [187, 267] width 134 height 16
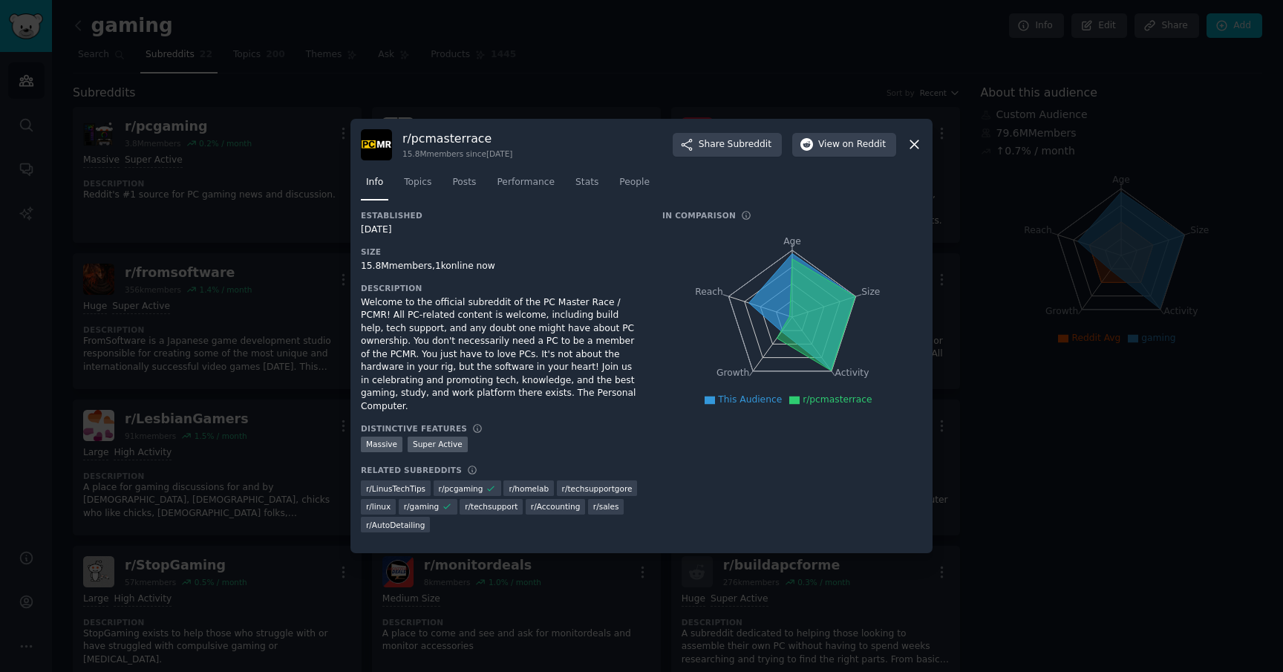
click at [779, 595] on div at bounding box center [641, 336] width 1283 height 672
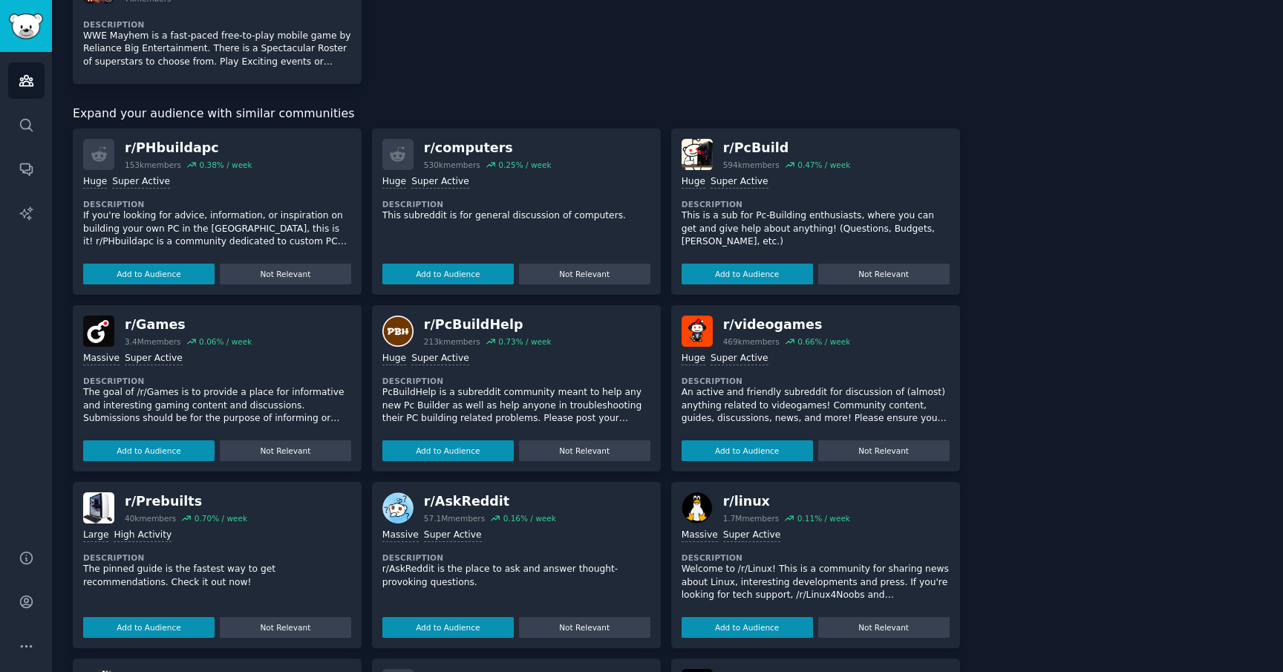
scroll to position [1171, 0]
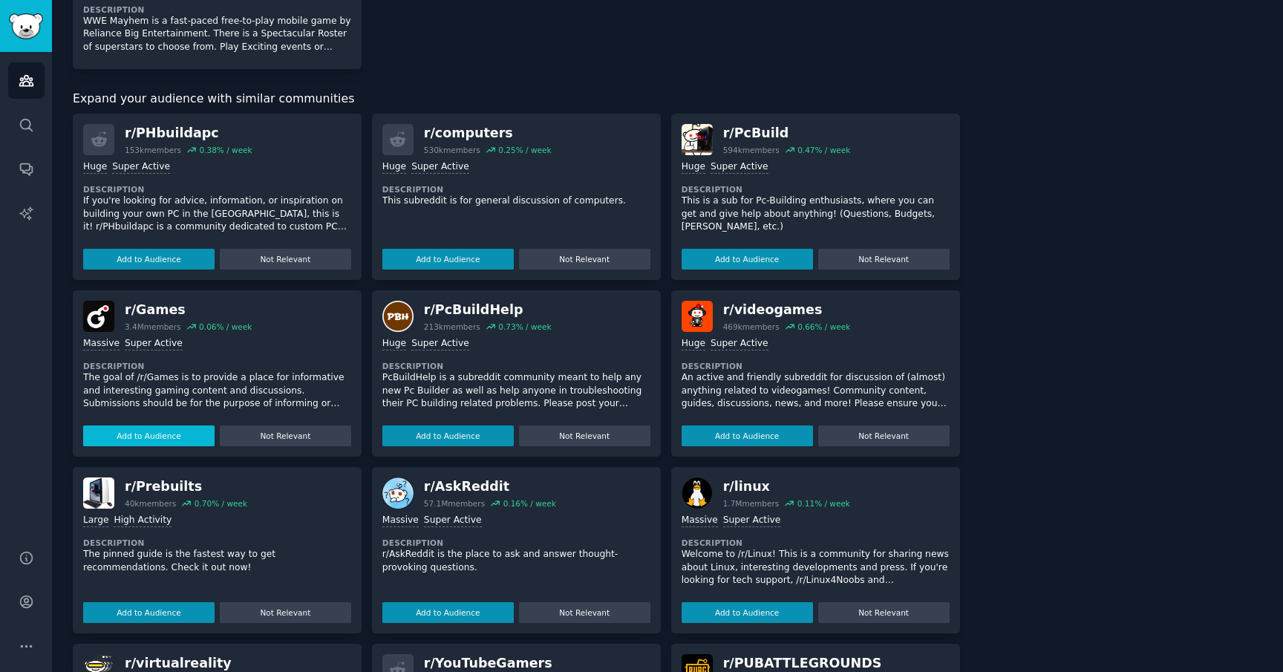
click at [166, 432] on button "Add to Audience" at bounding box center [148, 435] width 131 height 21
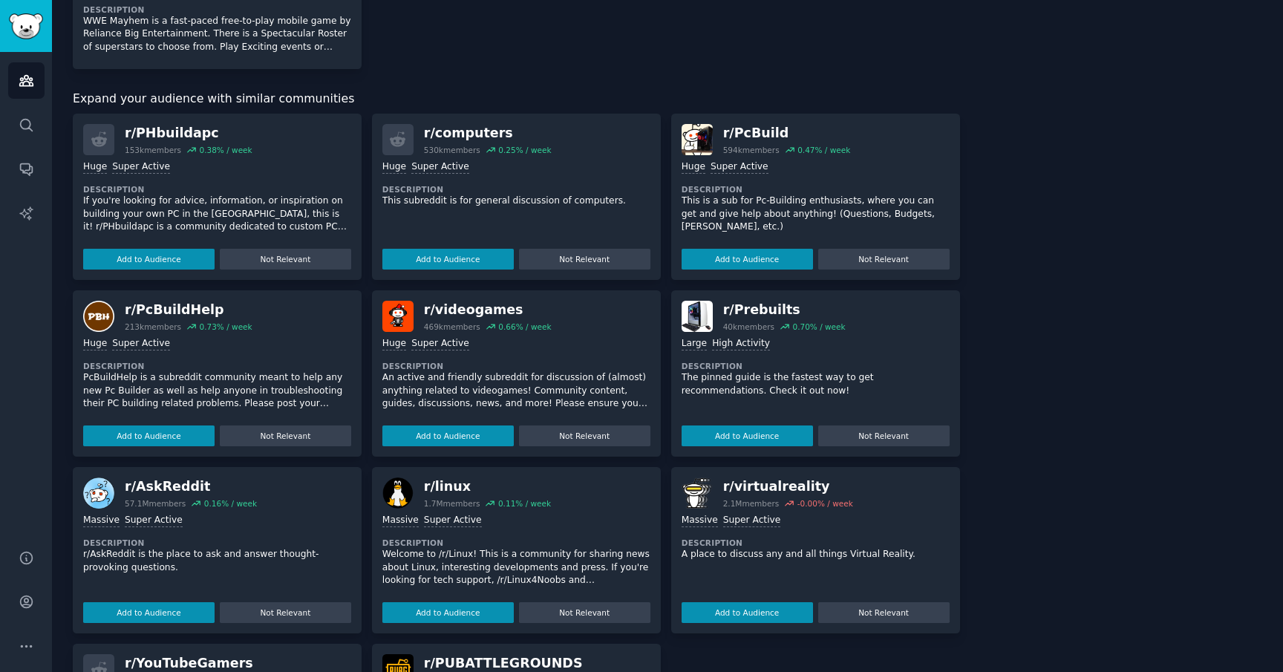
scroll to position [1183, 0]
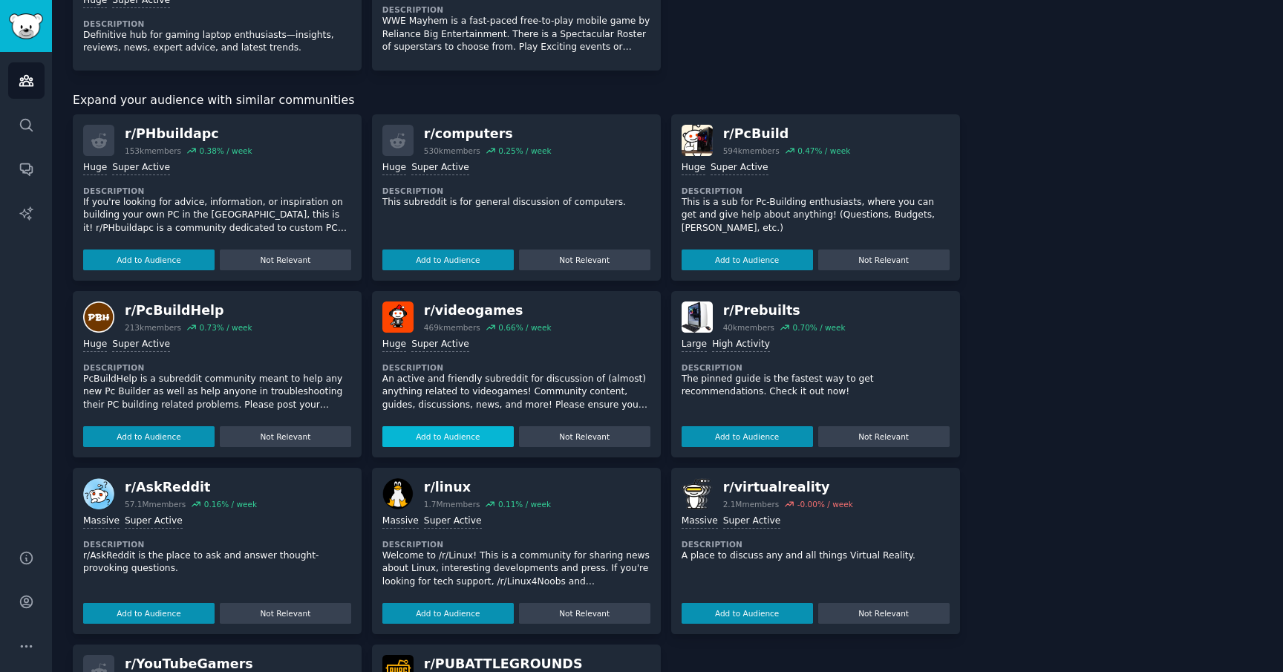
click at [471, 431] on button "Add to Audience" at bounding box center [447, 436] width 131 height 21
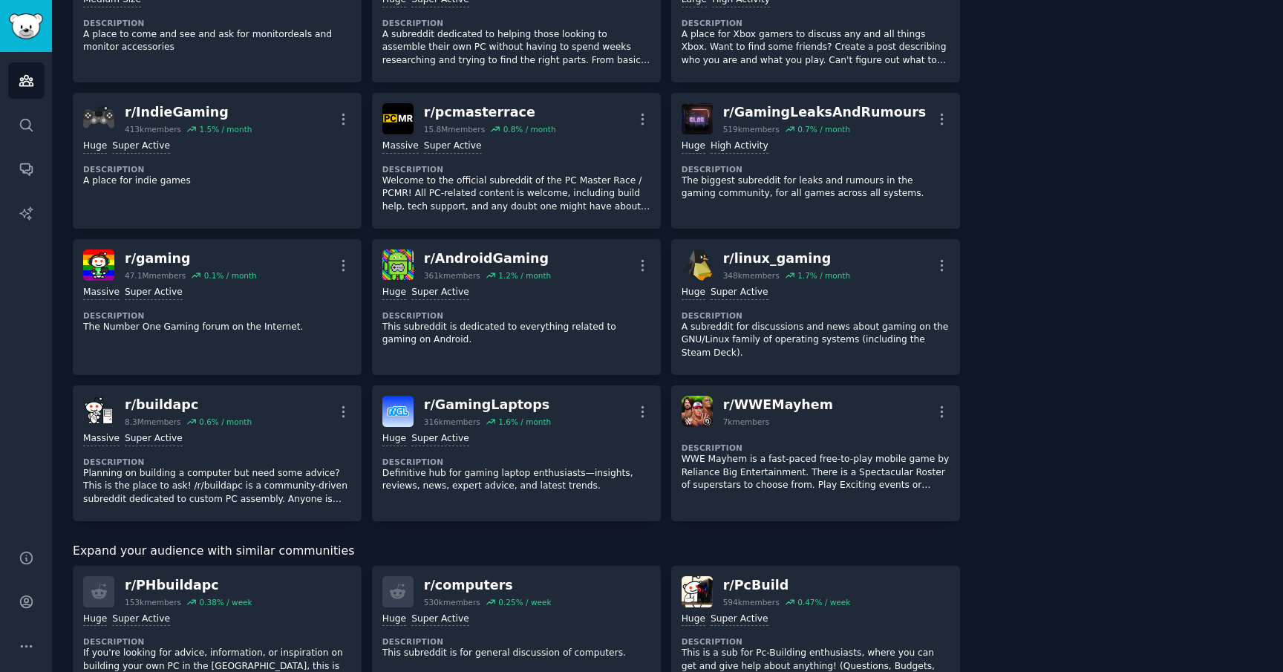
scroll to position [0, 0]
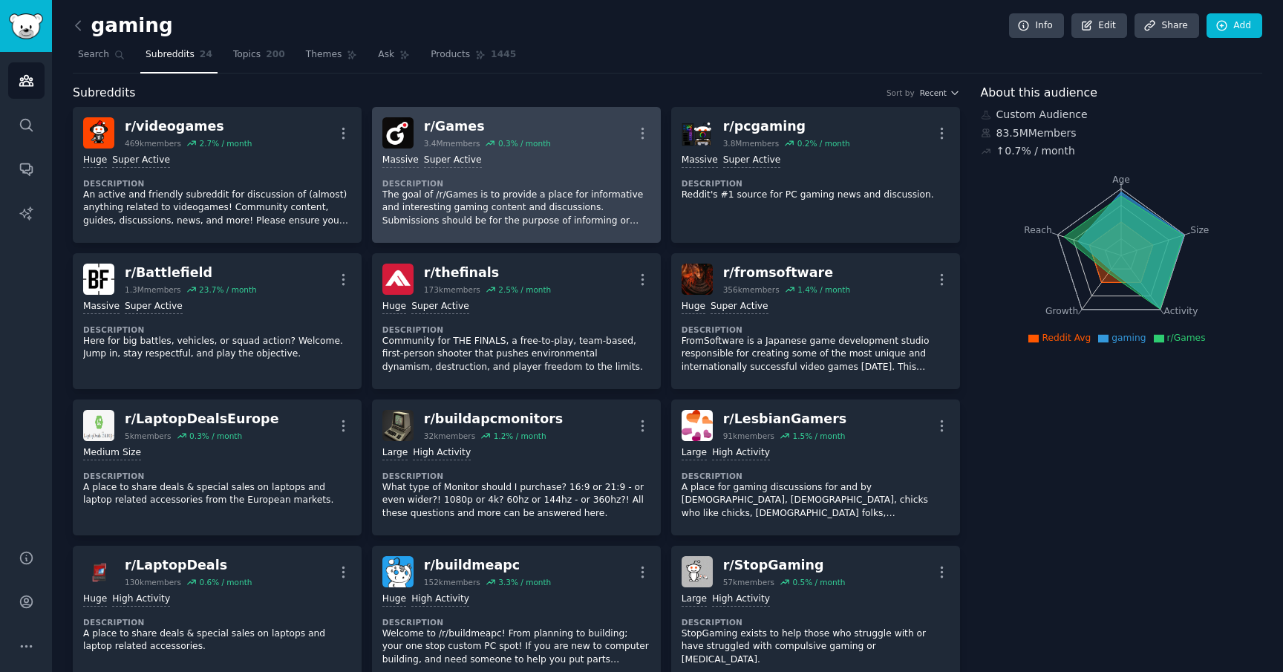
click at [472, 203] on p "The goal of /r/Games is to provide a place for informative and interesting gami…" at bounding box center [516, 208] width 268 height 39
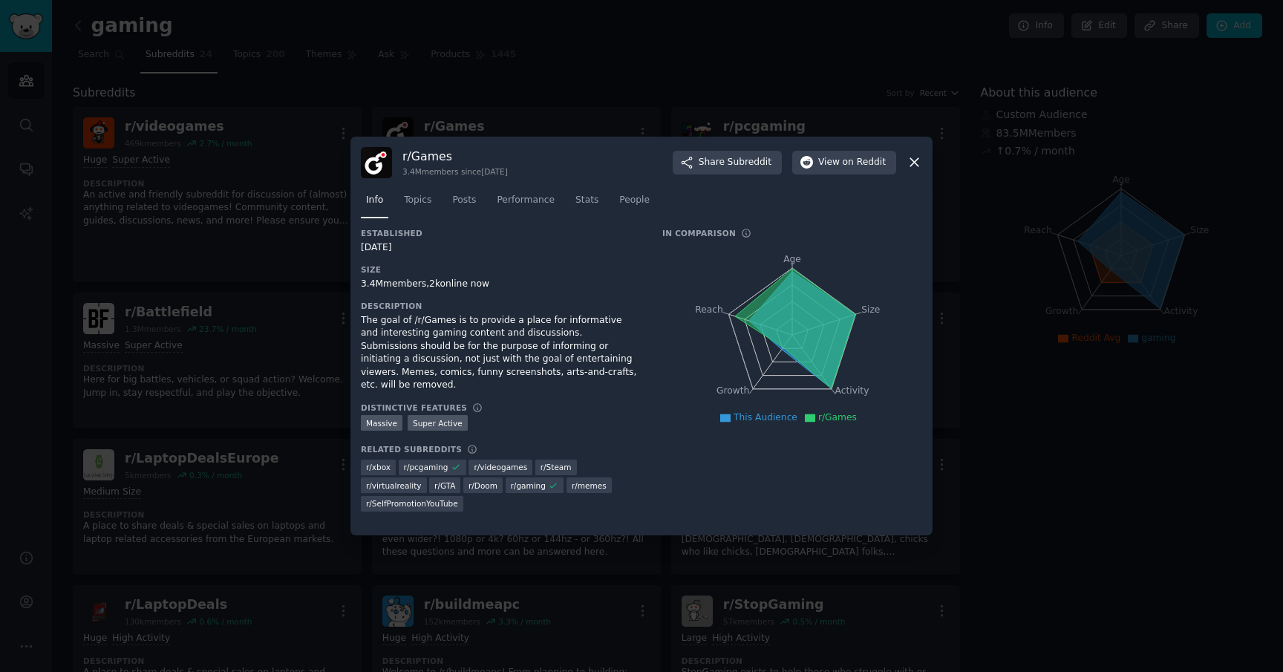
click at [1031, 509] on div at bounding box center [641, 336] width 1283 height 672
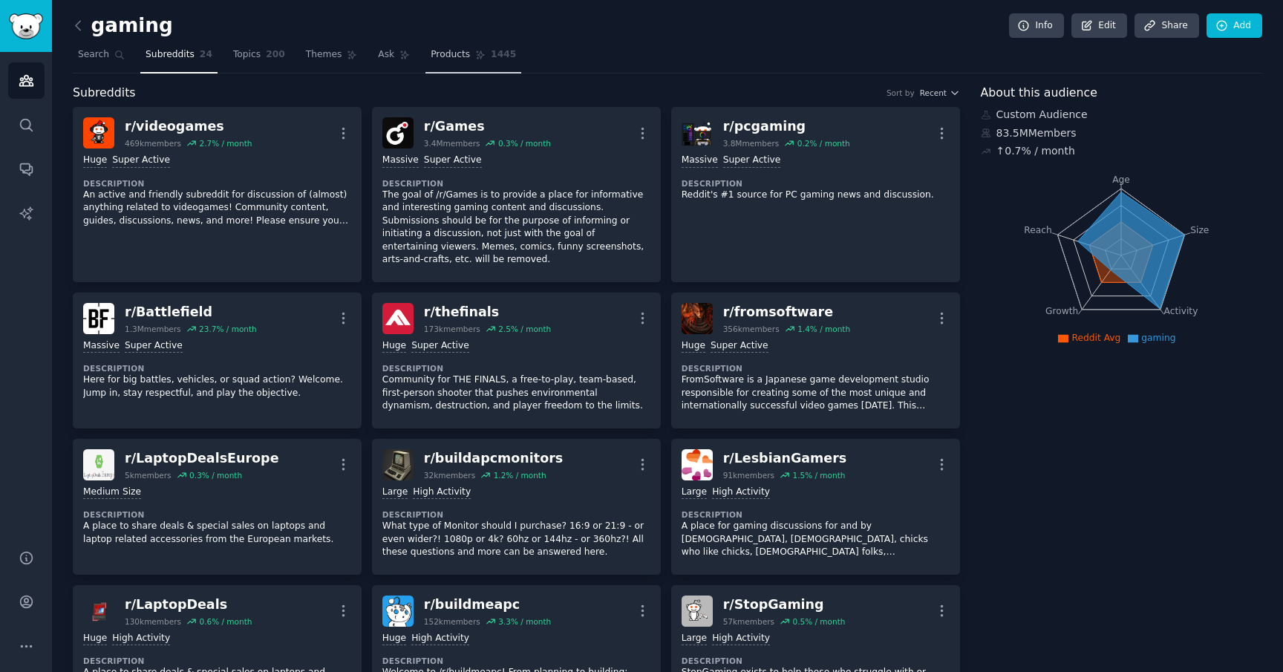
click at [442, 59] on span "Products" at bounding box center [450, 54] width 39 height 13
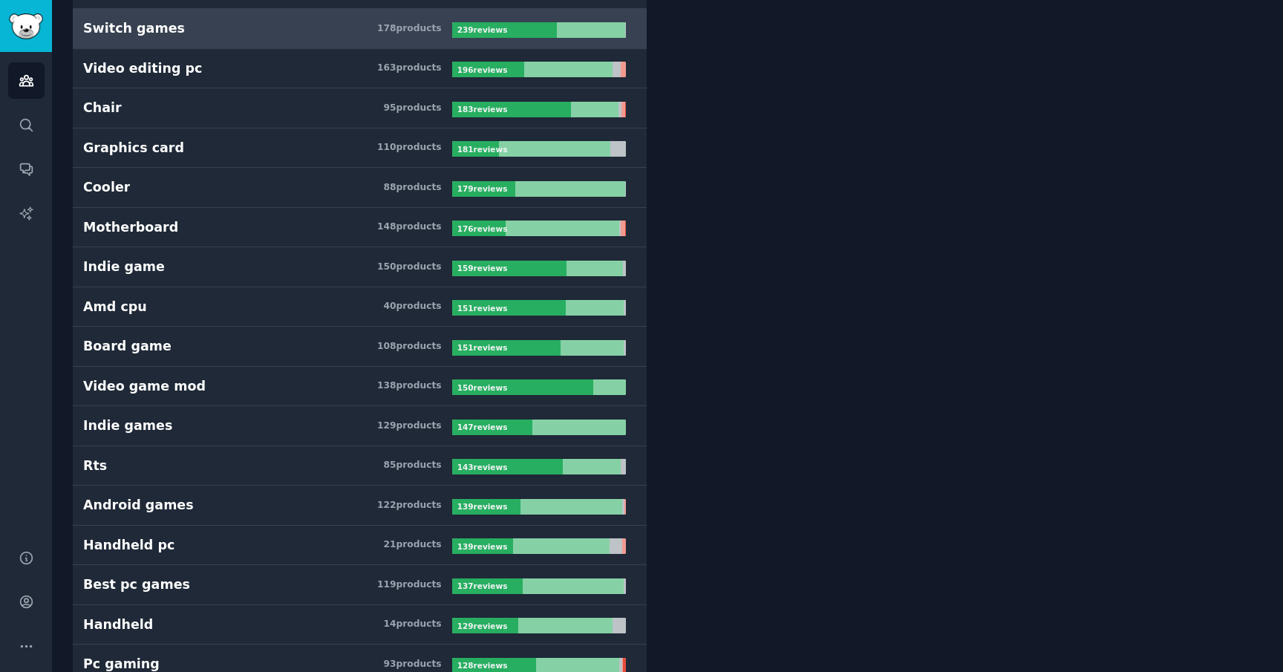
scroll to position [643, 0]
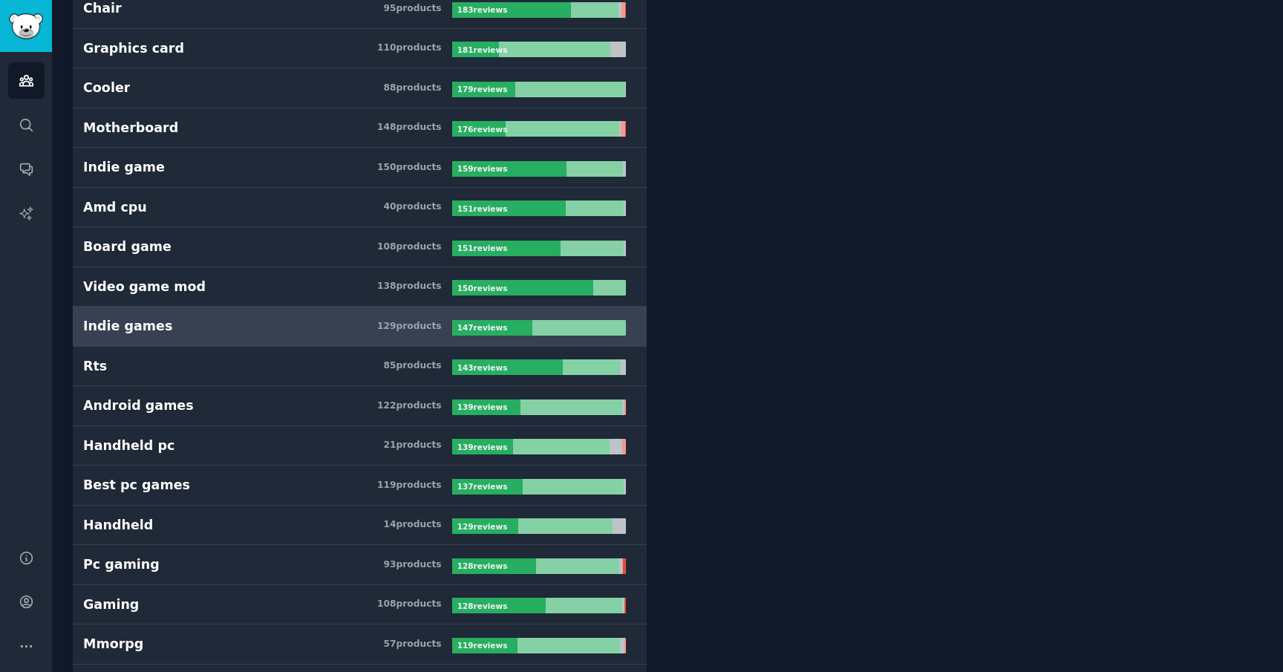
click at [427, 323] on div "129 product s" at bounding box center [409, 326] width 65 height 13
click at [579, 327] on div at bounding box center [579, 328] width 94 height 16
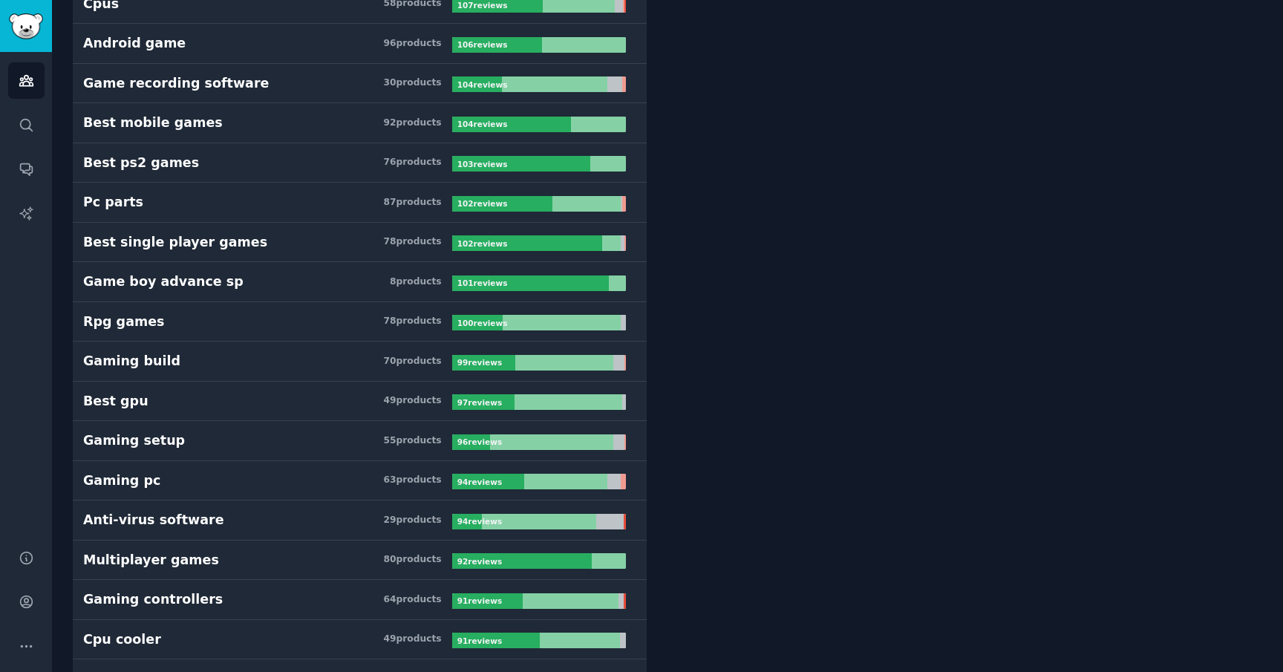
scroll to position [1575, 0]
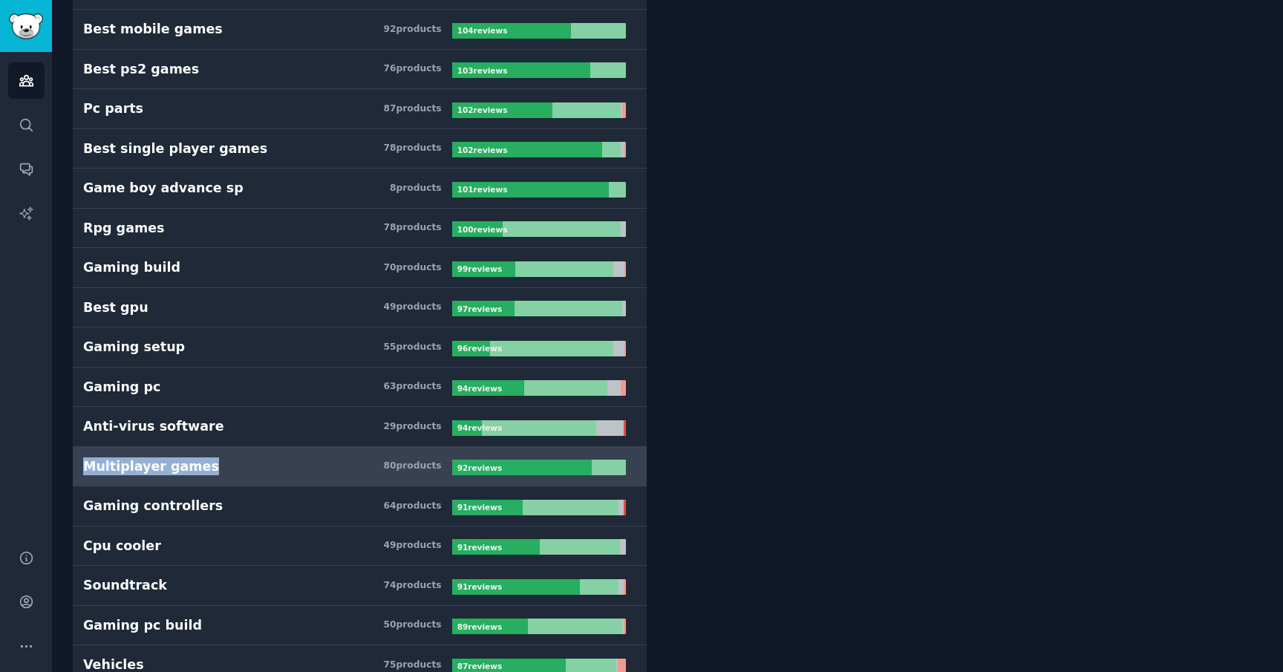
drag, startPoint x: 56, startPoint y: 466, endPoint x: 184, endPoint y: 463, distance: 127.7
copy div "Multiplayer games"
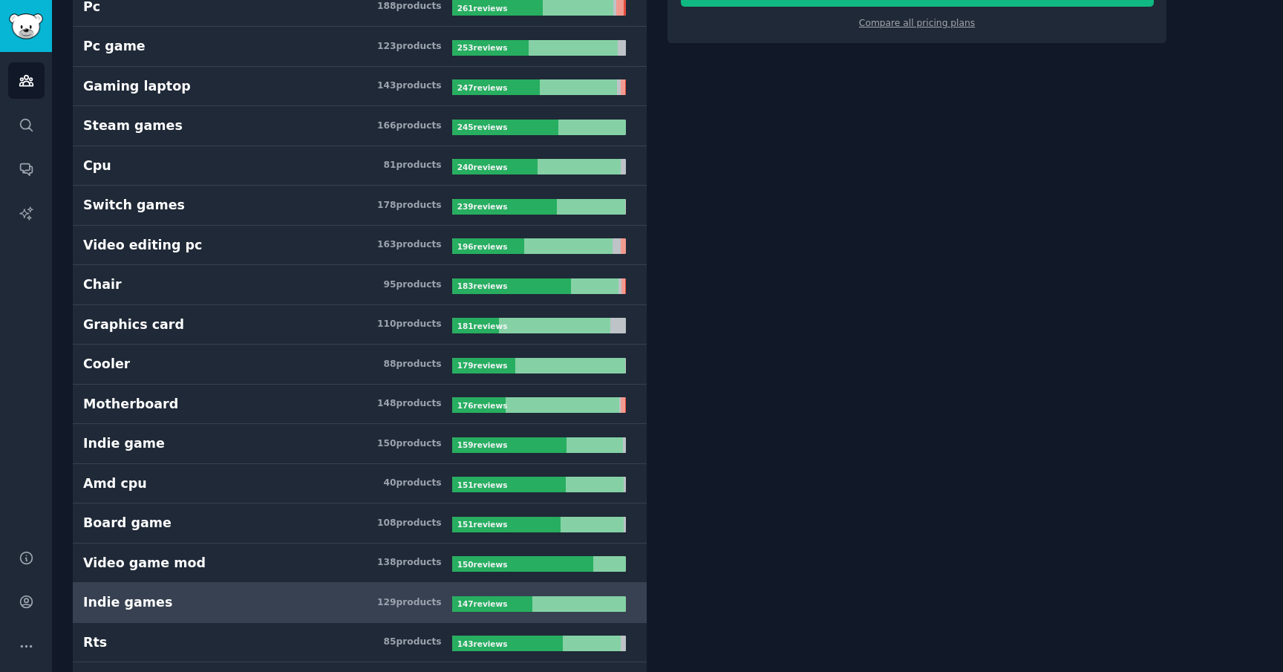
scroll to position [0, 0]
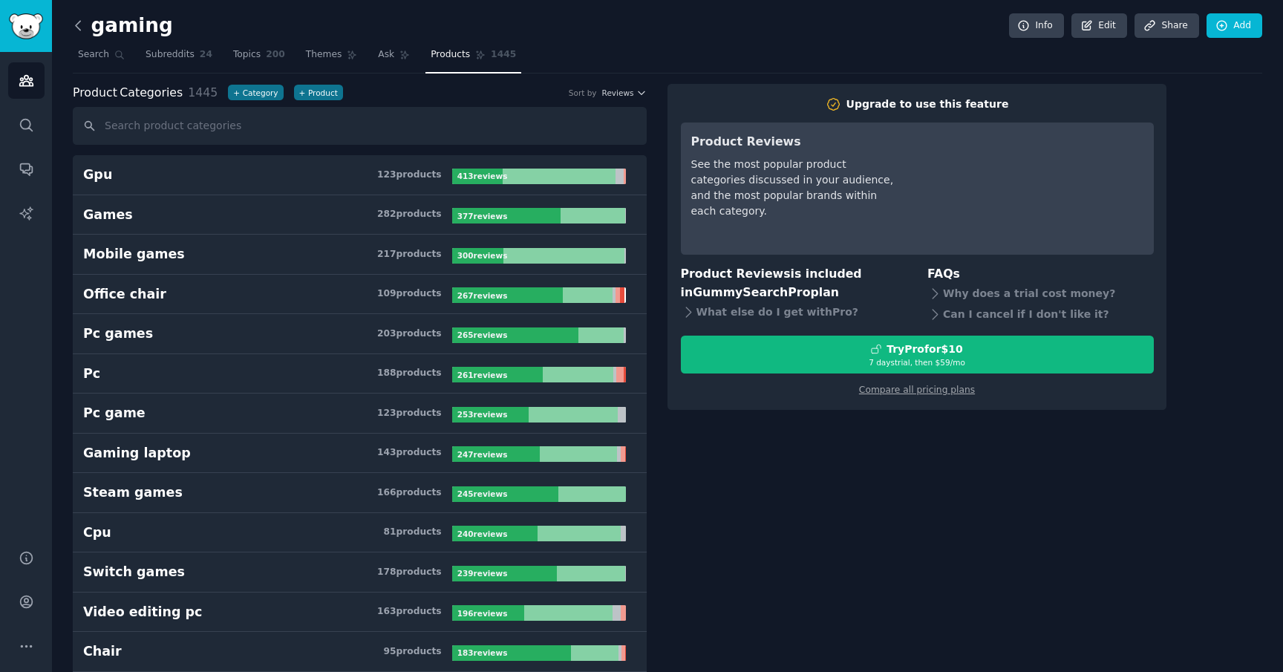
click at [82, 28] on icon at bounding box center [79, 26] width 16 height 16
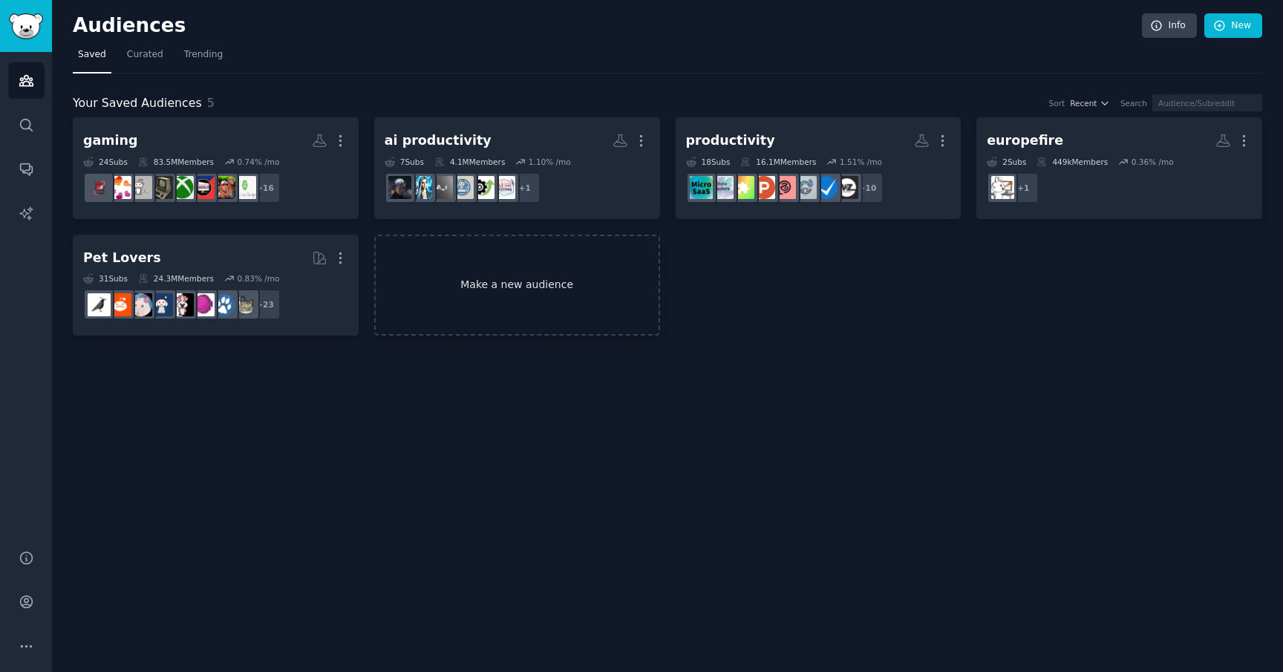
click at [489, 279] on link "Make a new audience" at bounding box center [517, 286] width 286 height 102
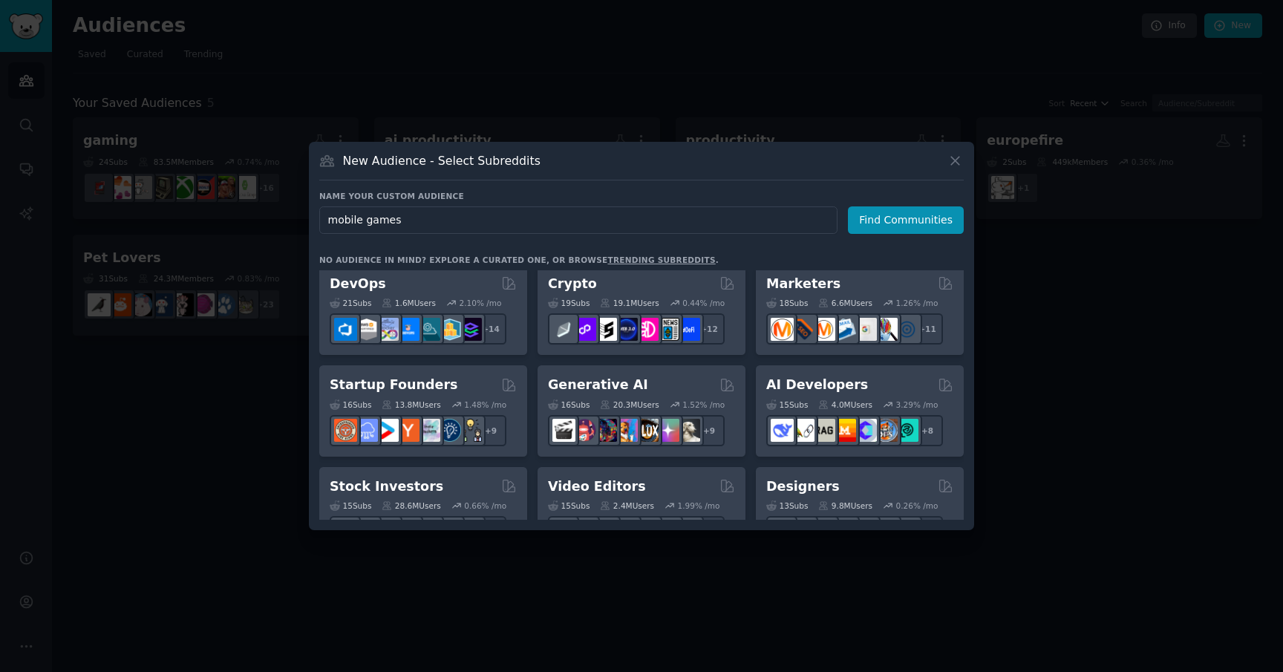
scroll to position [111, 0]
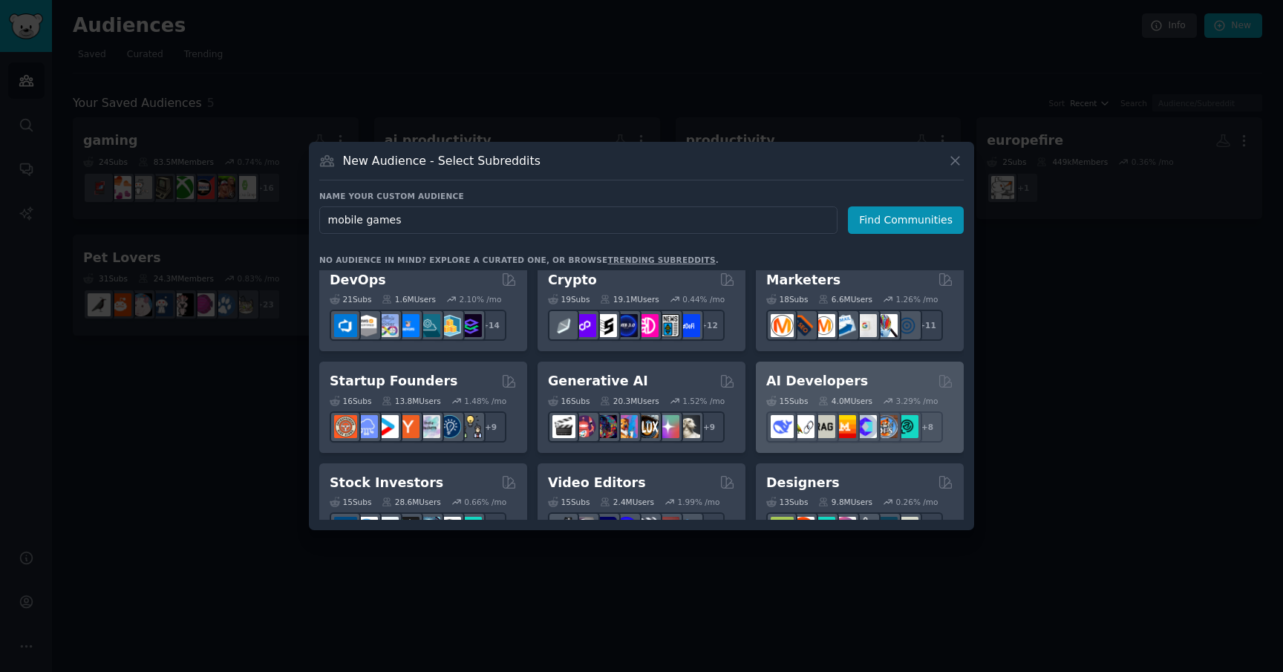
type input "mobile games"
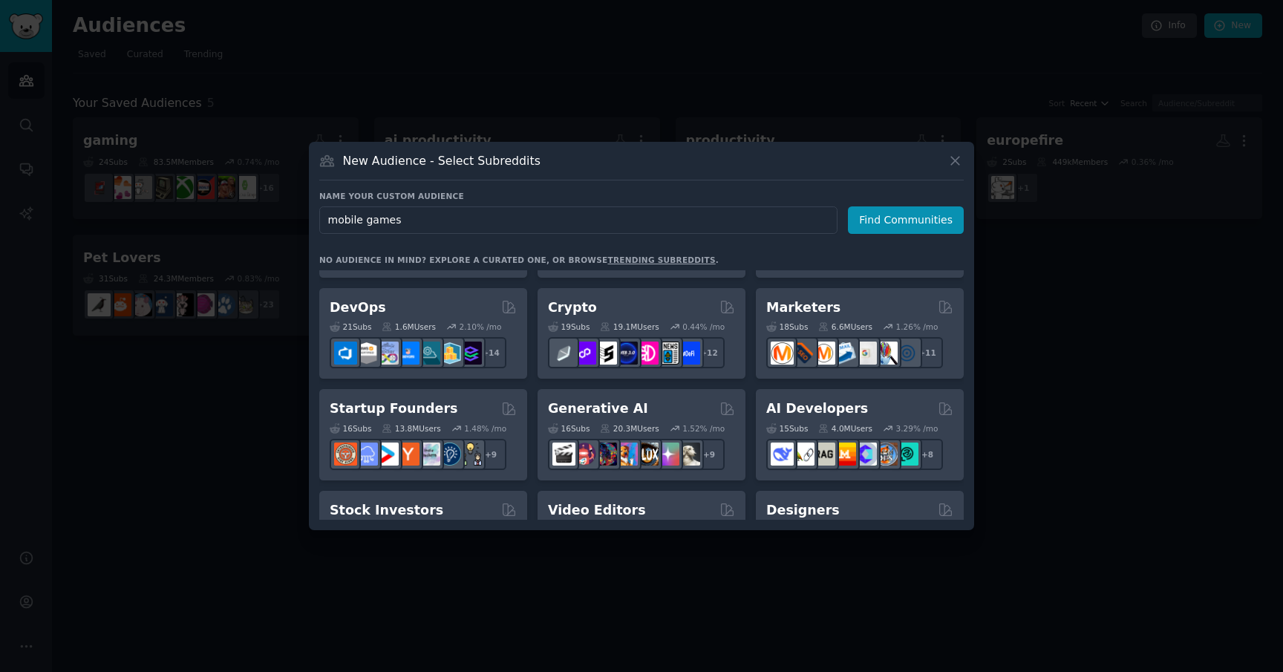
scroll to position [0, 0]
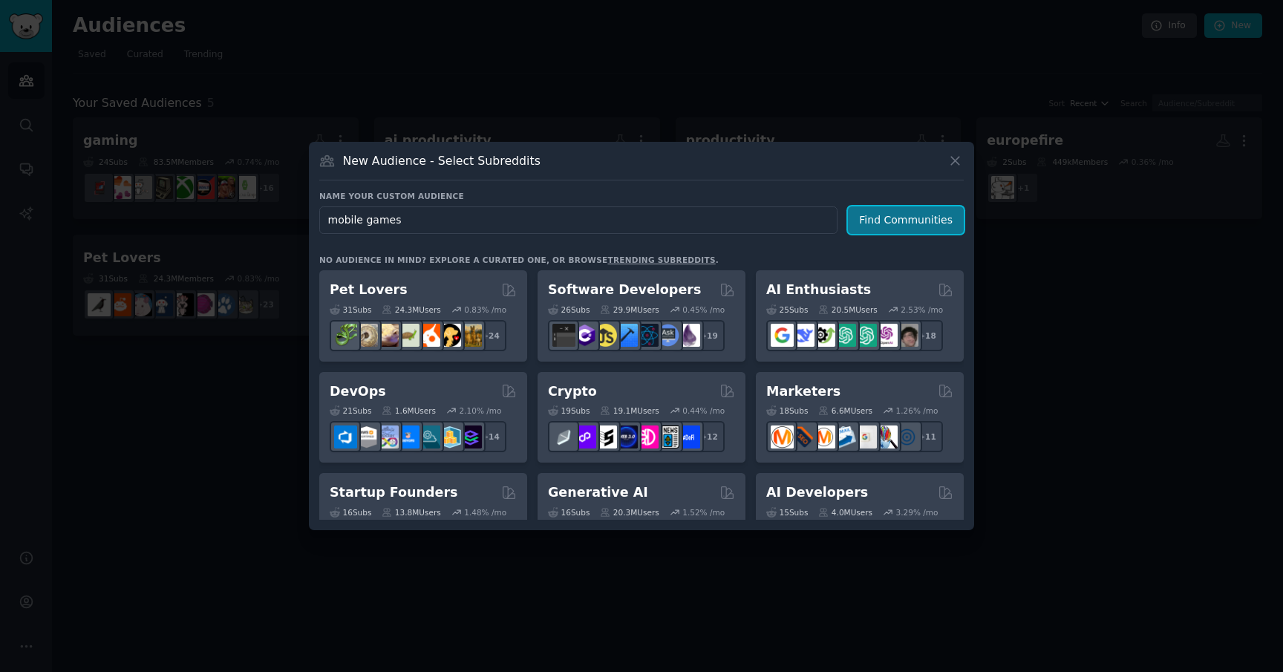
click at [887, 220] on button "Find Communities" at bounding box center [906, 219] width 116 height 27
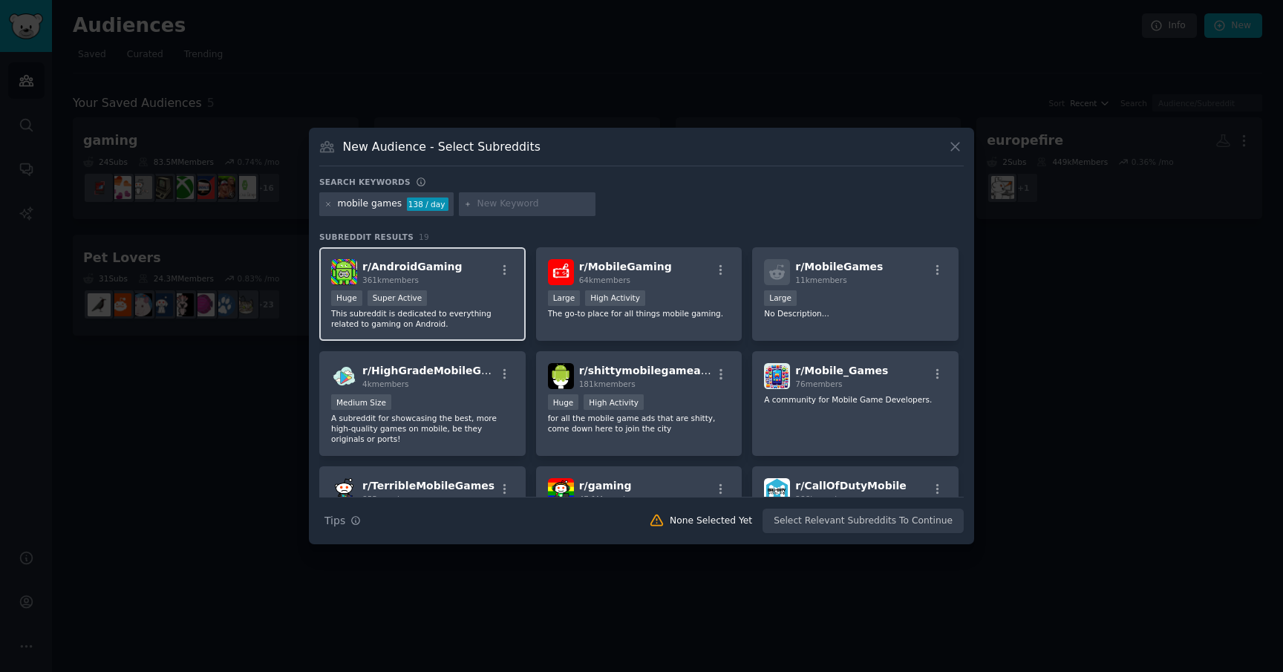
click at [505, 329] on div "r/ AndroidGaming 361k members Huge Super Active This subreddit is dedicated to …" at bounding box center [422, 294] width 206 height 94
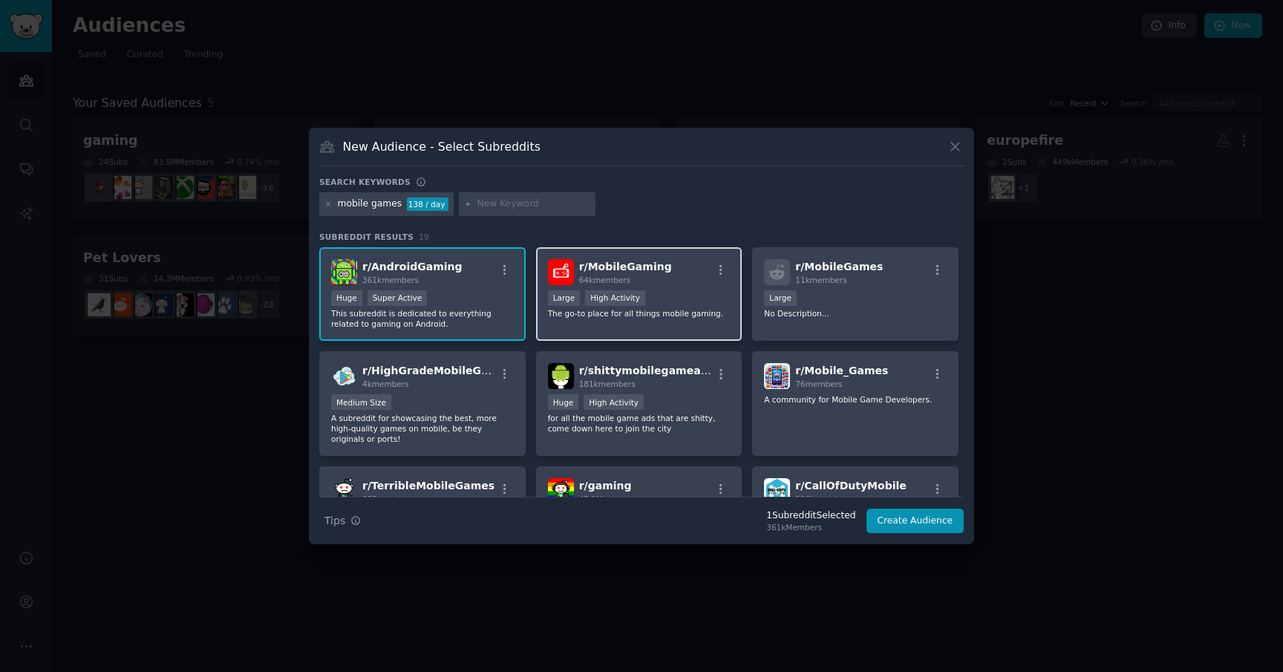
click at [683, 326] on div "r/ MobileGaming 64k members >= 80th percentile for submissions / day Large High…" at bounding box center [639, 294] width 206 height 94
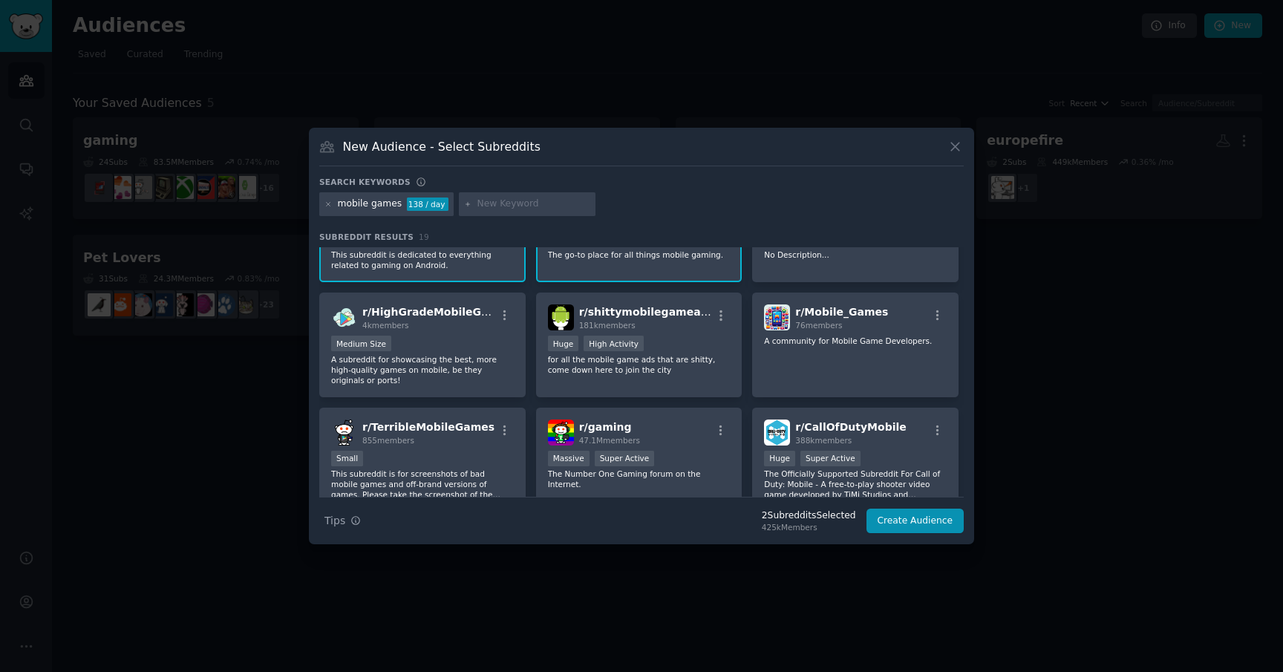
scroll to position [64, 0]
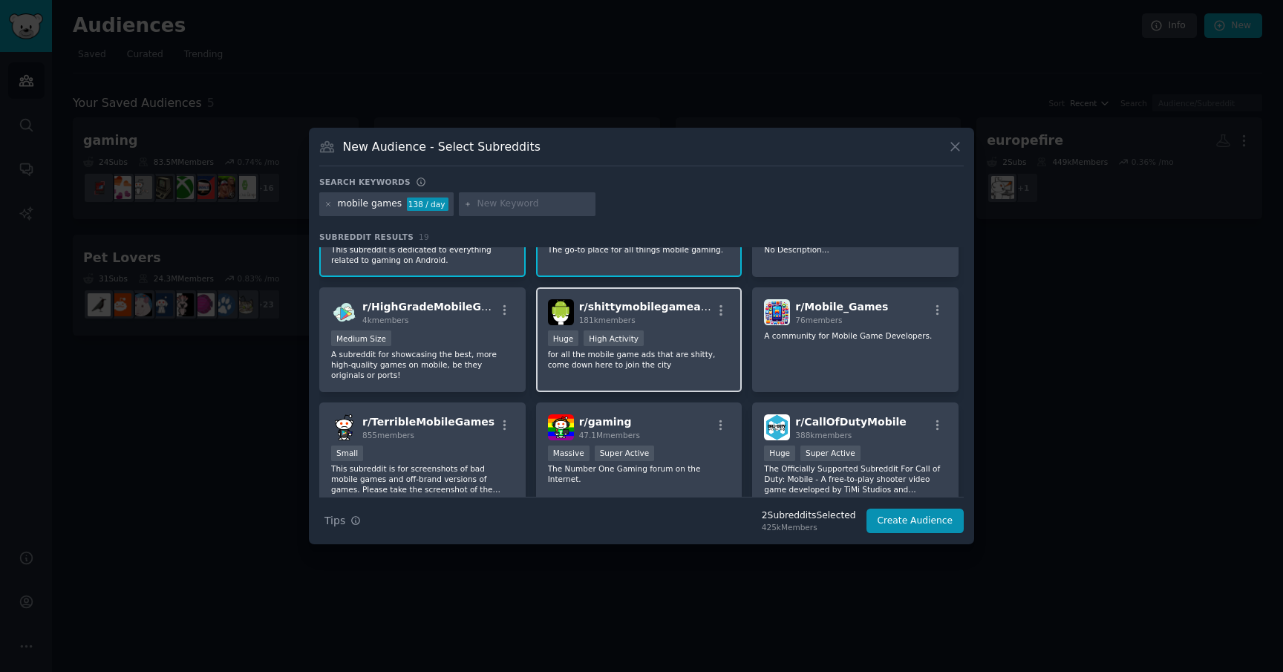
click at [638, 382] on div "r/ shittymobilegameads 181k members >= 80th percentile for submissions / day Hu…" at bounding box center [639, 339] width 206 height 105
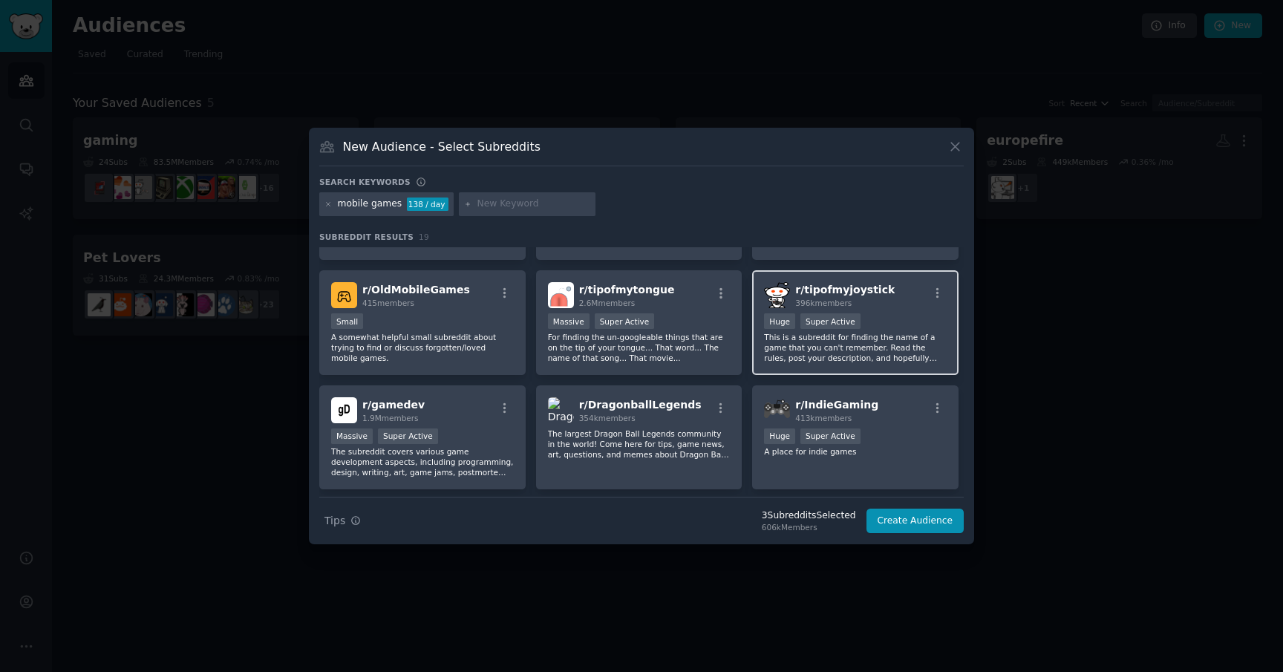
scroll to position [342, 0]
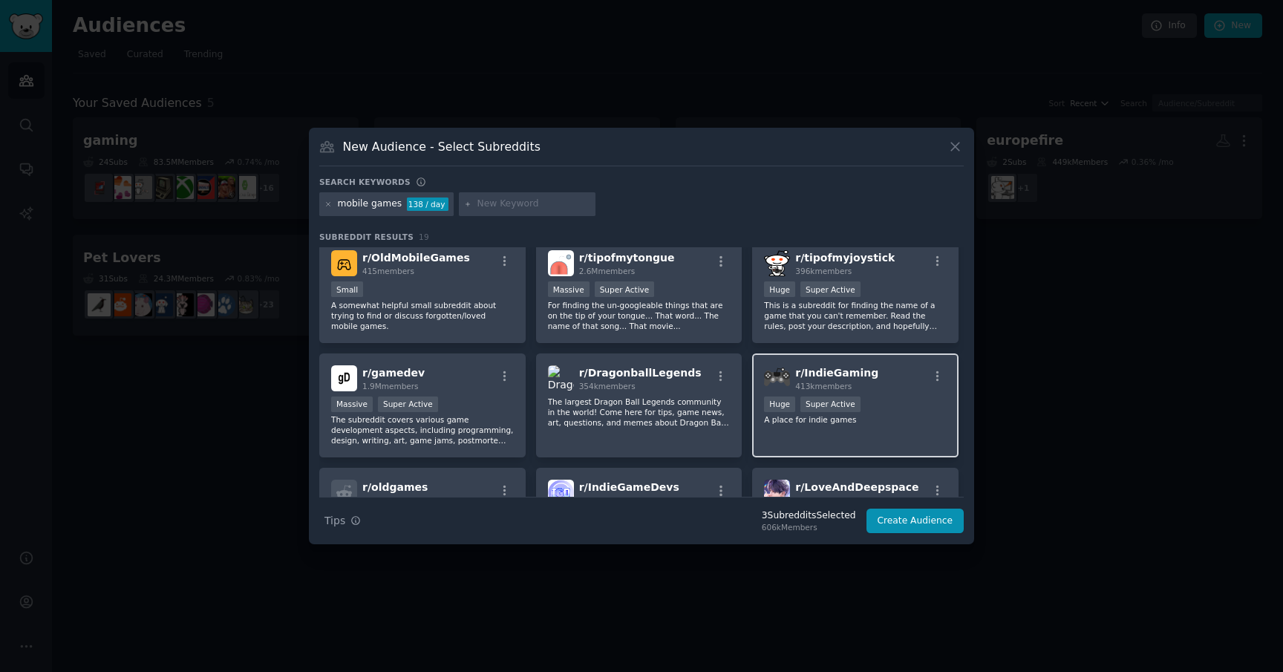
click at [912, 416] on p "A place for indie games" at bounding box center [855, 419] width 183 height 10
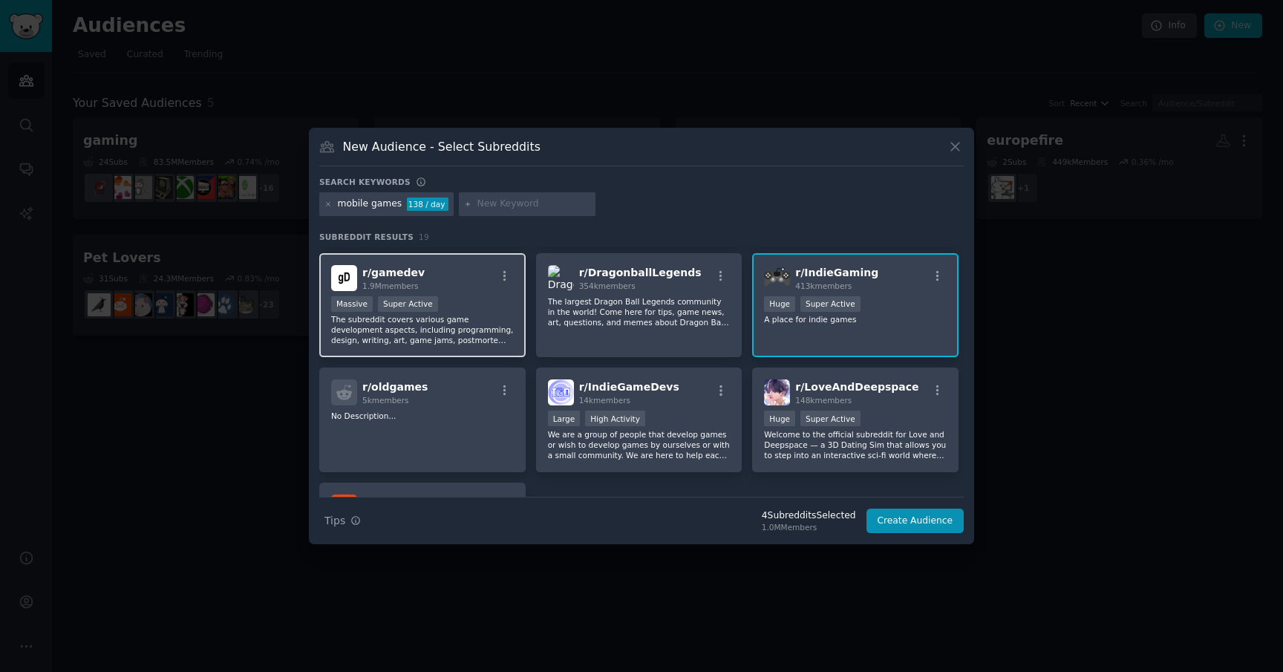
scroll to position [469, 0]
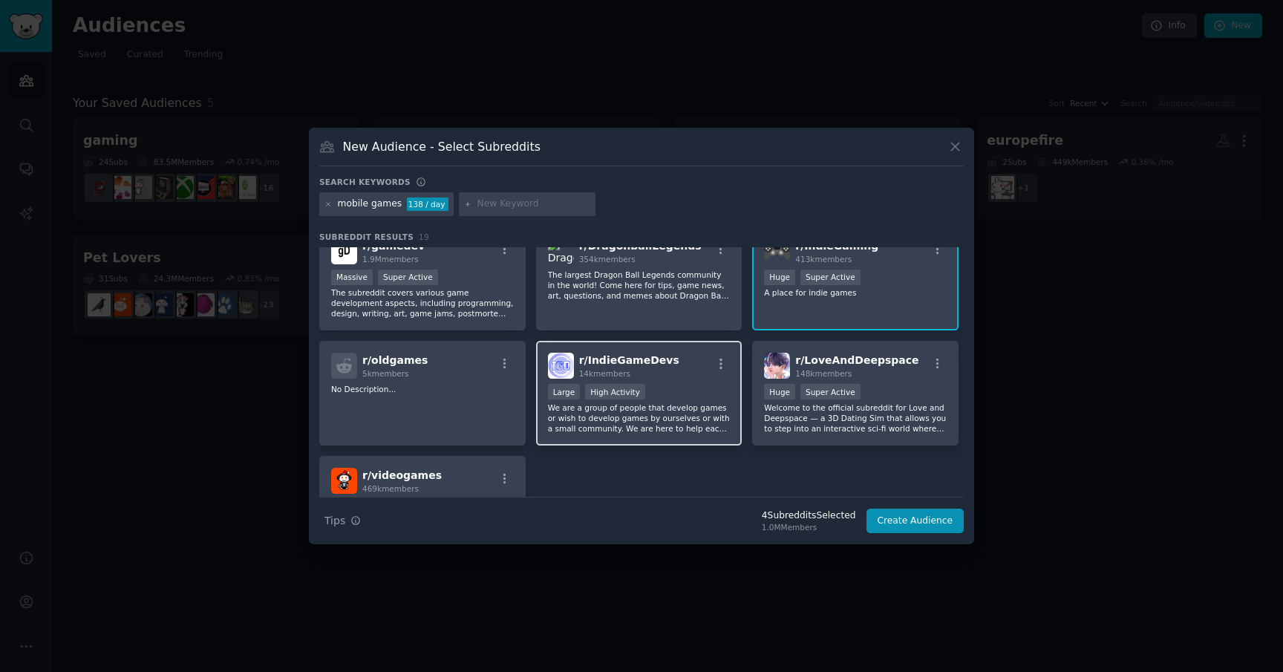
click at [684, 439] on div "r/ IndieGameDevs 14k members Large High Activity We are a group of people that …" at bounding box center [639, 393] width 206 height 105
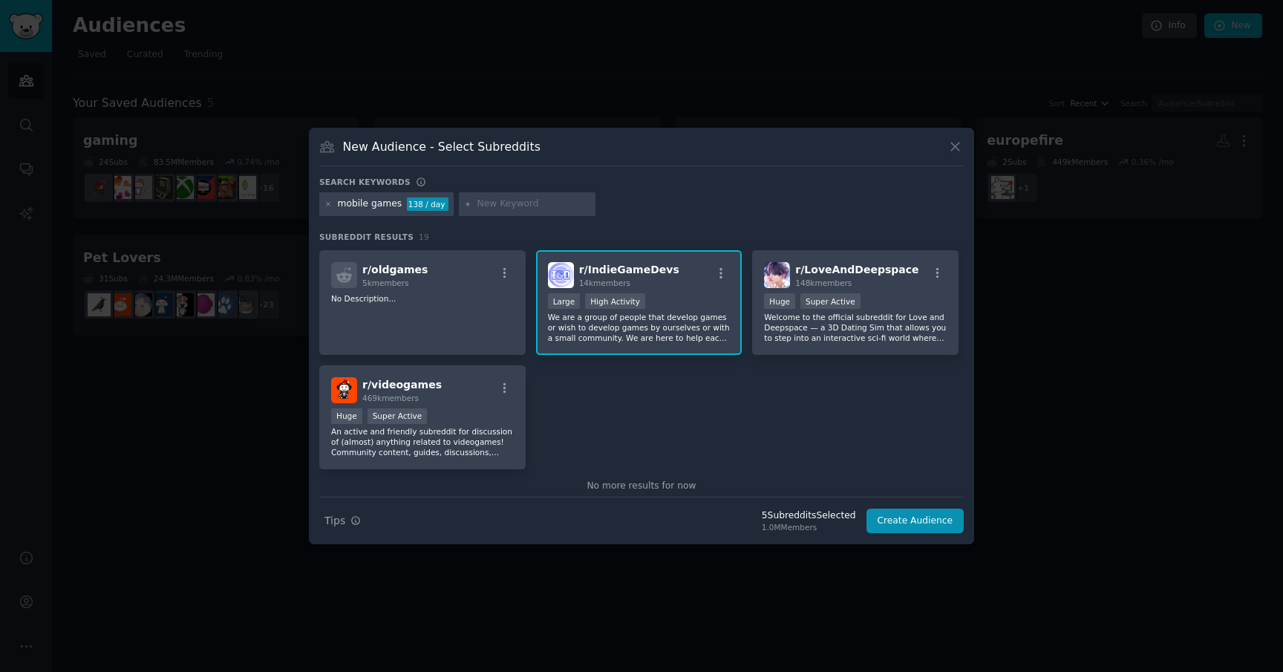
scroll to position [584, 0]
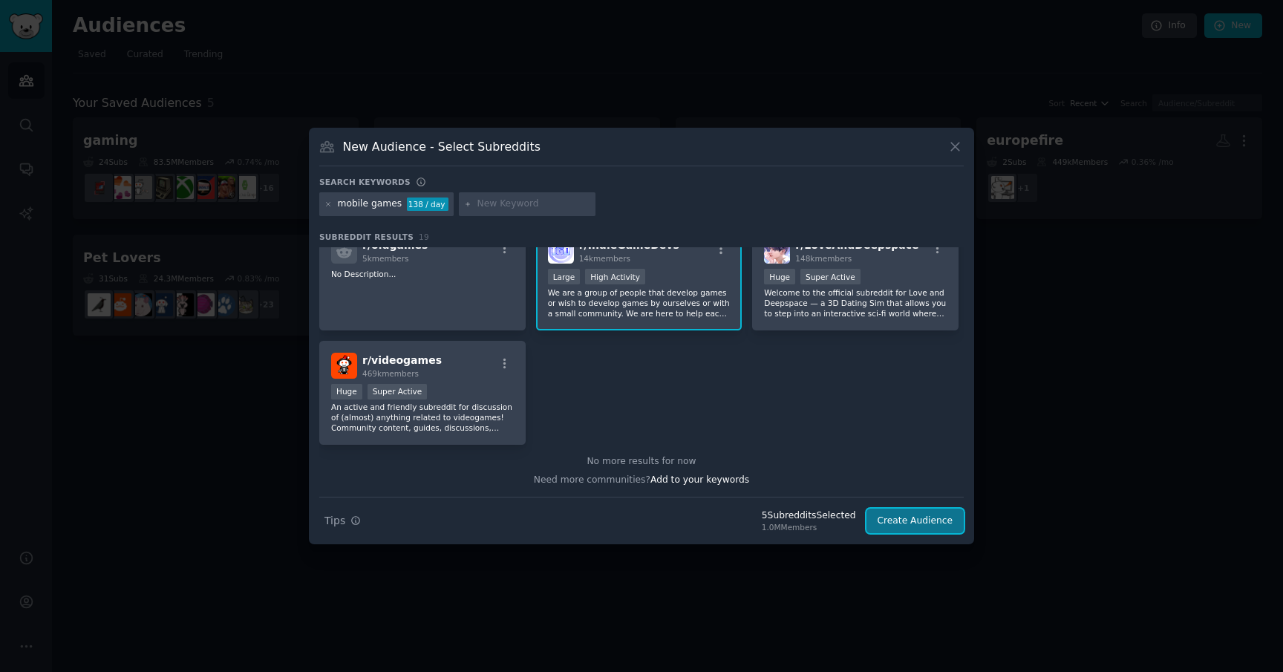
click at [895, 523] on button "Create Audience" at bounding box center [915, 521] width 98 height 25
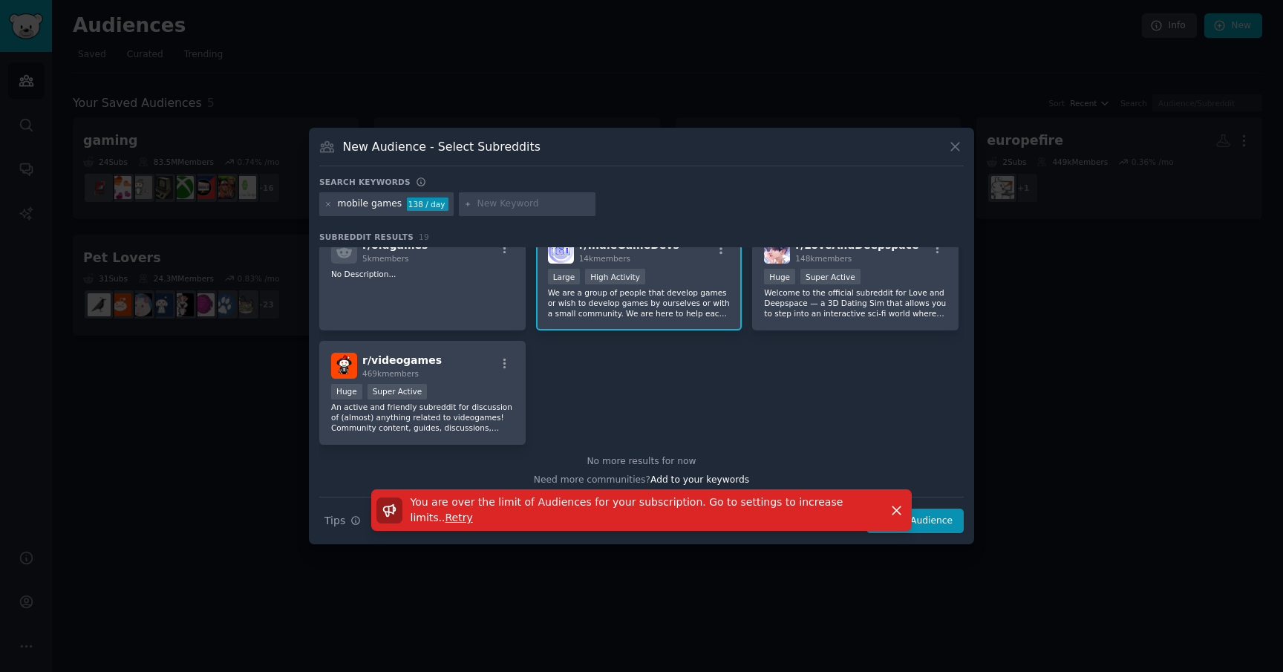
click at [445, 517] on span "Retry" at bounding box center [458, 517] width 27 height 12
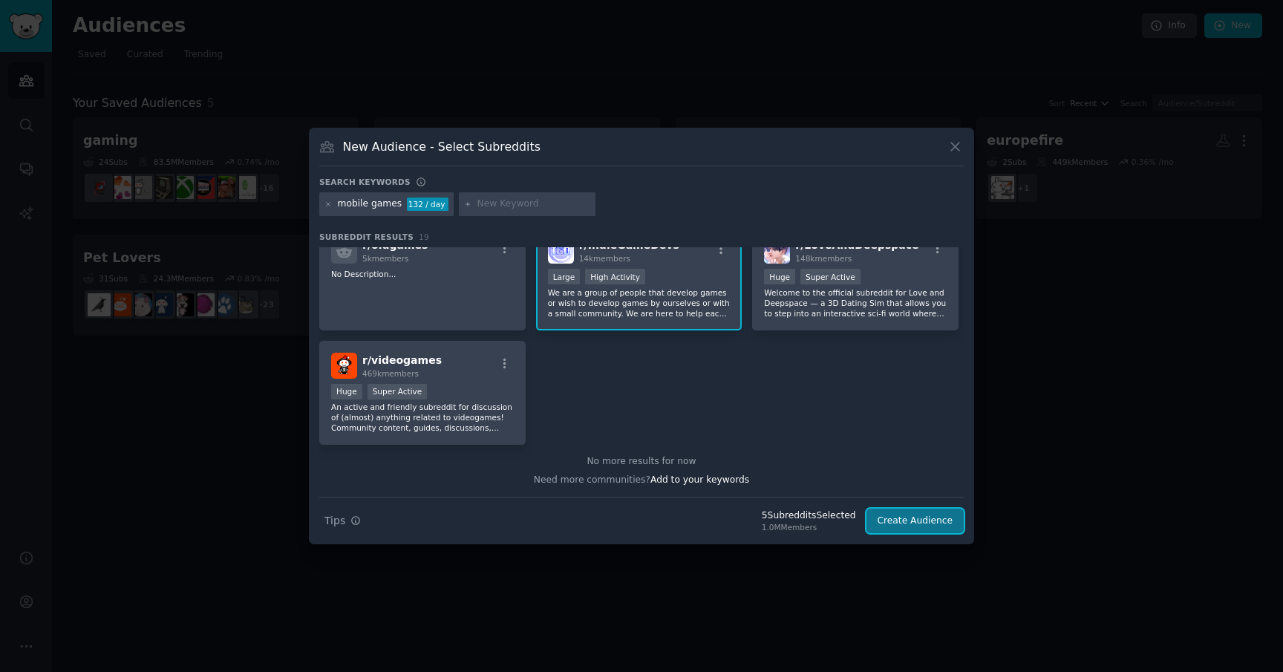
click at [888, 526] on button "Create Audience" at bounding box center [915, 521] width 98 height 25
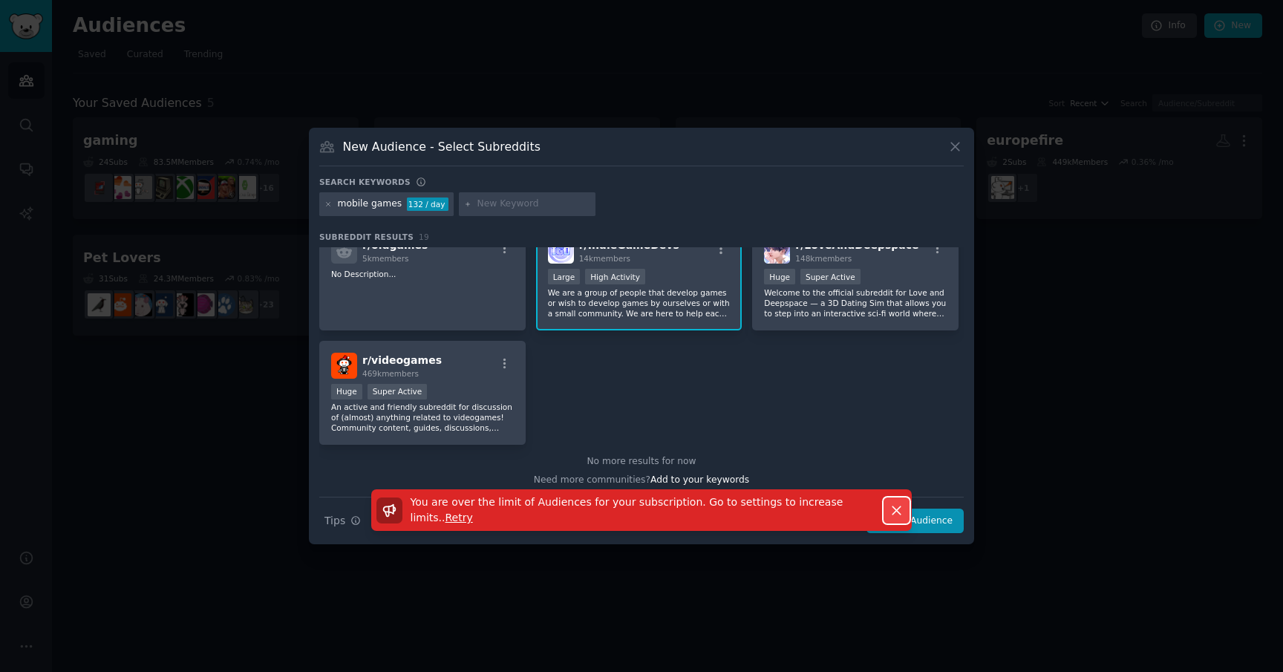
click at [894, 511] on icon "button" at bounding box center [896, 510] width 8 height 8
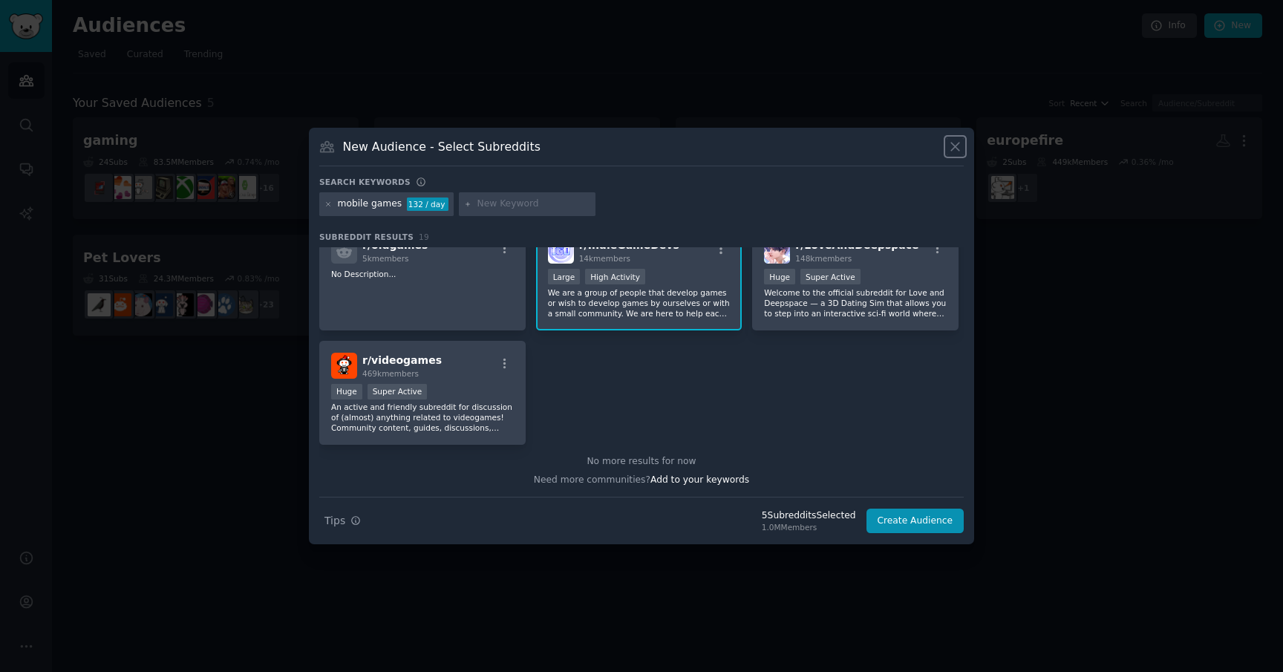
click at [951, 148] on icon at bounding box center [955, 147] width 16 height 16
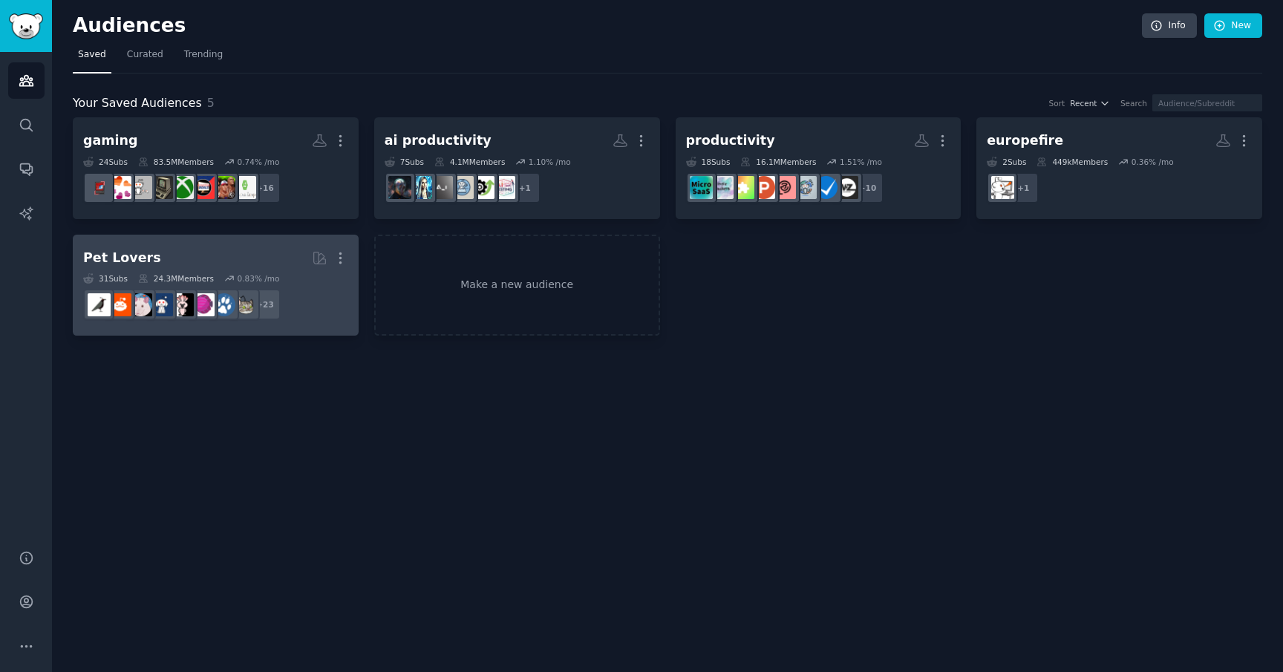
click at [312, 299] on dd "+ 23" at bounding box center [215, 305] width 265 height 42
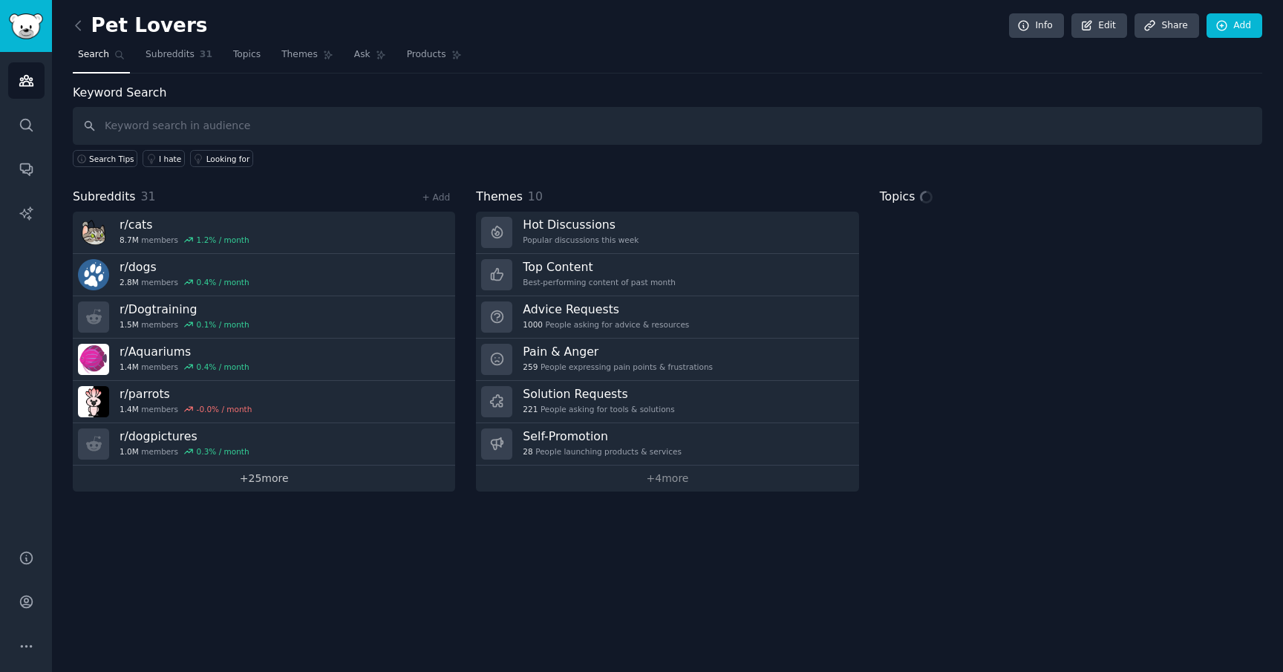
click at [313, 485] on link "+ 25 more" at bounding box center [264, 478] width 382 height 26
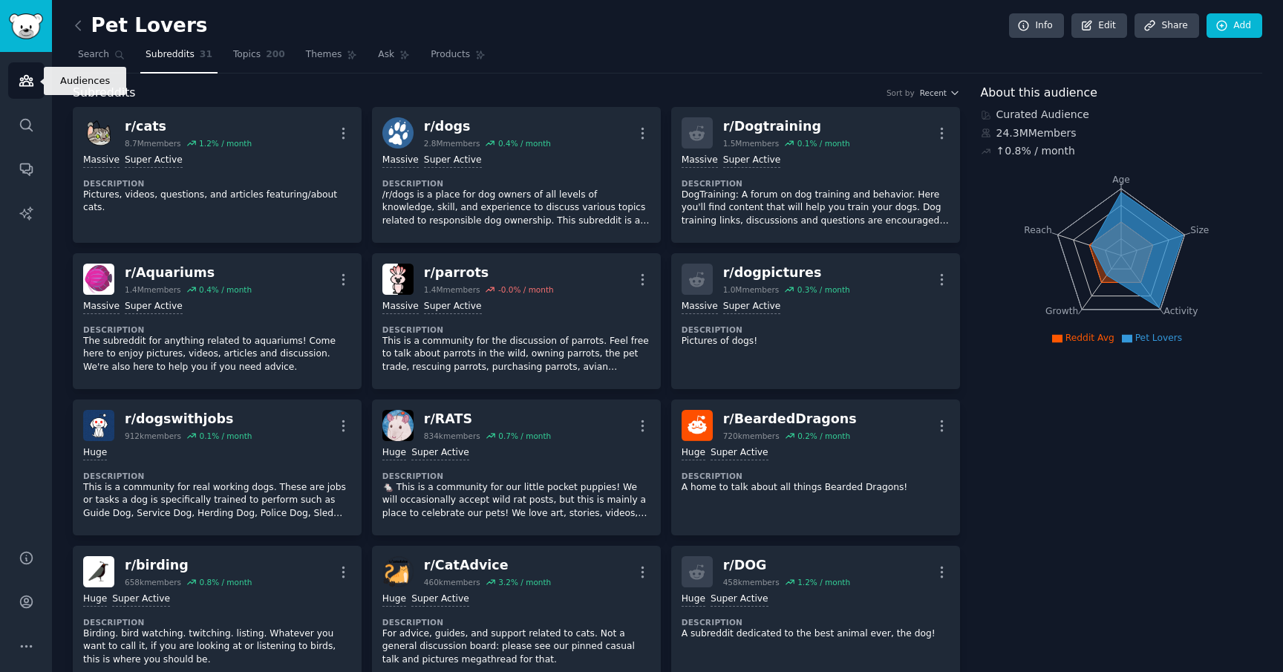
click at [19, 84] on icon "Sidebar" at bounding box center [27, 81] width 16 height 16
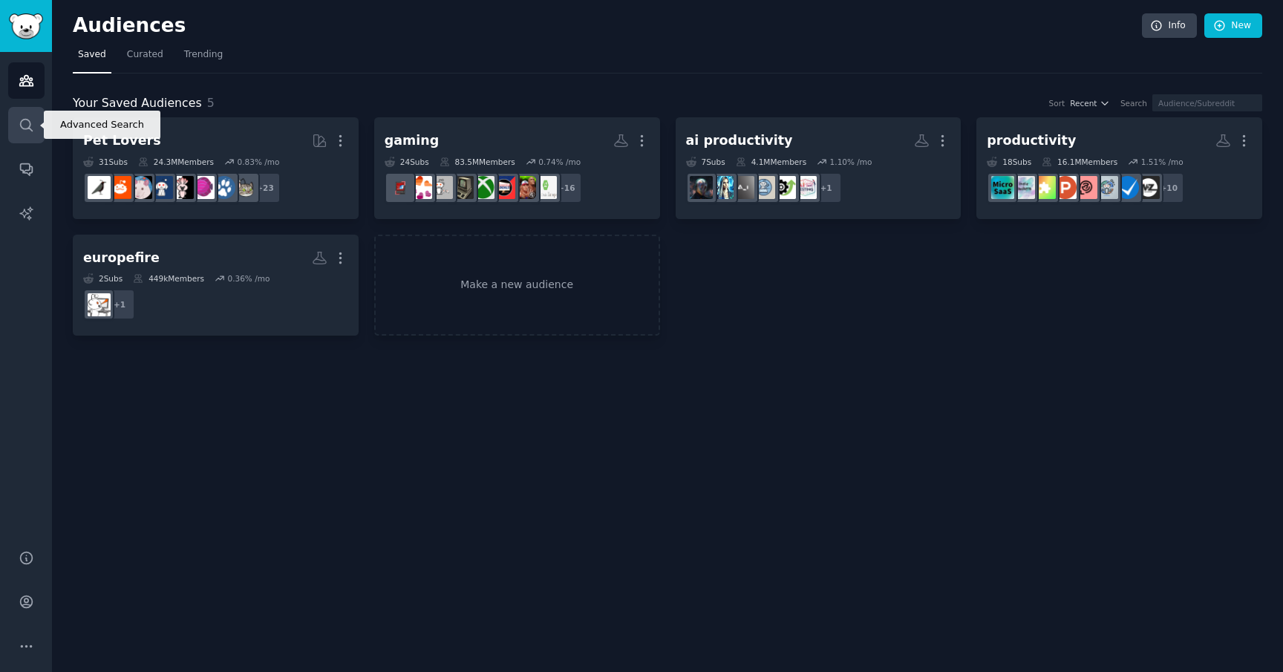
click at [21, 130] on icon "Sidebar" at bounding box center [27, 125] width 16 height 16
